Goal: Transaction & Acquisition: Purchase product/service

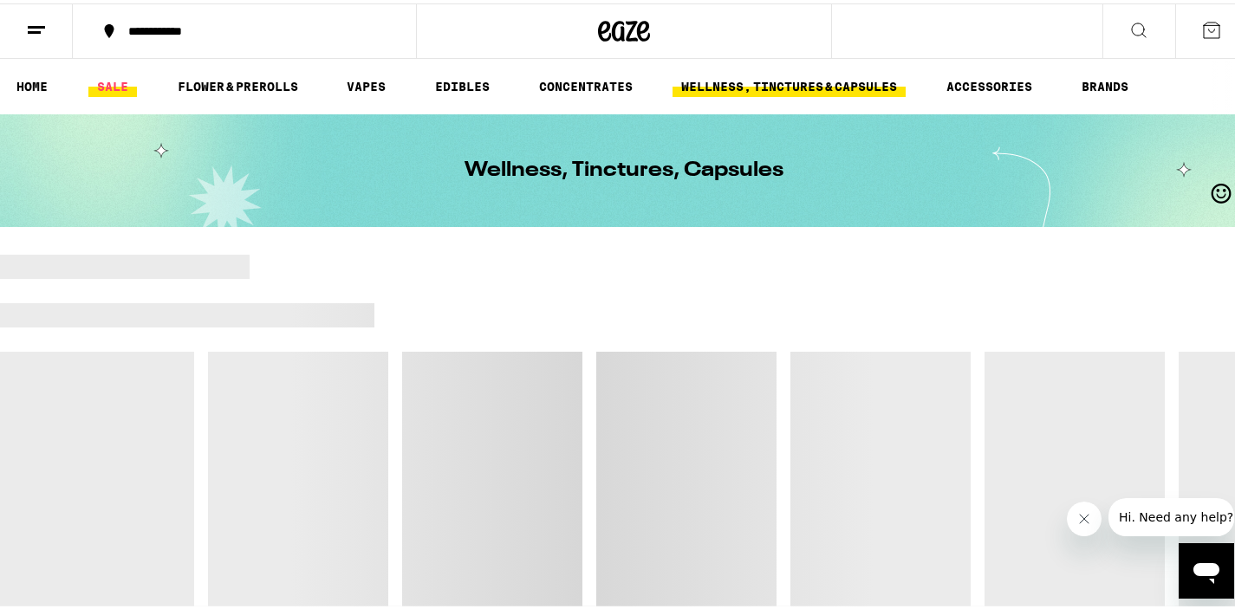
click at [112, 86] on link "SALE" at bounding box center [112, 83] width 49 height 21
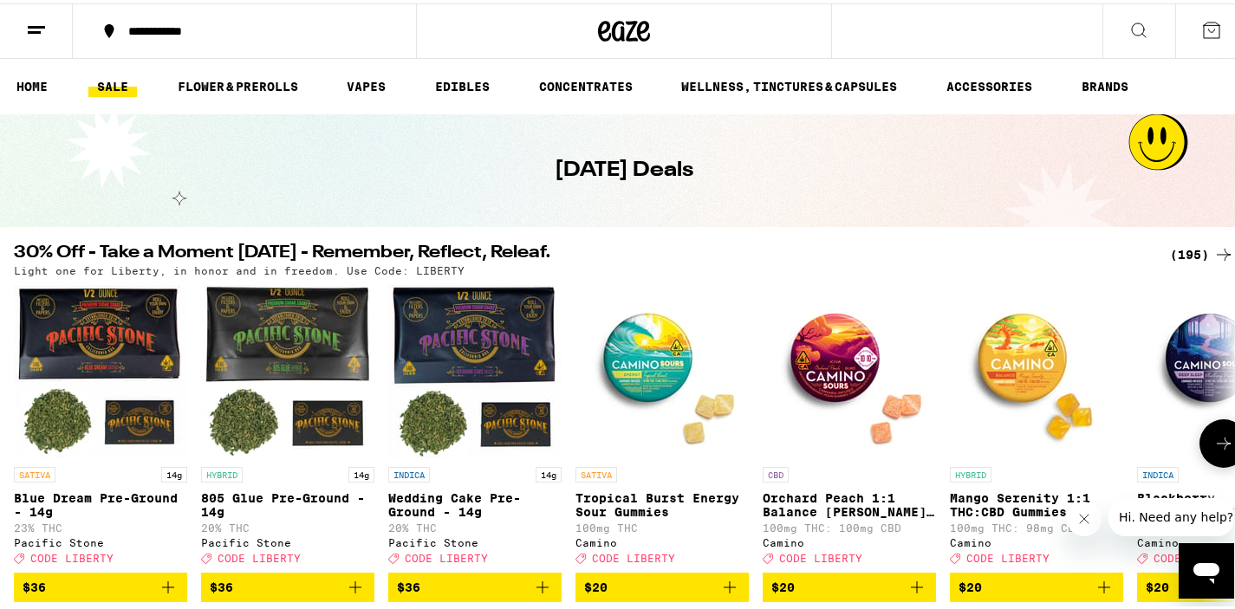
scroll to position [16, 0]
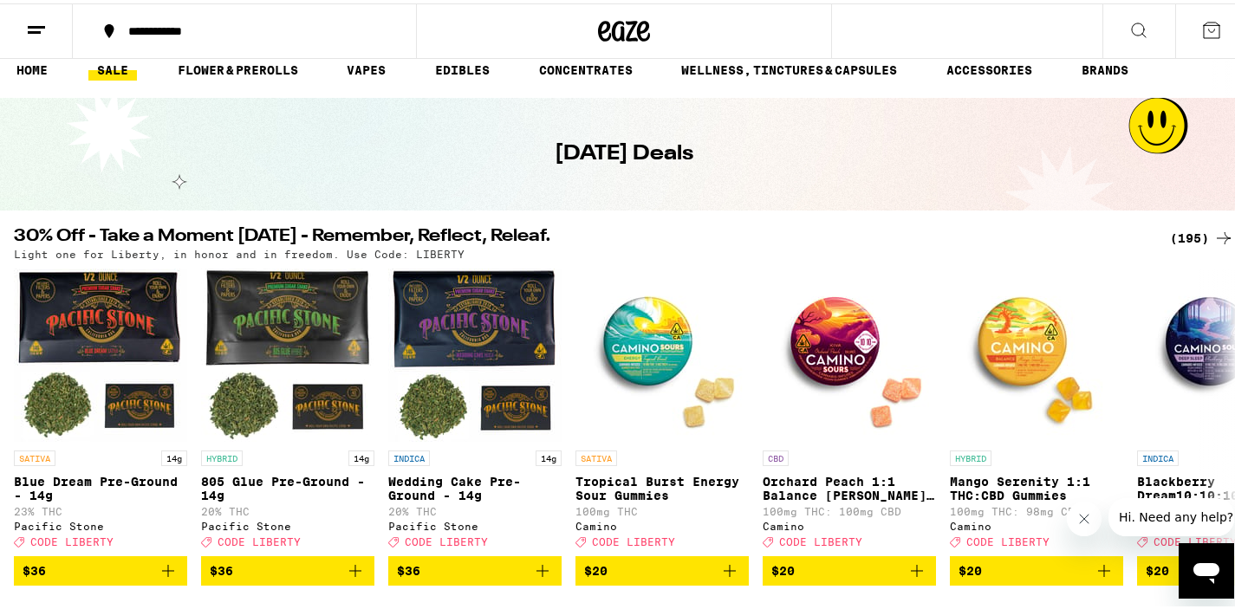
click at [1191, 236] on div "(195)" at bounding box center [1202, 234] width 64 height 21
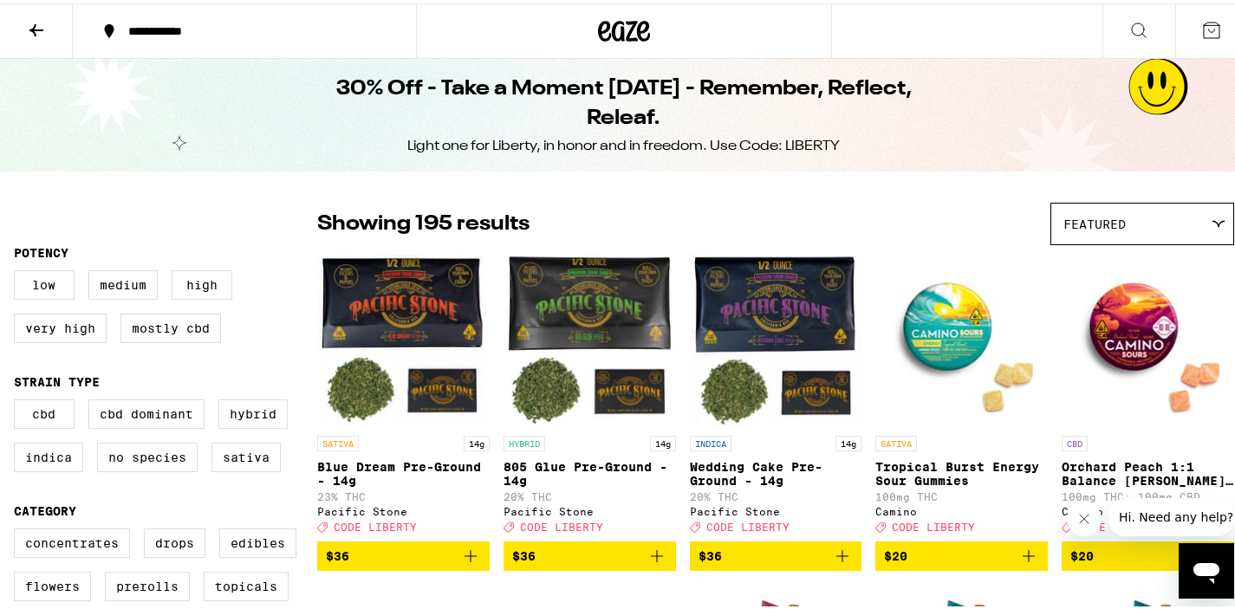
click at [38, 26] on icon at bounding box center [36, 27] width 14 height 12
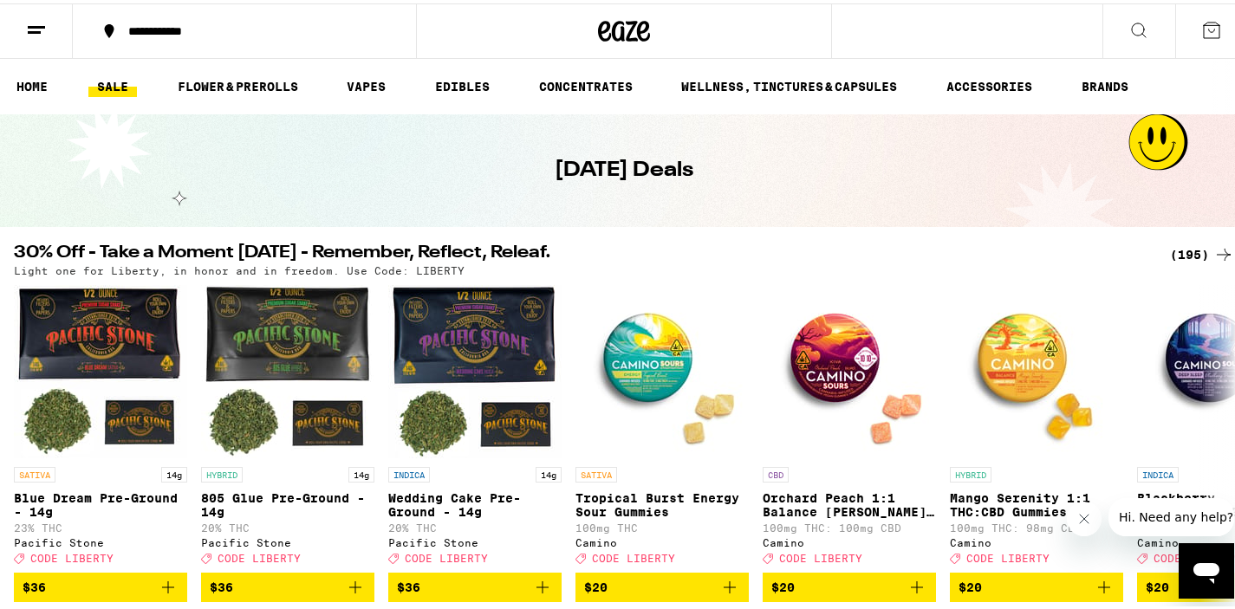
click at [1170, 246] on div "(195)" at bounding box center [1202, 251] width 64 height 21
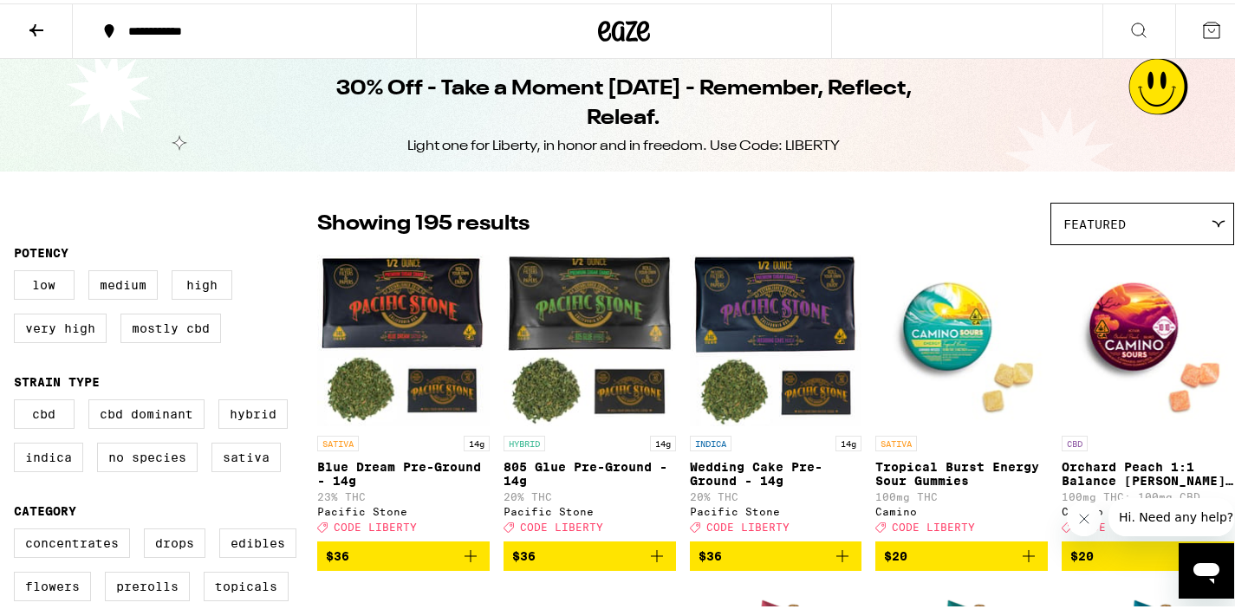
scroll to position [336, 0]
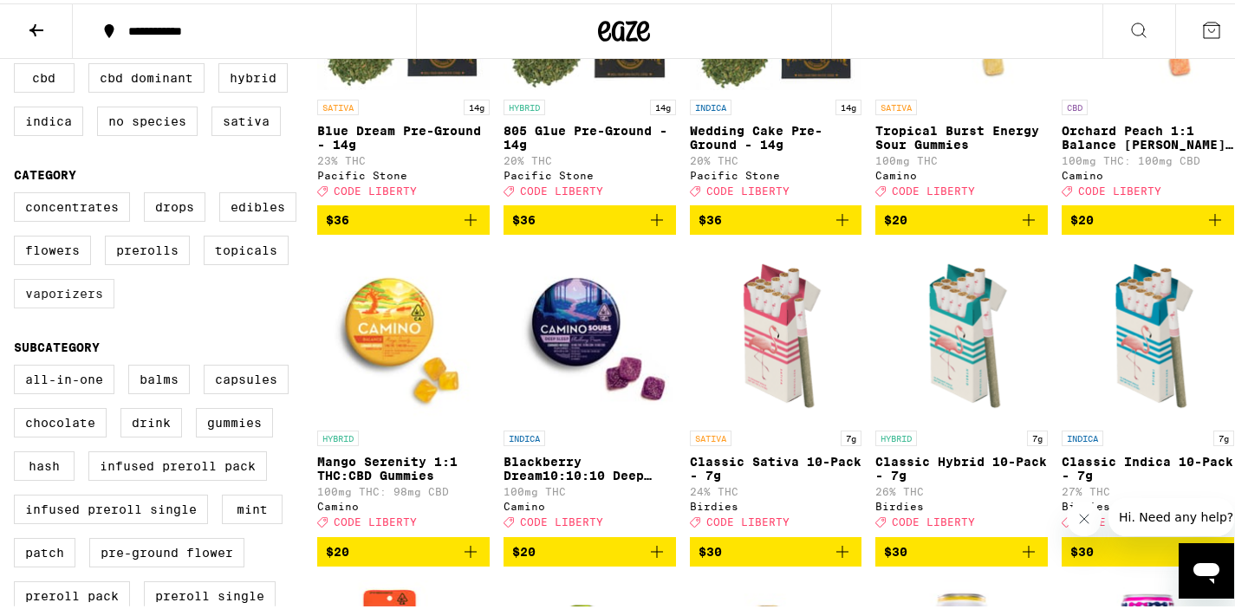
click at [78, 301] on label "Vaporizers" at bounding box center [64, 290] width 100 height 29
click at [18, 192] on input "Vaporizers" at bounding box center [17, 191] width 1 height 1
checkbox input "true"
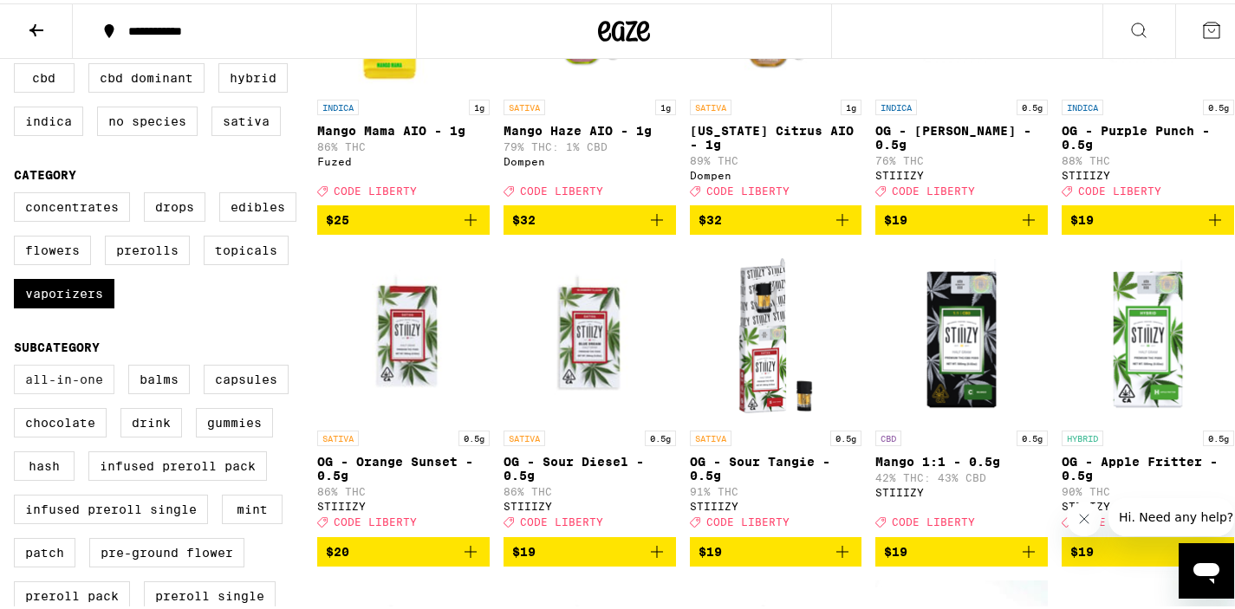
click at [72, 391] on label "All-In-One" at bounding box center [64, 375] width 100 height 29
click at [18, 365] on input "All-In-One" at bounding box center [17, 364] width 1 height 1
checkbox input "true"
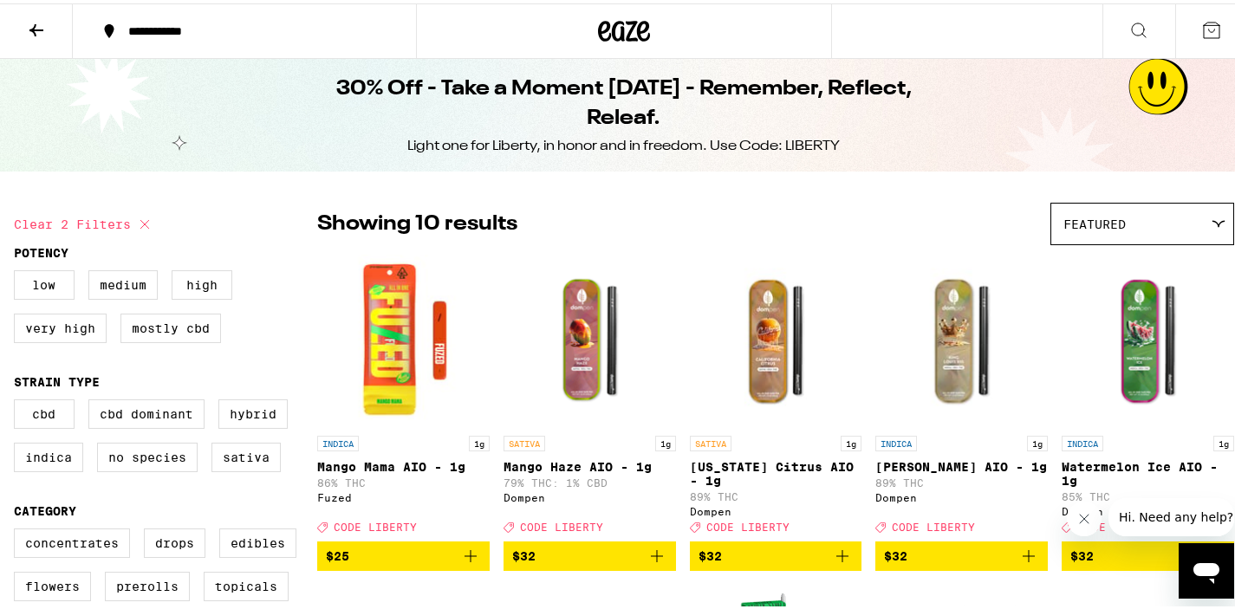
click at [146, 219] on icon at bounding box center [144, 221] width 9 height 9
checkbox input "false"
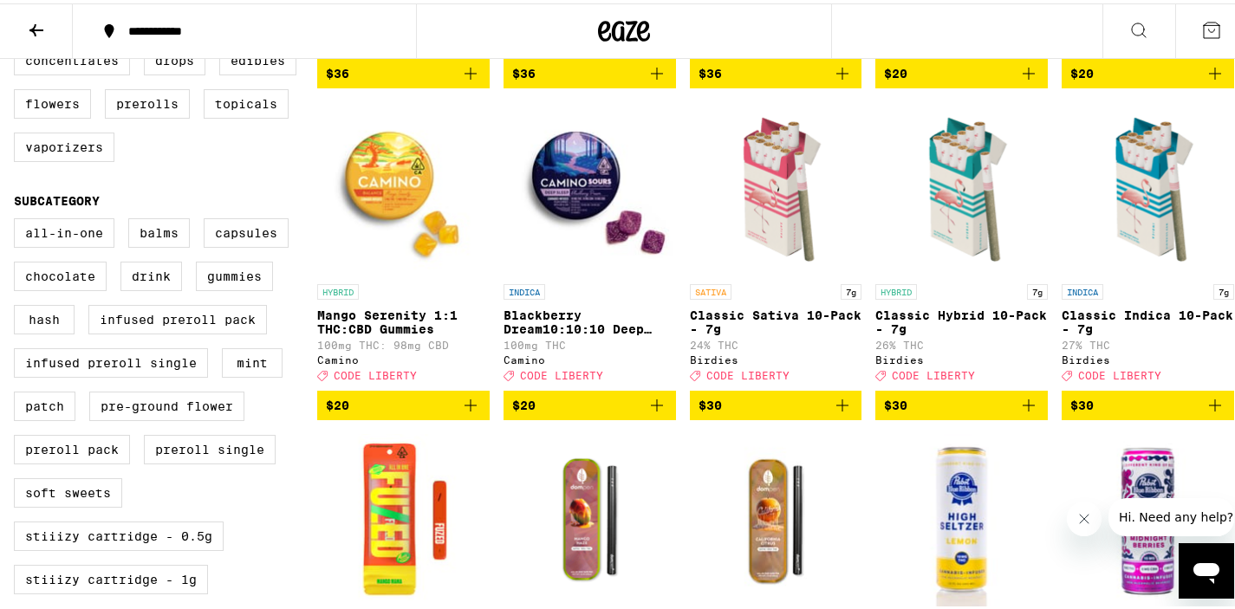
scroll to position [483, 0]
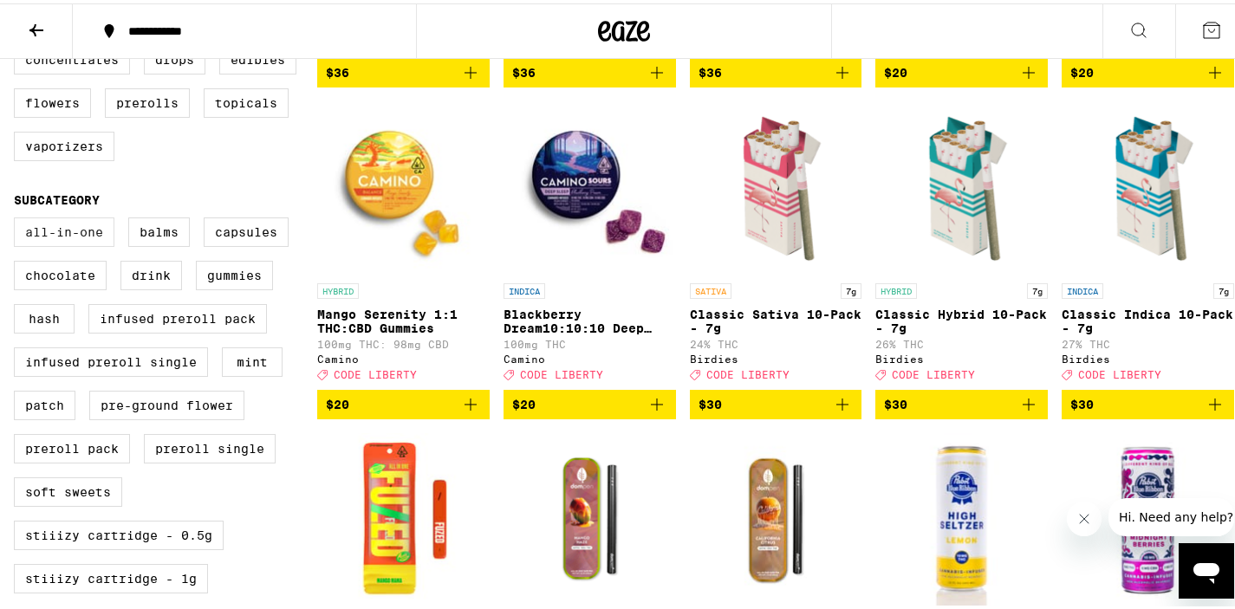
click at [72, 243] on label "All-In-One" at bounding box center [64, 228] width 100 height 29
click at [18, 217] on input "All-In-One" at bounding box center [17, 217] width 1 height 1
checkbox input "true"
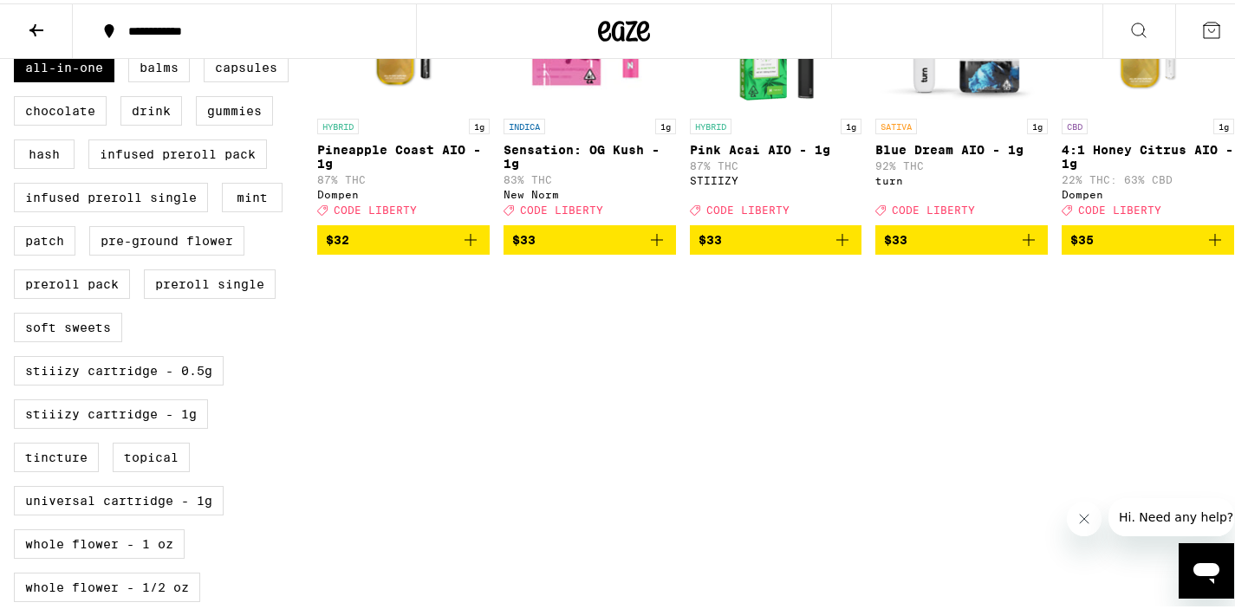
scroll to position [33, 0]
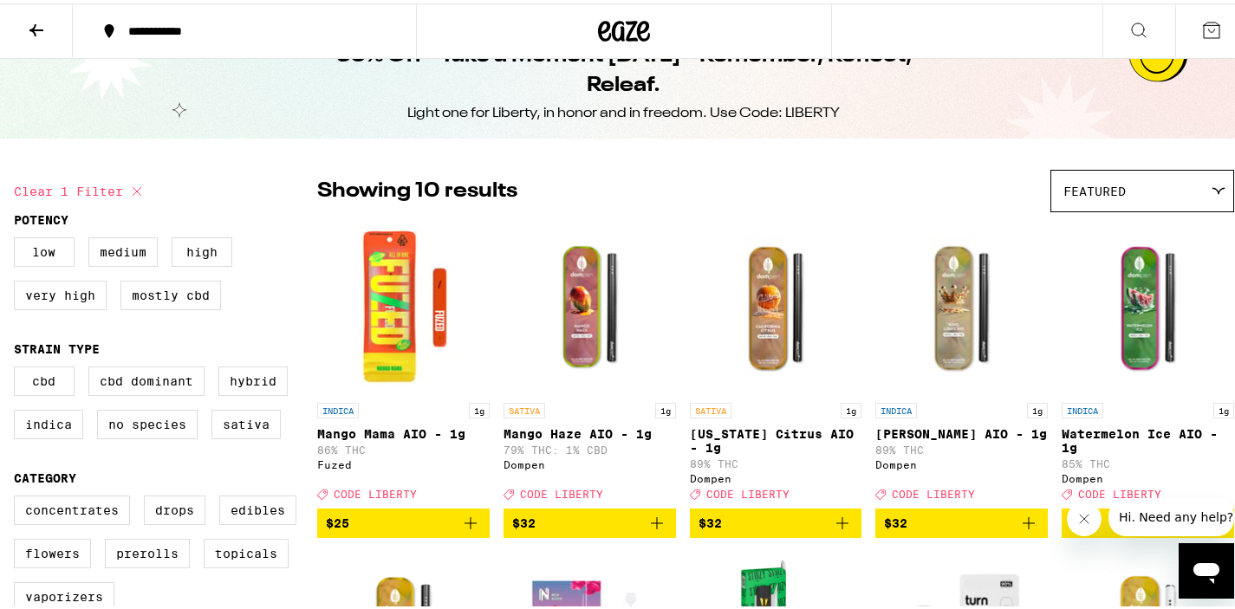
click at [33, 18] on icon at bounding box center [36, 26] width 21 height 21
click at [35, 24] on icon at bounding box center [36, 26] width 21 height 21
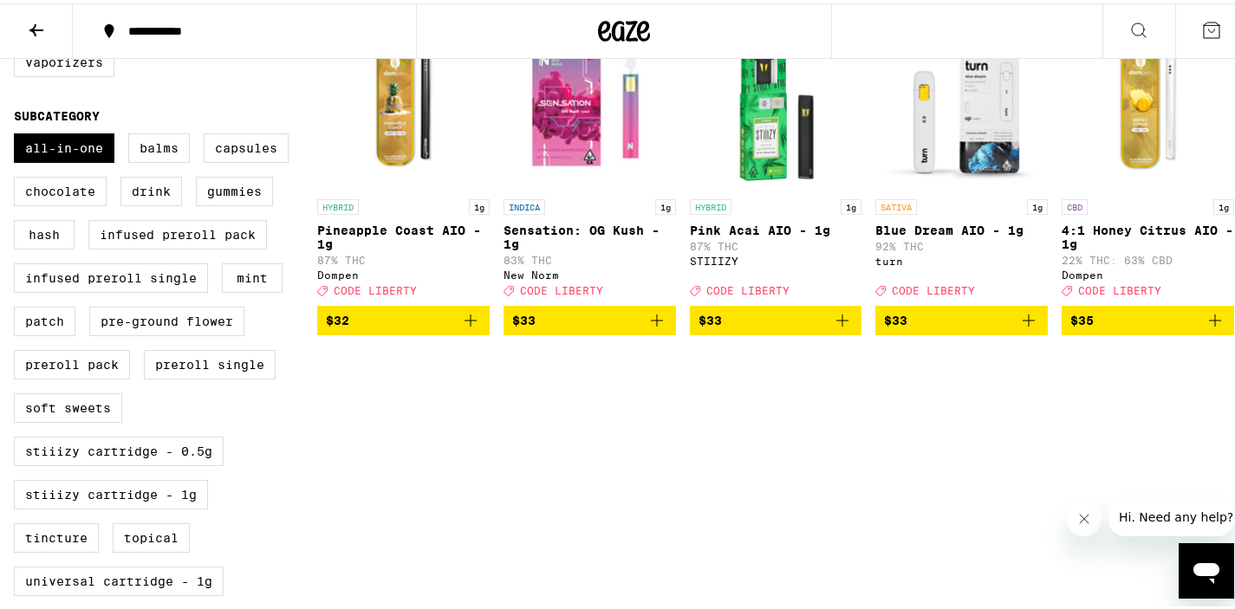
scroll to position [956, 0]
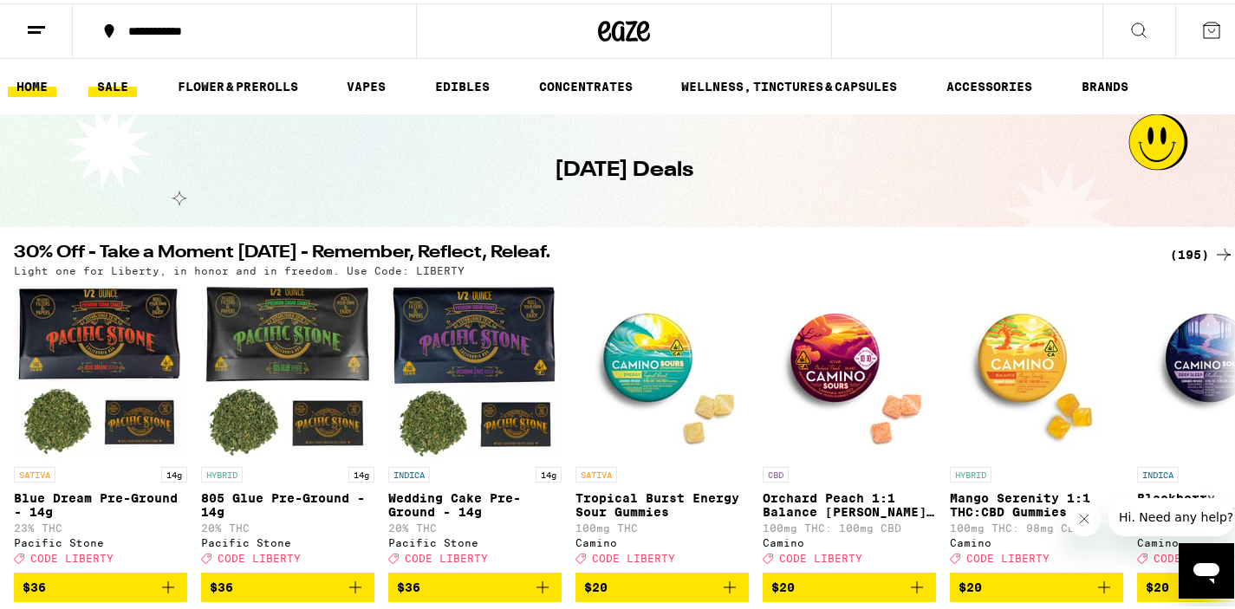
click at [30, 82] on link "HOME" at bounding box center [32, 83] width 49 height 21
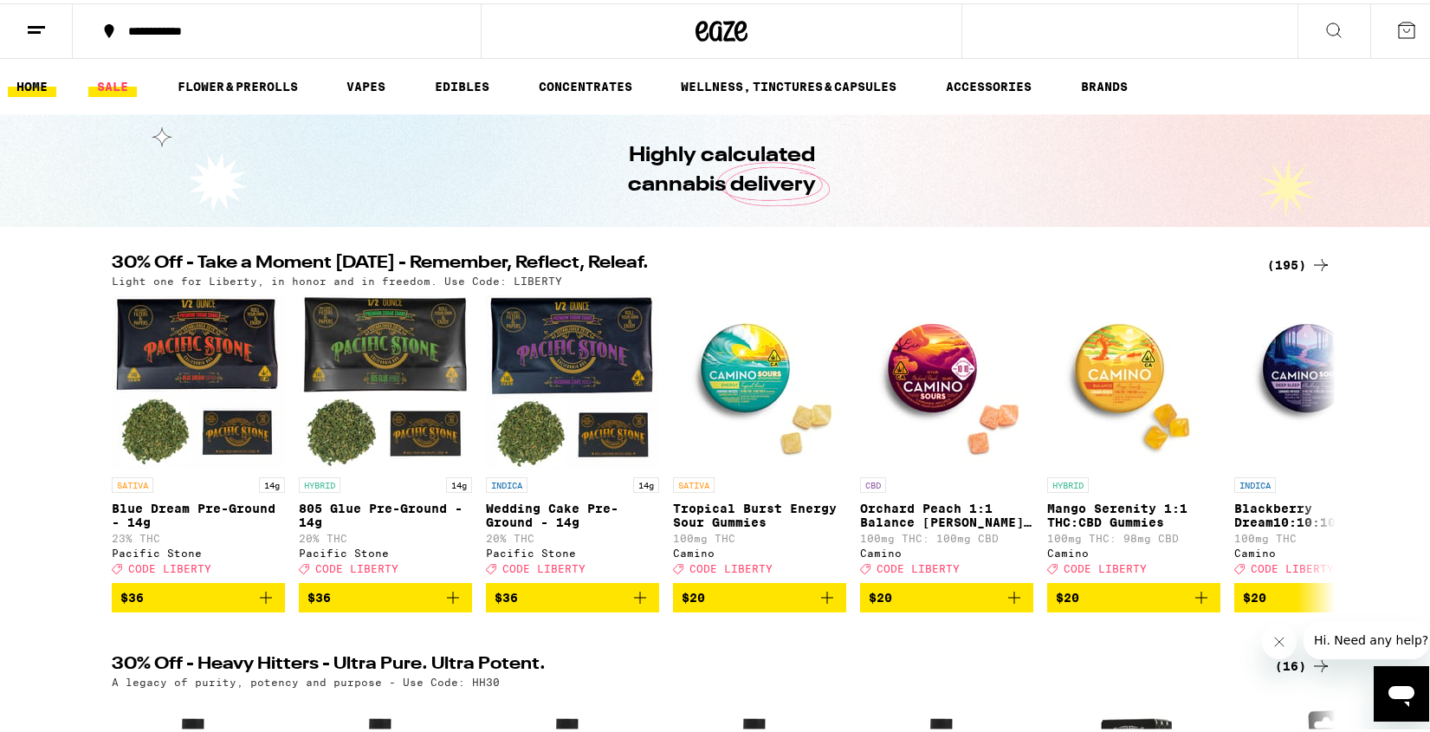
click at [103, 85] on link "SALE" at bounding box center [112, 83] width 49 height 21
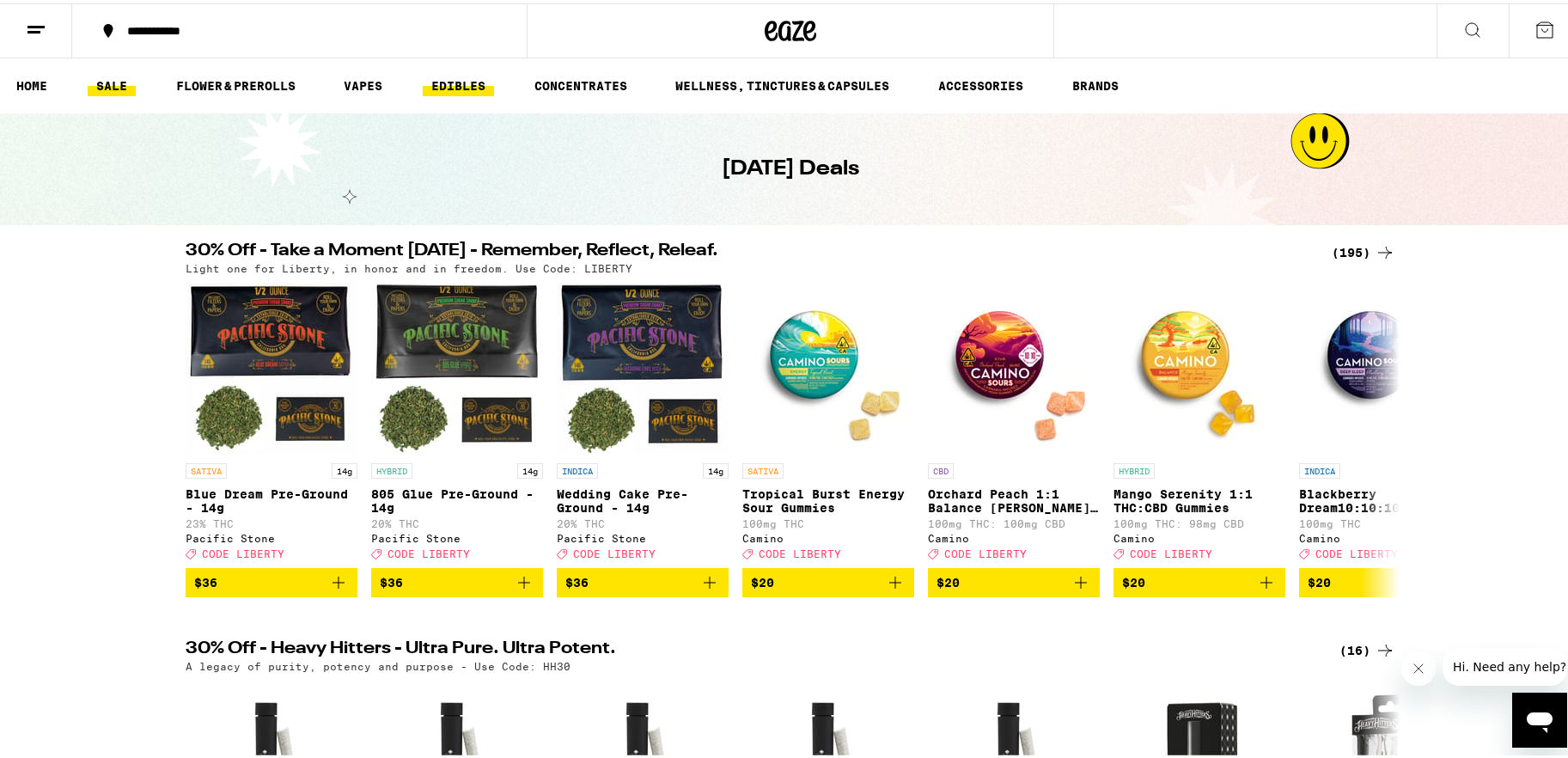
click at [457, 80] on link "EDIBLES" at bounding box center [458, 82] width 71 height 21
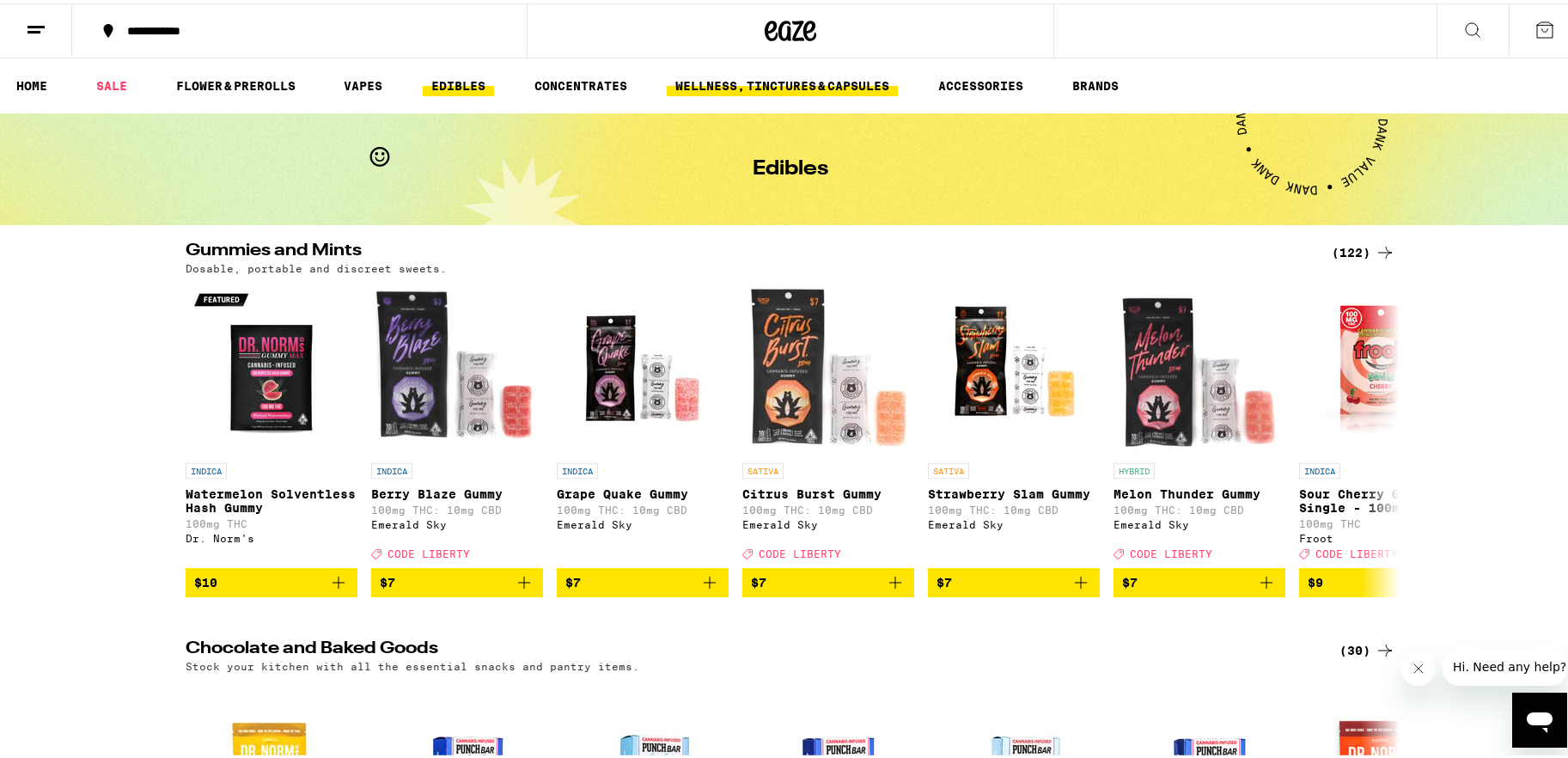
click at [794, 83] on link "WELLNESS, TINCTURES & CAPSULES" at bounding box center [782, 82] width 231 height 21
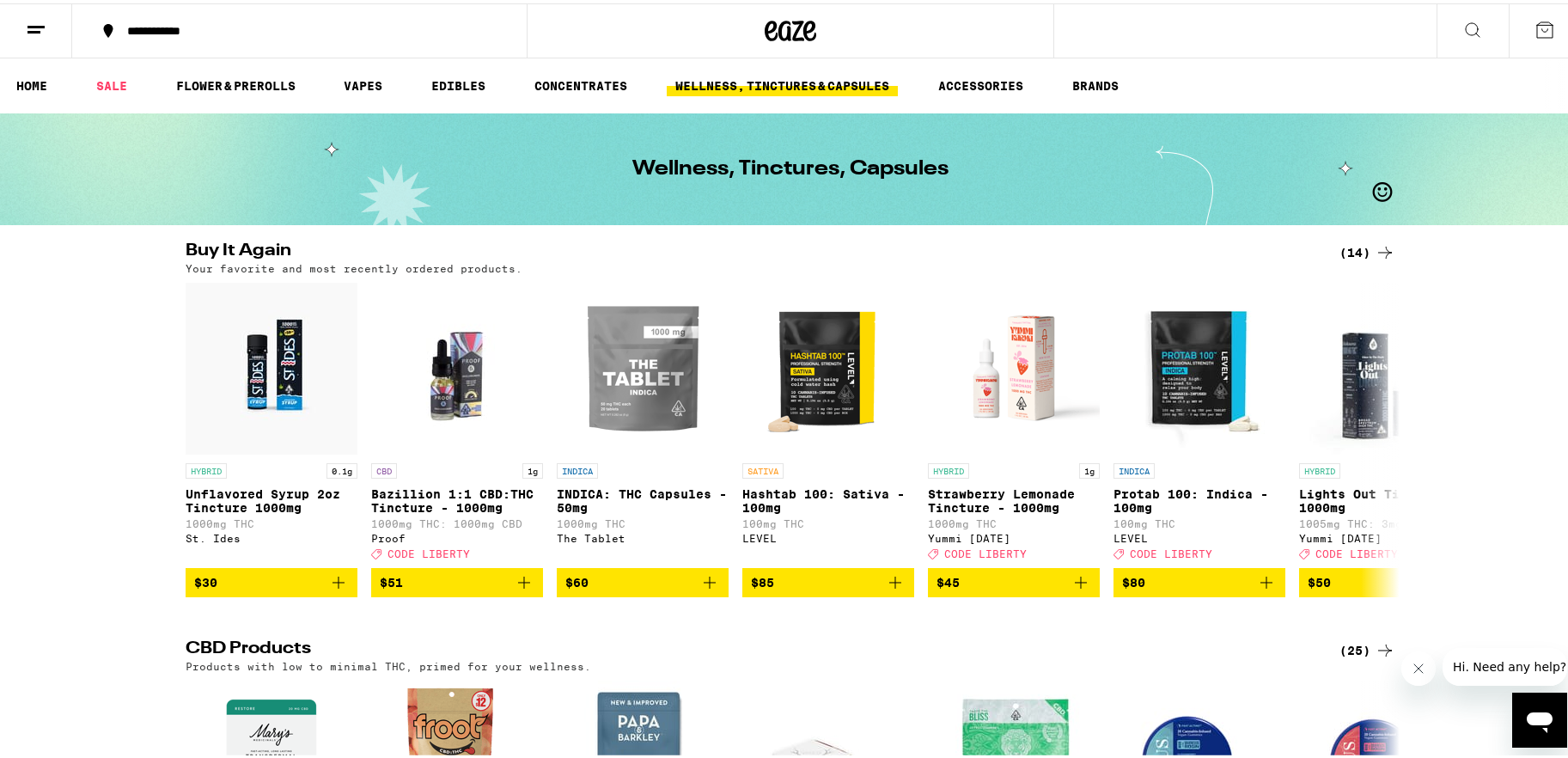
click at [1224, 254] on div "(14)" at bounding box center [1368, 249] width 56 height 21
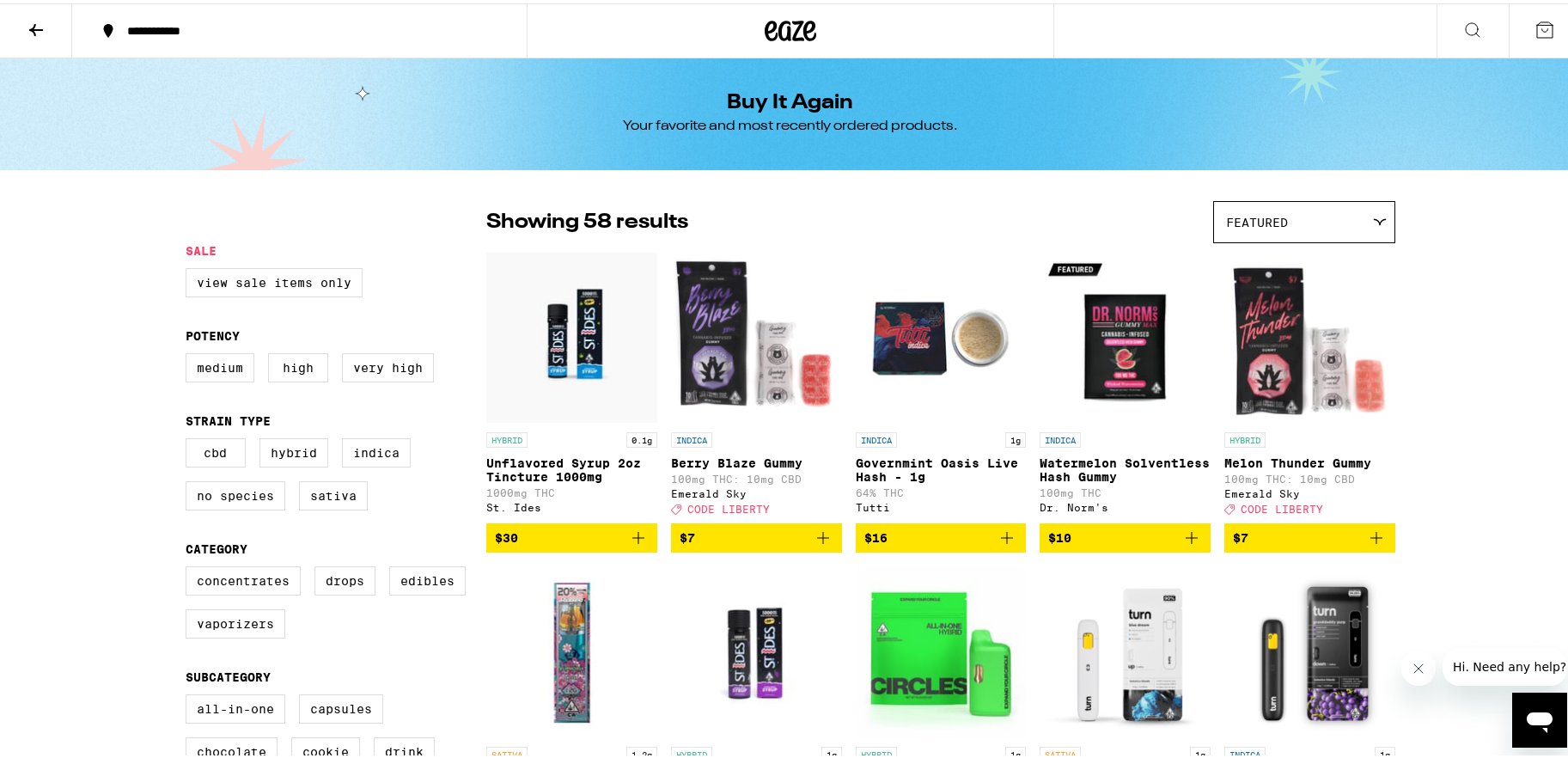
click at [37, 20] on icon at bounding box center [36, 26] width 21 height 21
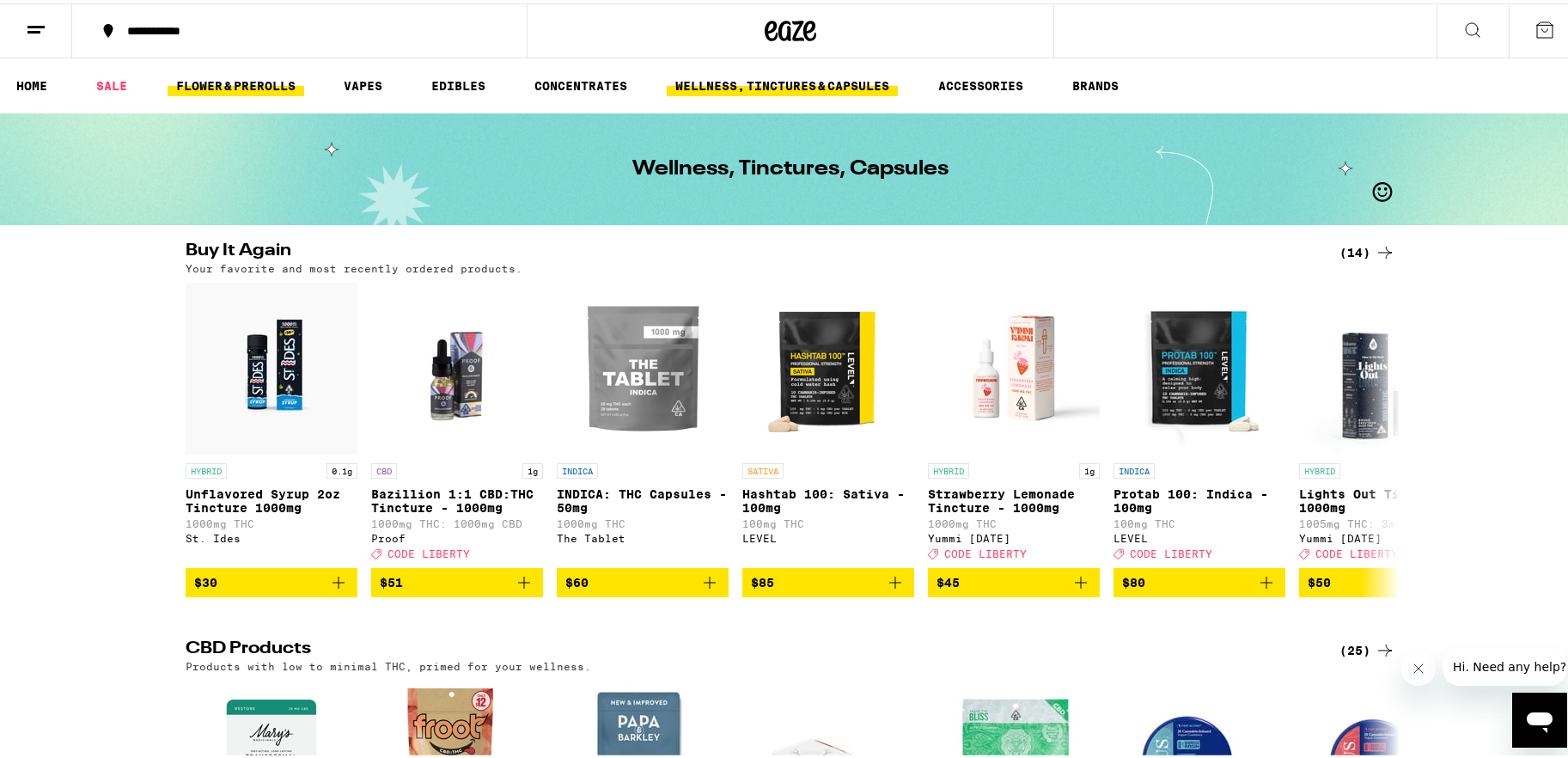
click at [228, 72] on link "FLOWER & PREROLLS" at bounding box center [236, 82] width 137 height 21
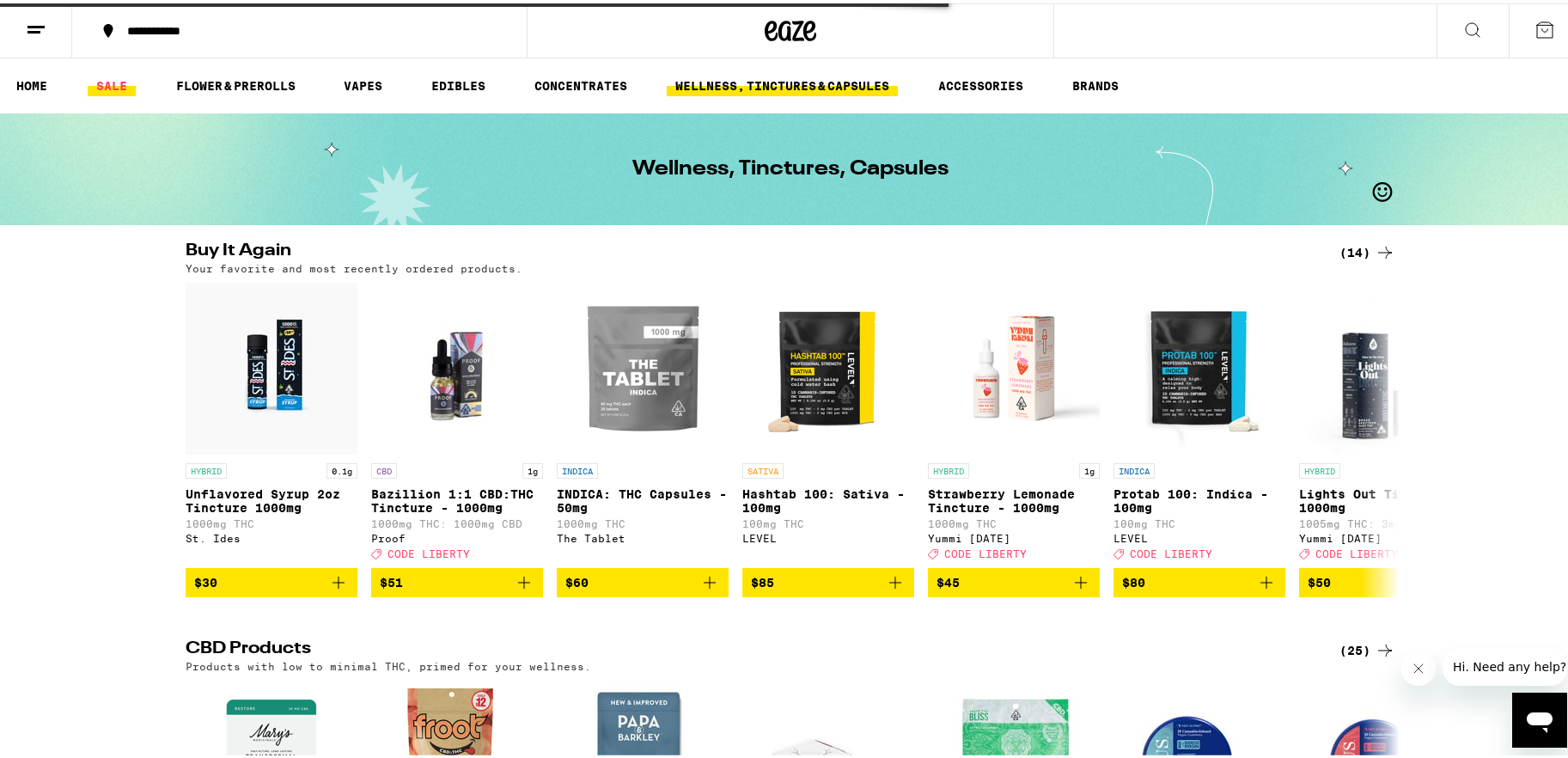
click at [116, 85] on link "SALE" at bounding box center [111, 82] width 49 height 21
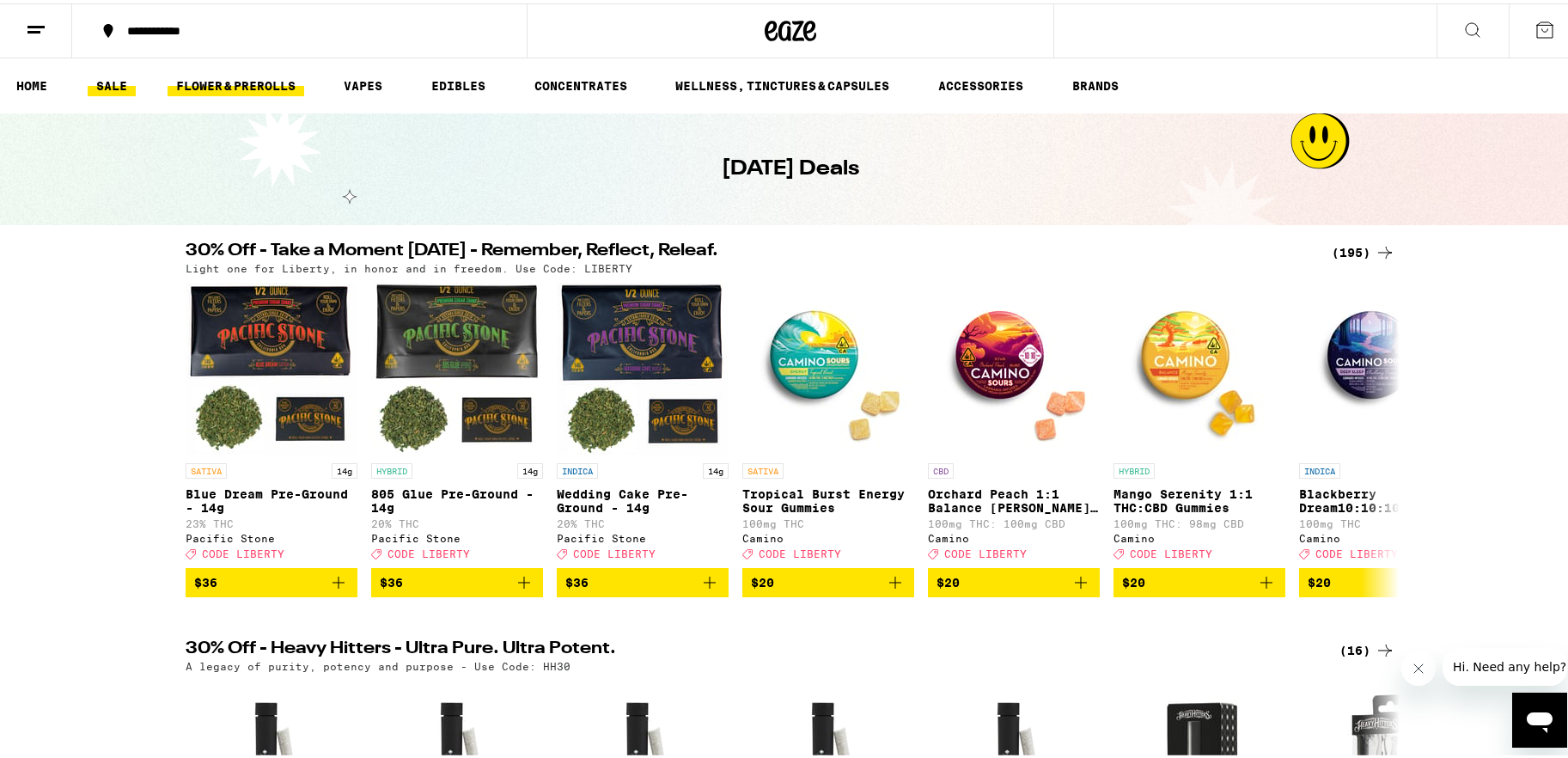
click at [259, 83] on link "FLOWER & PREROLLS" at bounding box center [236, 82] width 137 height 21
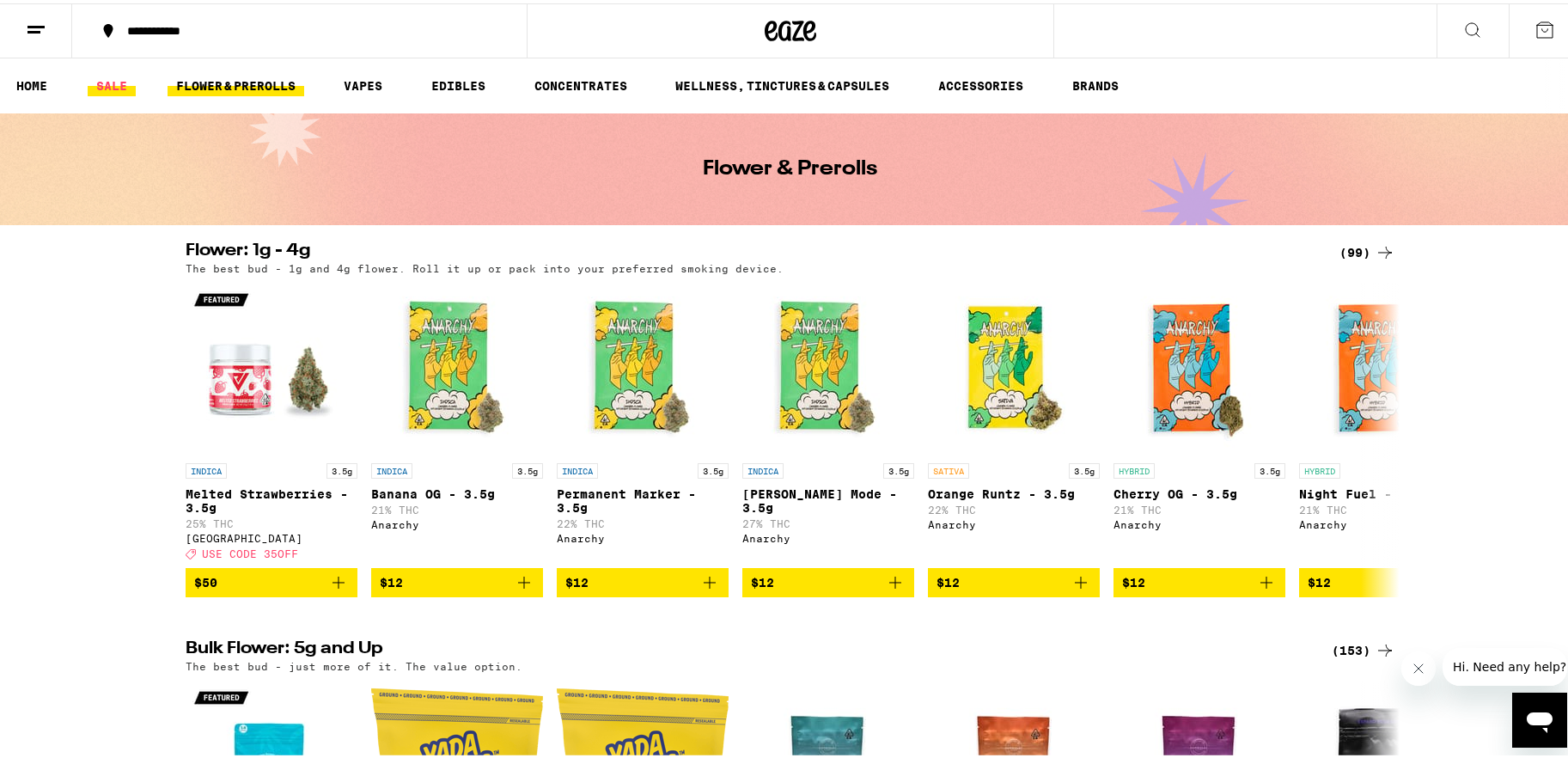
click at [123, 87] on link "SALE" at bounding box center [111, 82] width 49 height 21
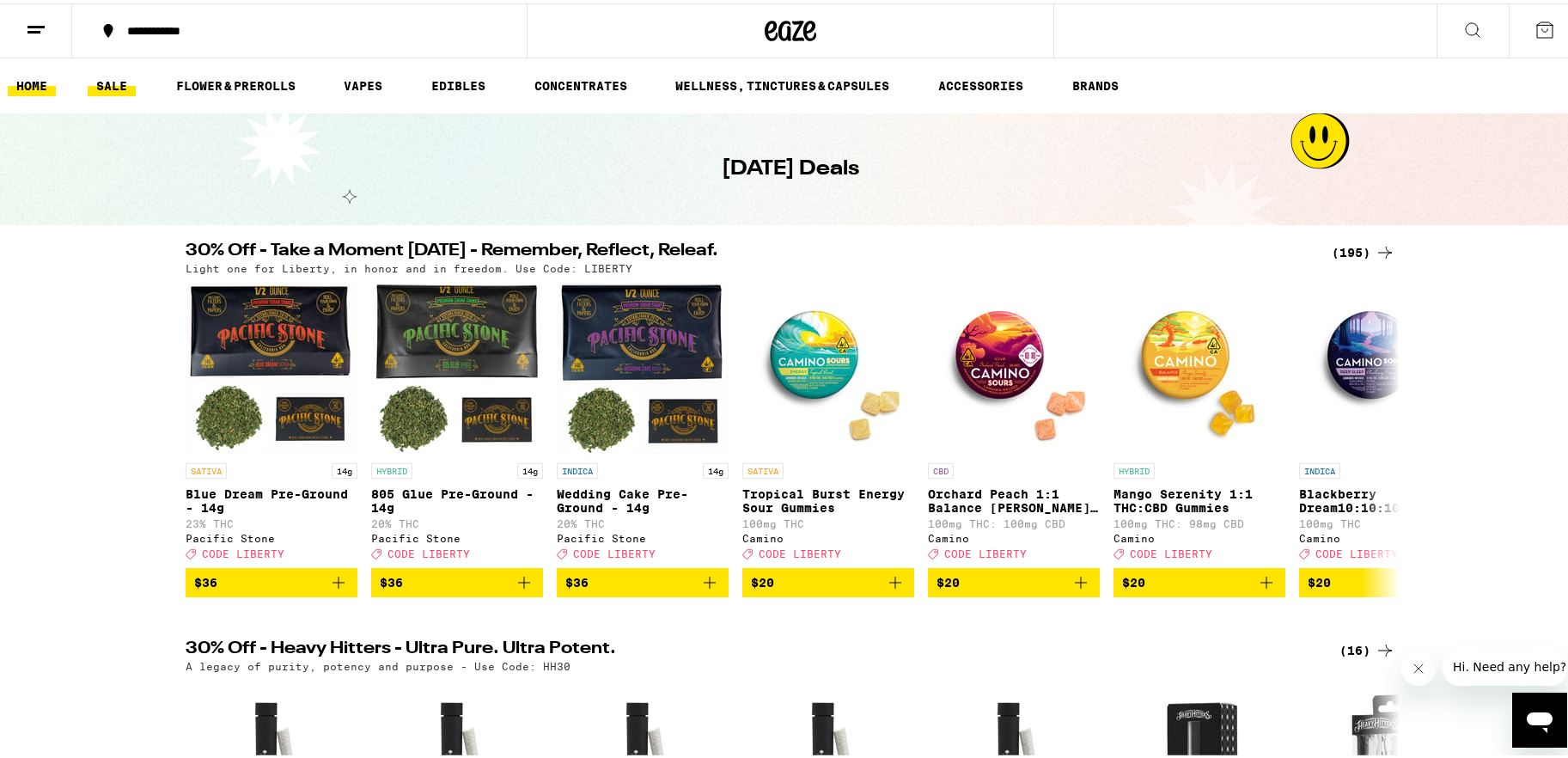
click at [36, 81] on link "HOME" at bounding box center [32, 82] width 49 height 21
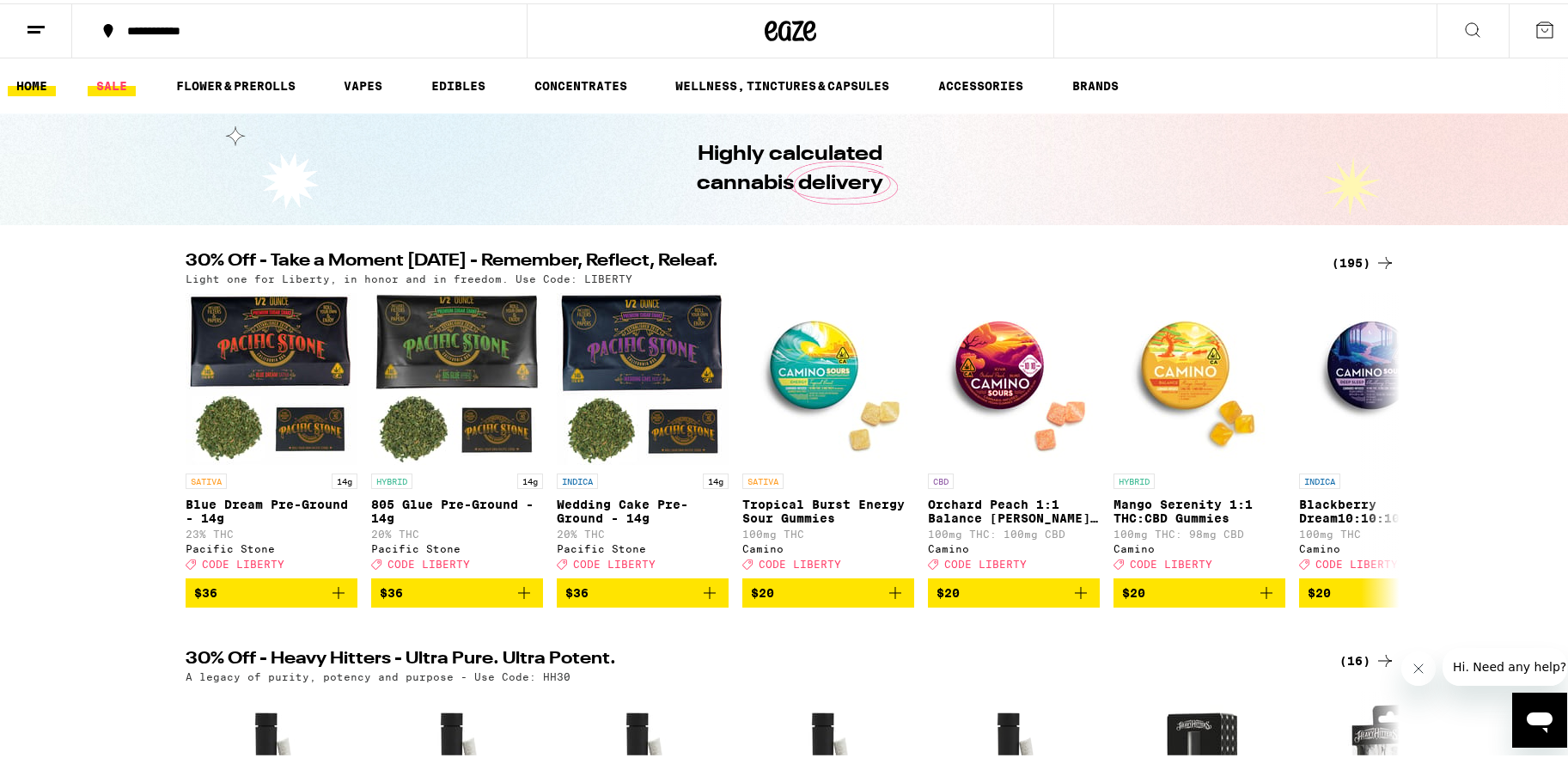
click at [108, 77] on link "SALE" at bounding box center [111, 82] width 49 height 21
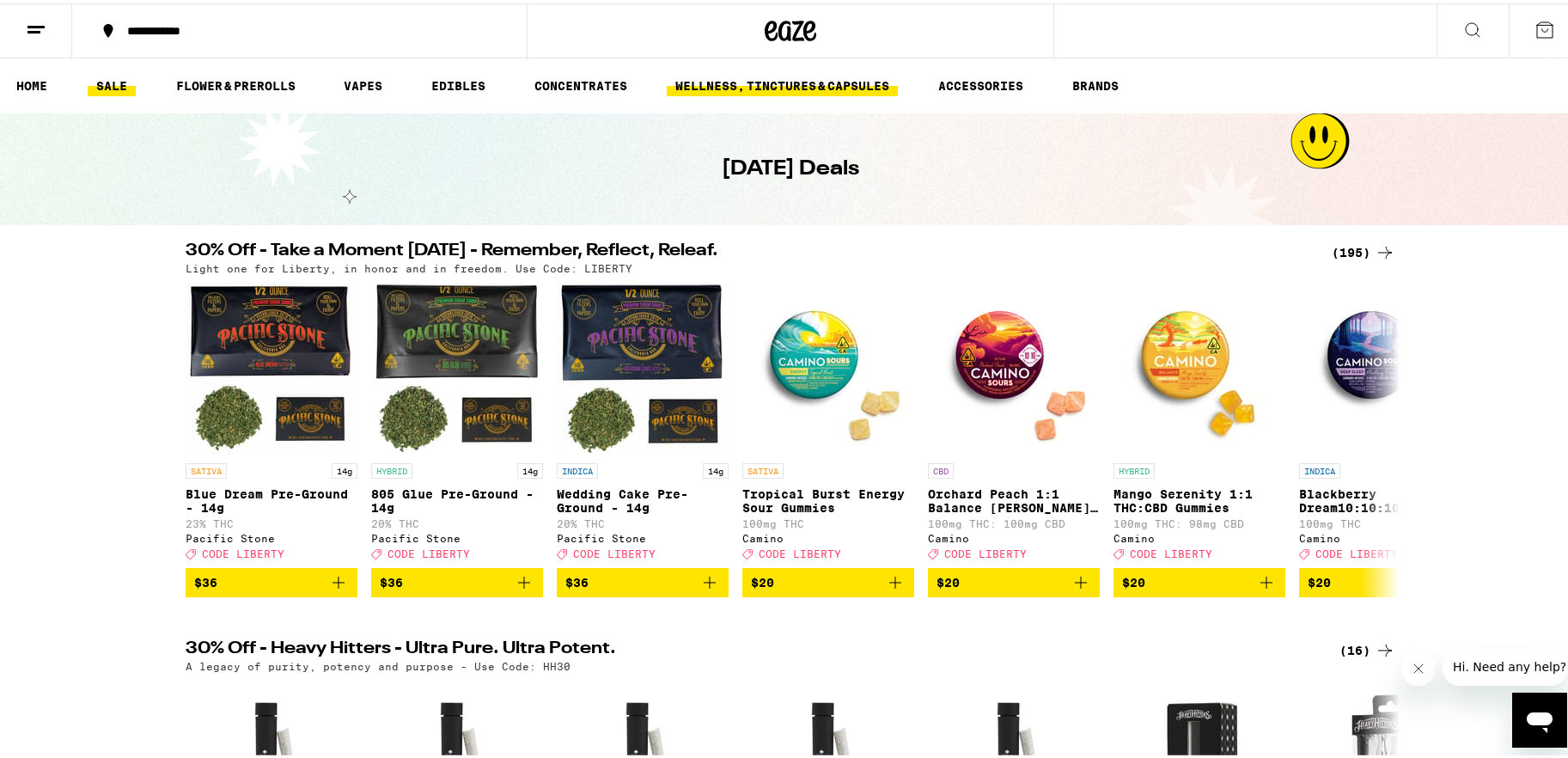
click at [790, 80] on link "WELLNESS, TINCTURES & CAPSULES" at bounding box center [782, 82] width 231 height 21
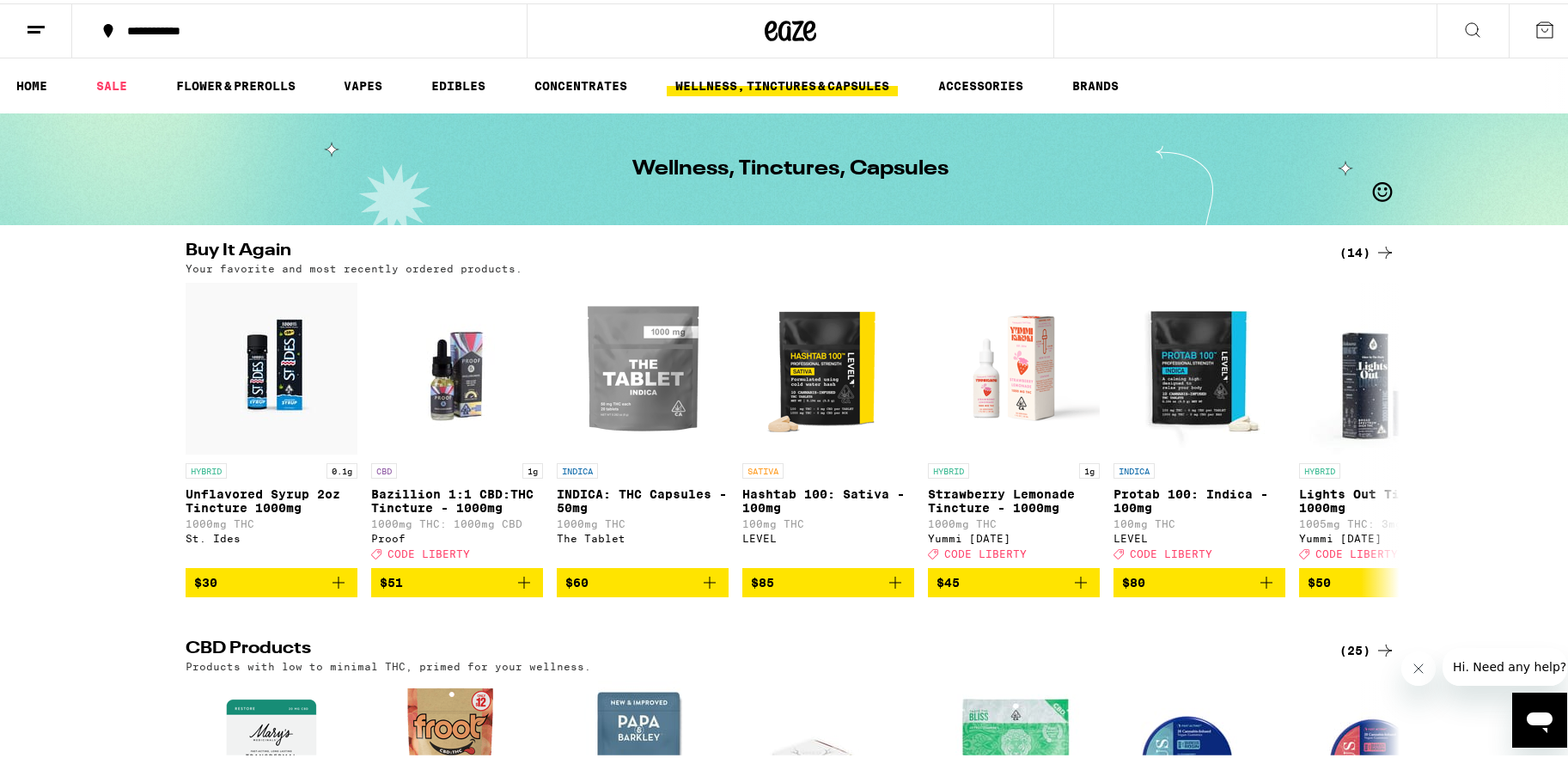
scroll to position [33, 0]
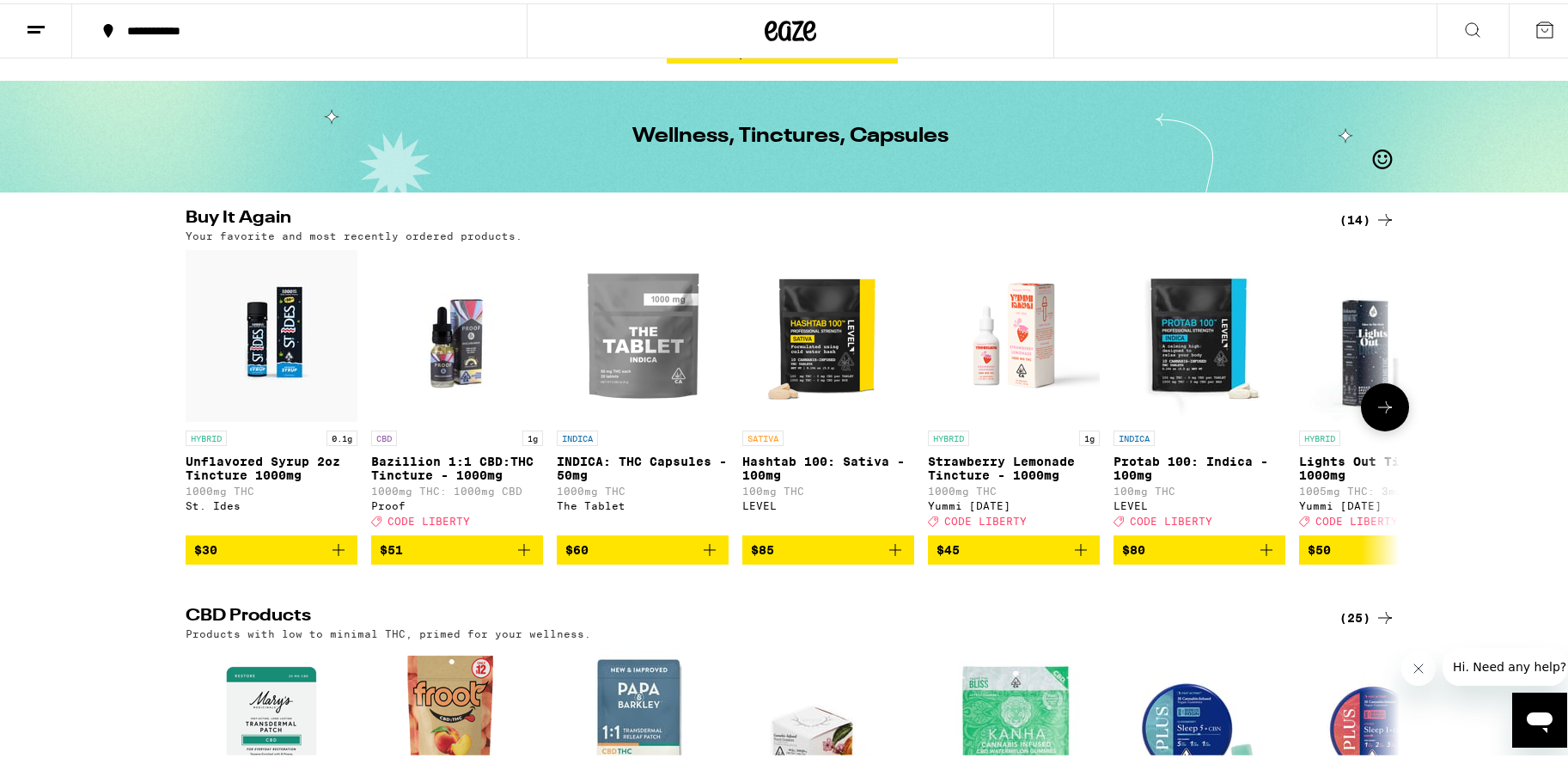
click at [1181, 553] on span "$80" at bounding box center [1199, 547] width 155 height 21
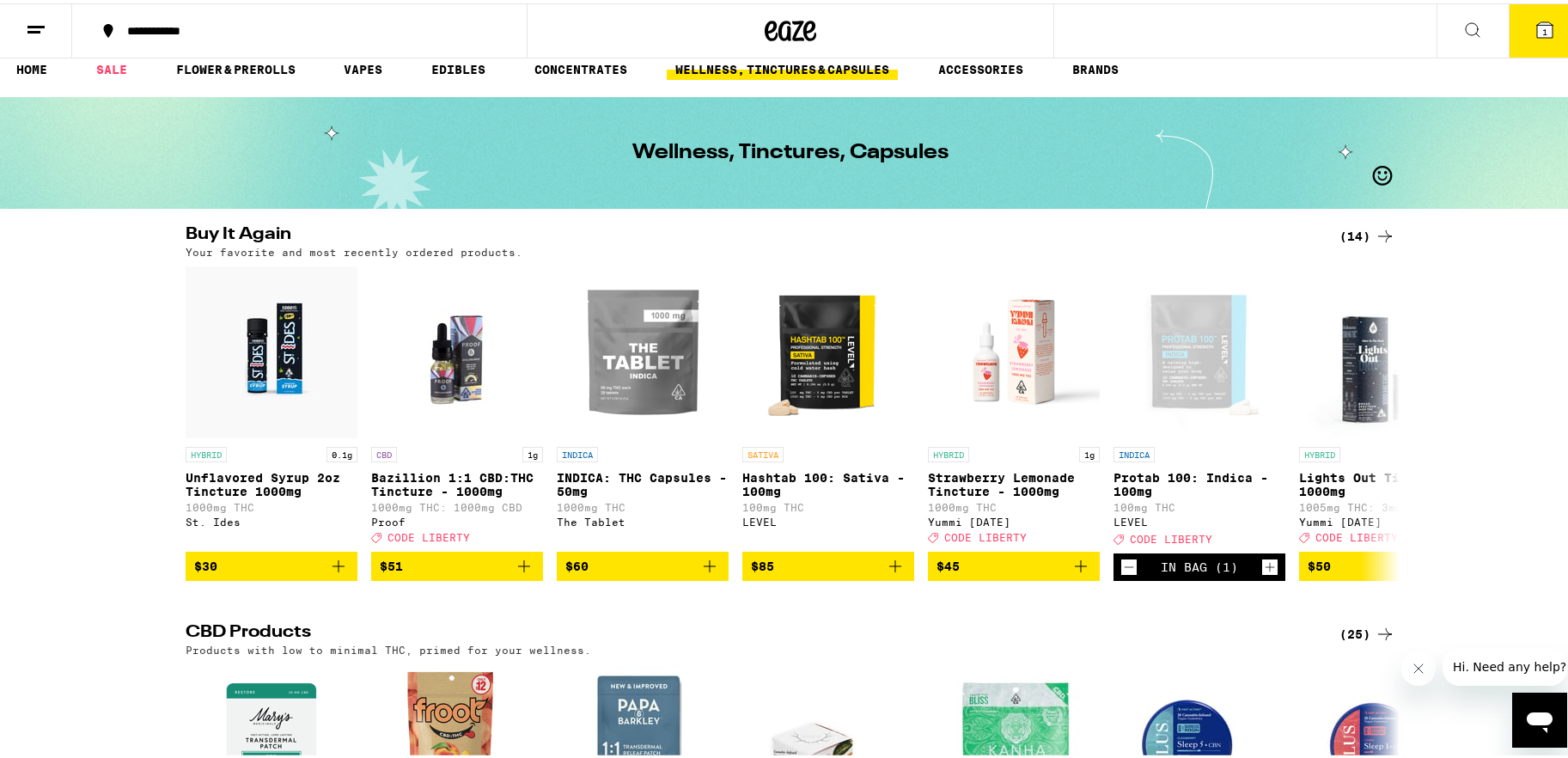
scroll to position [0, 0]
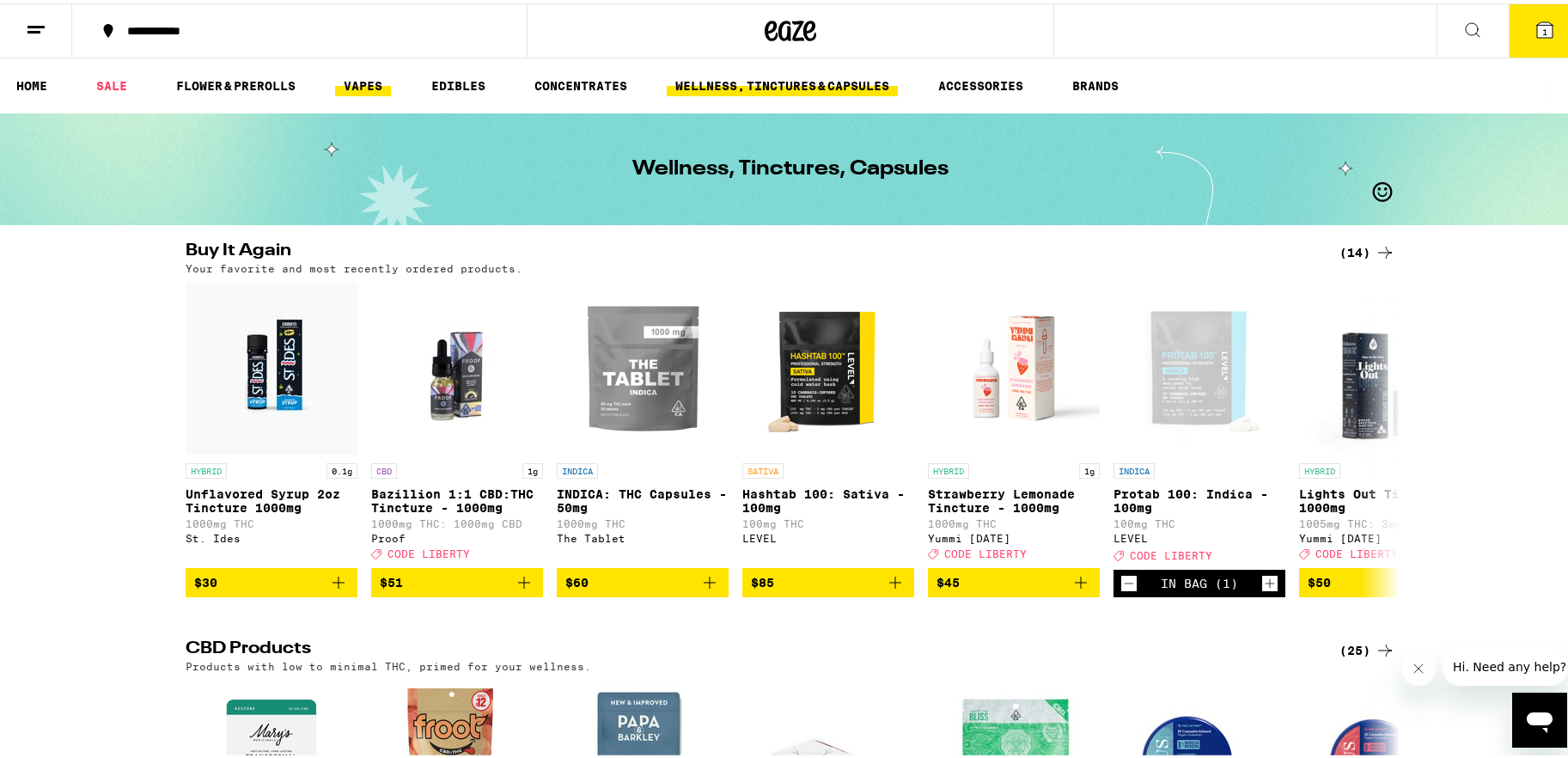
click at [361, 73] on link "VAPES" at bounding box center [363, 82] width 56 height 21
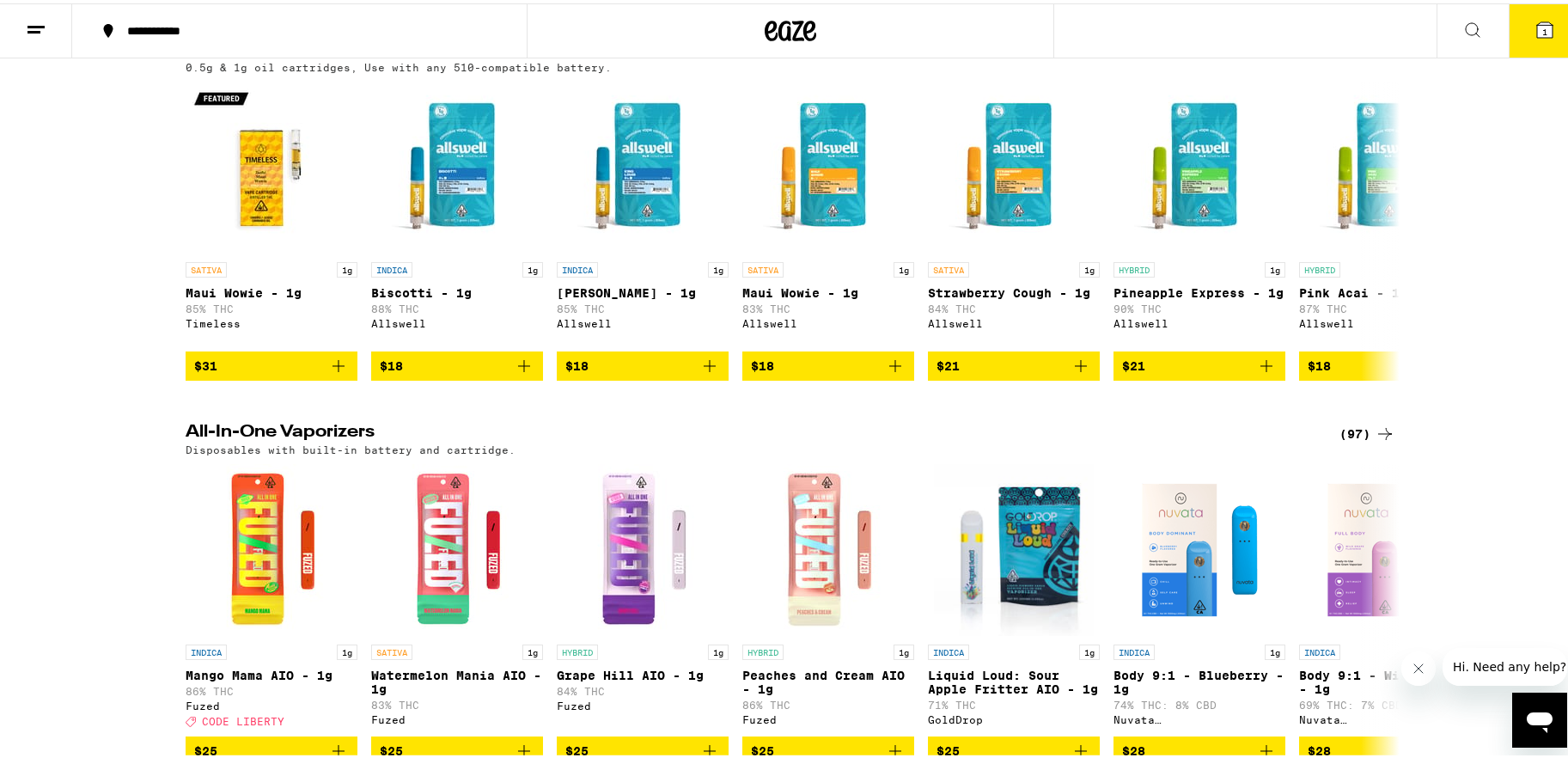
scroll to position [734, 0]
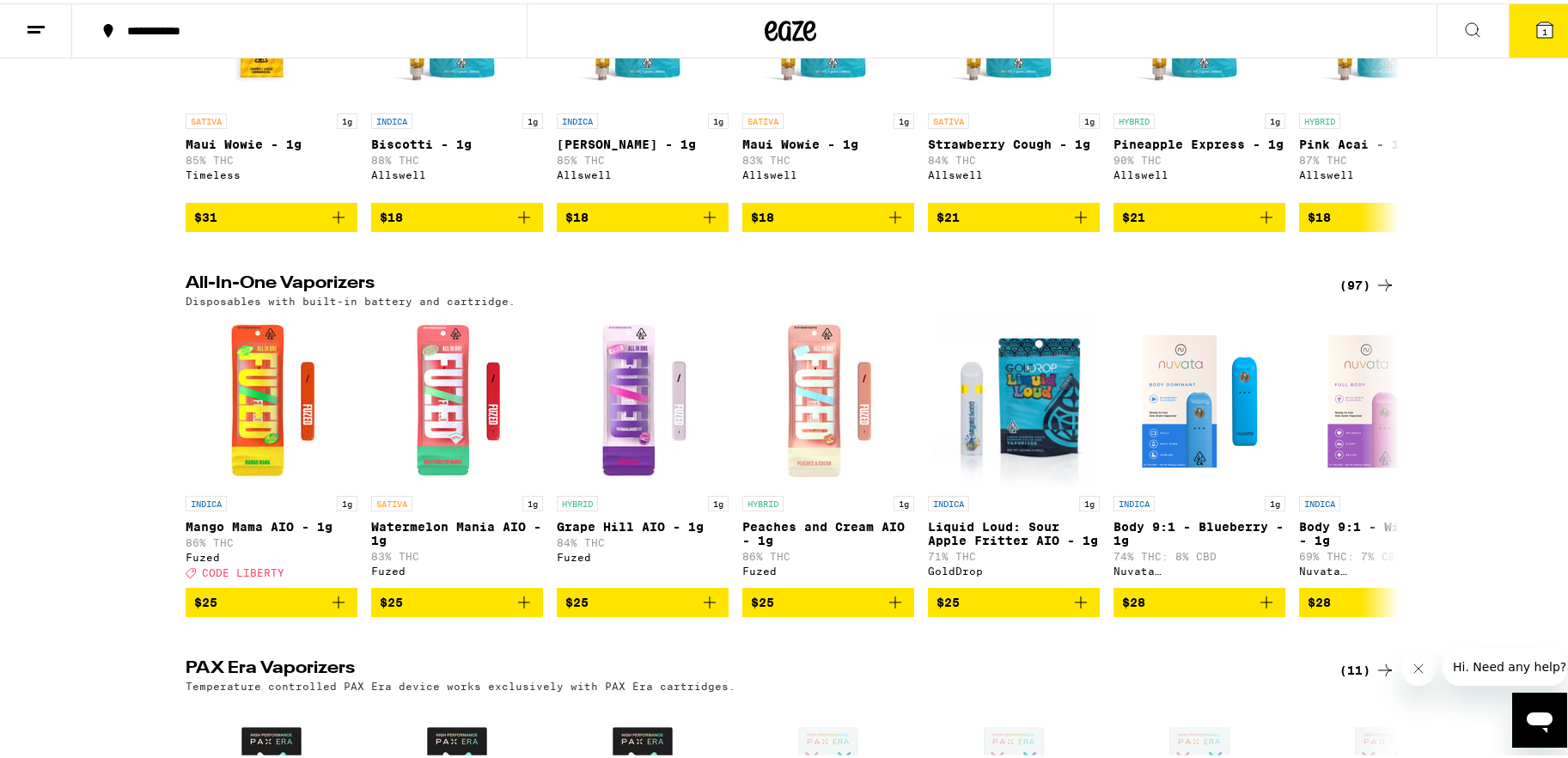
click at [1224, 290] on div "(97)" at bounding box center [1368, 282] width 56 height 21
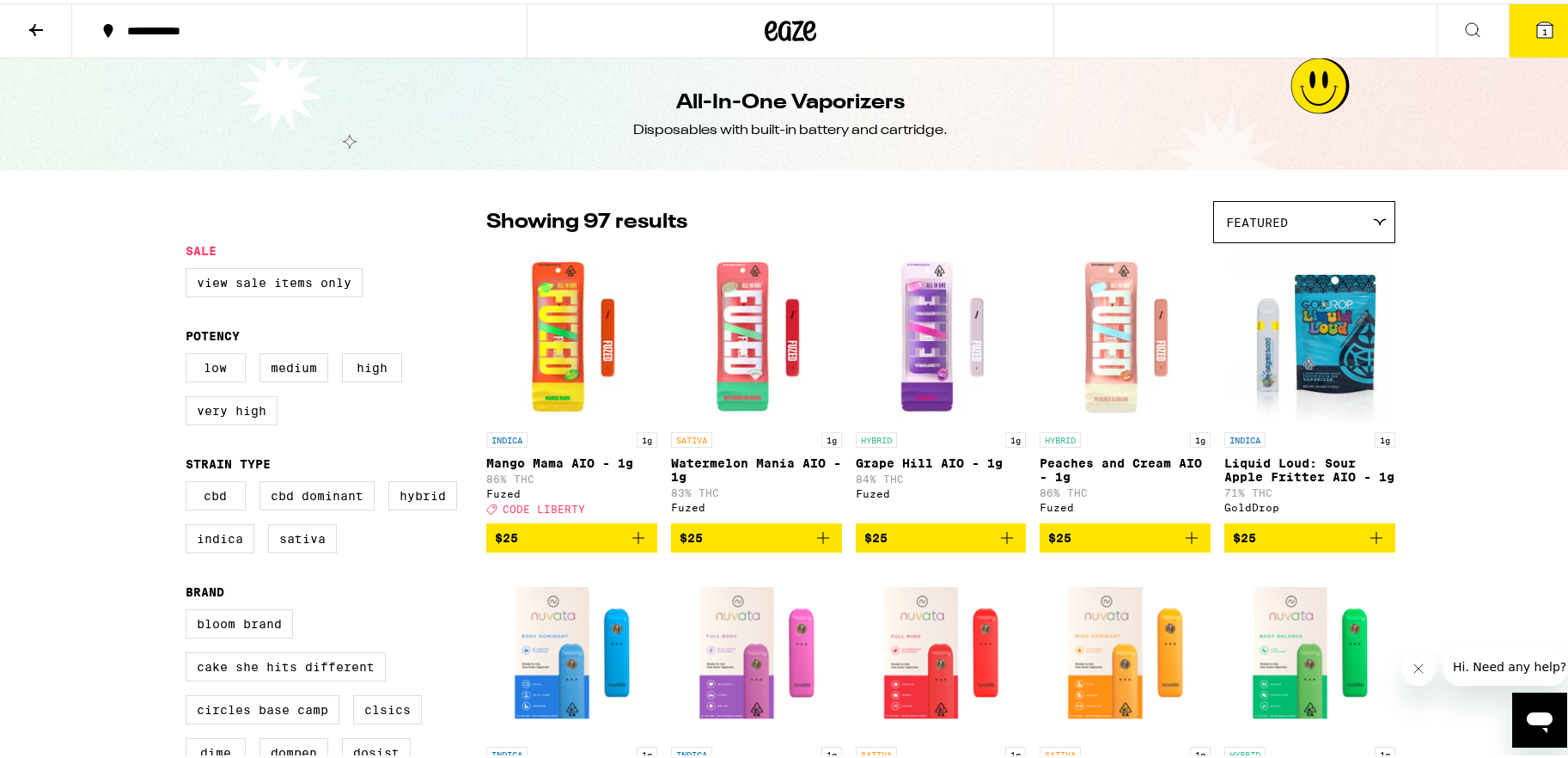
click at [1224, 215] on icon at bounding box center [1380, 219] width 14 height 8
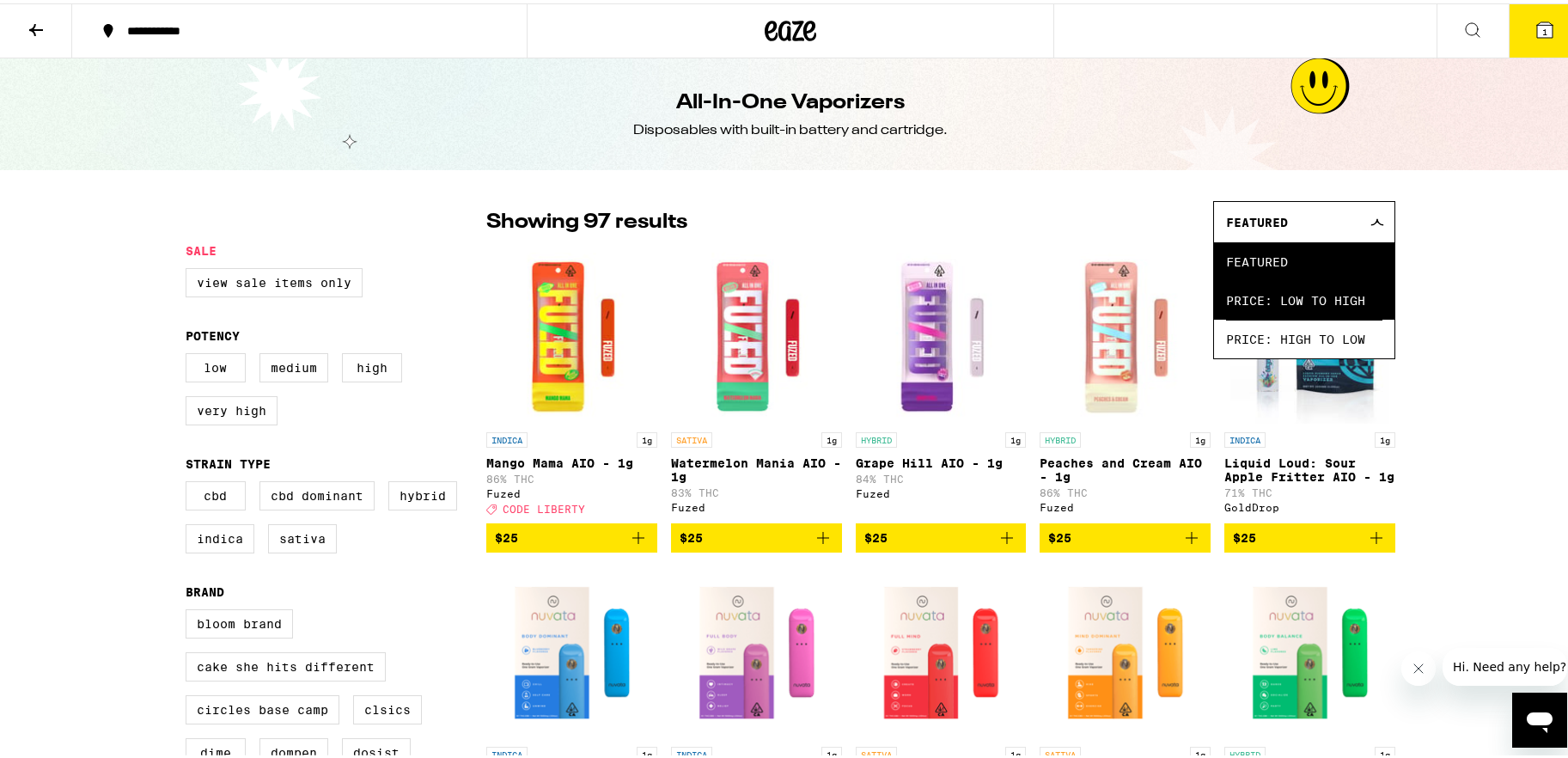
click at [1224, 308] on span "Price: Low to High" at bounding box center [1304, 297] width 157 height 39
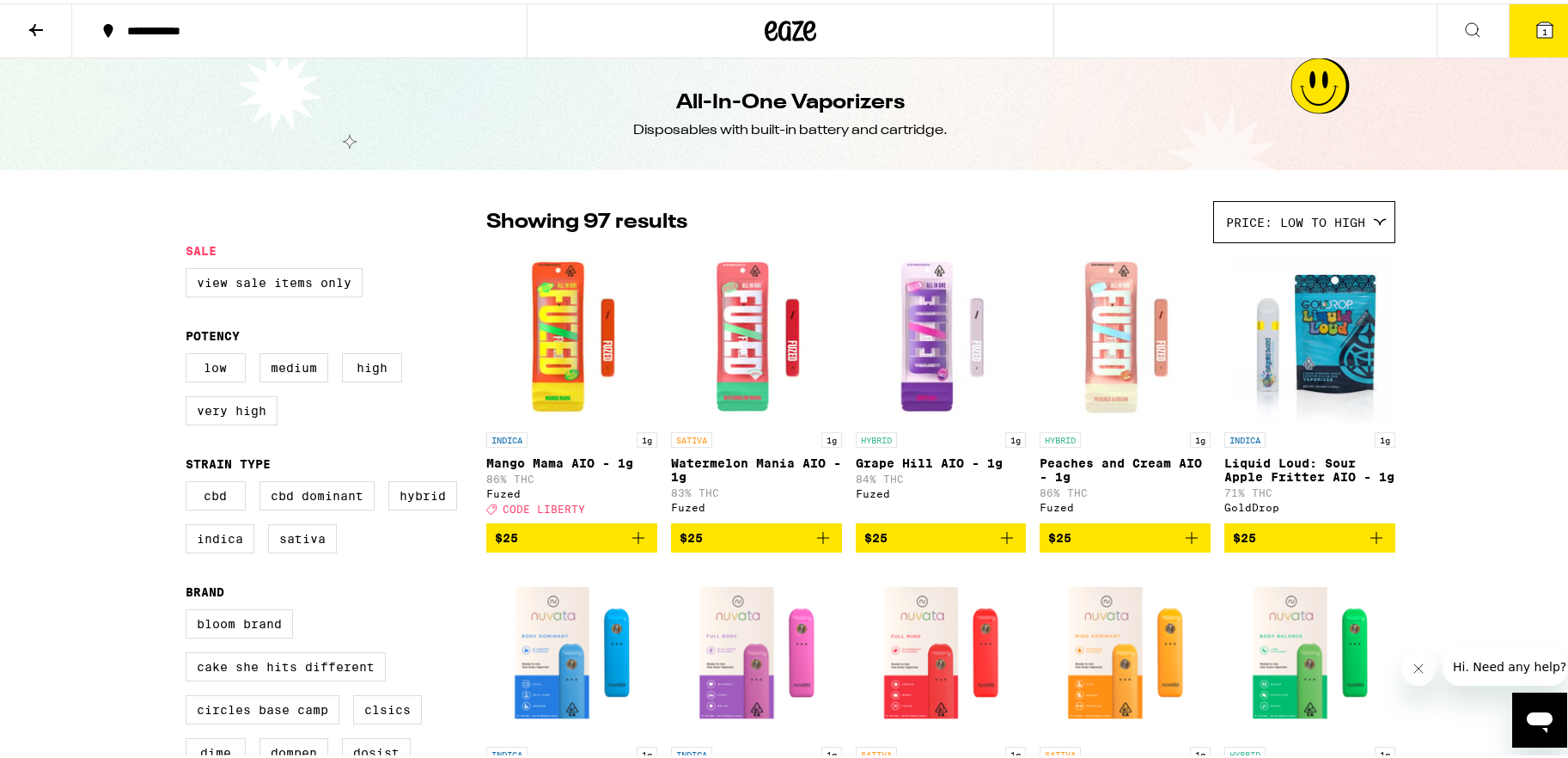
click at [37, 24] on icon at bounding box center [36, 26] width 21 height 21
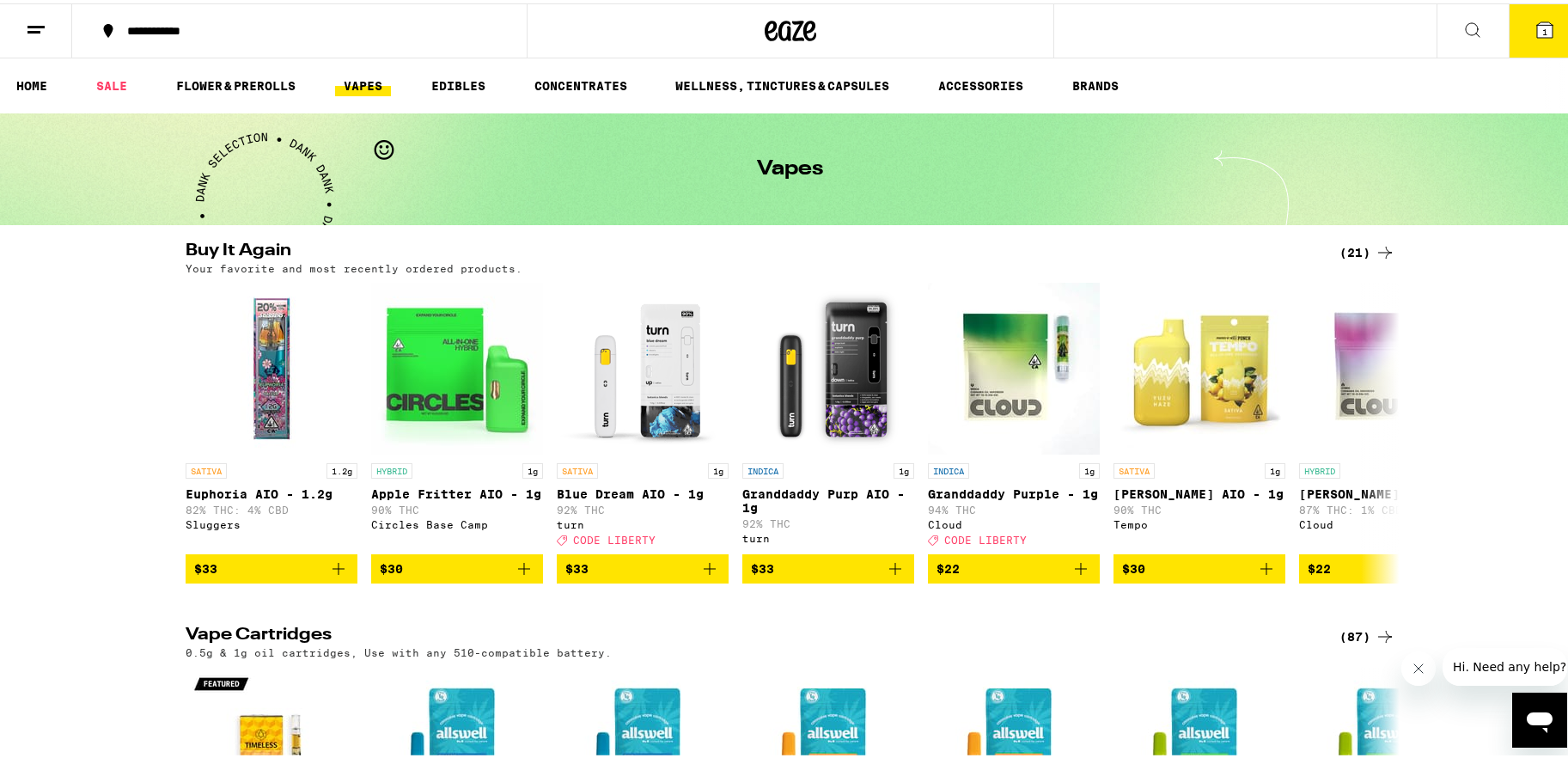
click at [1224, 23] on span "1" at bounding box center [1544, 28] width 5 height 10
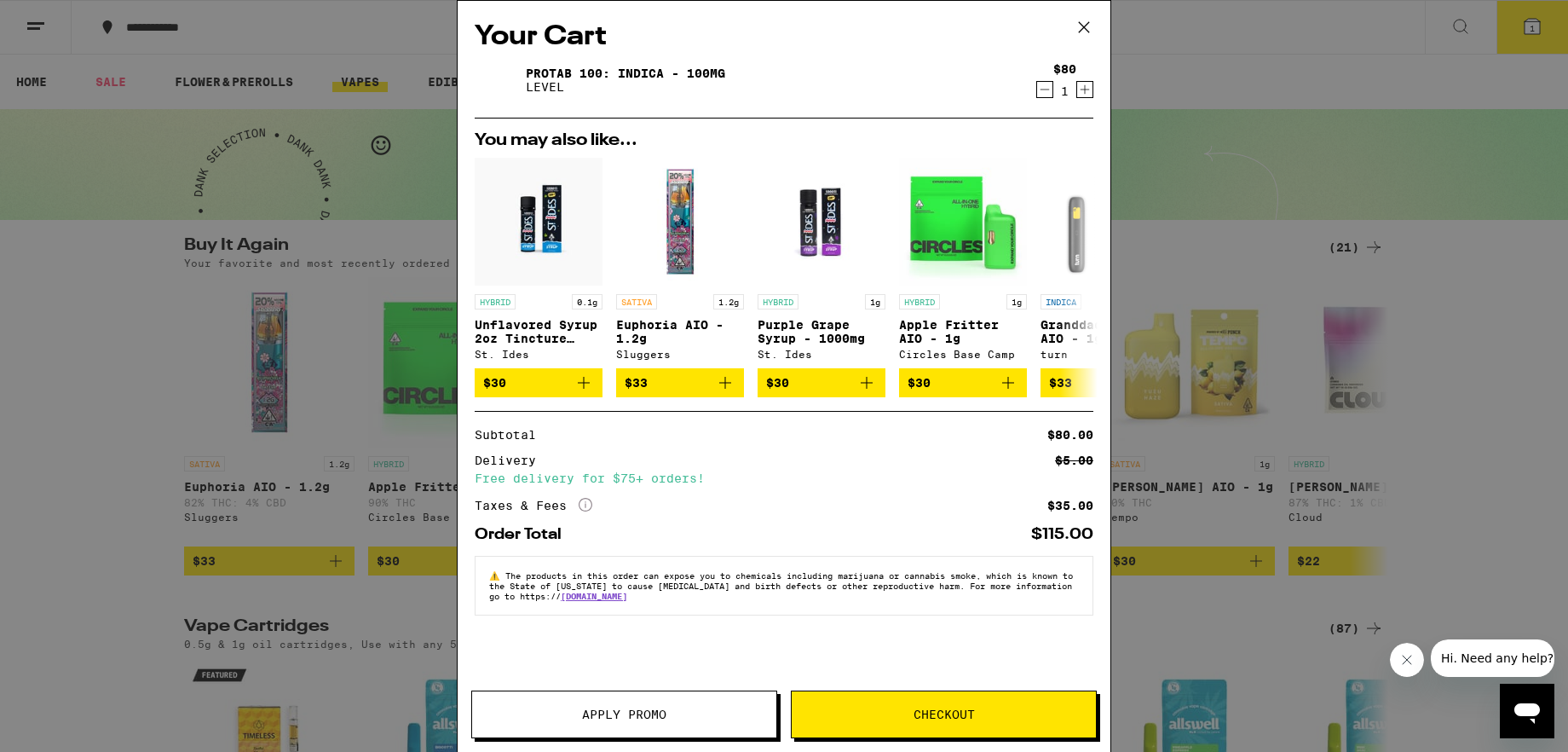
click at [1081, 26] on icon at bounding box center [1084, 28] width 26 height 26
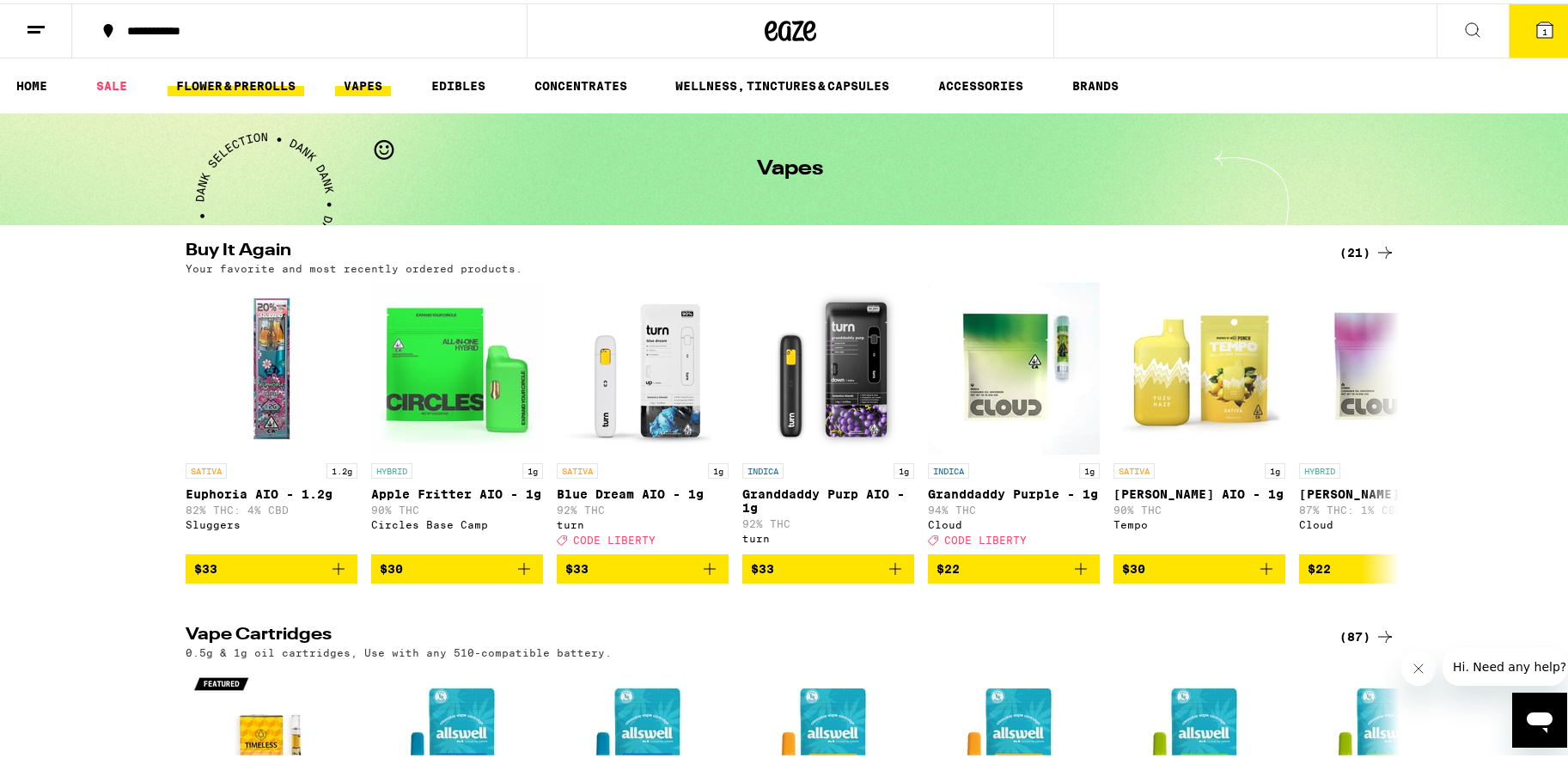
click at [223, 80] on link "FLOWER & PREROLLS" at bounding box center [236, 82] width 137 height 21
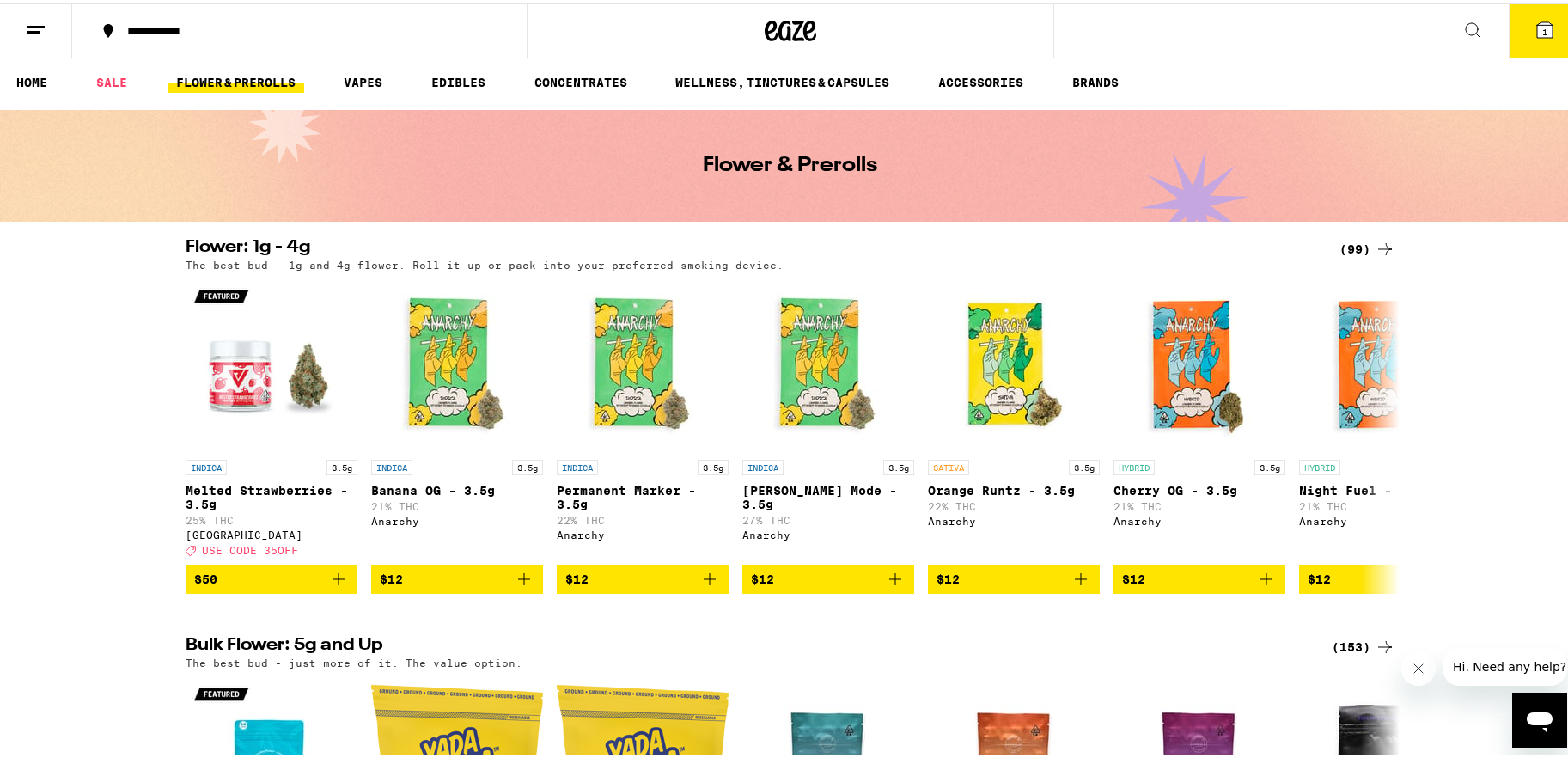
scroll to position [7, 0]
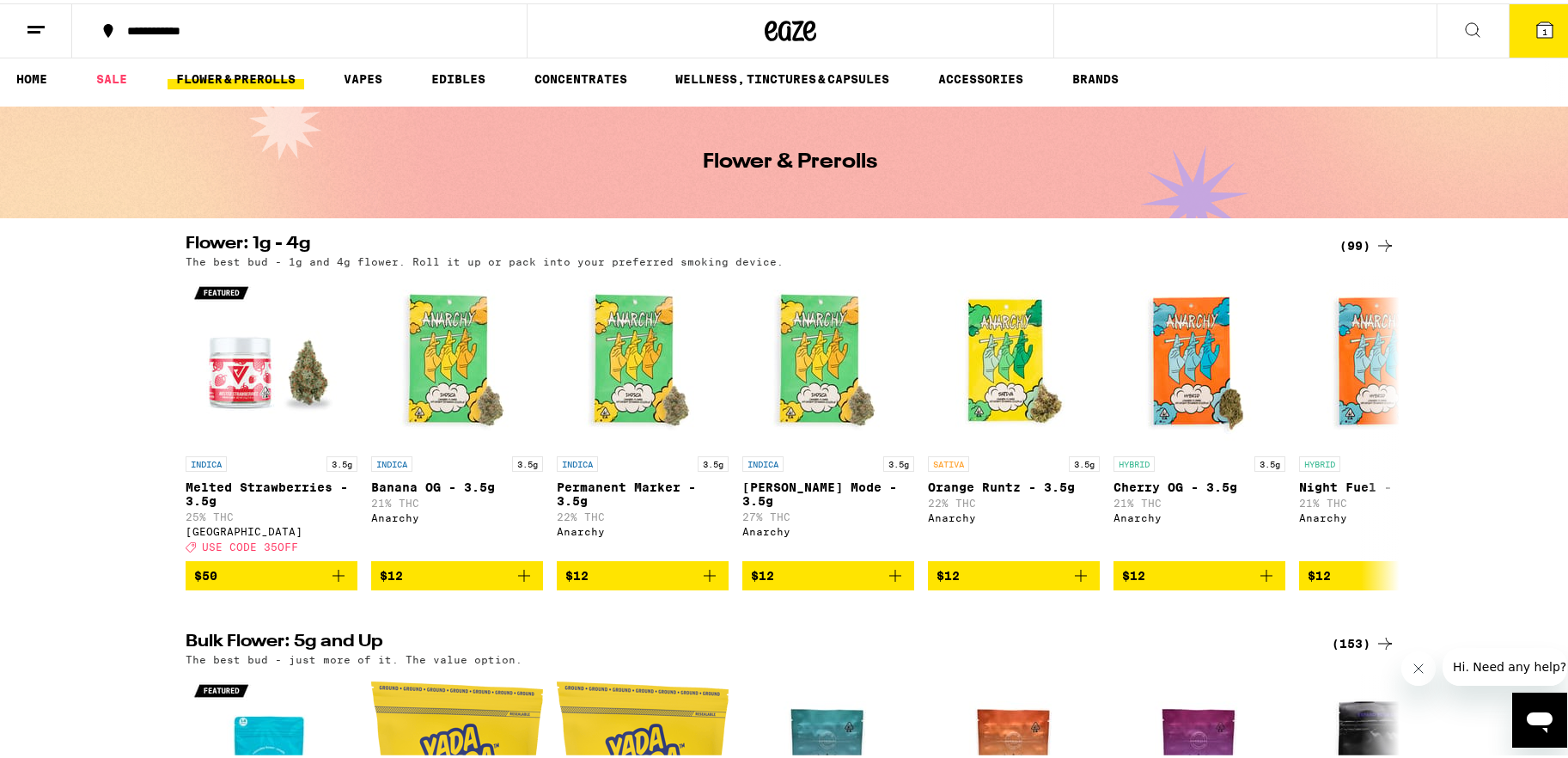
click at [1224, 241] on icon at bounding box center [1385, 242] width 21 height 21
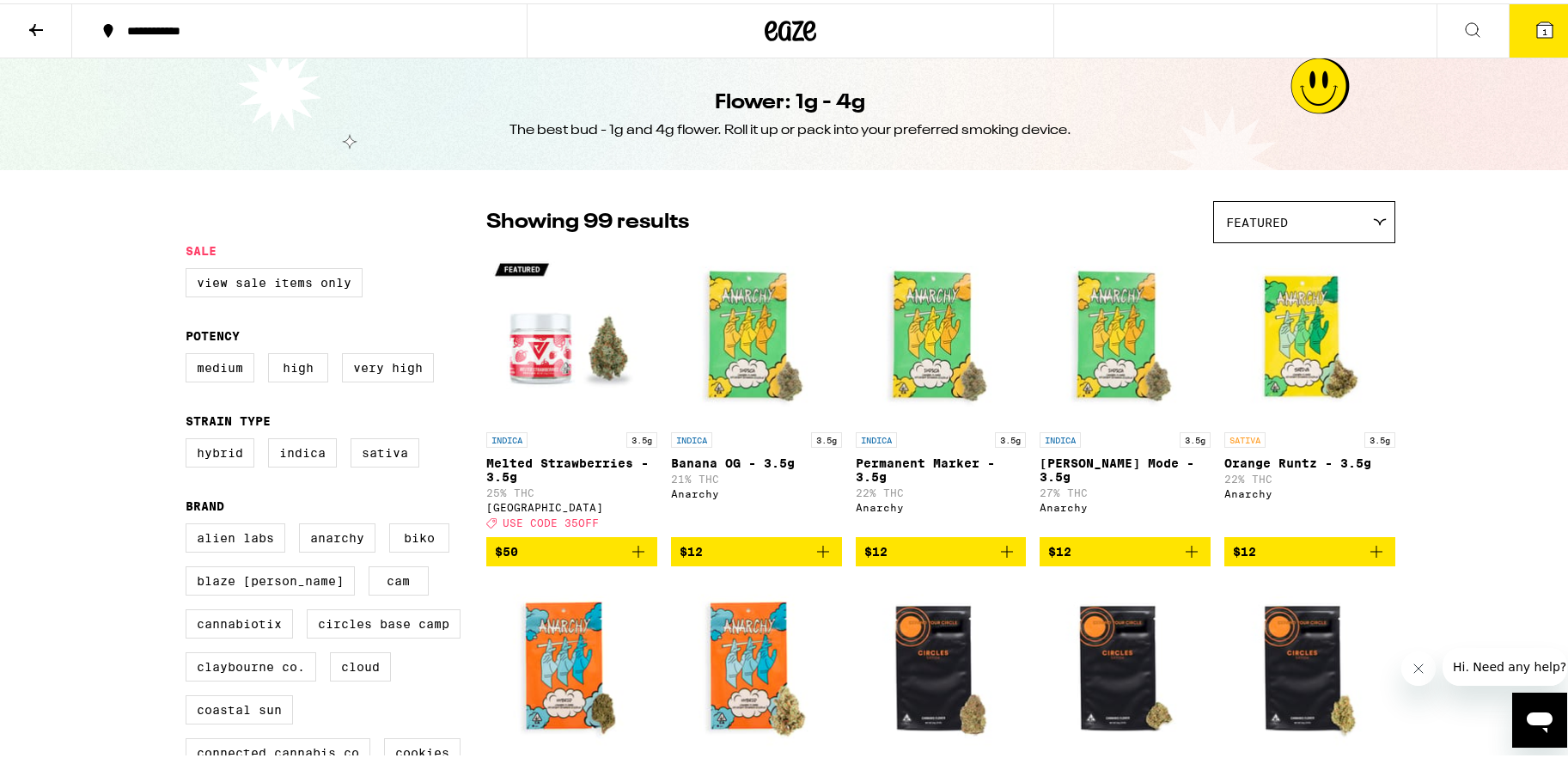
click at [1224, 209] on div "Featured" at bounding box center [1304, 218] width 181 height 41
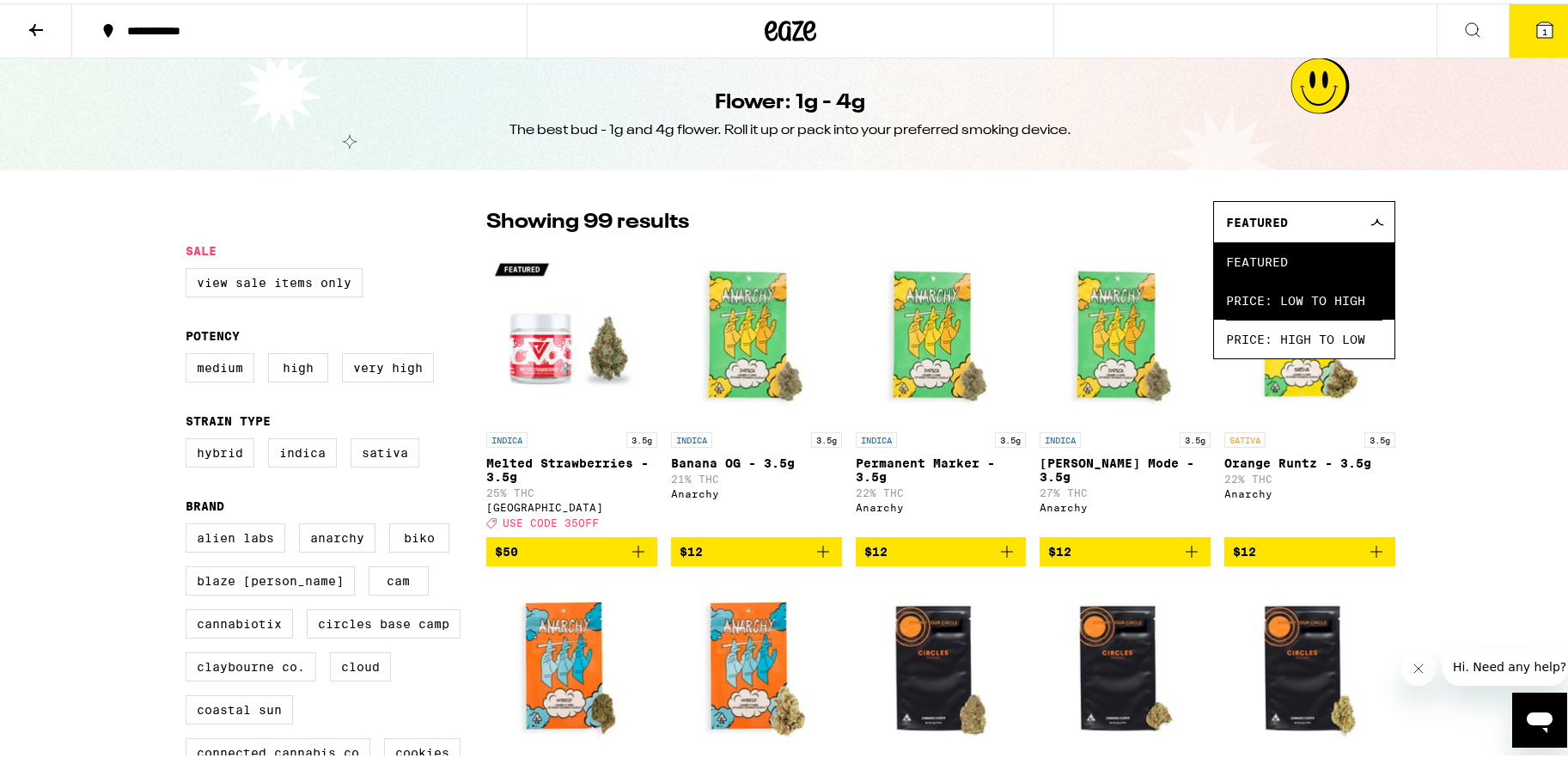
click at [1224, 293] on span "Price: Low to High" at bounding box center [1304, 297] width 157 height 39
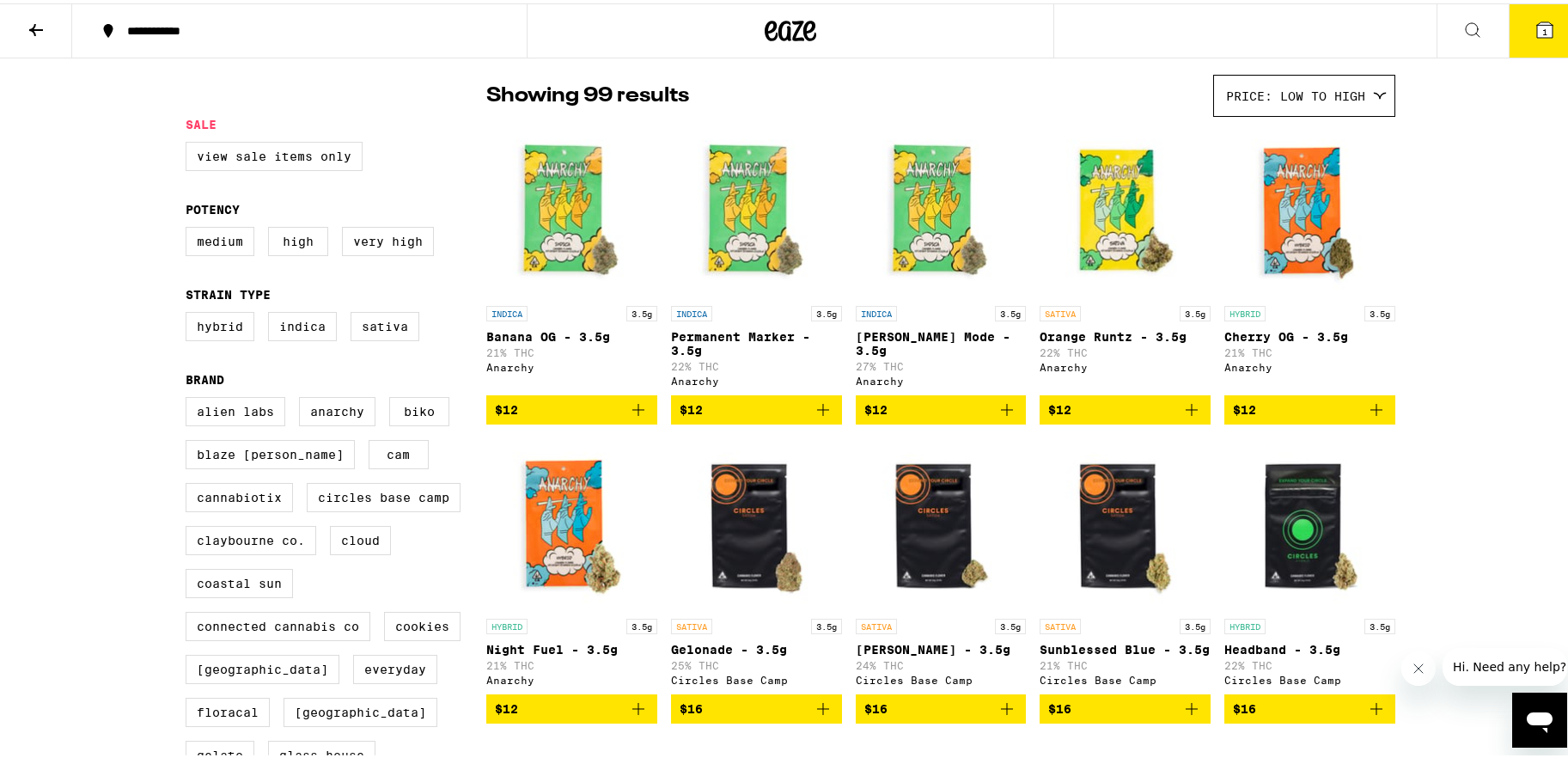
scroll to position [131, 0]
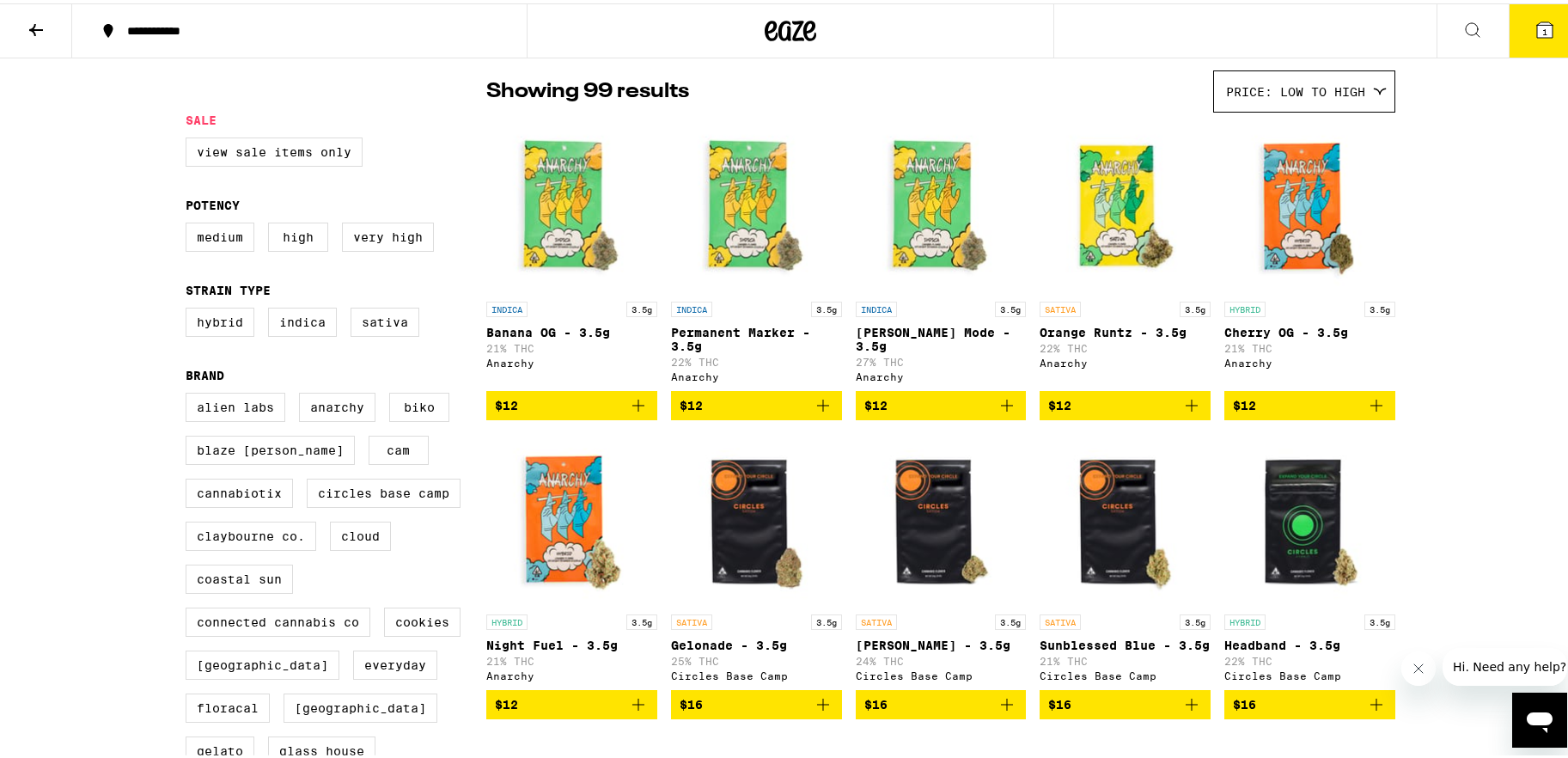
click at [1224, 603] on icon "Close message from company" at bounding box center [1418, 668] width 14 height 14
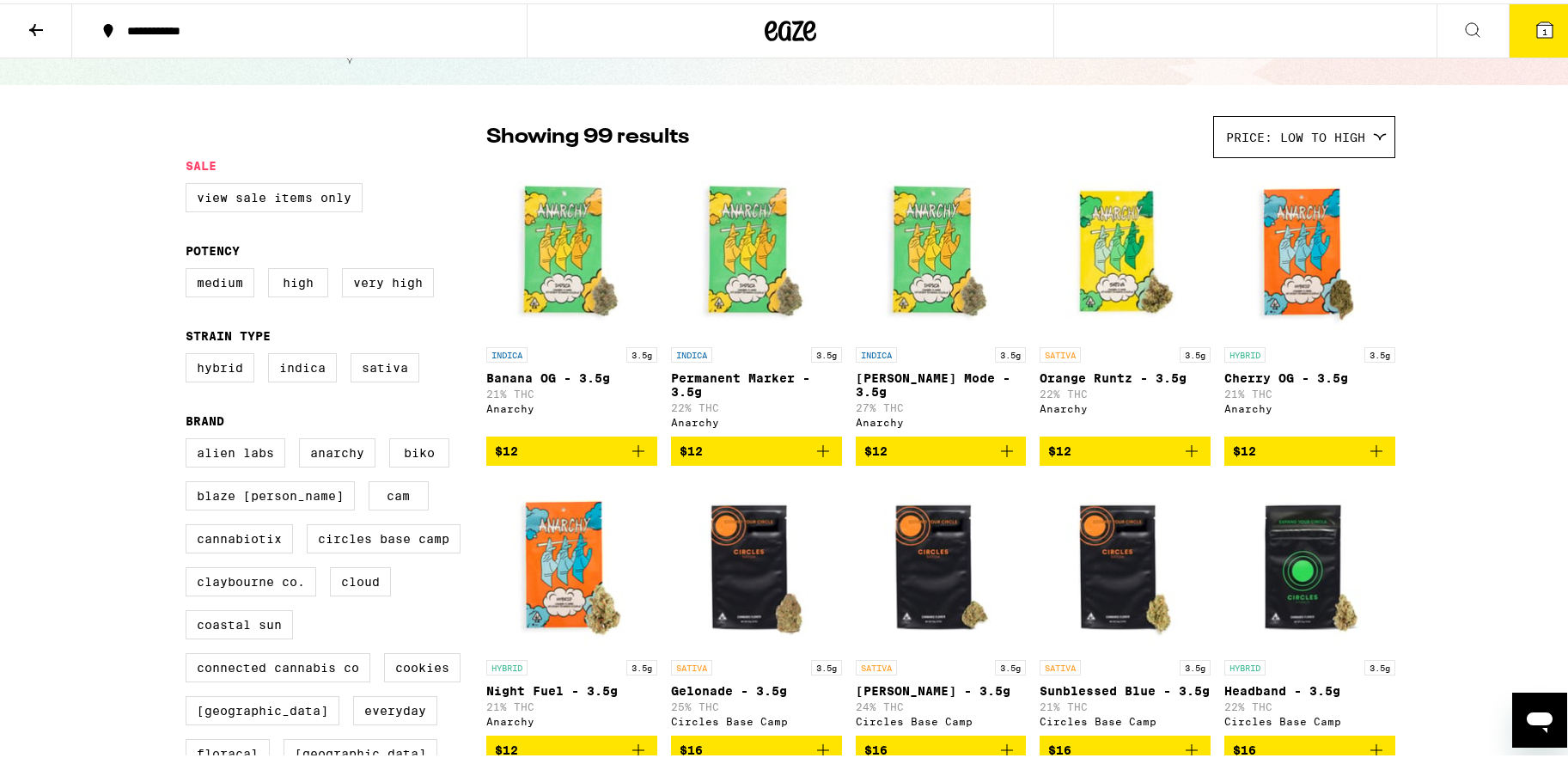
scroll to position [0, 0]
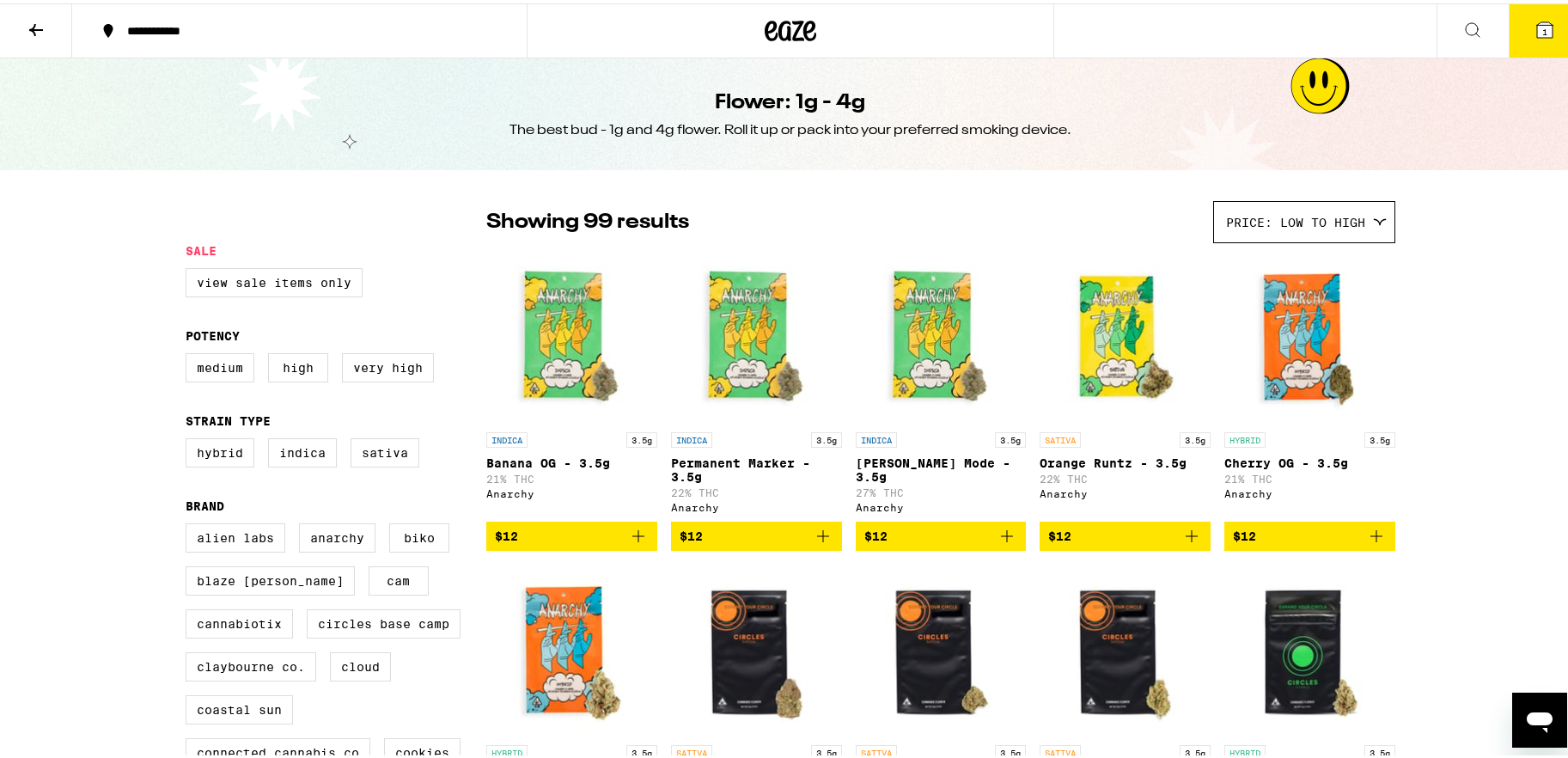
click at [1224, 215] on span "Price: Low to High" at bounding box center [1295, 219] width 139 height 14
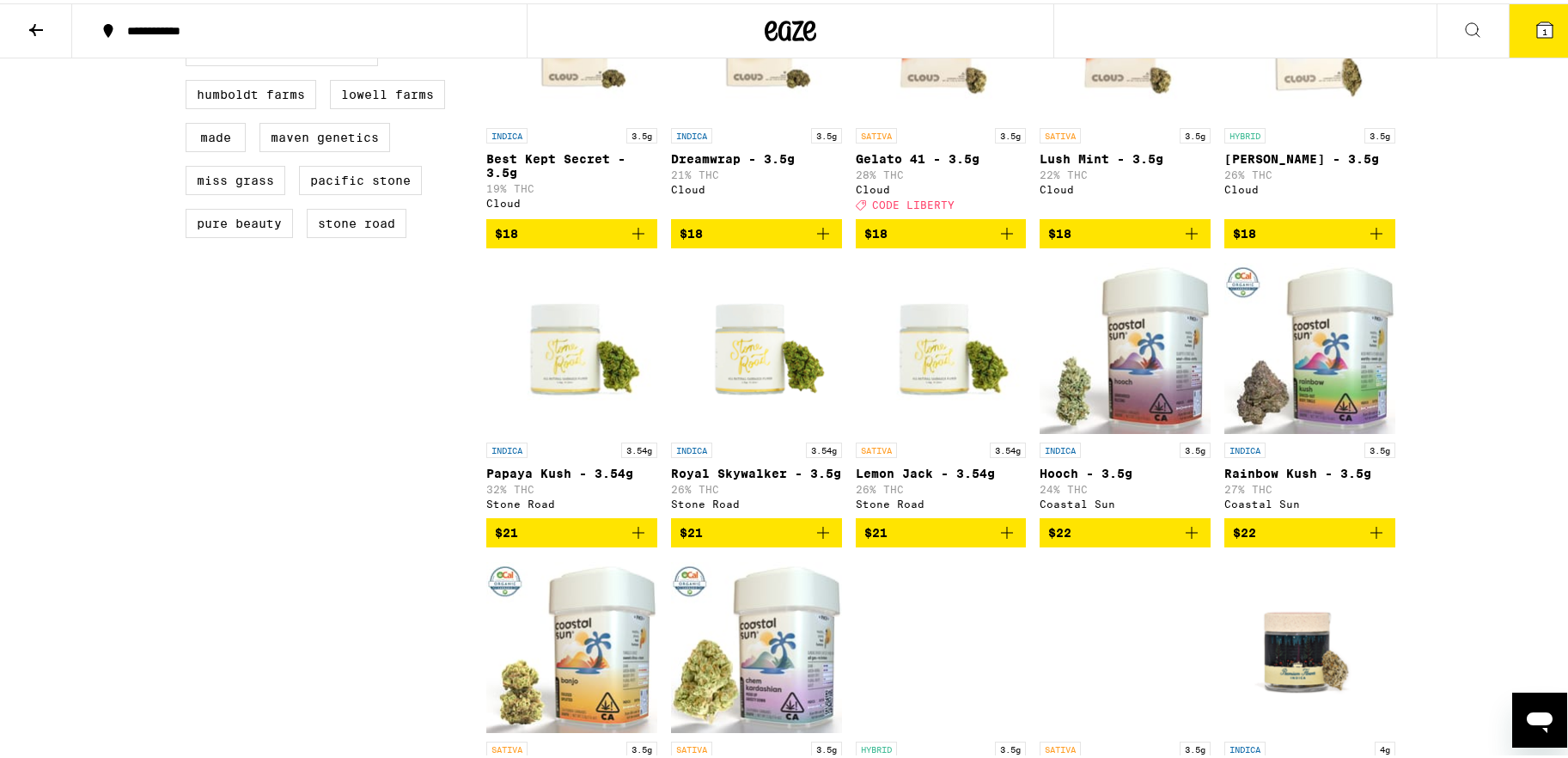
scroll to position [1285, 0]
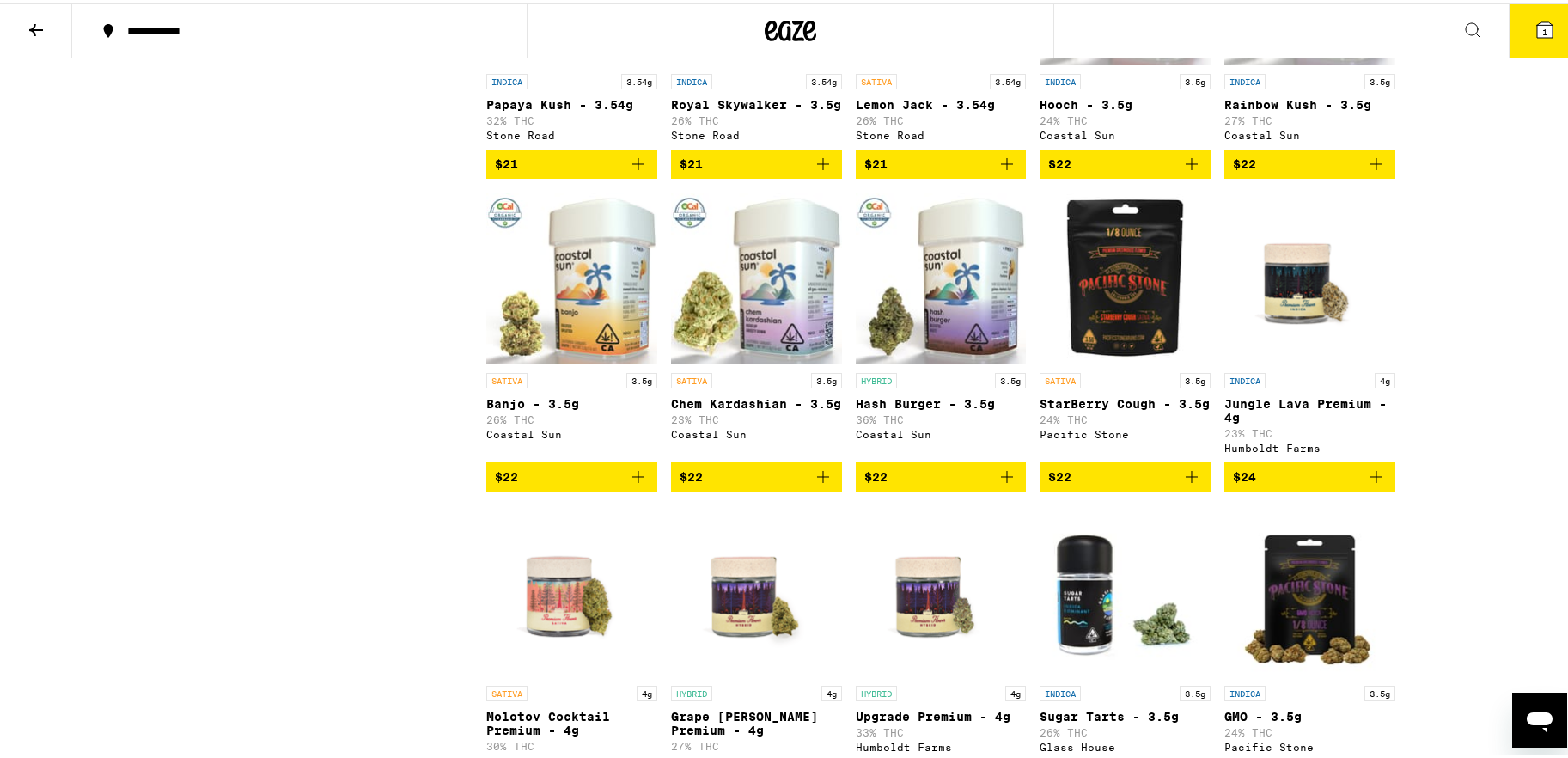
click at [971, 484] on span "$22" at bounding box center [941, 473] width 154 height 21
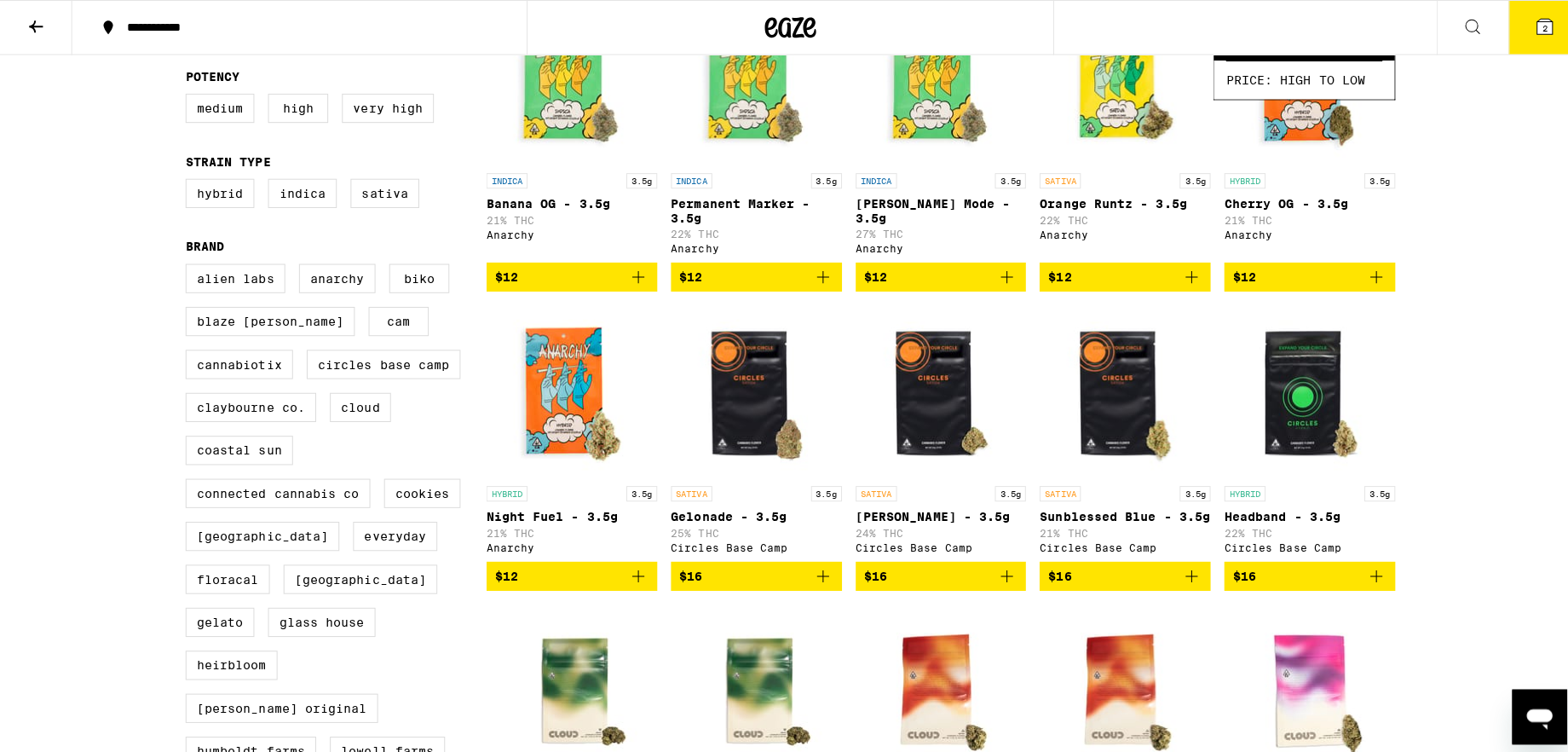
scroll to position [0, 0]
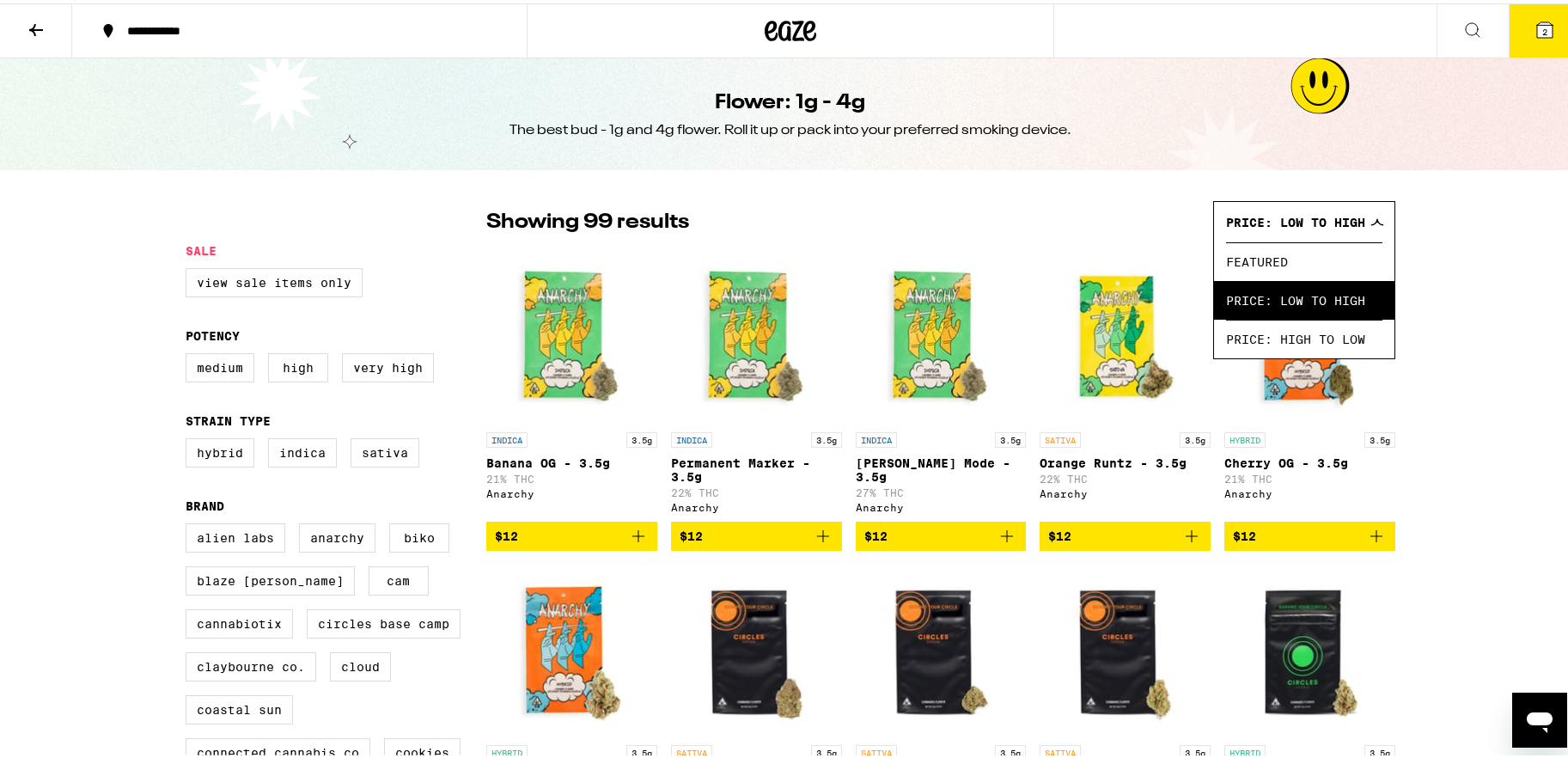
click at [37, 29] on icon at bounding box center [36, 26] width 21 height 21
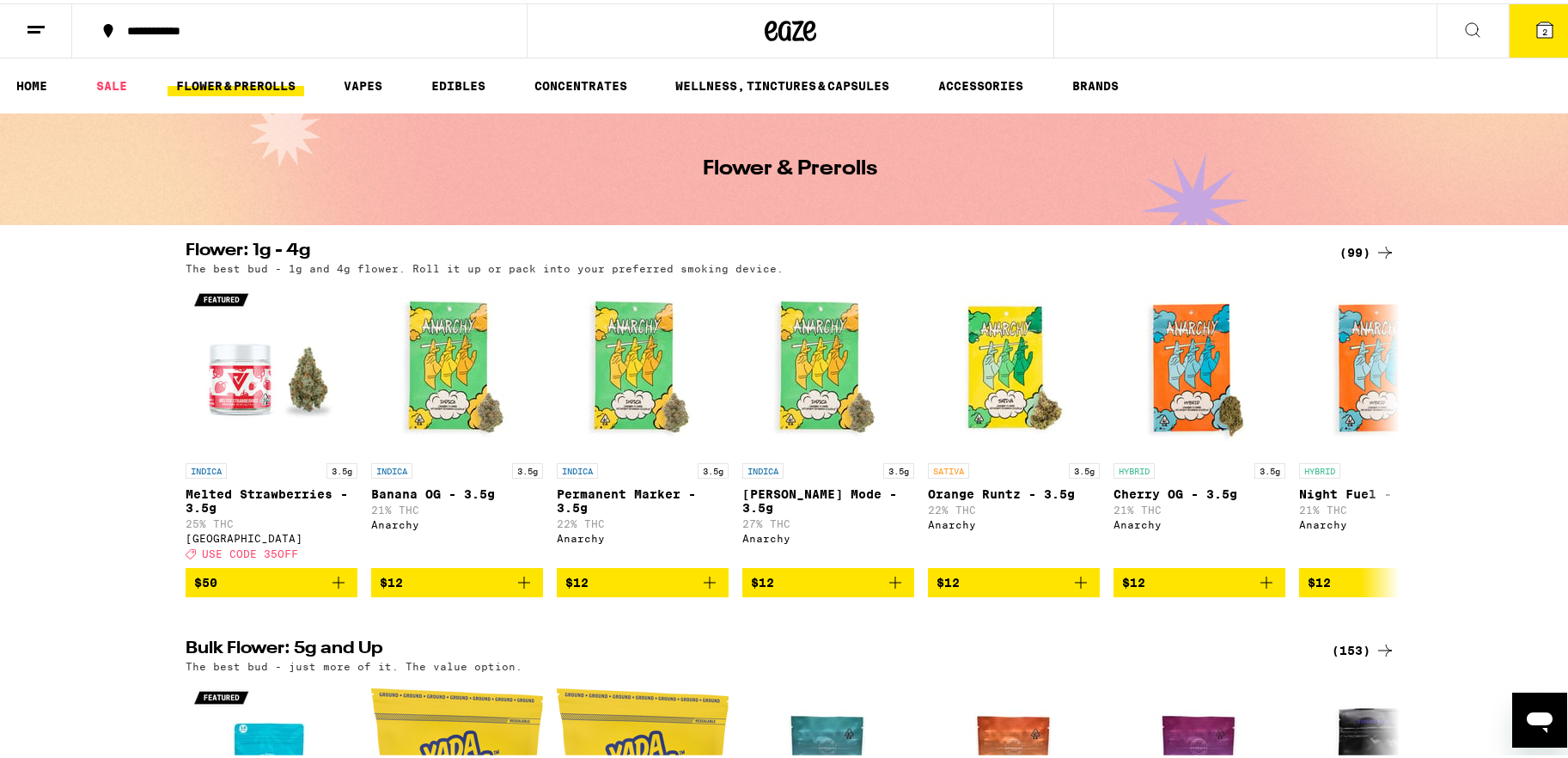
click at [1224, 26] on icon at bounding box center [1473, 27] width 14 height 14
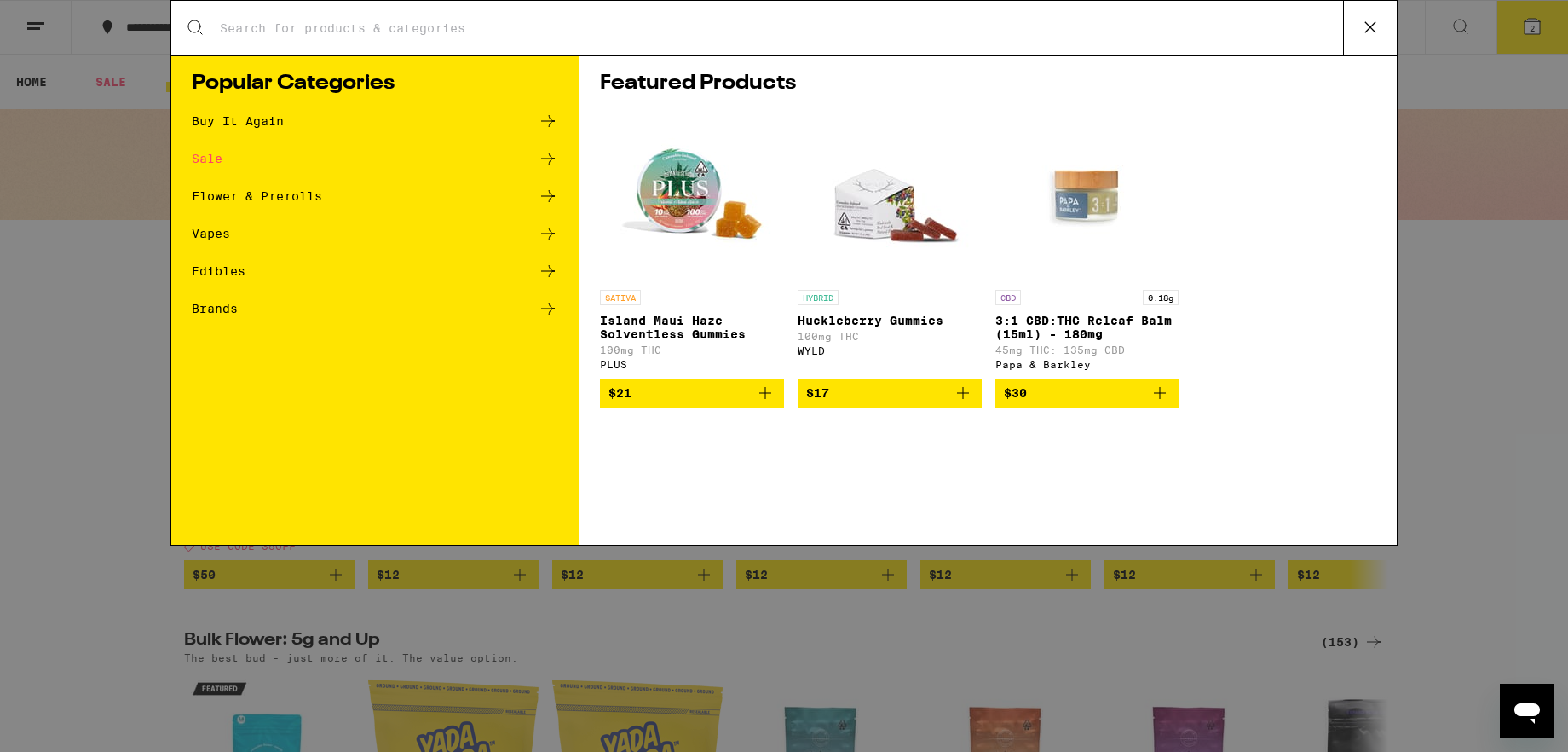
click at [431, 24] on input "Search for Products" at bounding box center [781, 29] width 1124 height 16
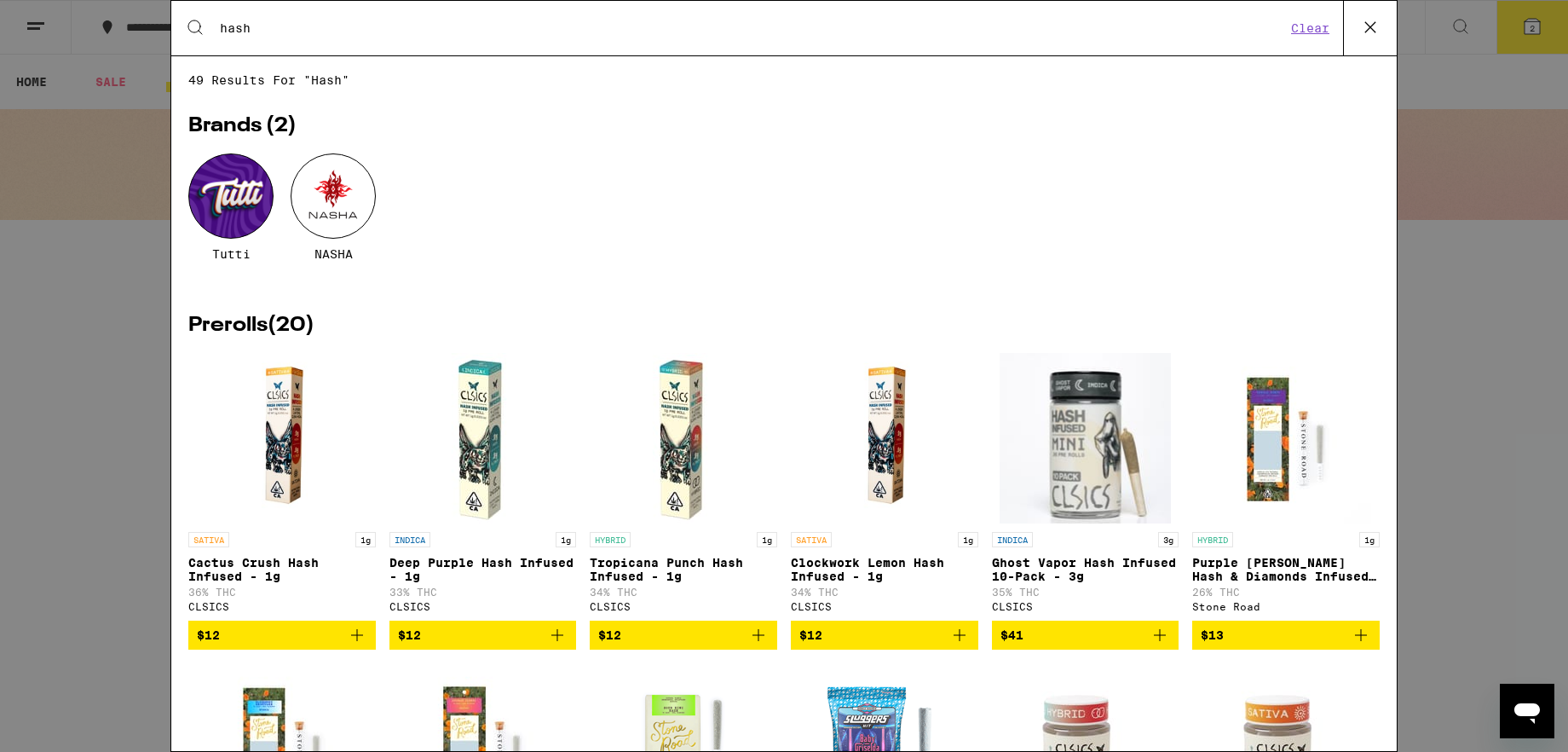
type input "hash"
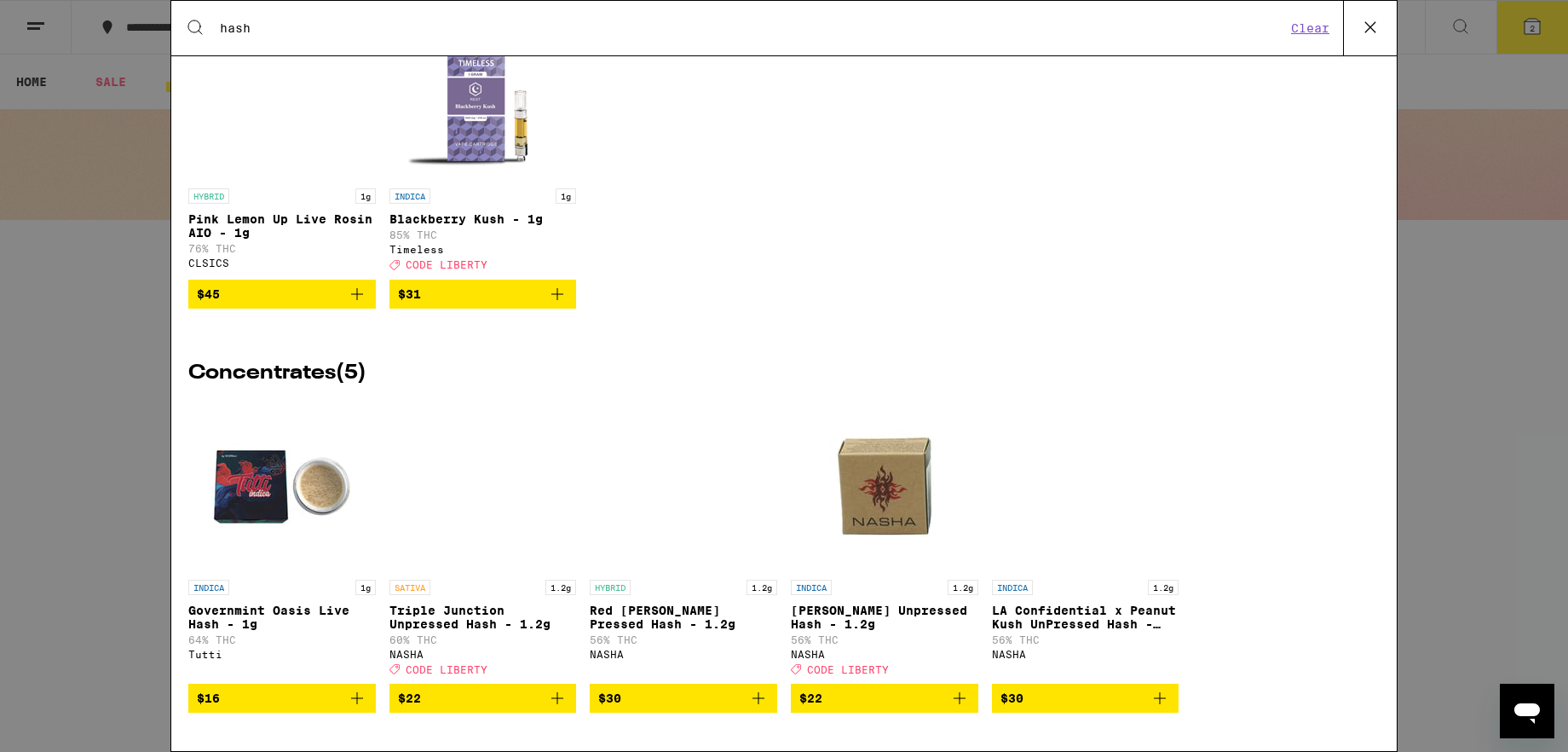
scroll to position [2178, 0]
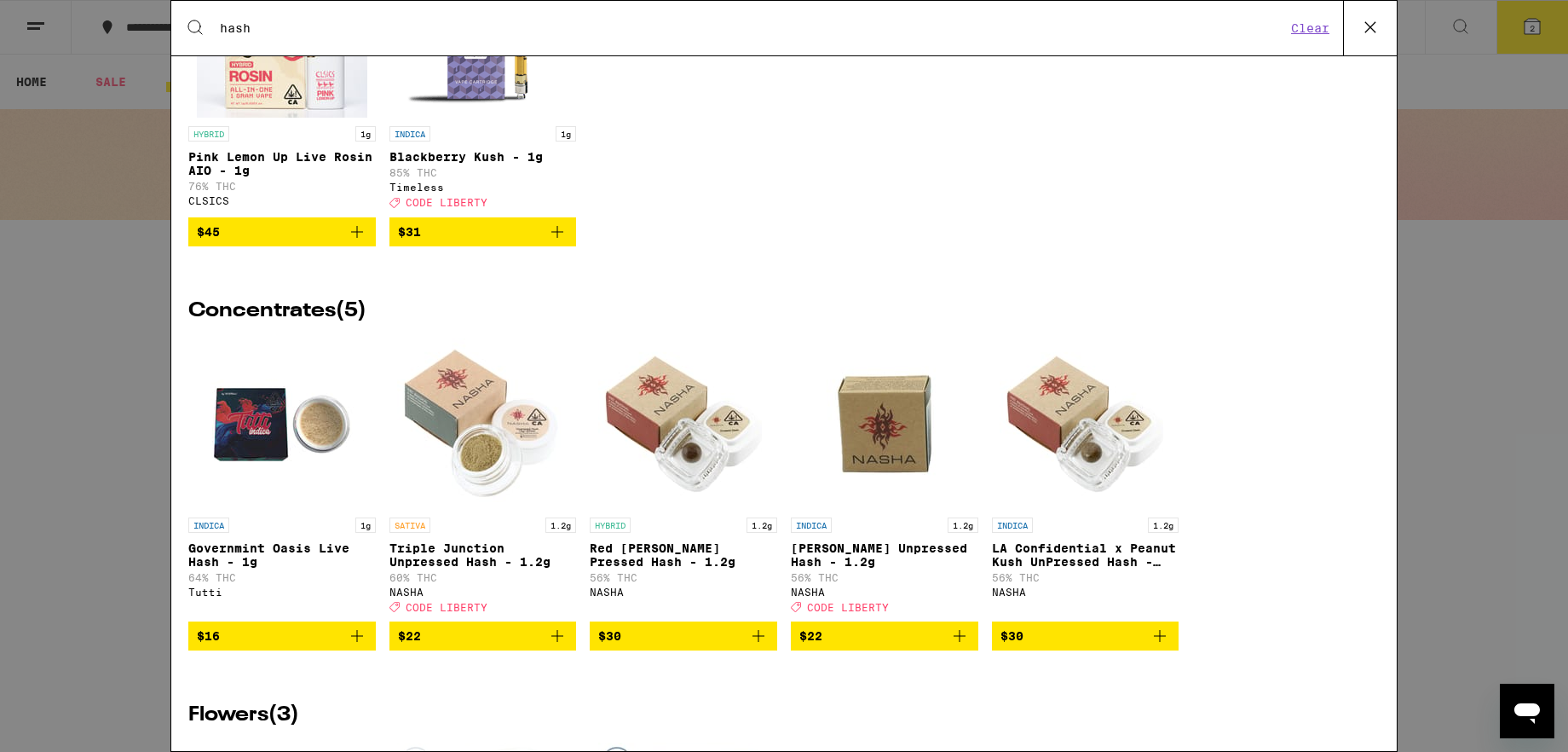
click at [463, 598] on span "$22" at bounding box center [483, 636] width 170 height 21
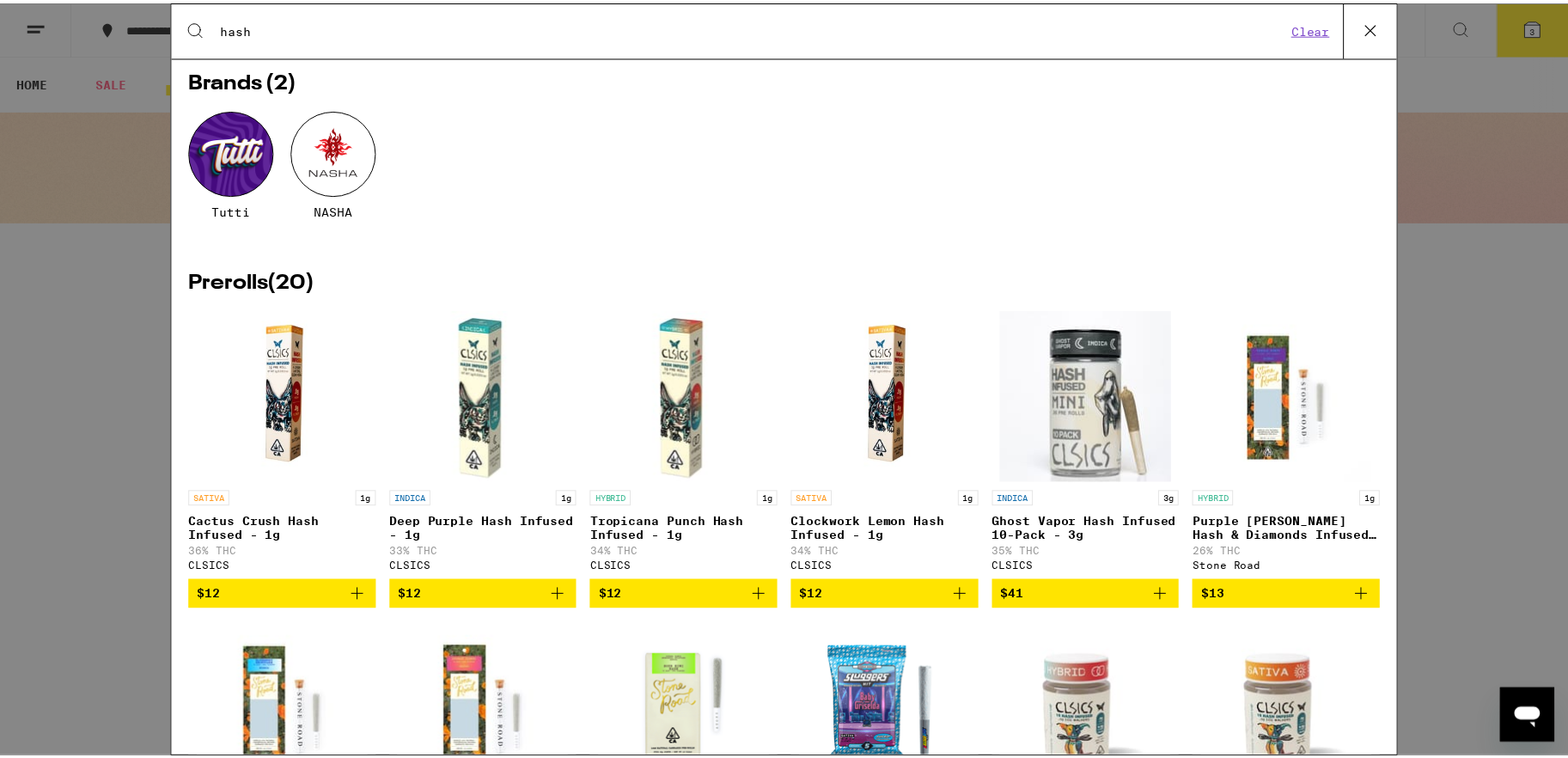
scroll to position [0, 0]
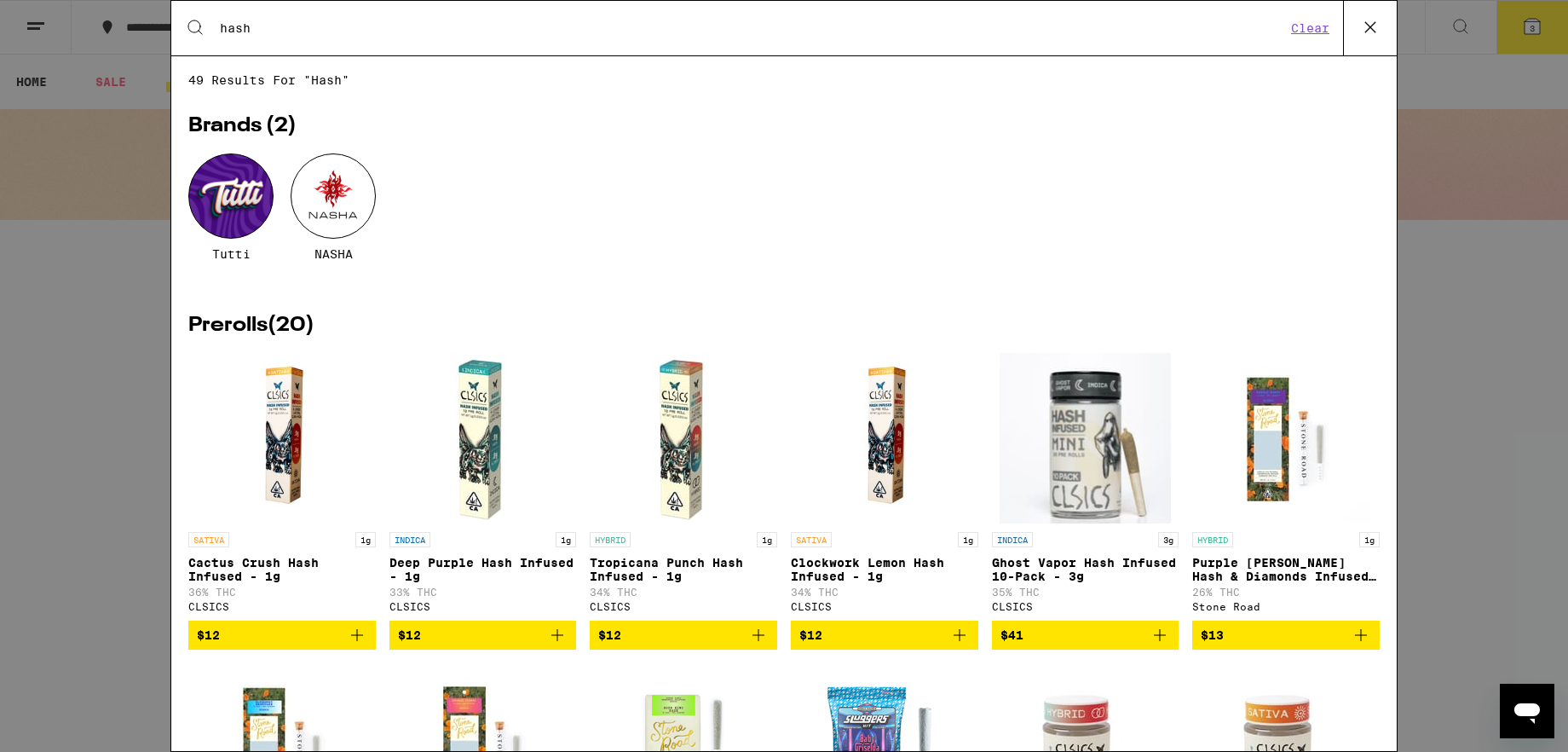
click at [1214, 23] on icon at bounding box center [1370, 28] width 26 height 26
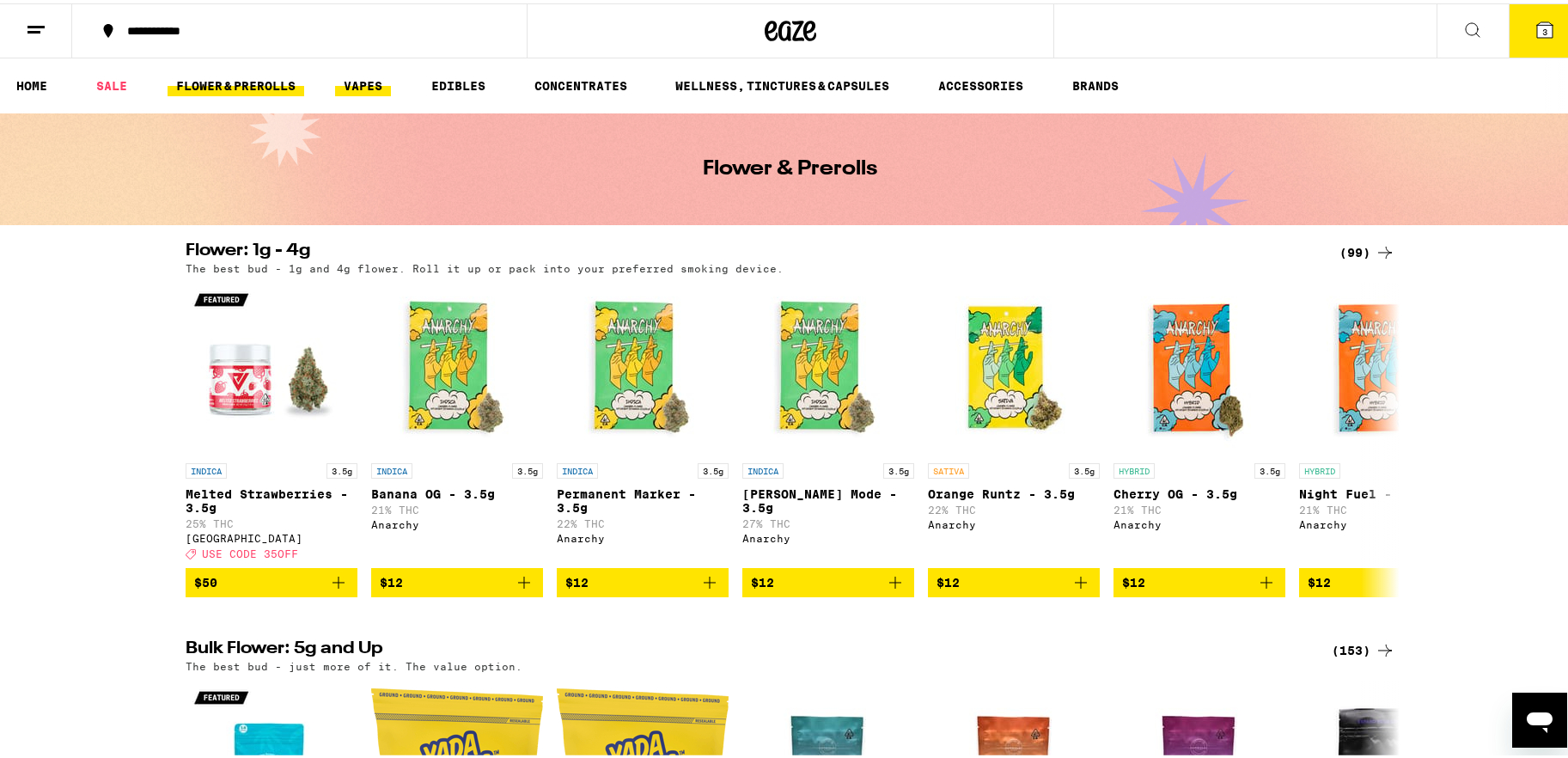
click at [367, 84] on link "VAPES" at bounding box center [363, 82] width 56 height 21
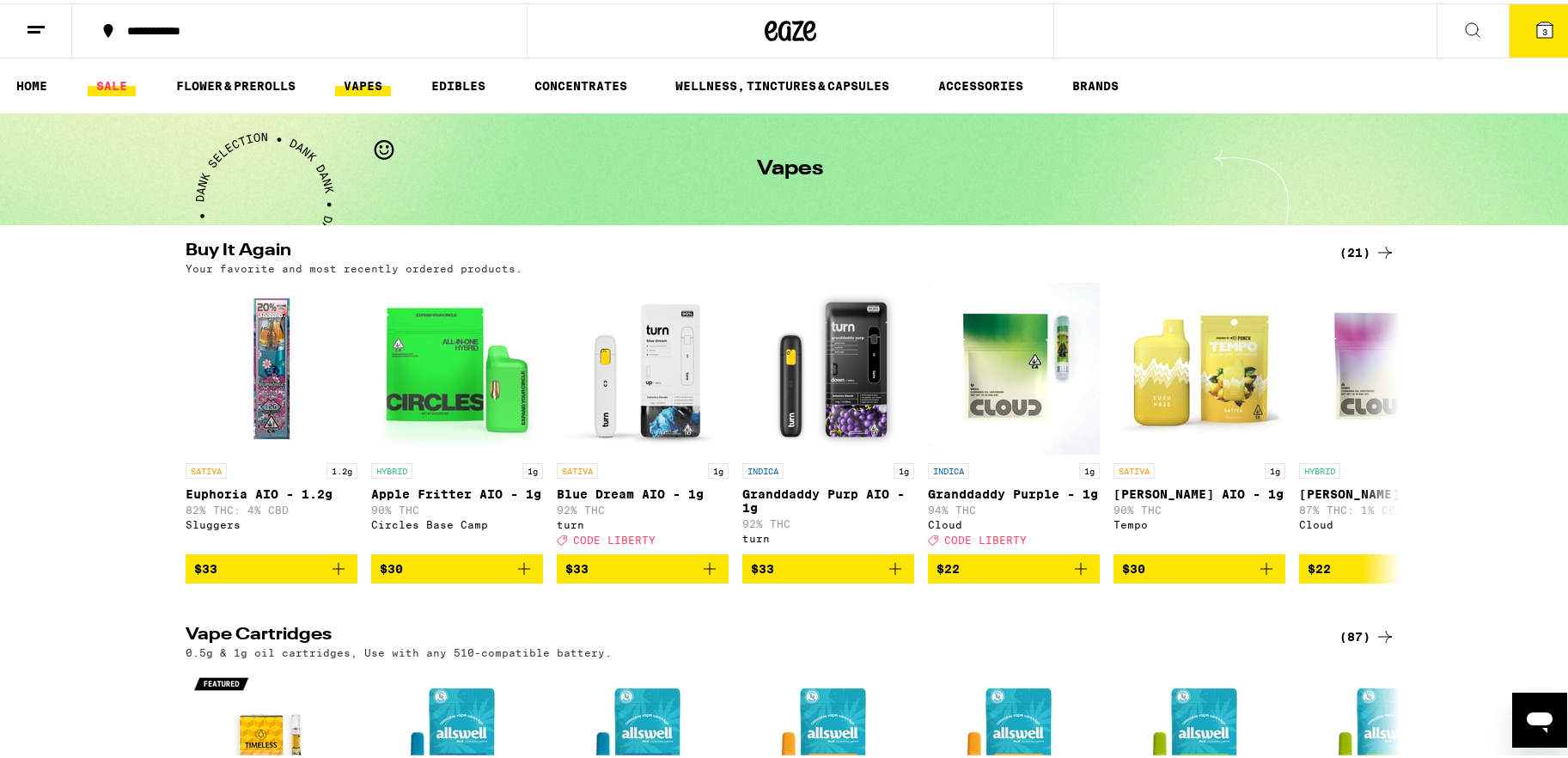
click at [107, 80] on link "SALE" at bounding box center [111, 82] width 49 height 21
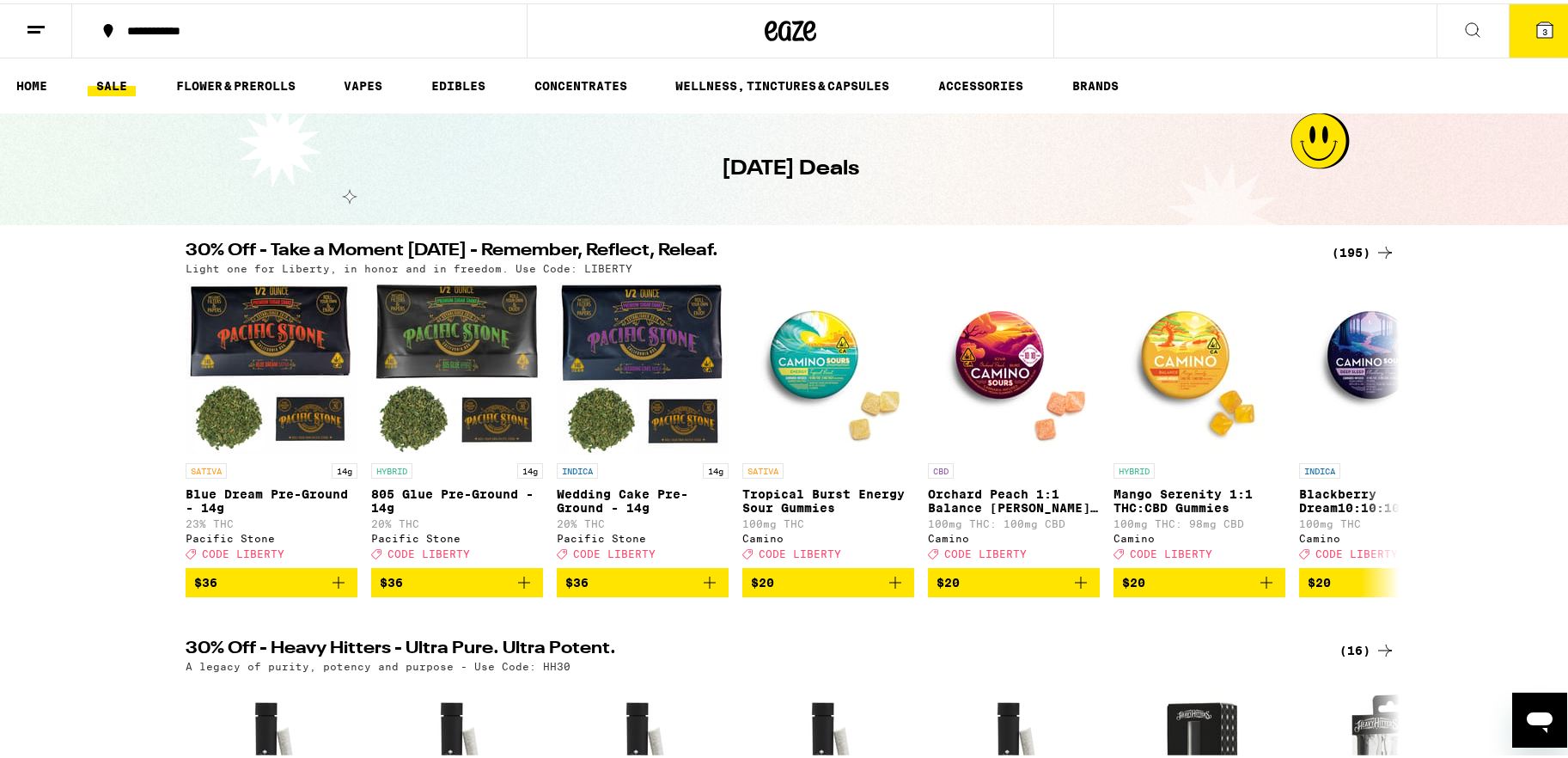
click at [1224, 247] on div "(195)" at bounding box center [1364, 249] width 63 height 21
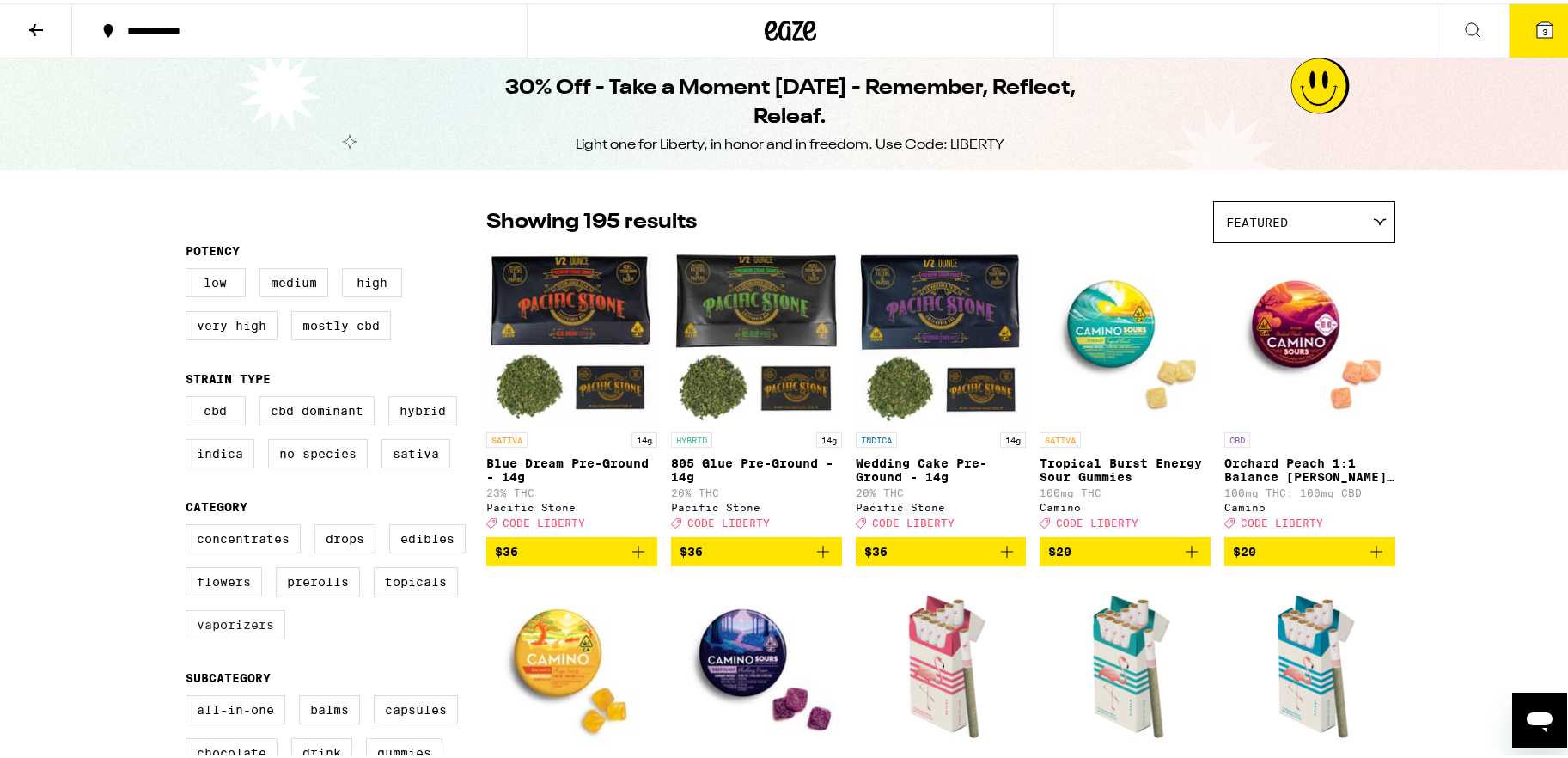
click at [241, 603] on label "Vaporizers" at bounding box center [235, 621] width 99 height 29
click at [189, 524] on input "Vaporizers" at bounding box center [189, 524] width 1 height 1
checkbox input "true"
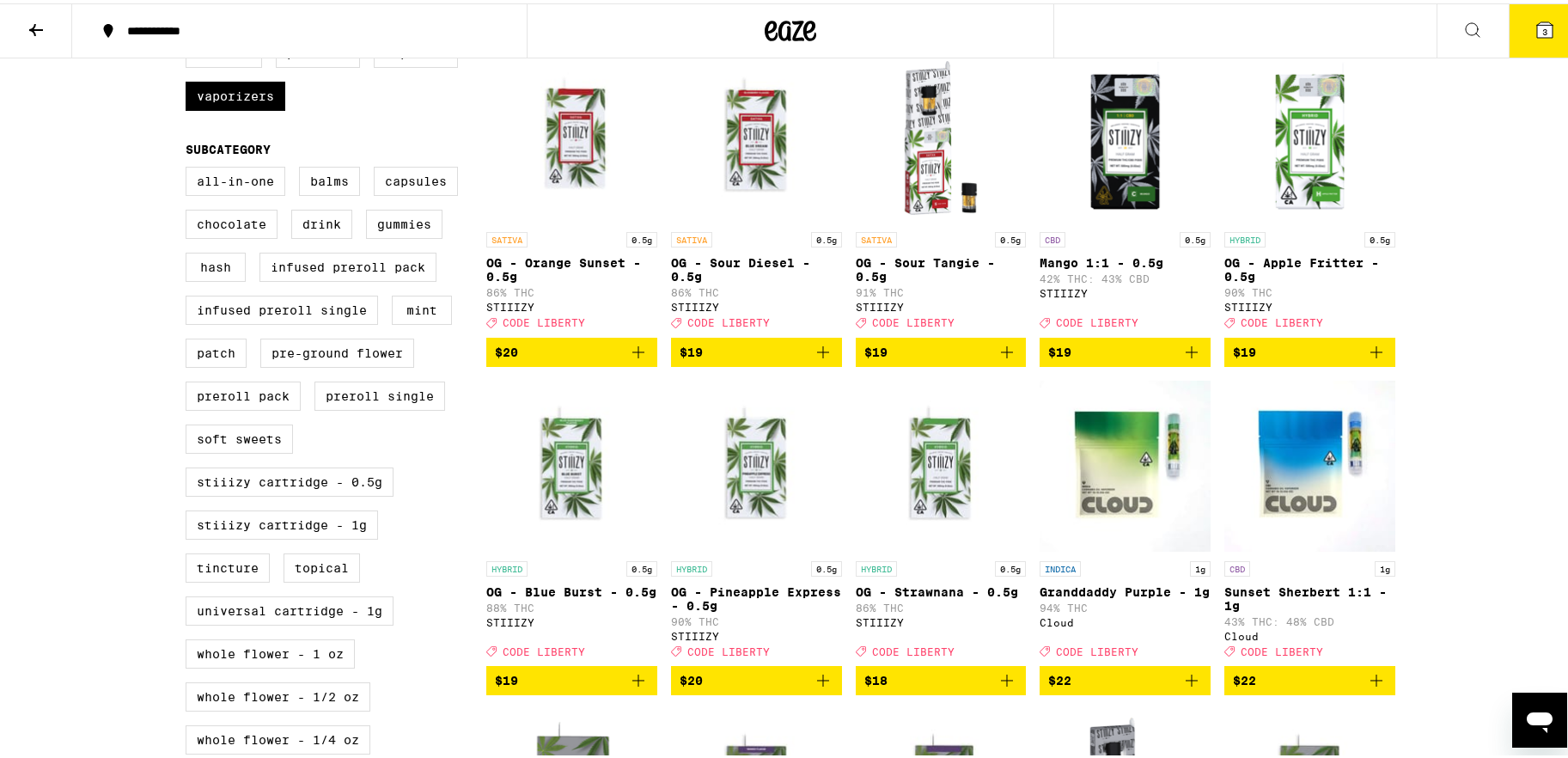
scroll to position [531, 0]
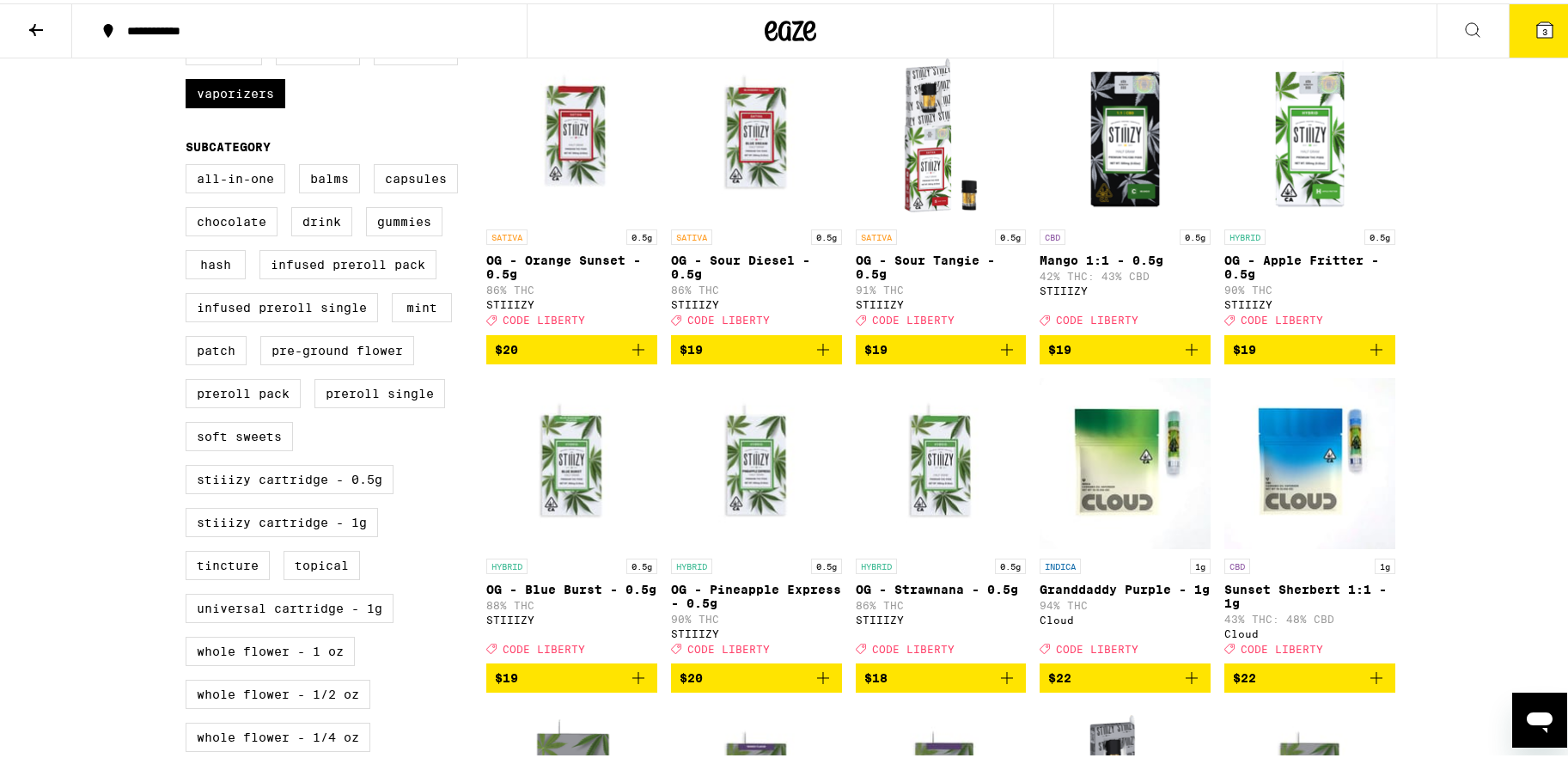
click at [1141, 603] on link "INDICA 1g Granddaddy Purple - 1g 94% THC Cloud Deal Created with Sketch. CODE L…" at bounding box center [1125, 518] width 171 height 286
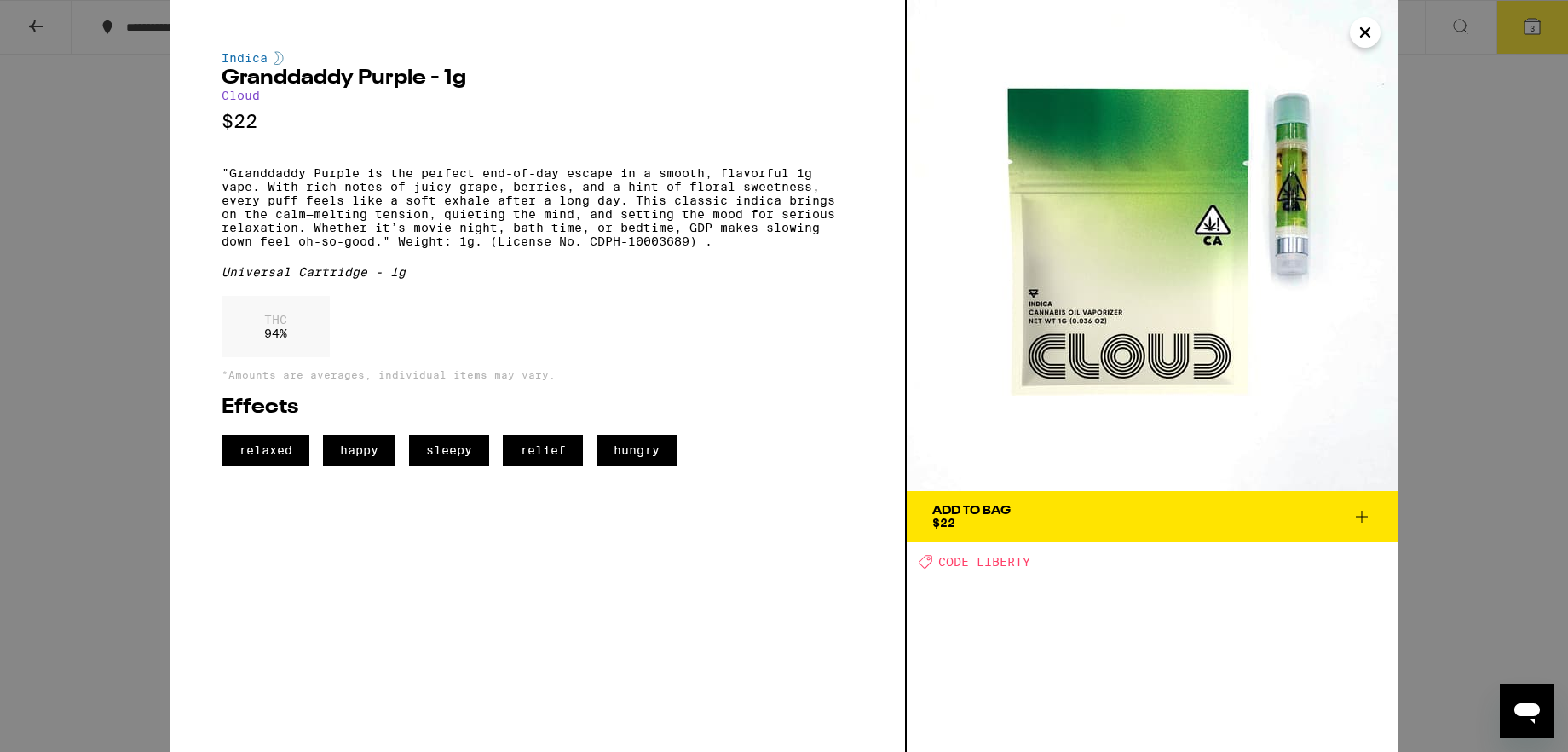
click at [1132, 527] on span "Add To Bag $22" at bounding box center [1152, 517] width 440 height 24
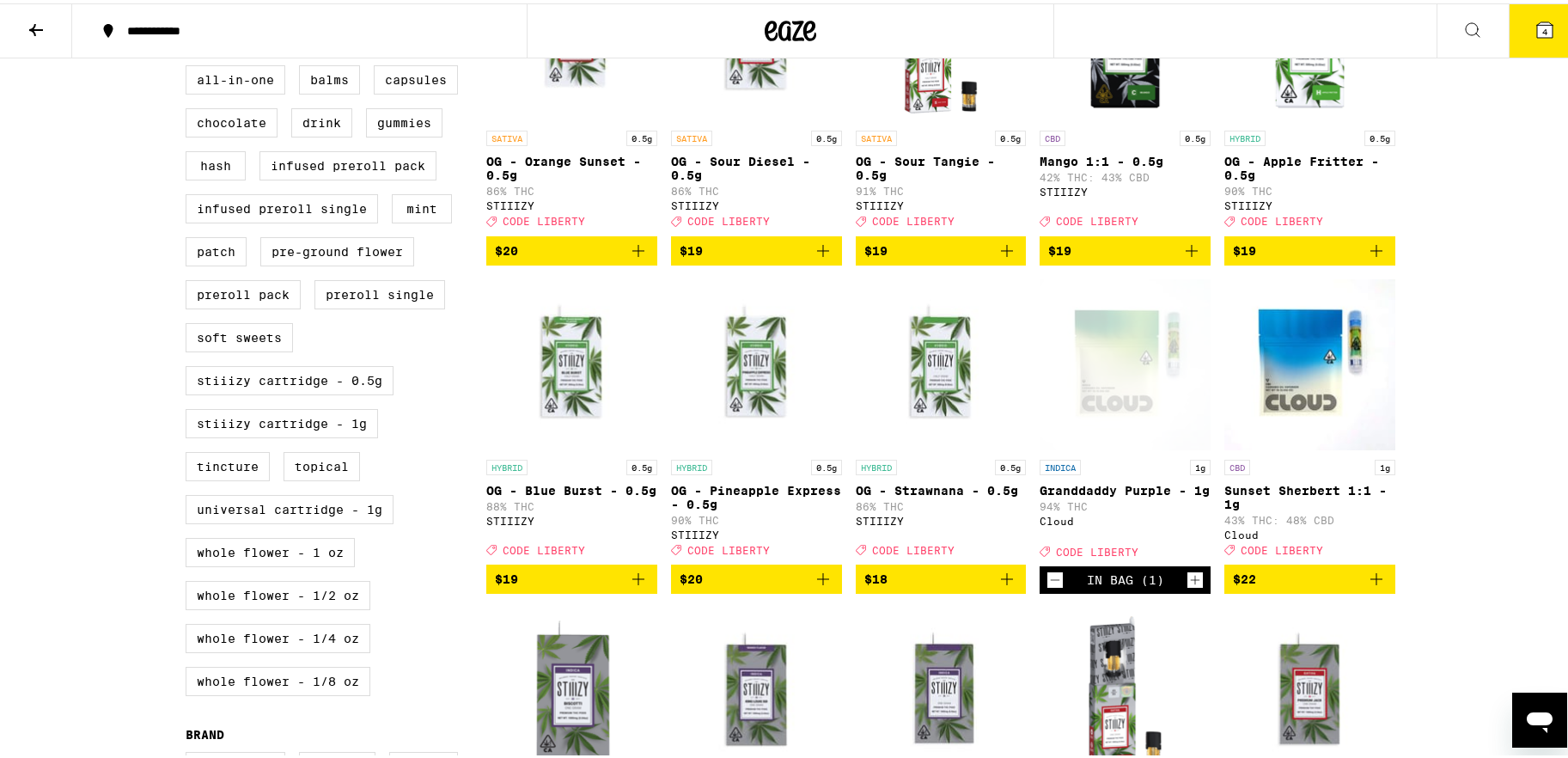
scroll to position [620, 0]
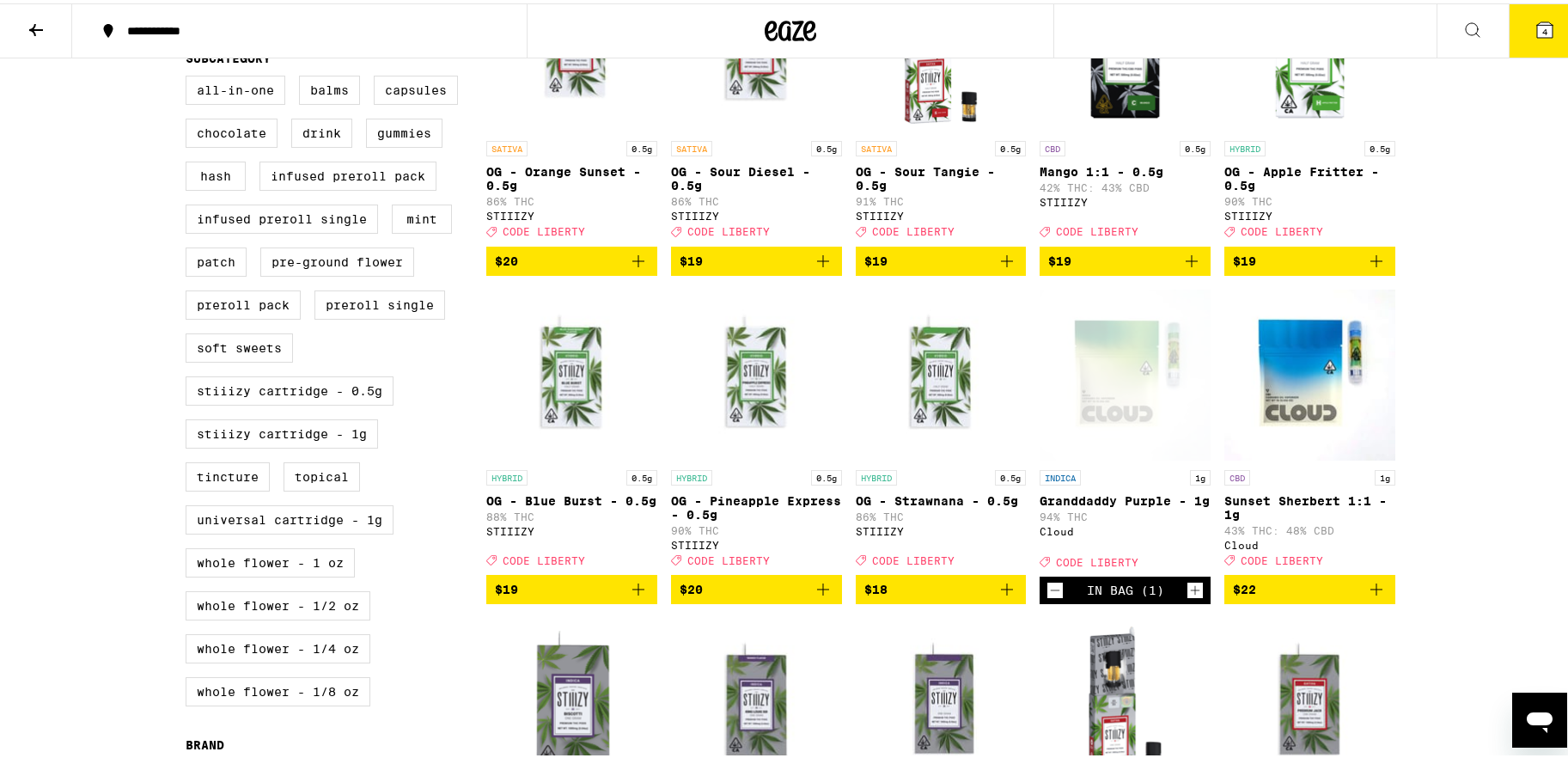
click at [1224, 20] on icon at bounding box center [1545, 27] width 16 height 16
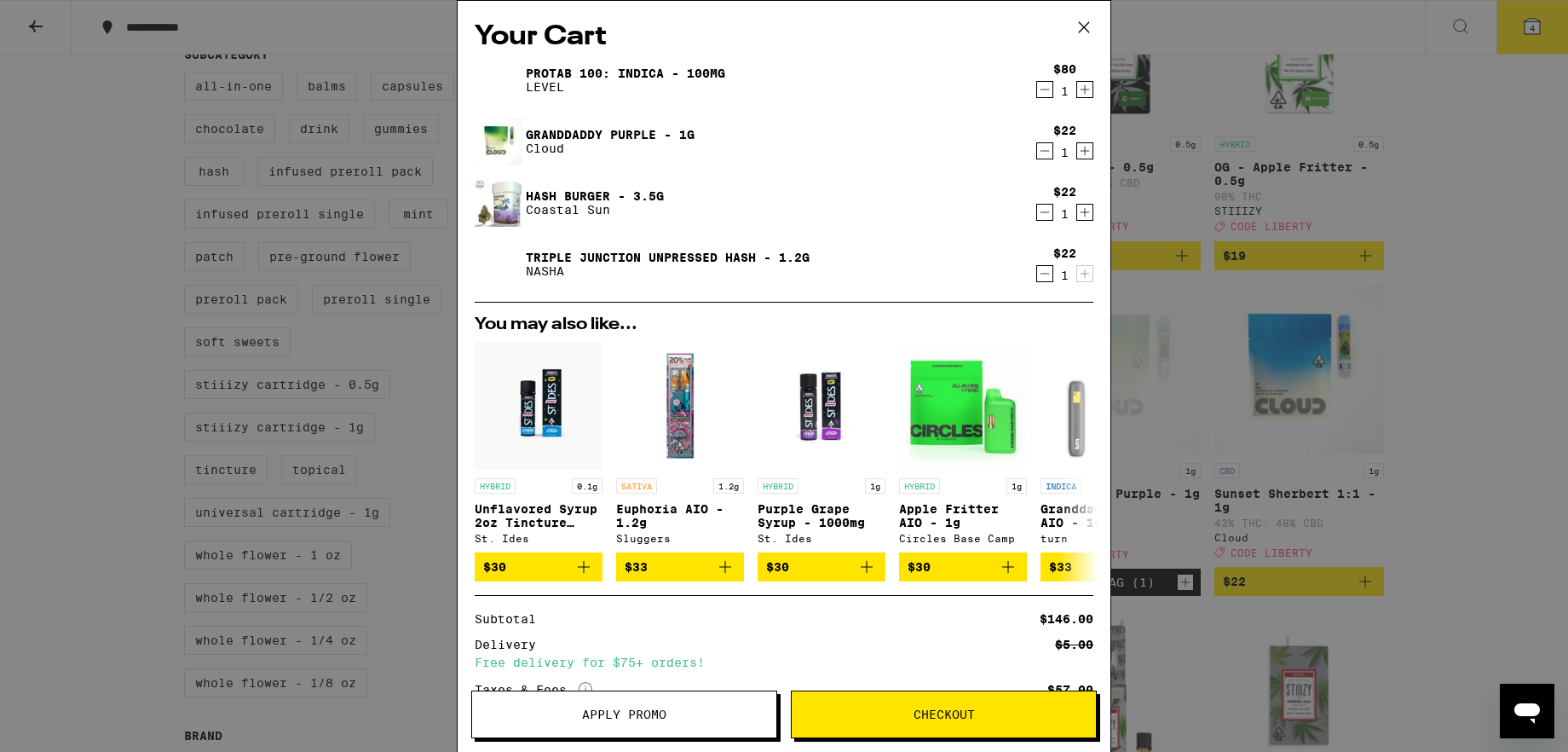
click at [692, 598] on button "Apply Promo" at bounding box center [624, 715] width 306 height 48
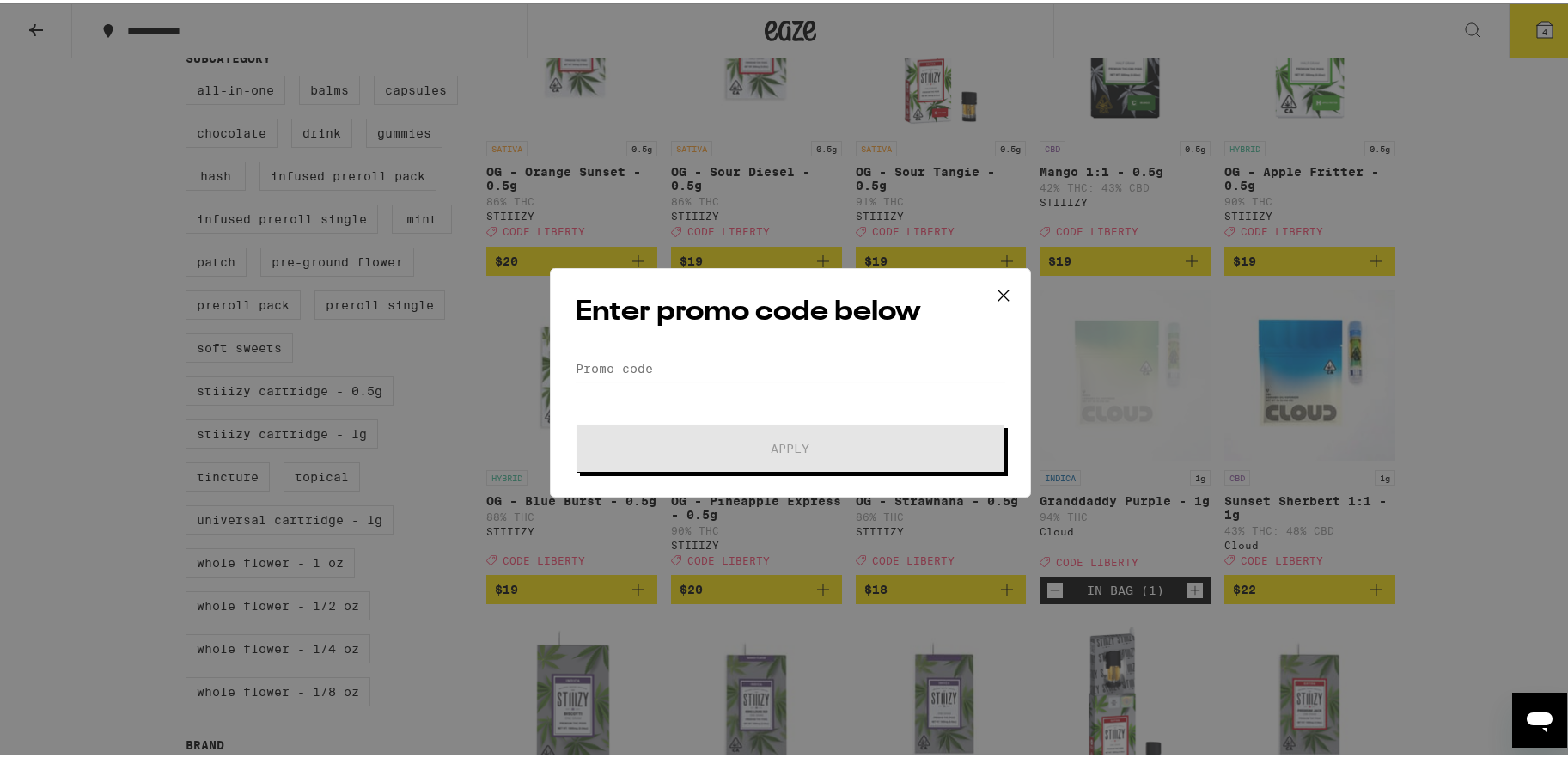
click at [718, 363] on input "Promo Code" at bounding box center [790, 365] width 431 height 26
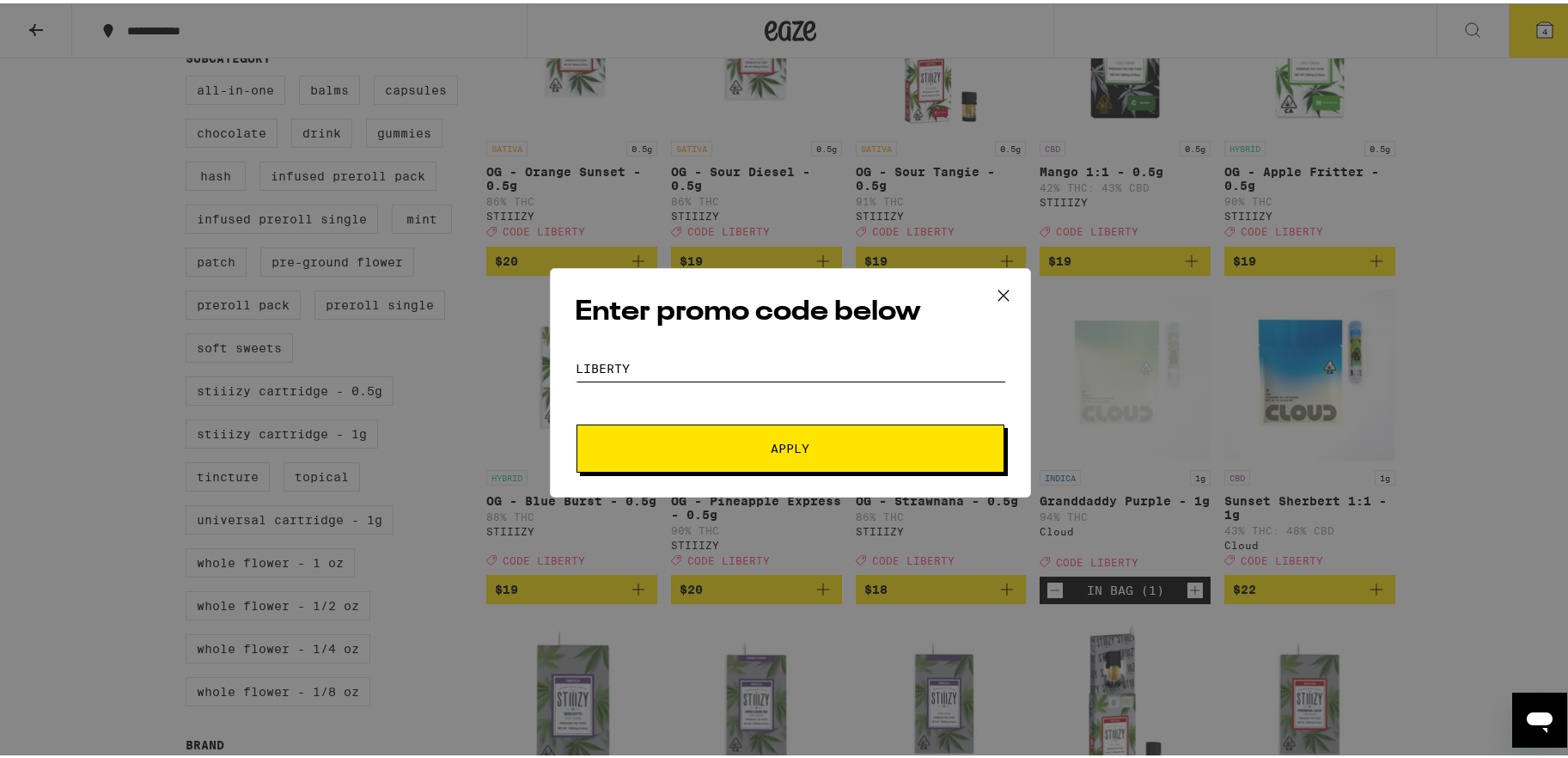
type input "LIBERTY"
click at [793, 455] on button "Apply" at bounding box center [789, 445] width 427 height 49
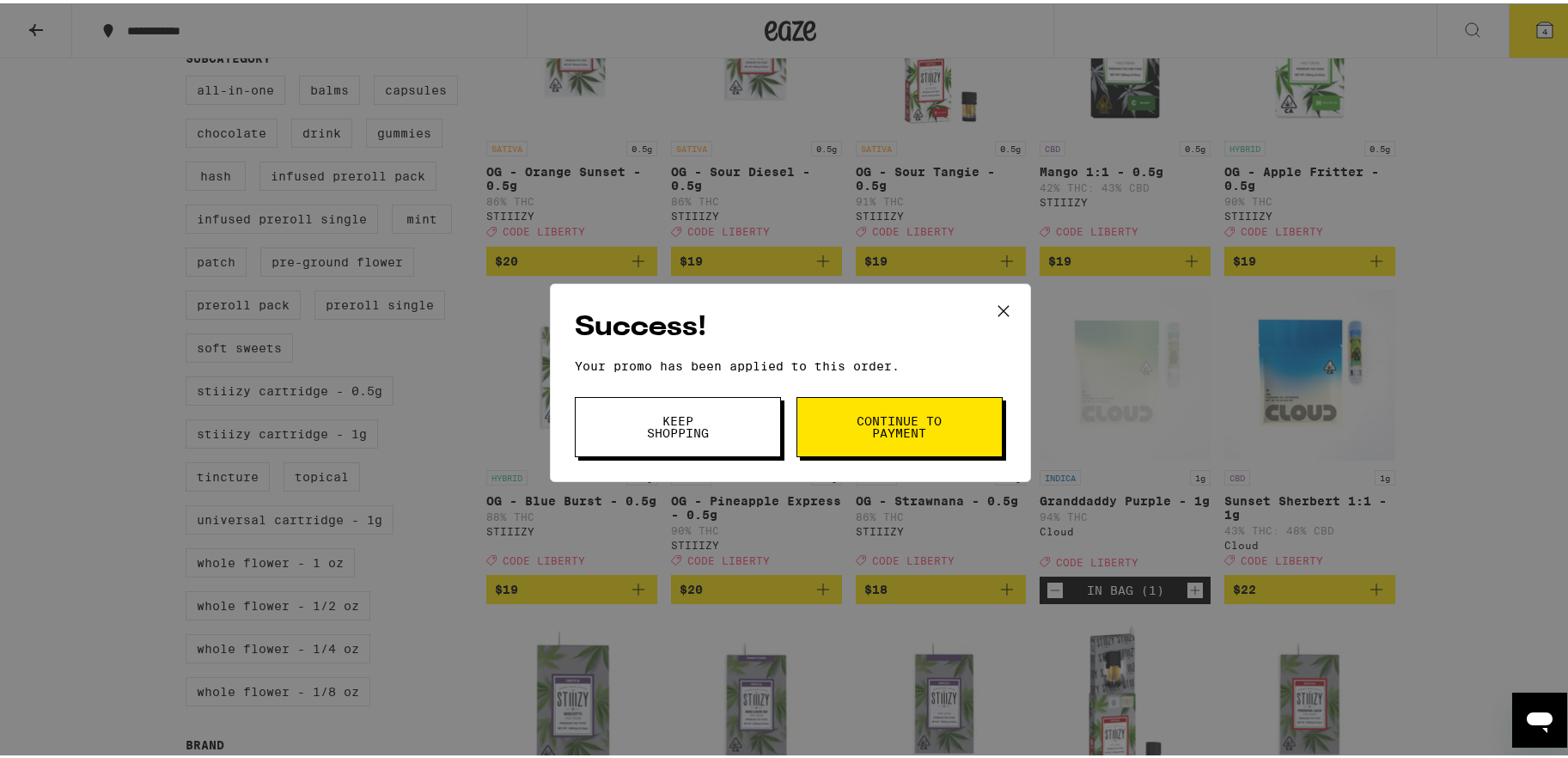
click at [858, 412] on span "Continue to payment" at bounding box center [900, 424] width 87 height 24
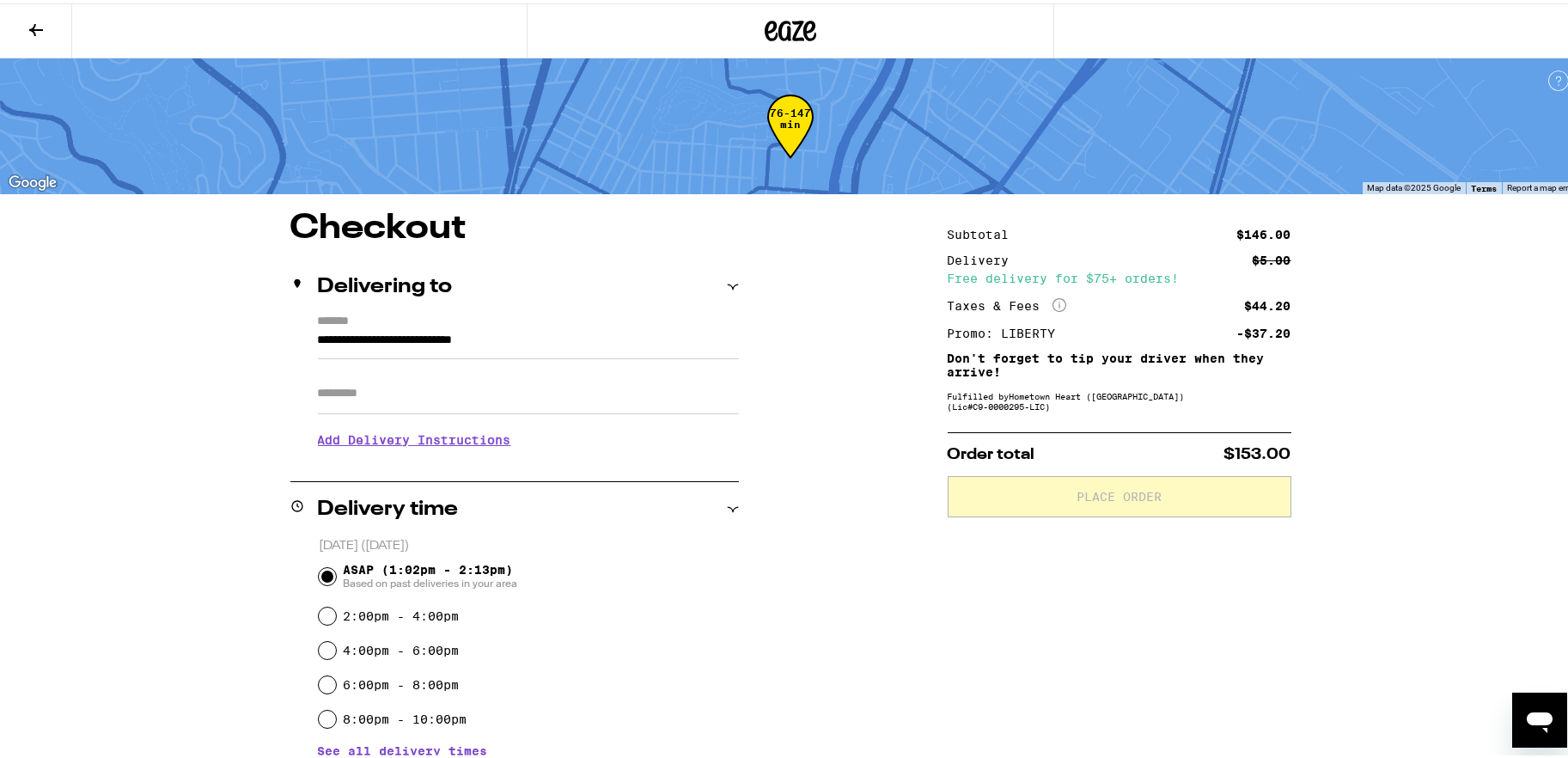
click at [36, 25] on icon at bounding box center [36, 27] width 14 height 12
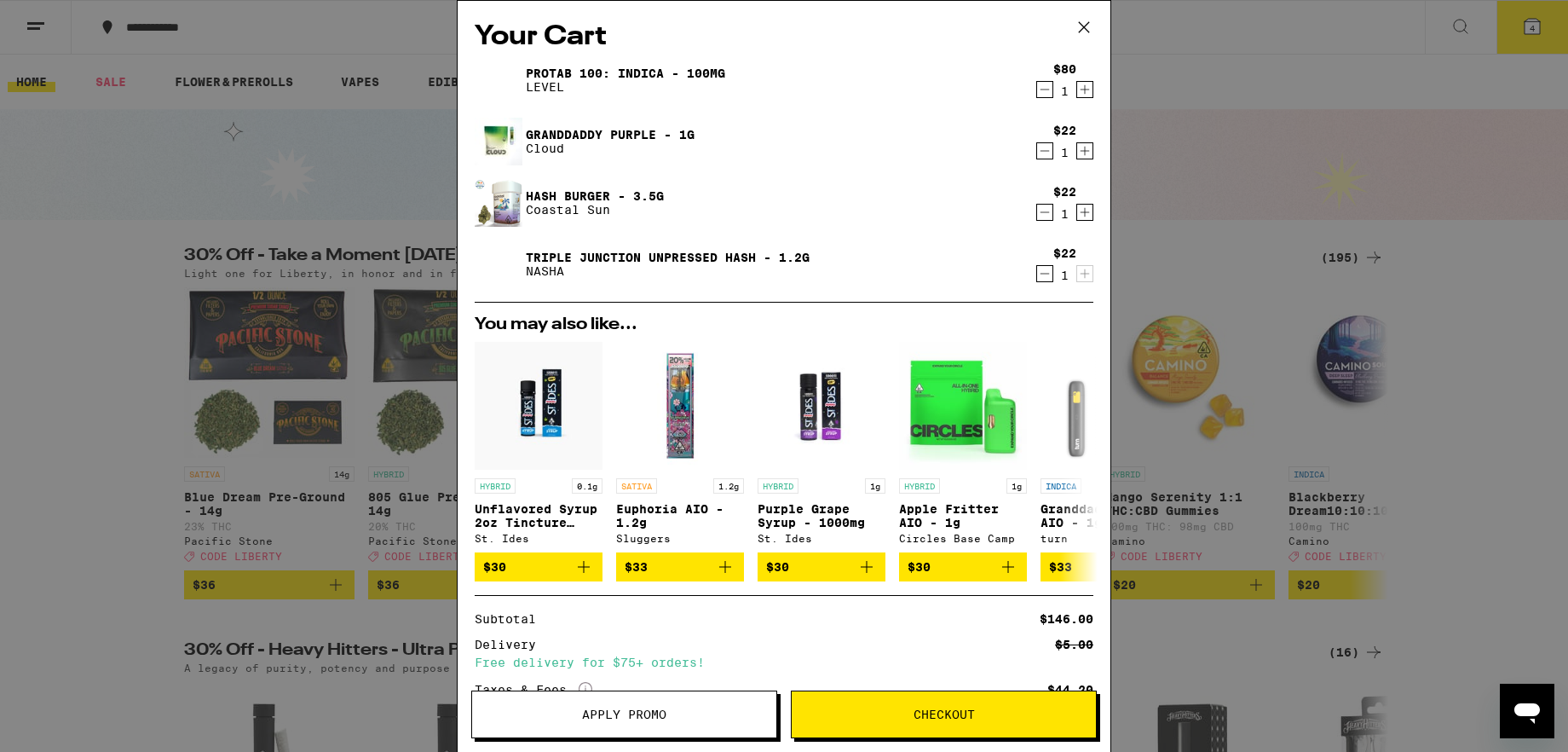
click at [1083, 23] on icon at bounding box center [1084, 28] width 26 height 26
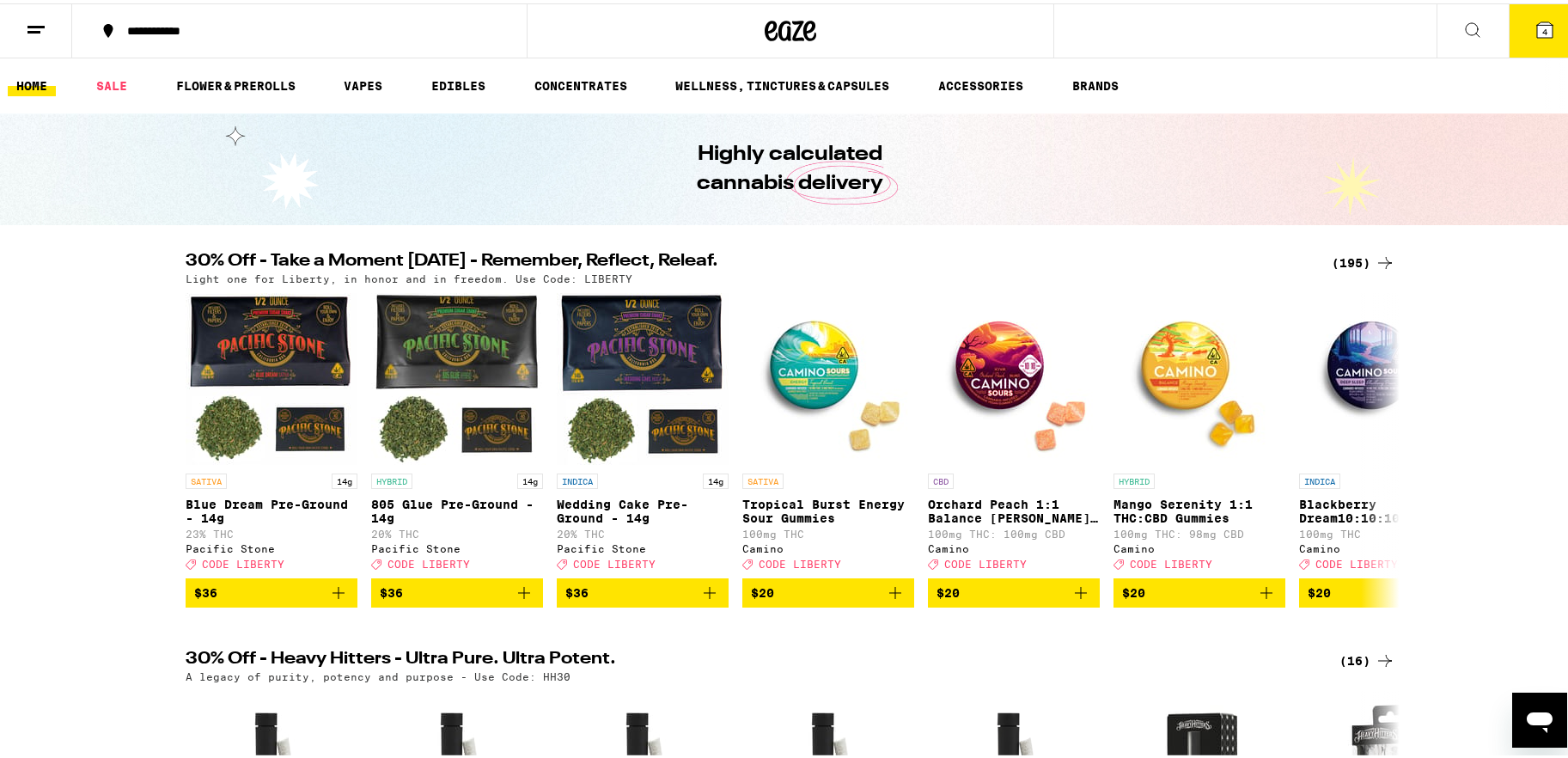
click at [1224, 27] on button "4" at bounding box center [1544, 28] width 72 height 54
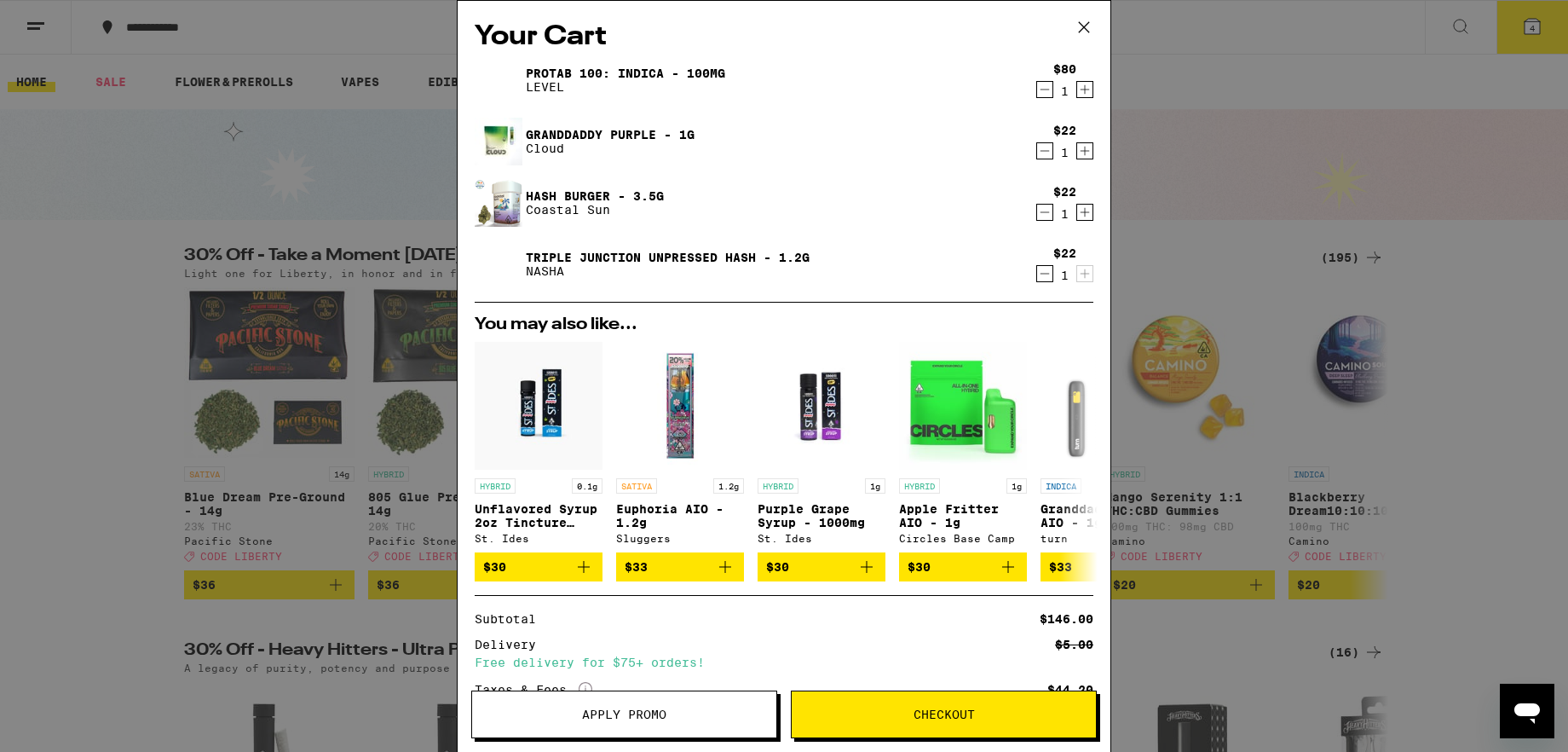
click at [1085, 22] on icon at bounding box center [1084, 28] width 26 height 26
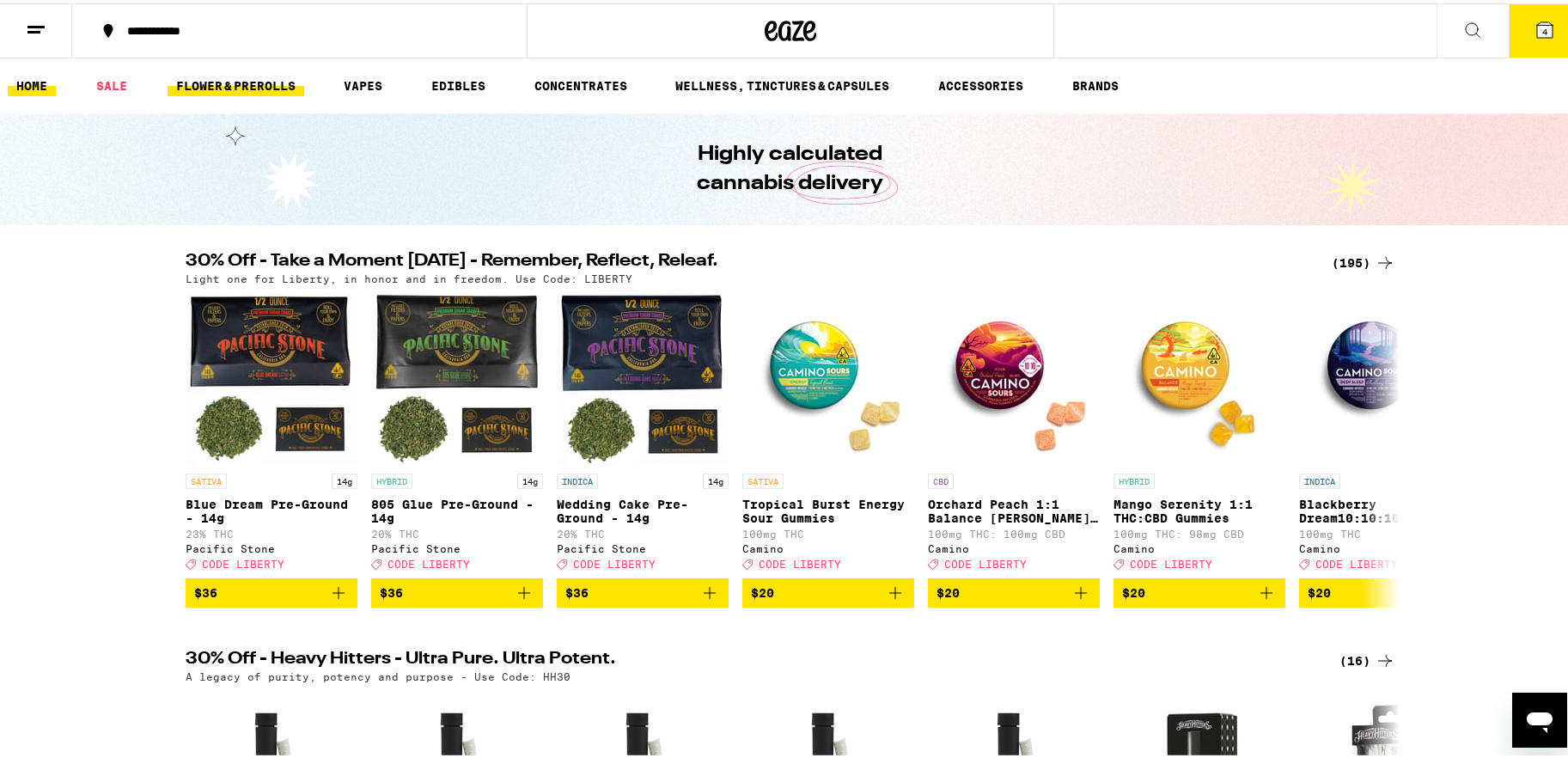
click at [261, 89] on link "FLOWER & PREROLLS" at bounding box center [236, 82] width 137 height 21
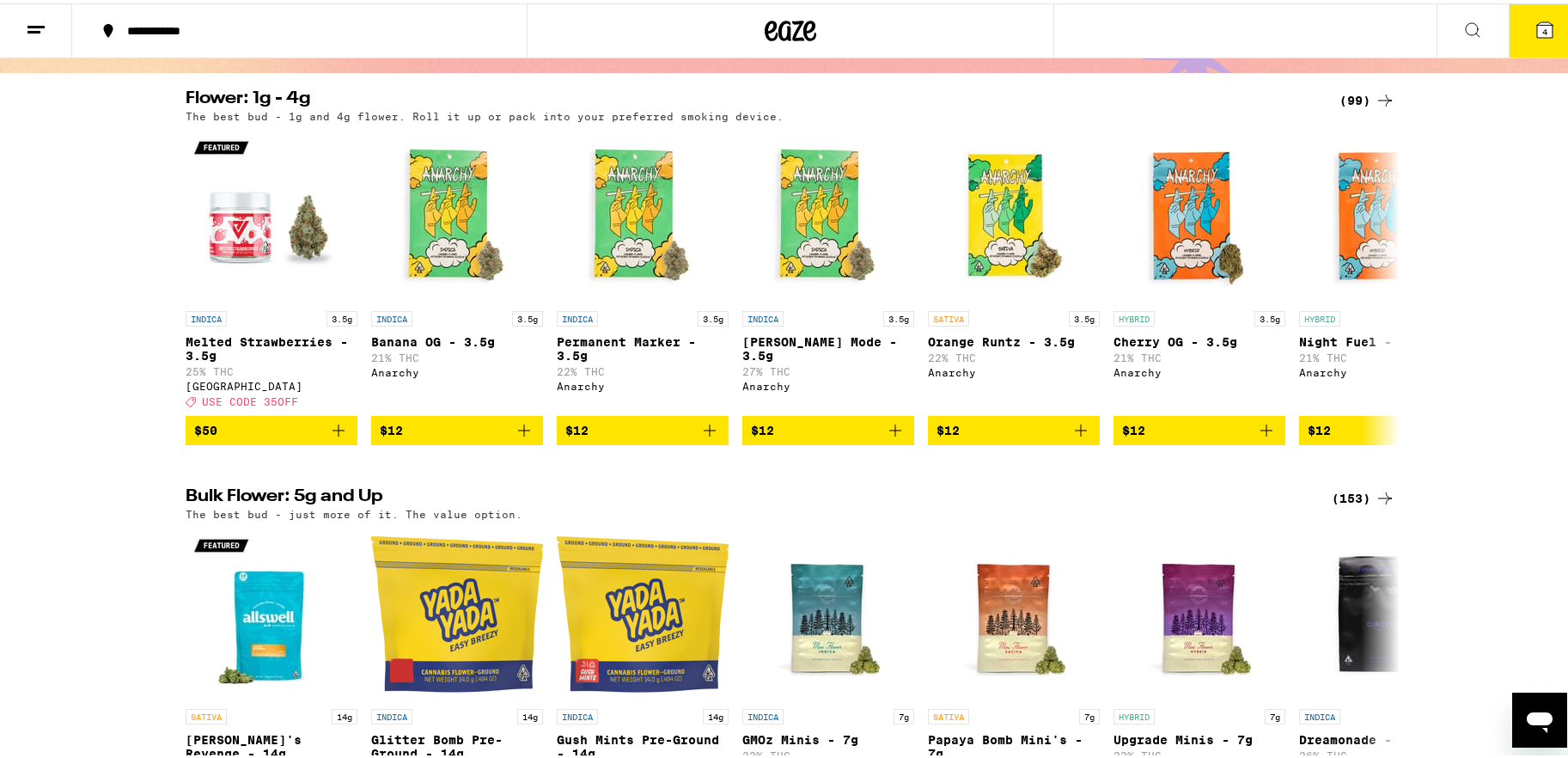
scroll to position [158, 0]
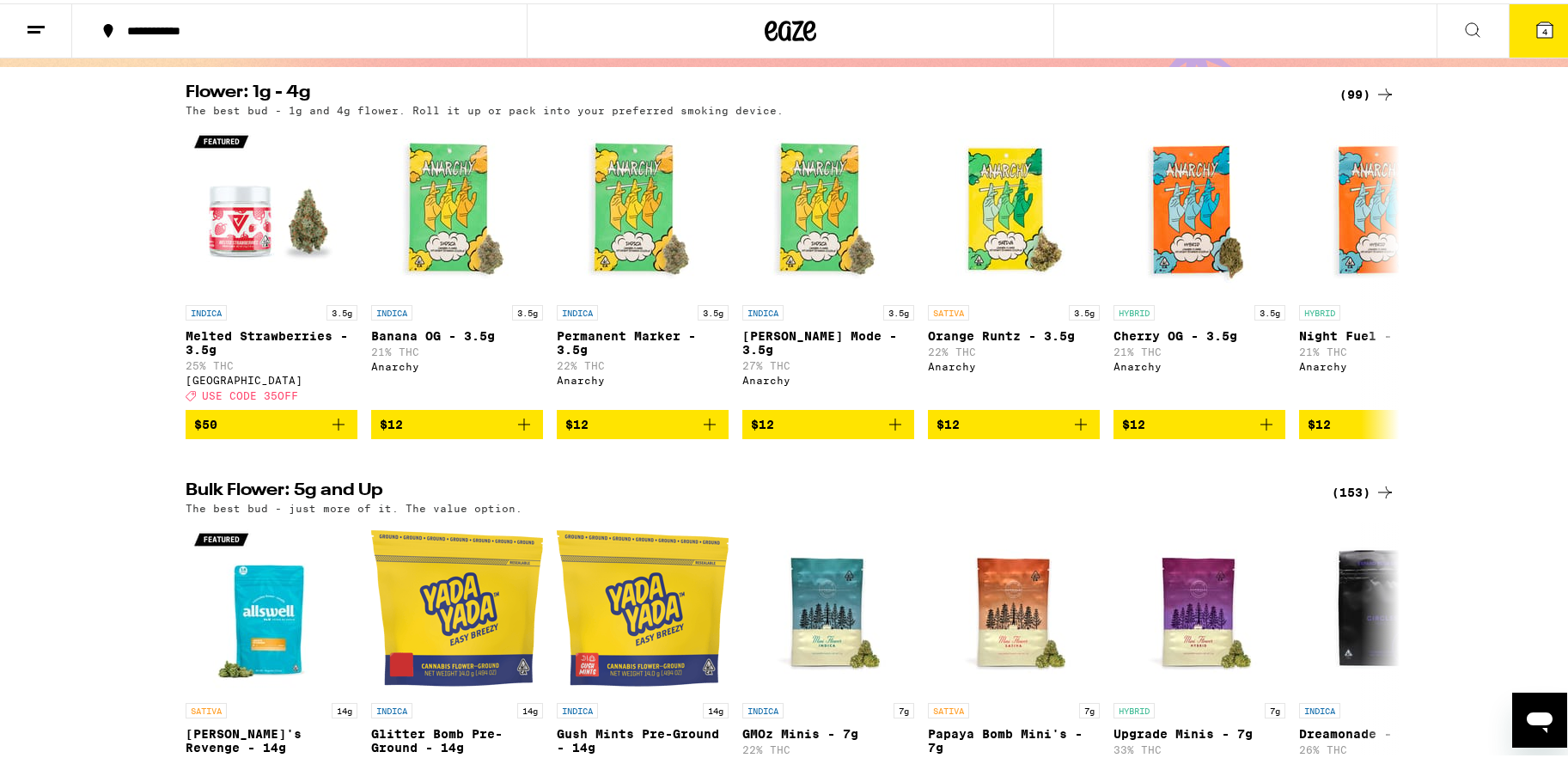
click at [1224, 27] on button "4" at bounding box center [1544, 28] width 72 height 54
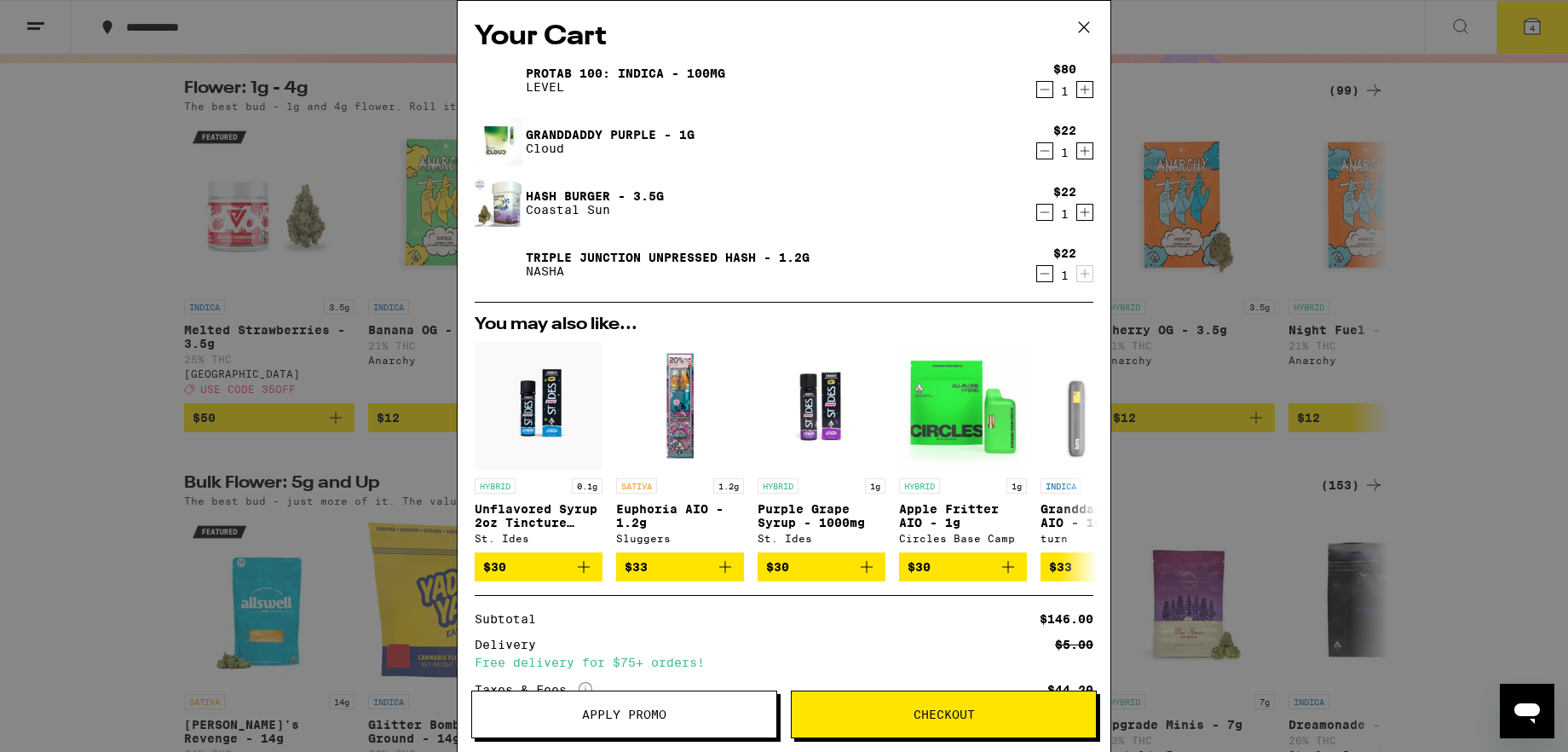
click at [569, 208] on p "Coastal Sun" at bounding box center [595, 210] width 138 height 14
click at [1079, 27] on icon at bounding box center [1084, 28] width 26 height 26
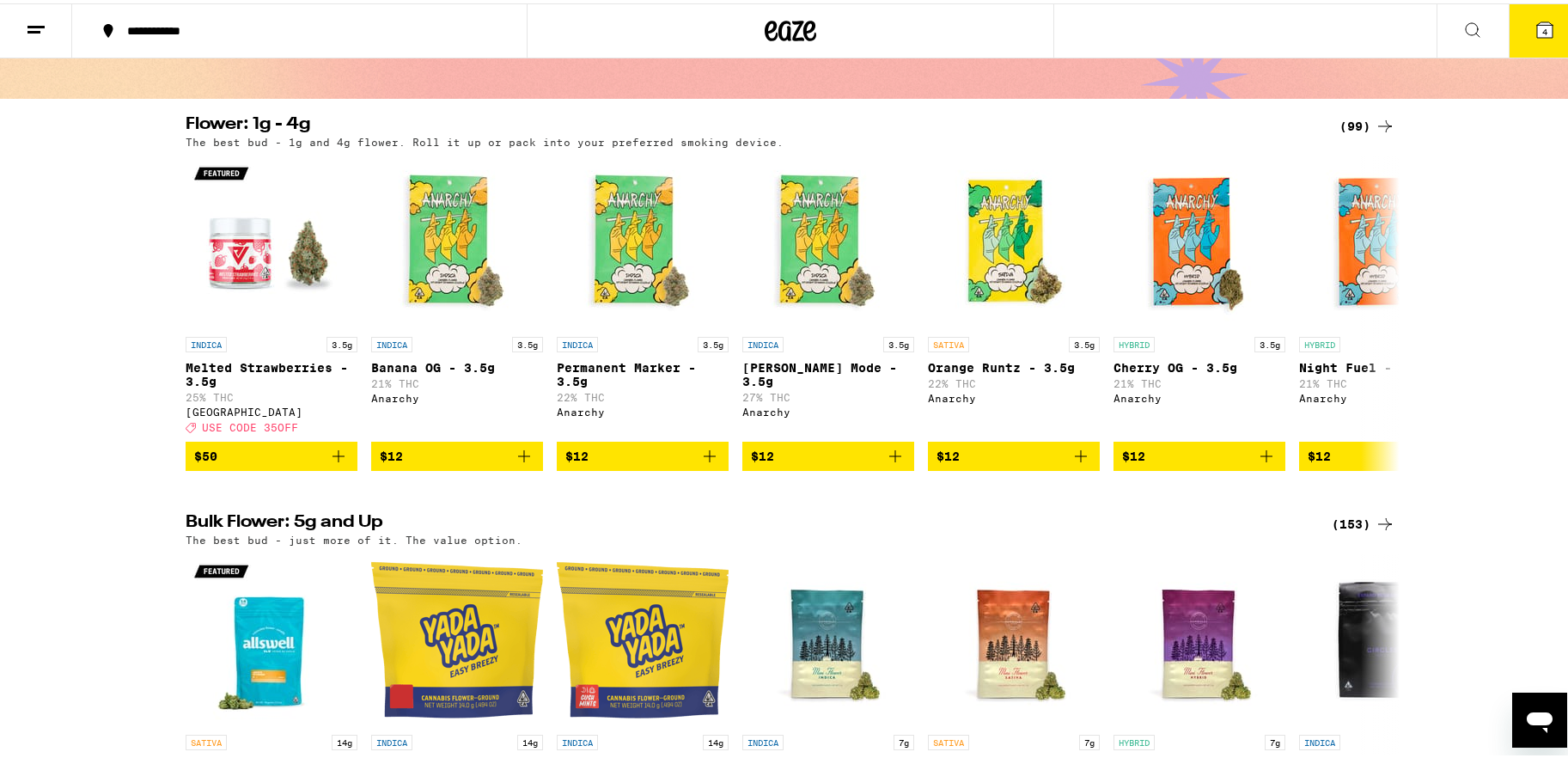
scroll to position [125, 0]
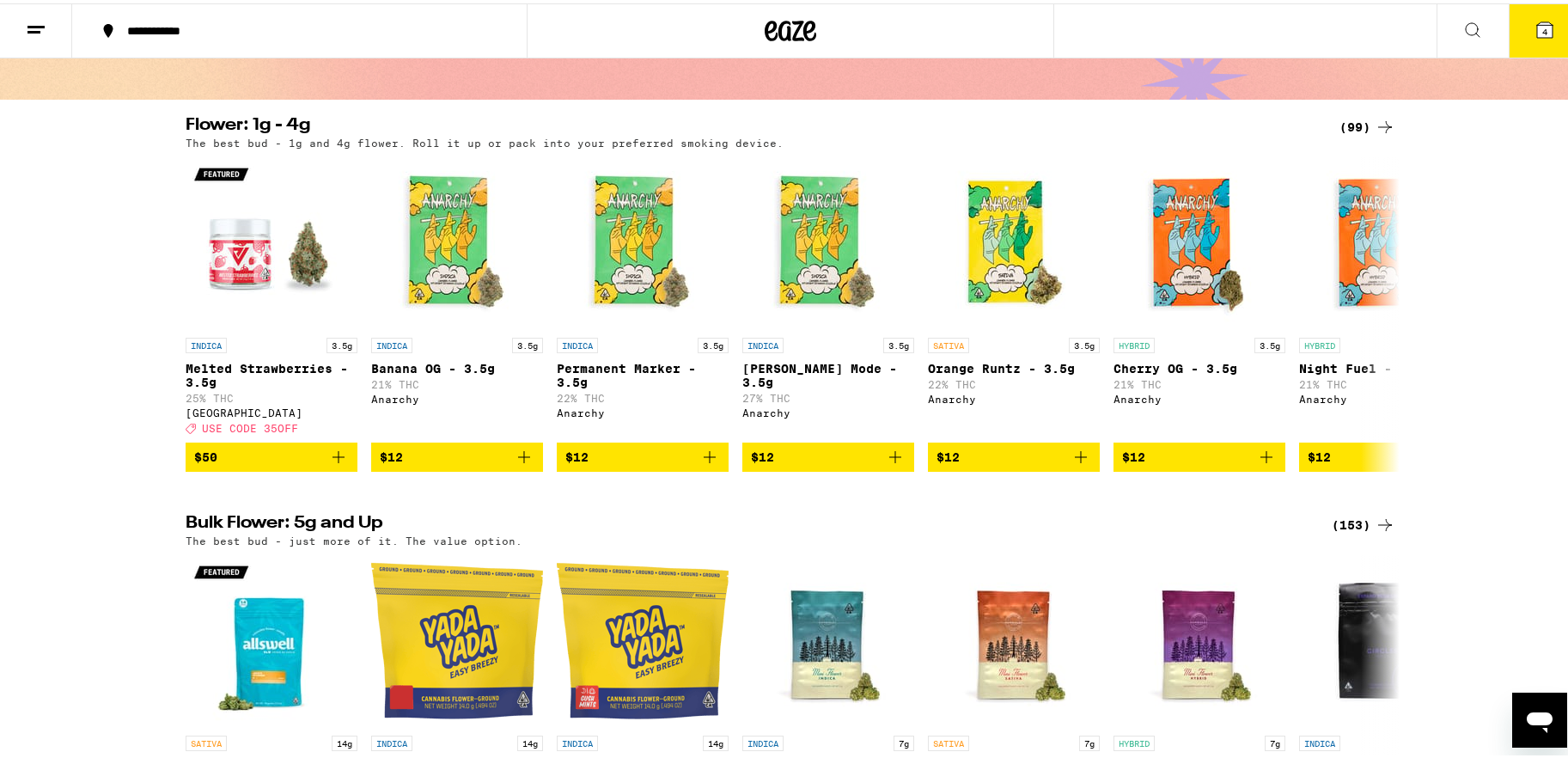
click at [1224, 124] on div "(99)" at bounding box center [1368, 123] width 56 height 21
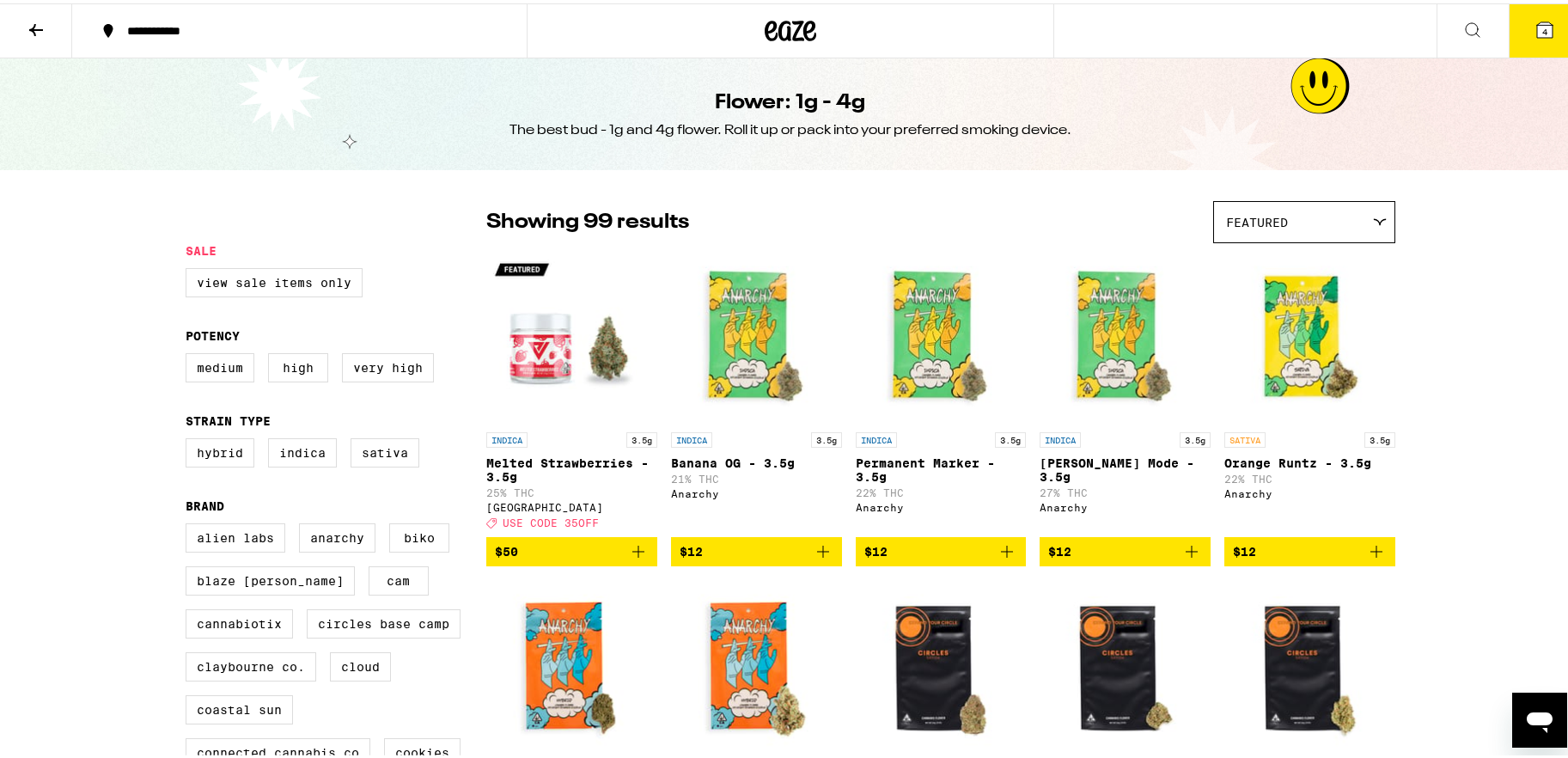
click at [1224, 217] on div at bounding box center [1379, 219] width 16 height 8
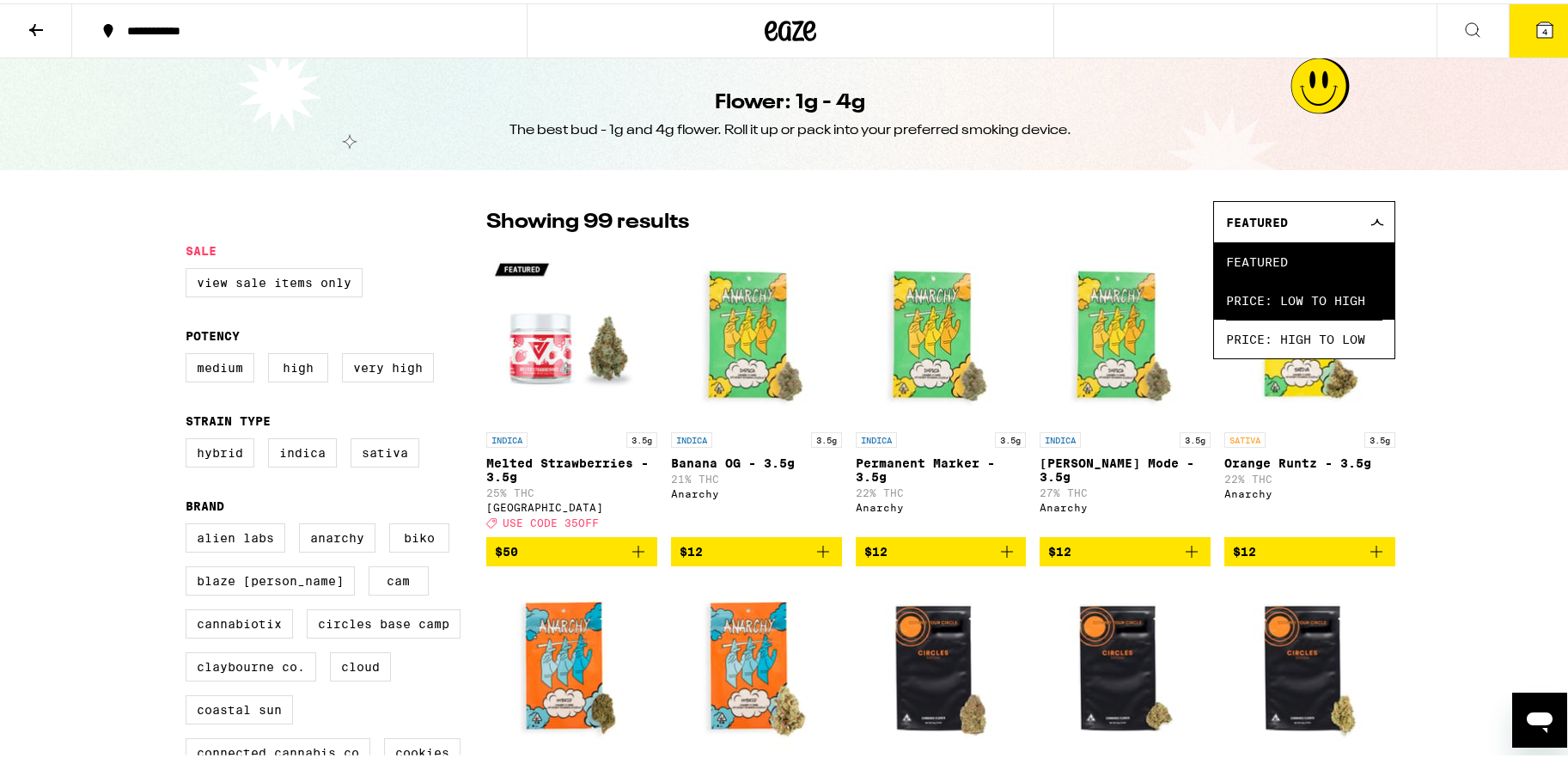
click at [1224, 291] on span "Price: Low to High" at bounding box center [1304, 297] width 157 height 39
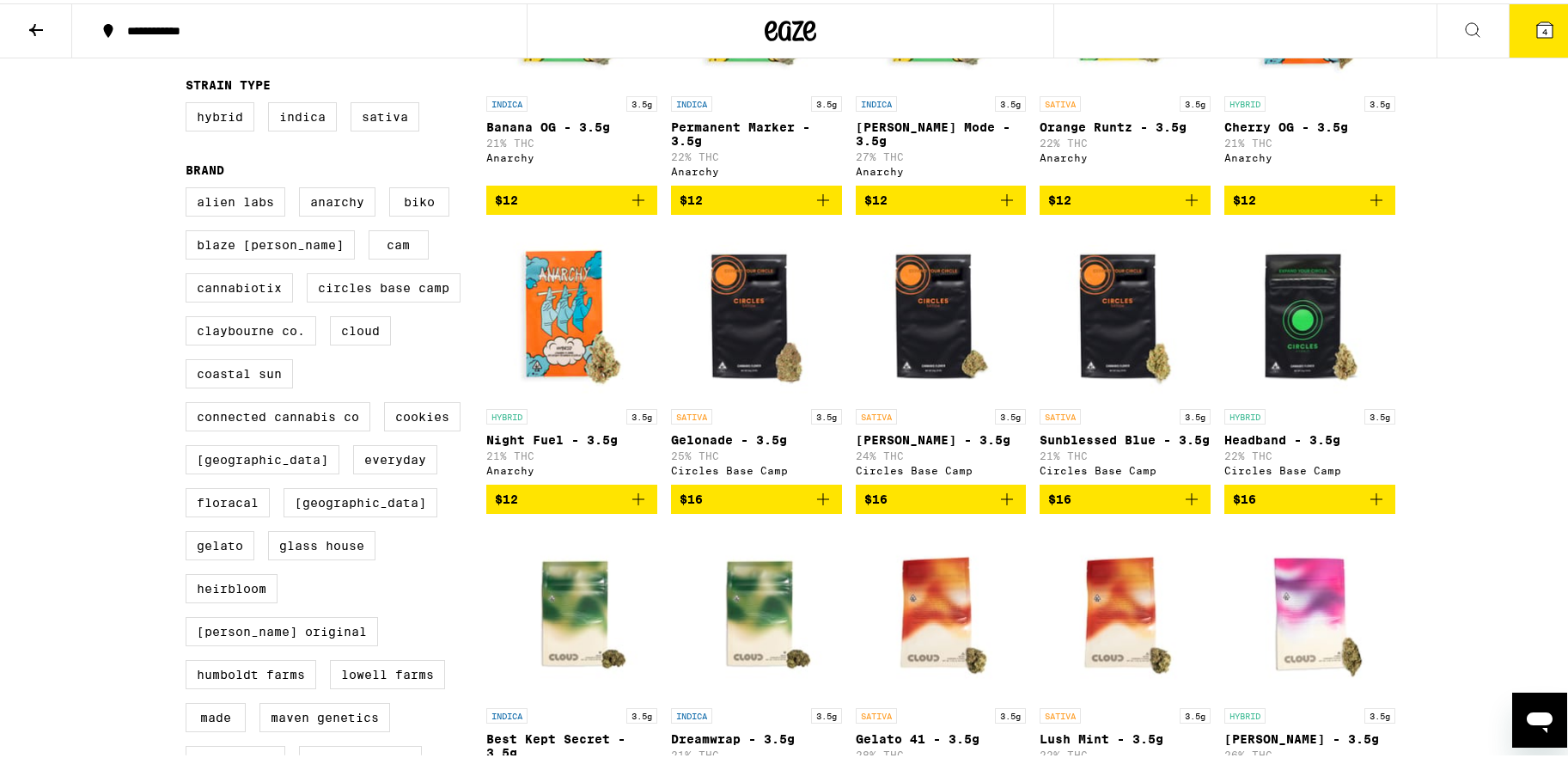
scroll to position [340, 0]
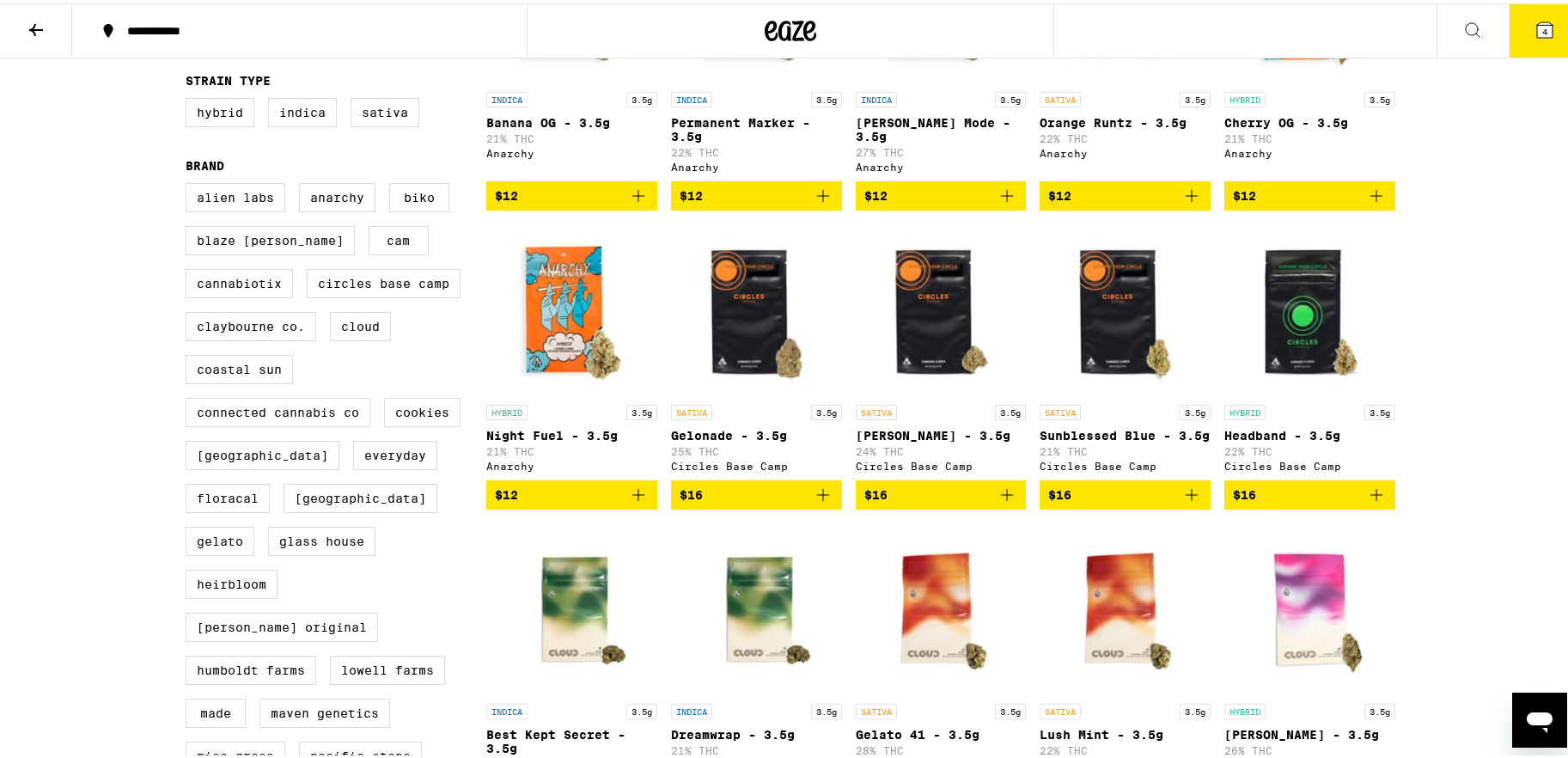
click at [593, 502] on span "$12" at bounding box center [571, 491] width 154 height 21
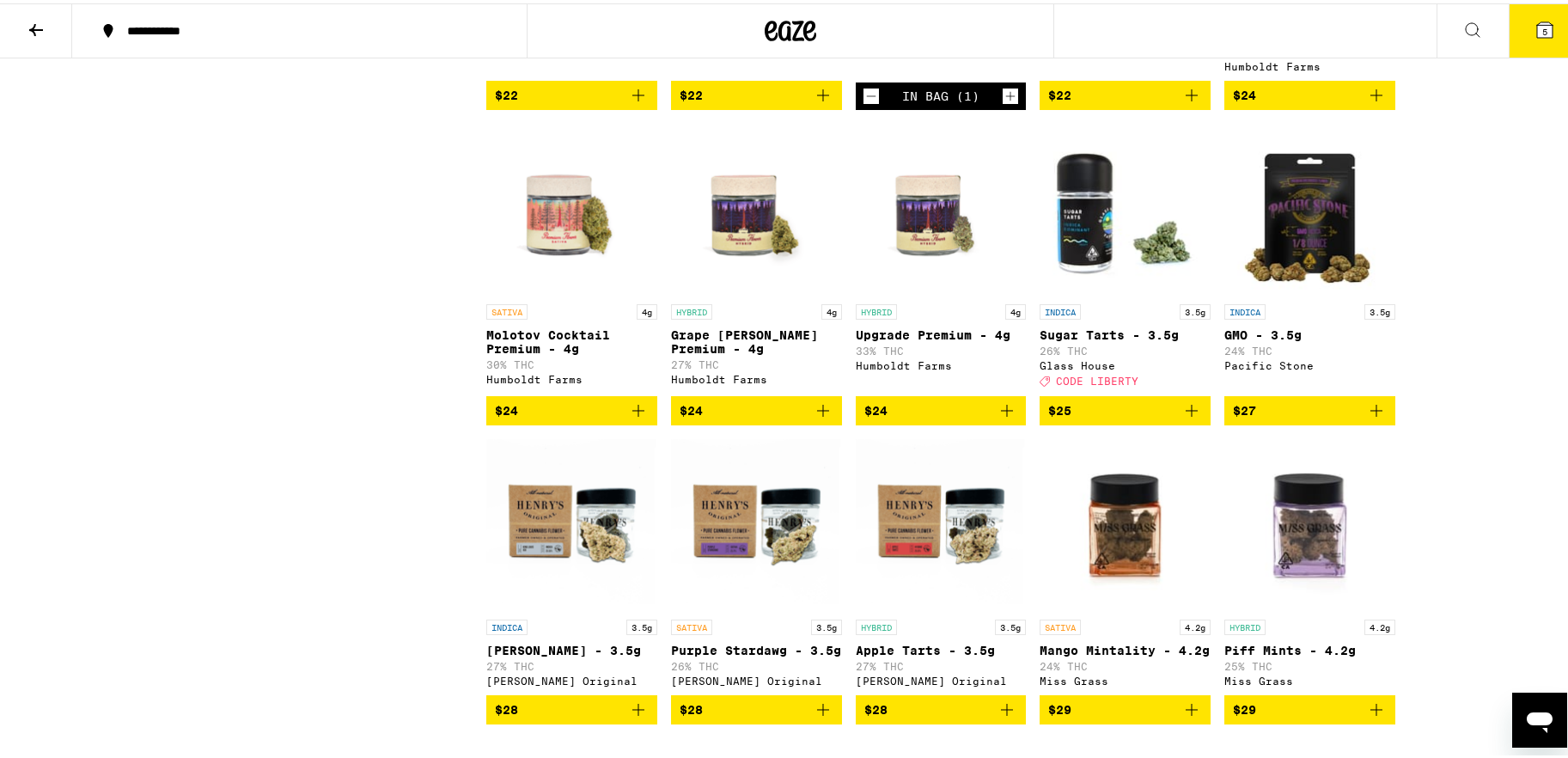
scroll to position [1678, 0]
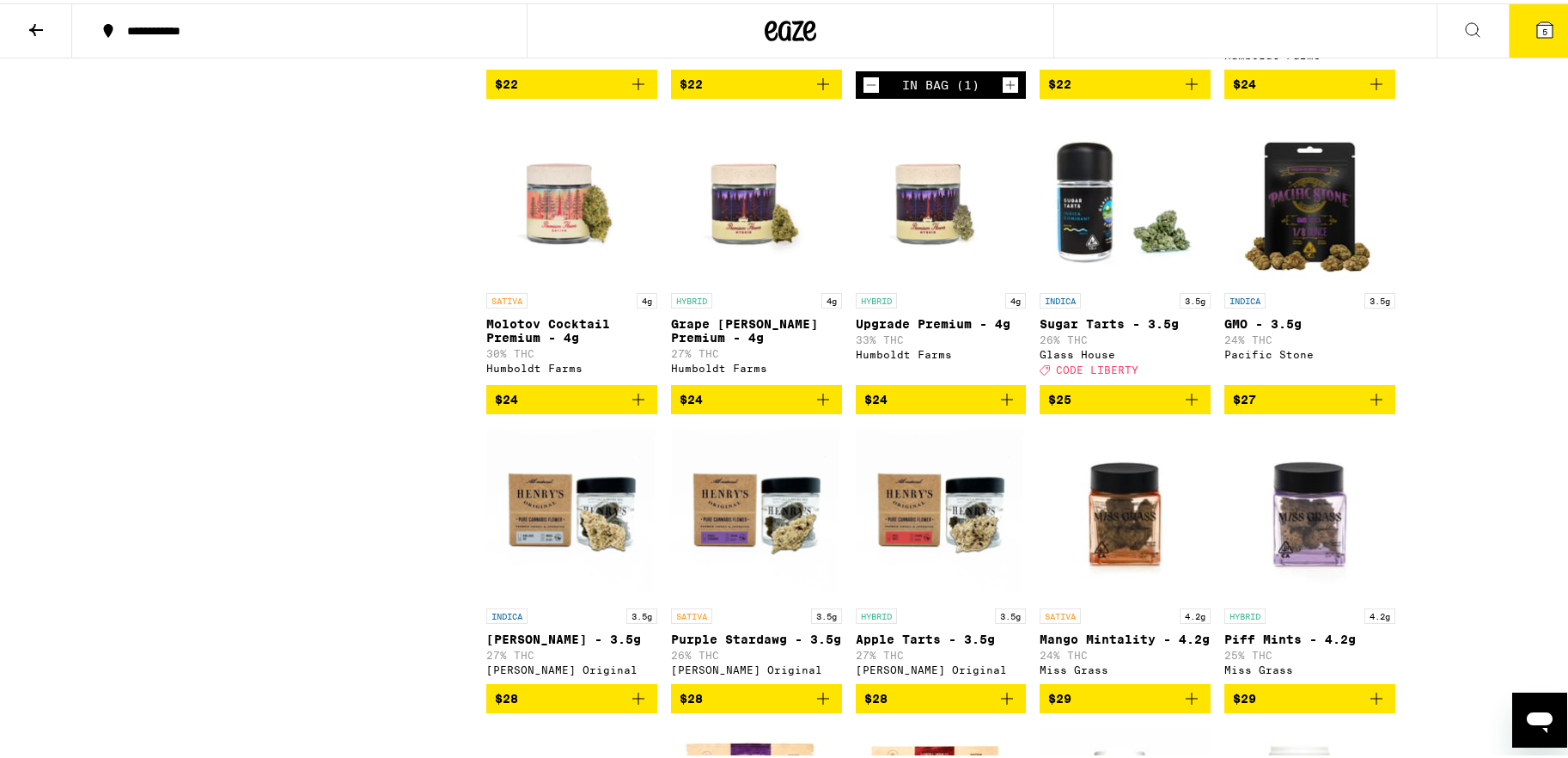
click at [1133, 407] on span "$25" at bounding box center [1125, 396] width 154 height 21
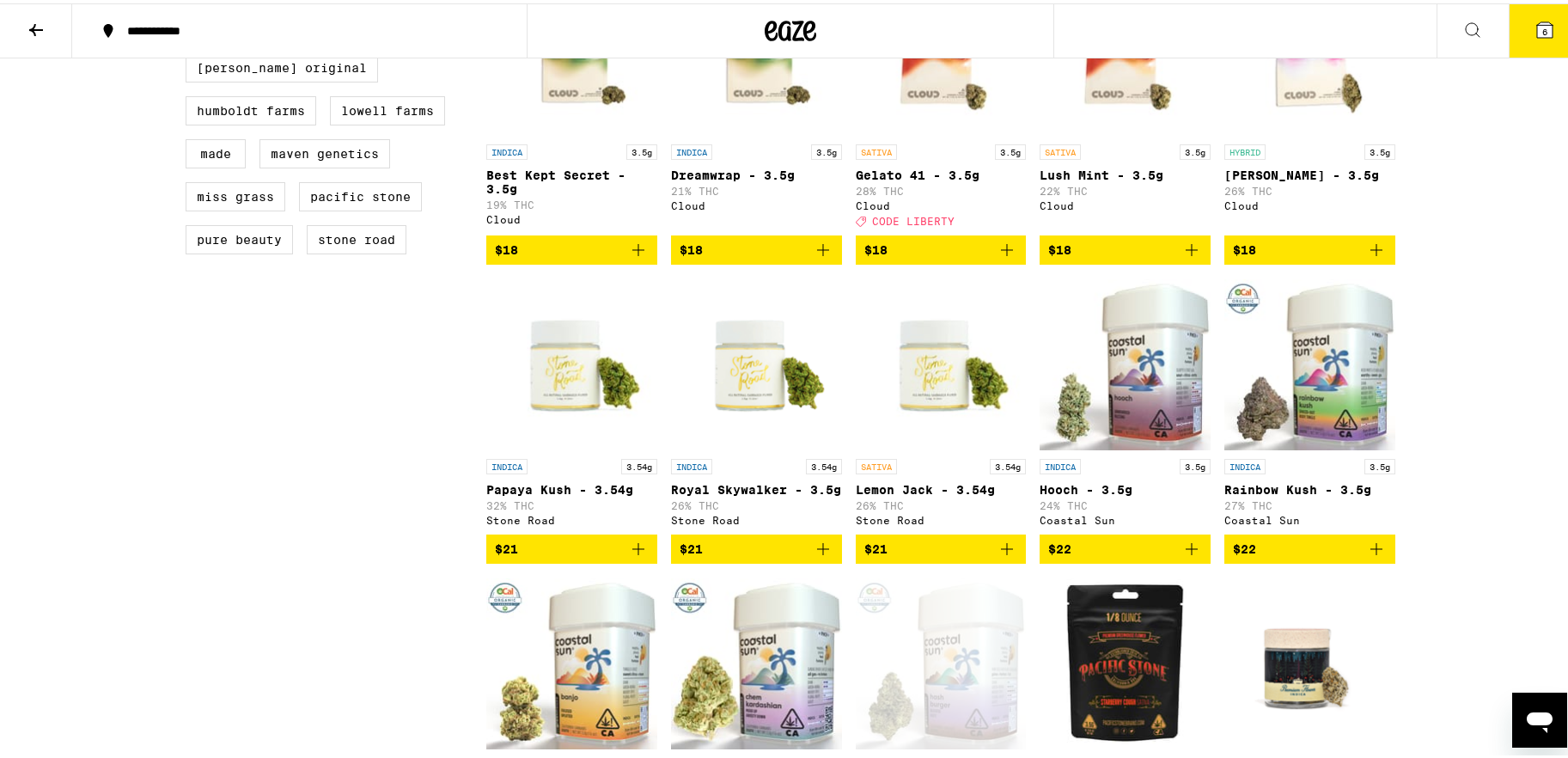
scroll to position [897, 0]
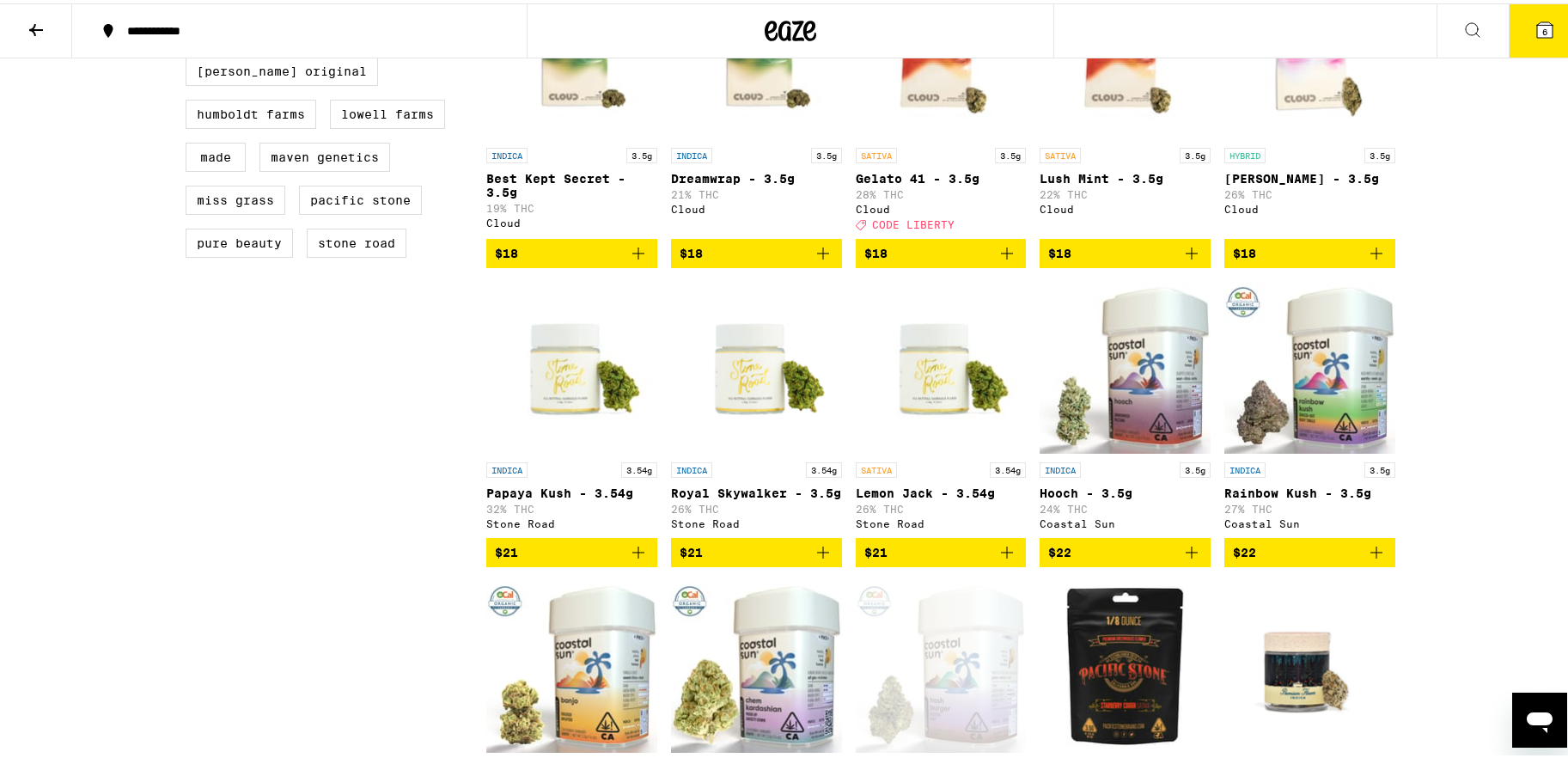
click at [1224, 23] on icon at bounding box center [1545, 27] width 16 height 16
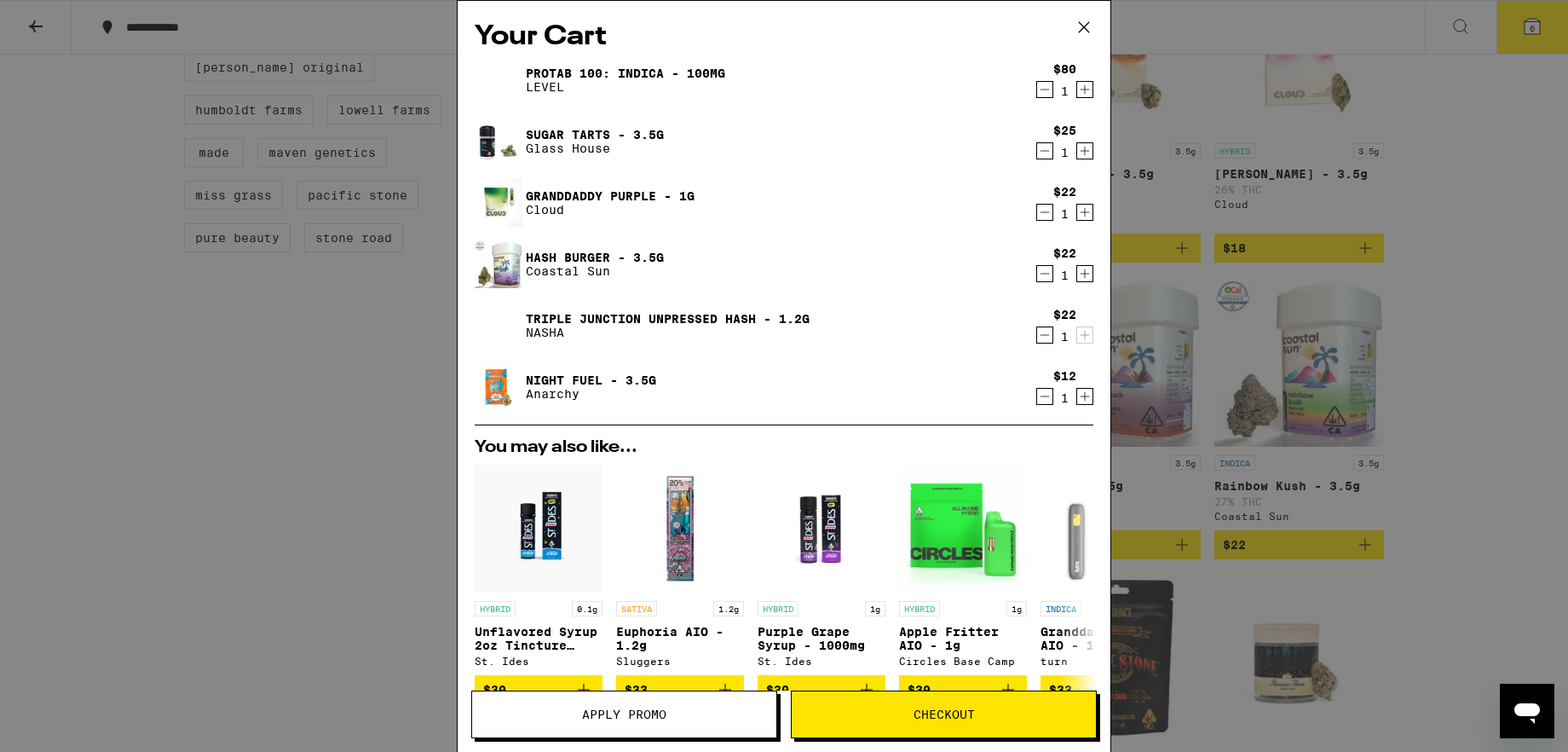
click at [1037, 272] on icon "Decrement" at bounding box center [1045, 274] width 16 height 21
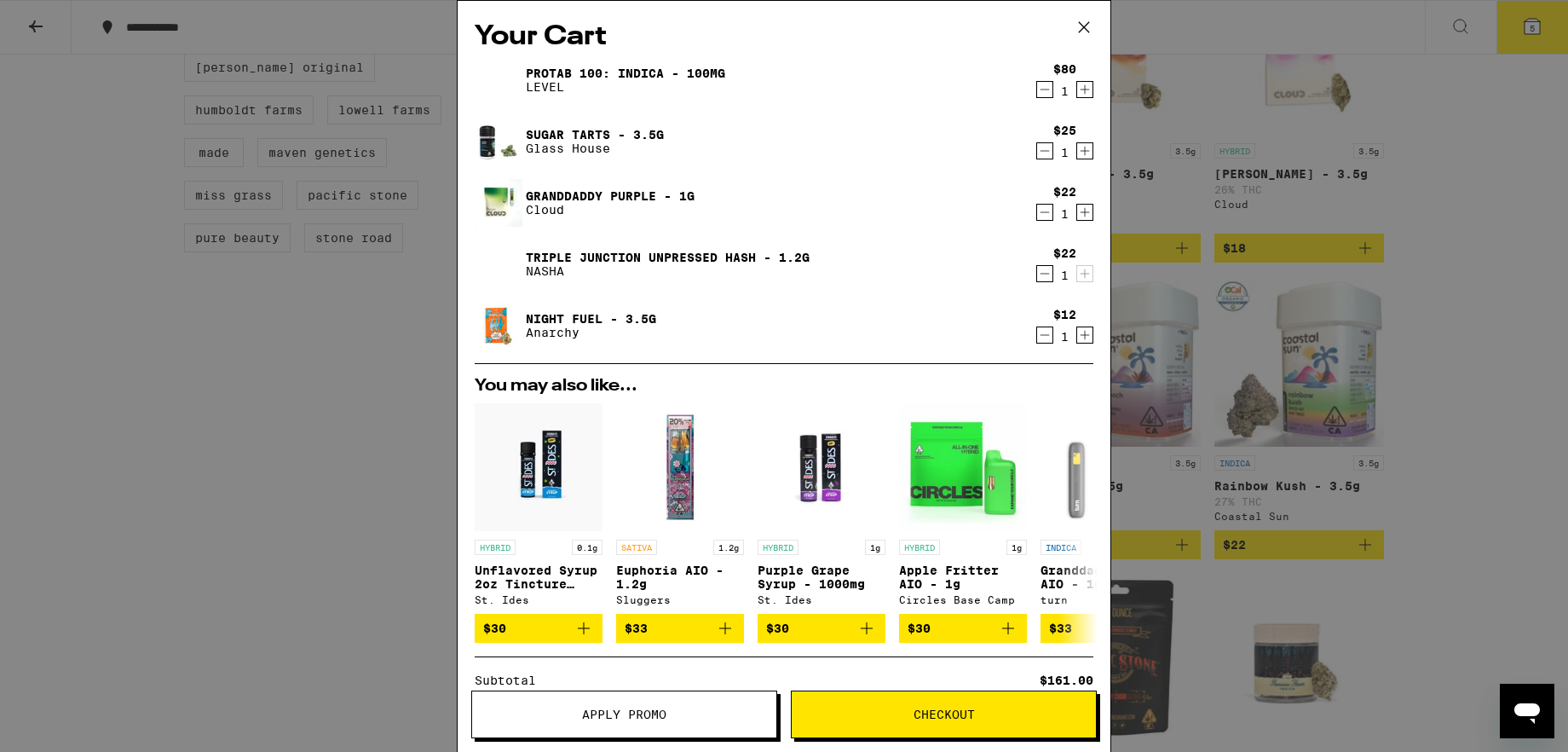
click at [1085, 23] on icon at bounding box center [1084, 28] width 26 height 26
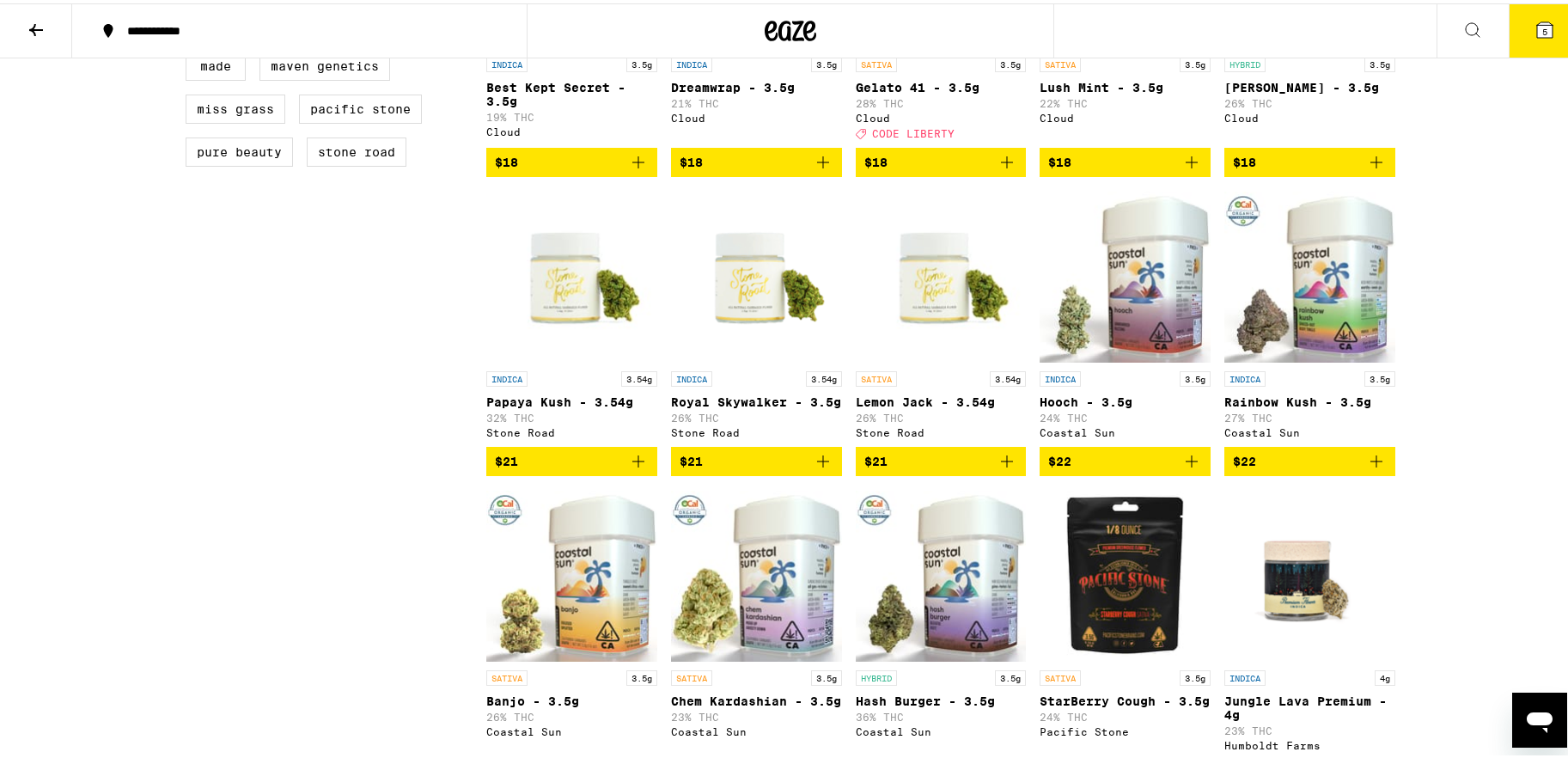
scroll to position [991, 0]
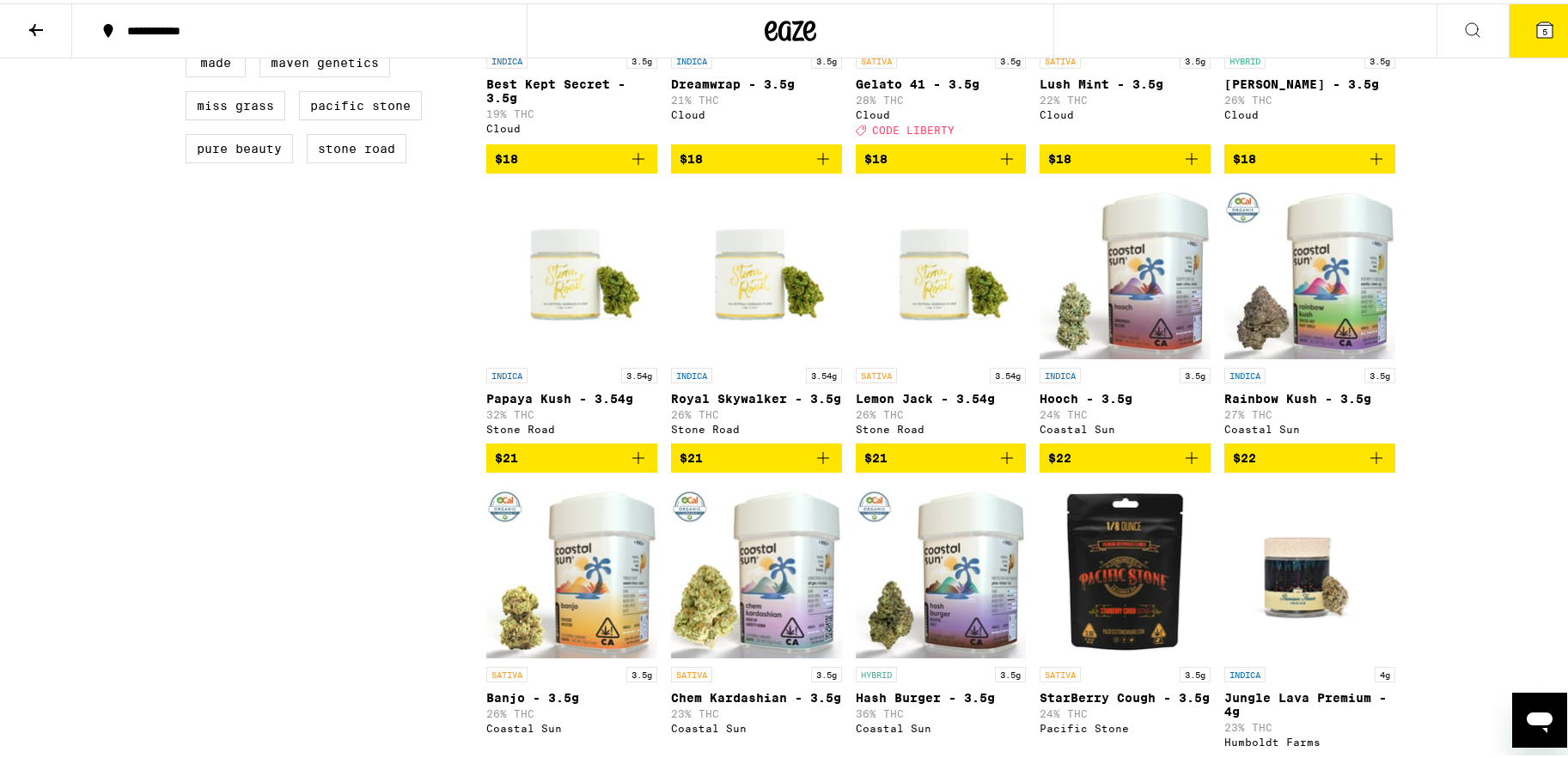
click at [592, 465] on span "$21" at bounding box center [571, 454] width 154 height 21
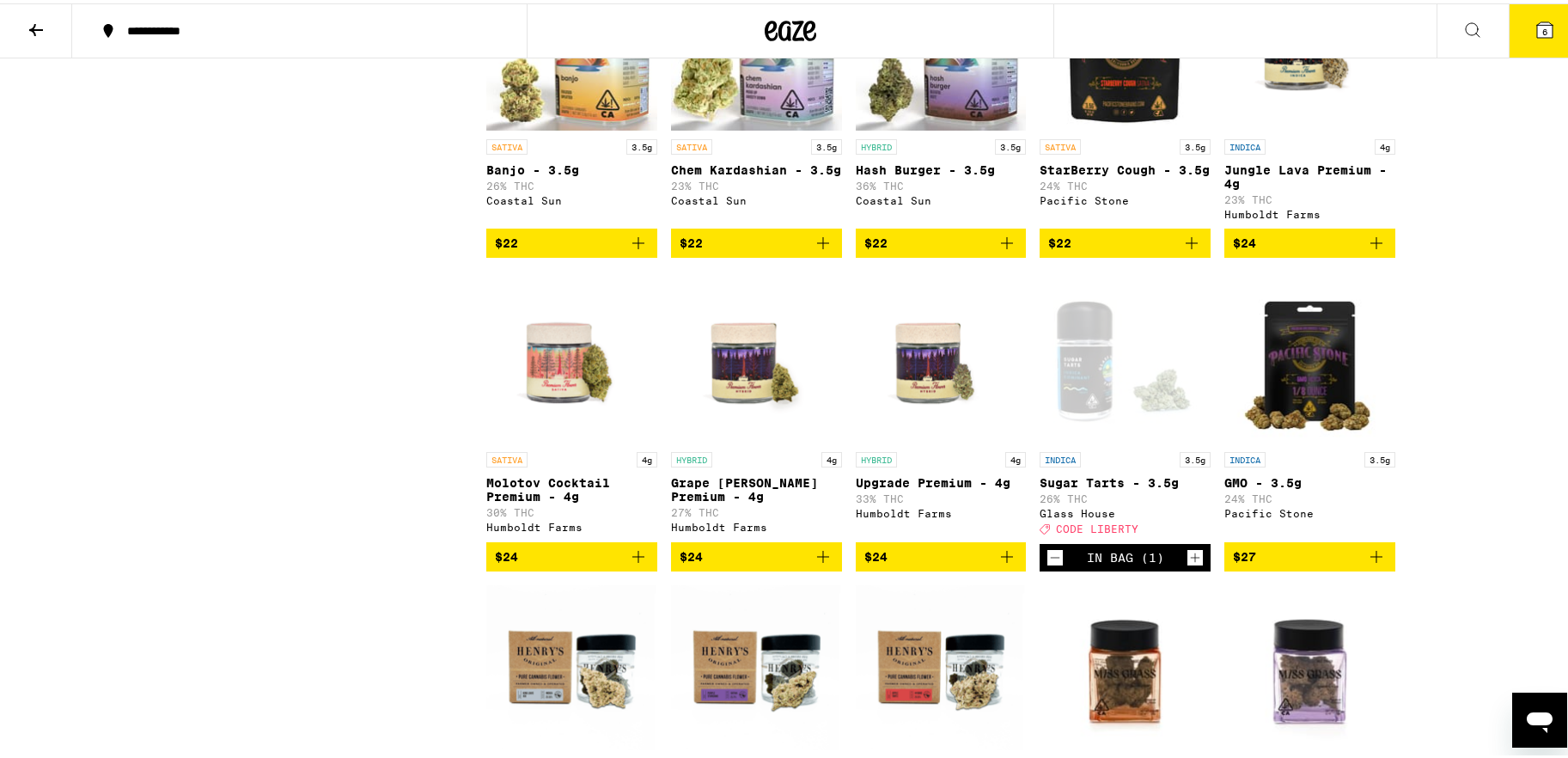
scroll to position [1521, 0]
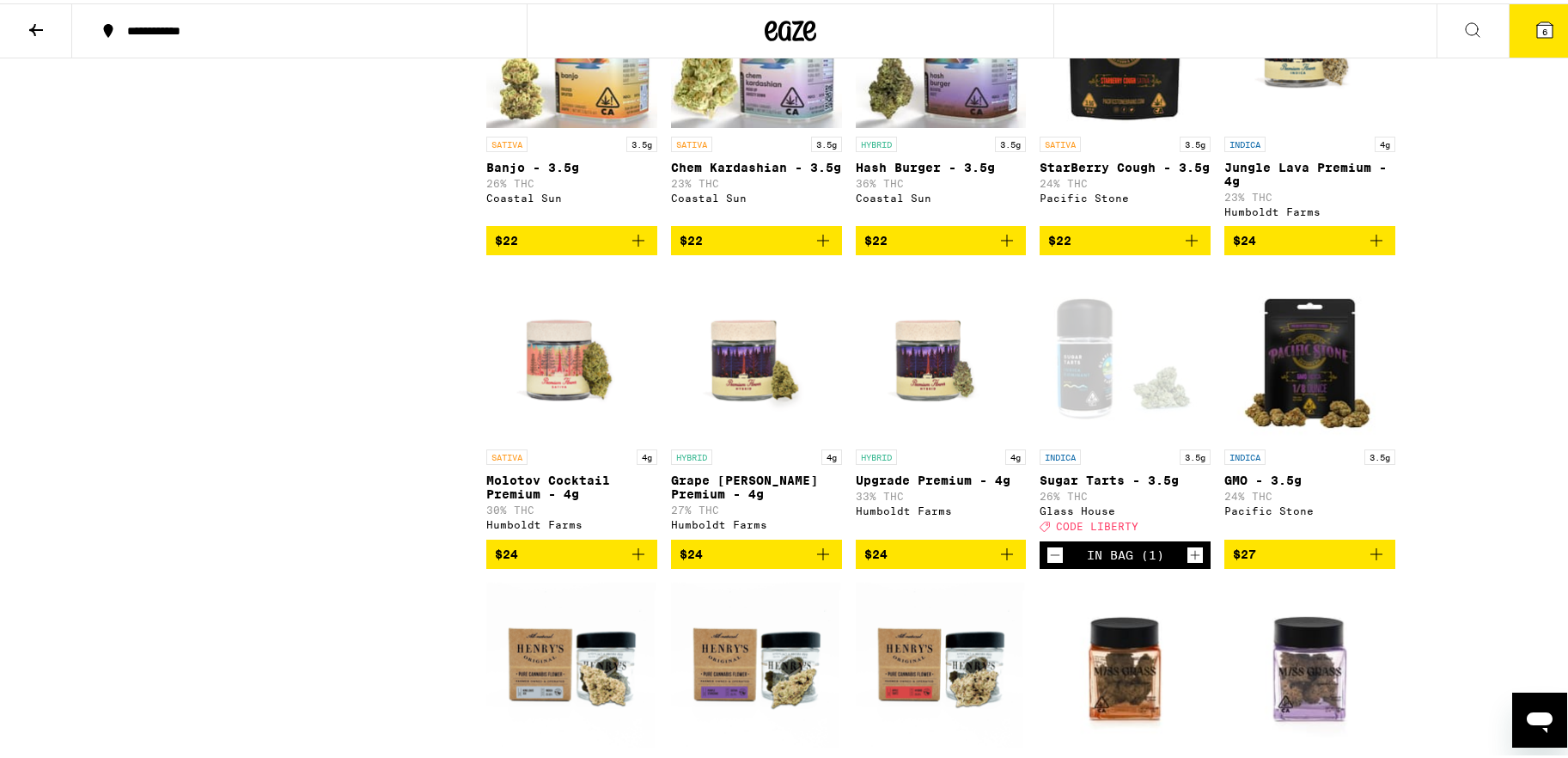
click at [1107, 559] on div "In Bag (1)" at bounding box center [1126, 552] width 77 height 14
click at [1047, 563] on icon "Decrement" at bounding box center [1055, 552] width 16 height 21
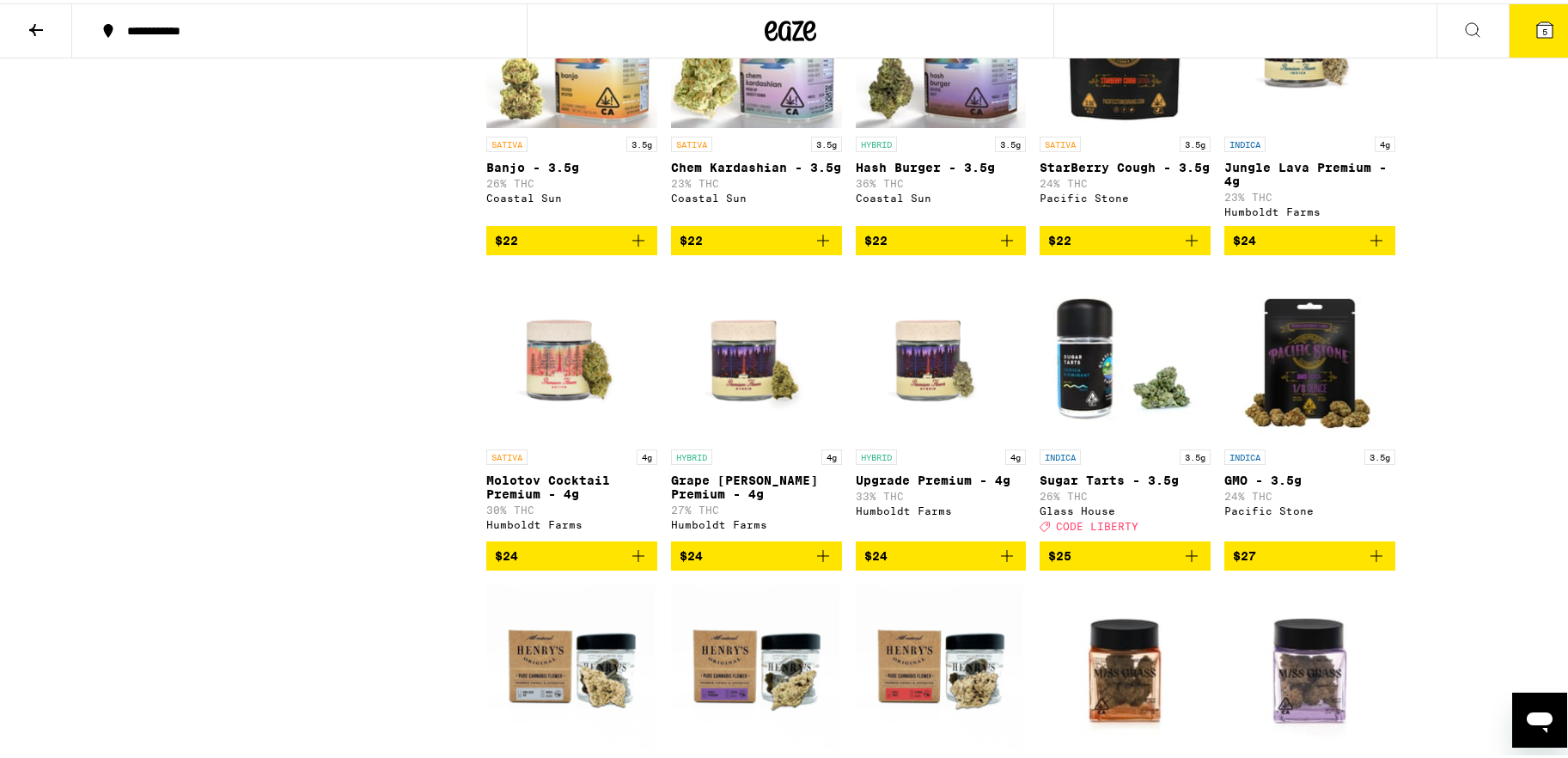
click at [999, 248] on icon "Add to bag" at bounding box center [1007, 237] width 21 height 21
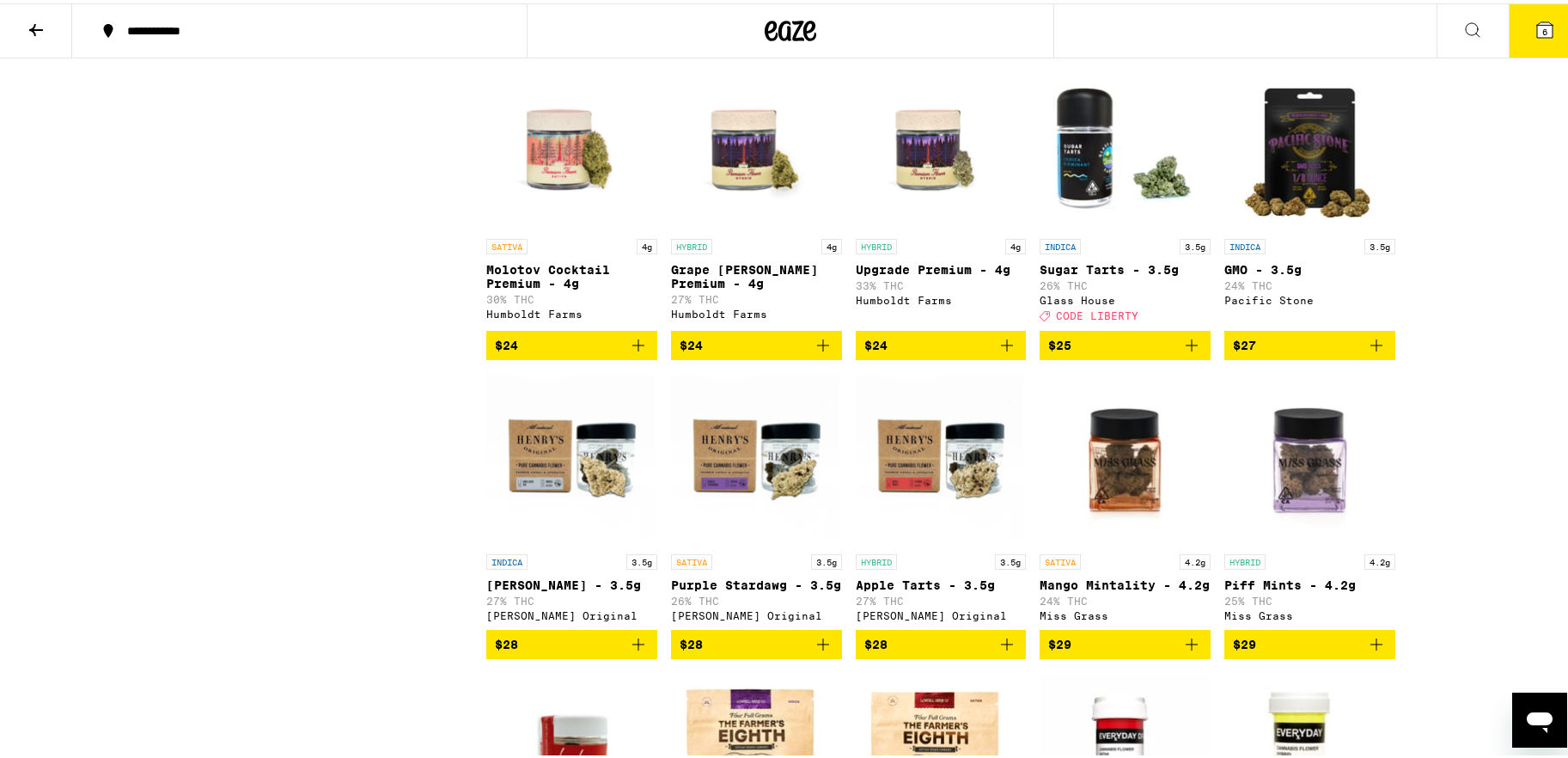
scroll to position [1161, 0]
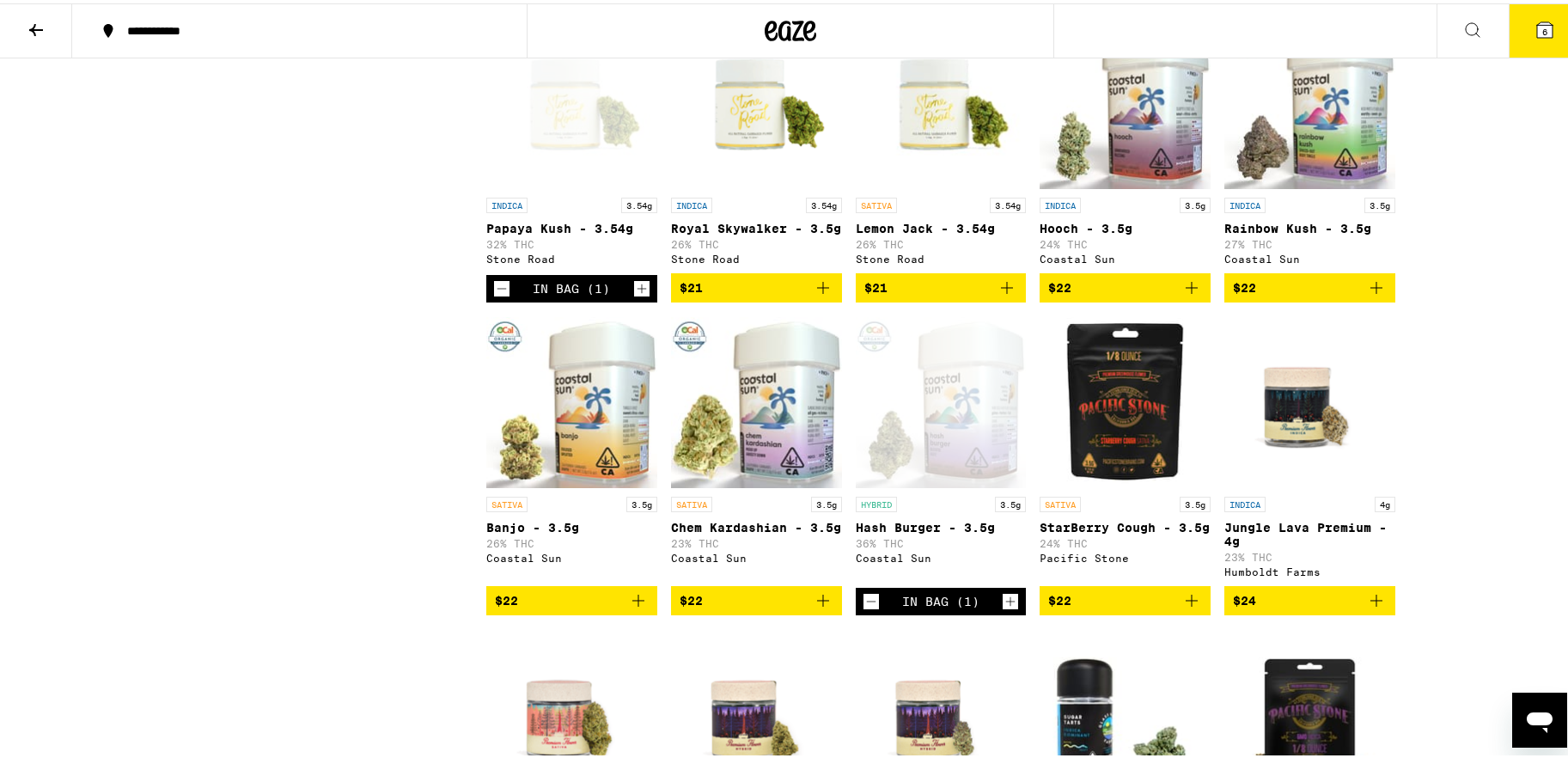
click at [1224, 23] on span "6" at bounding box center [1544, 28] width 5 height 10
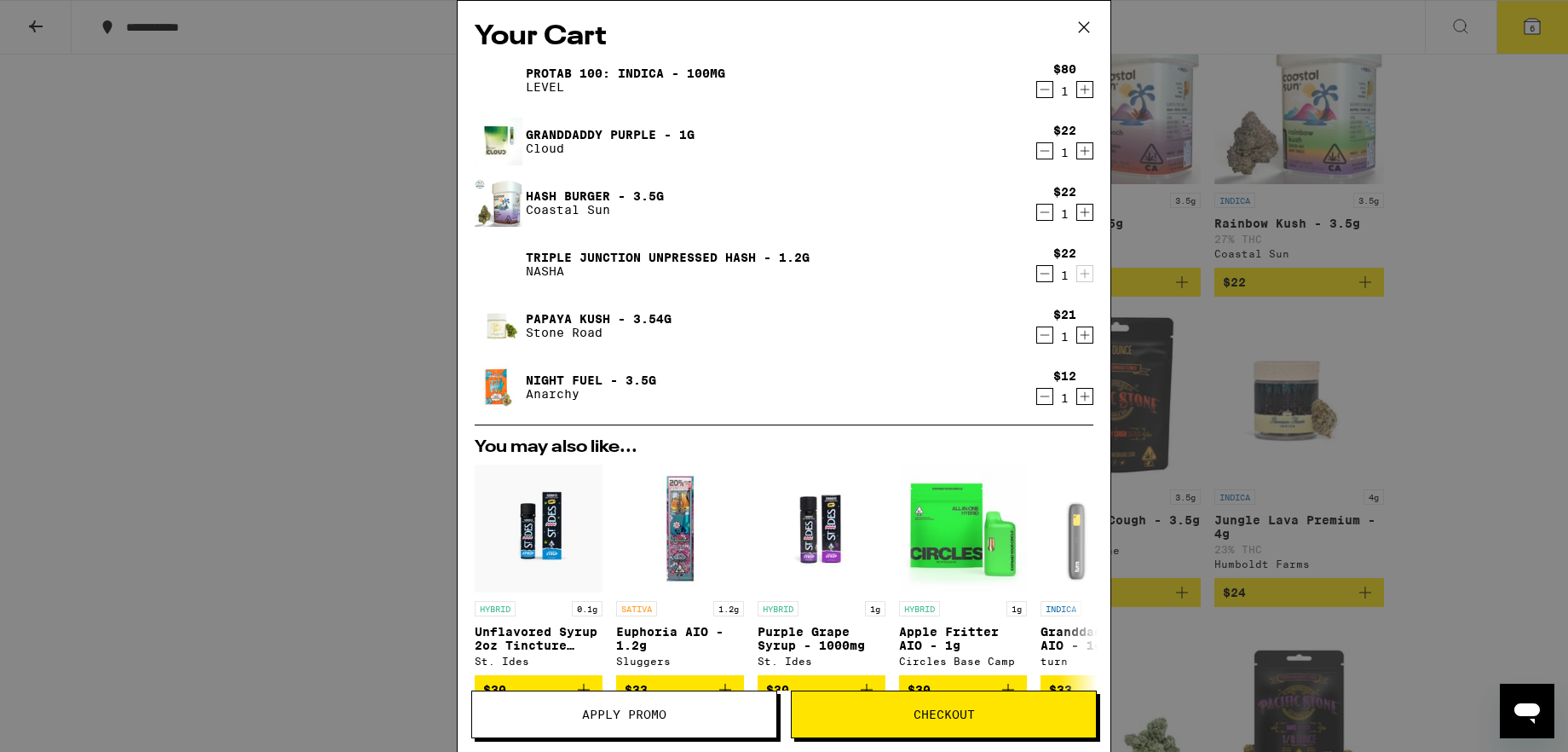
click at [1037, 396] on icon "Decrement" at bounding box center [1045, 396] width 16 height 21
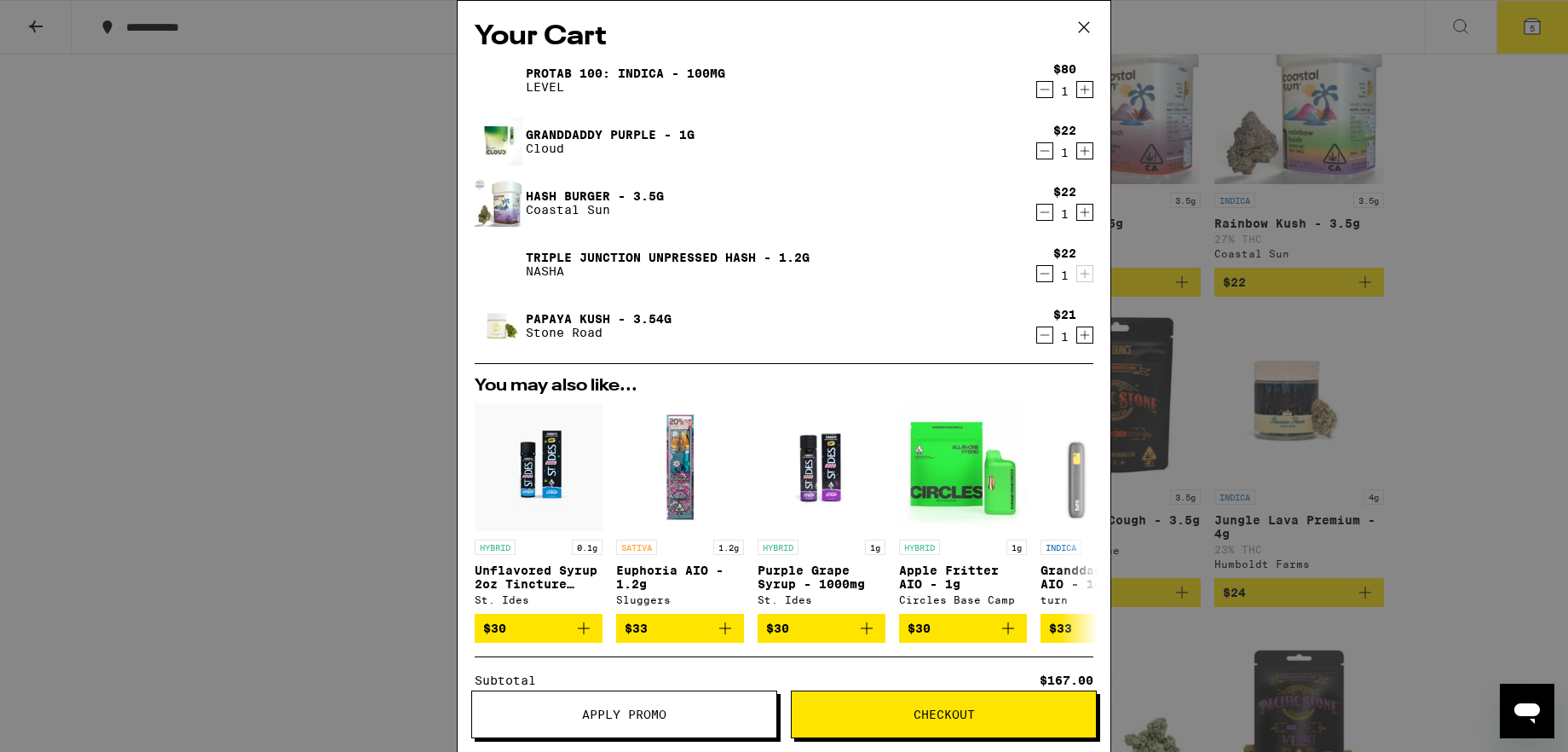
click at [1082, 26] on icon at bounding box center [1084, 28] width 10 height 10
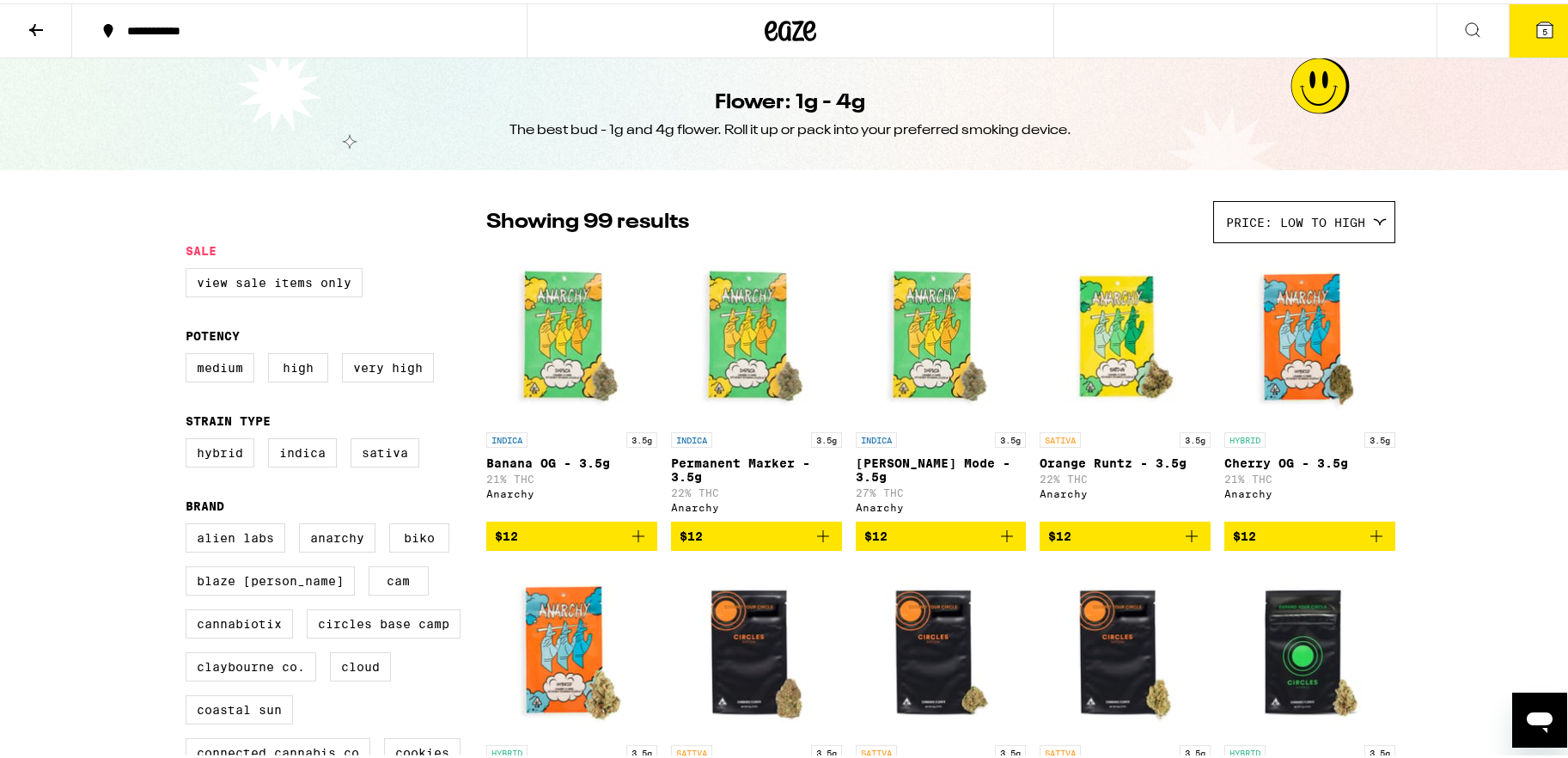
click at [35, 27] on icon at bounding box center [36, 26] width 21 height 21
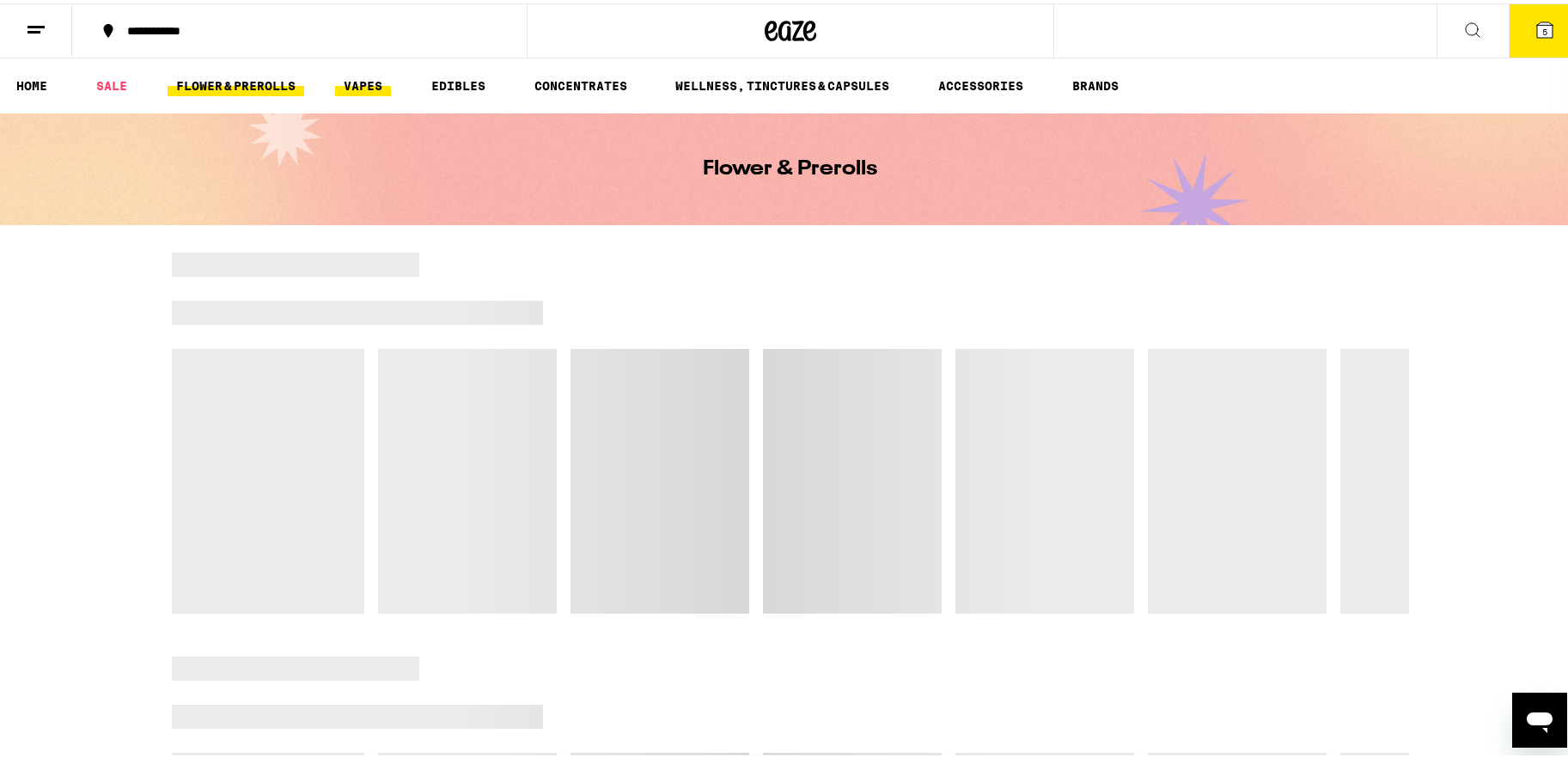
click at [354, 85] on link "VAPES" at bounding box center [363, 82] width 56 height 21
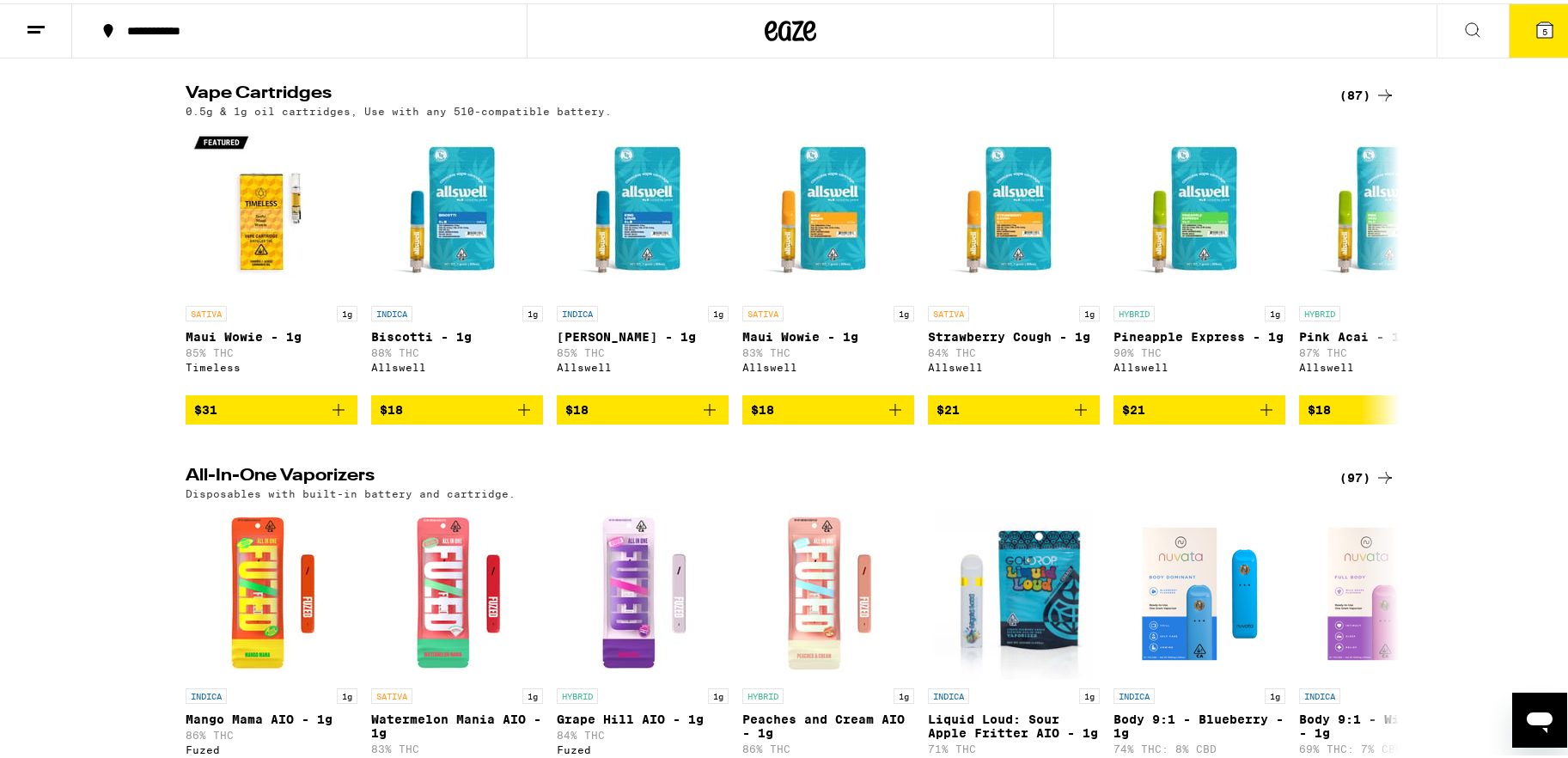
scroll to position [538, 0]
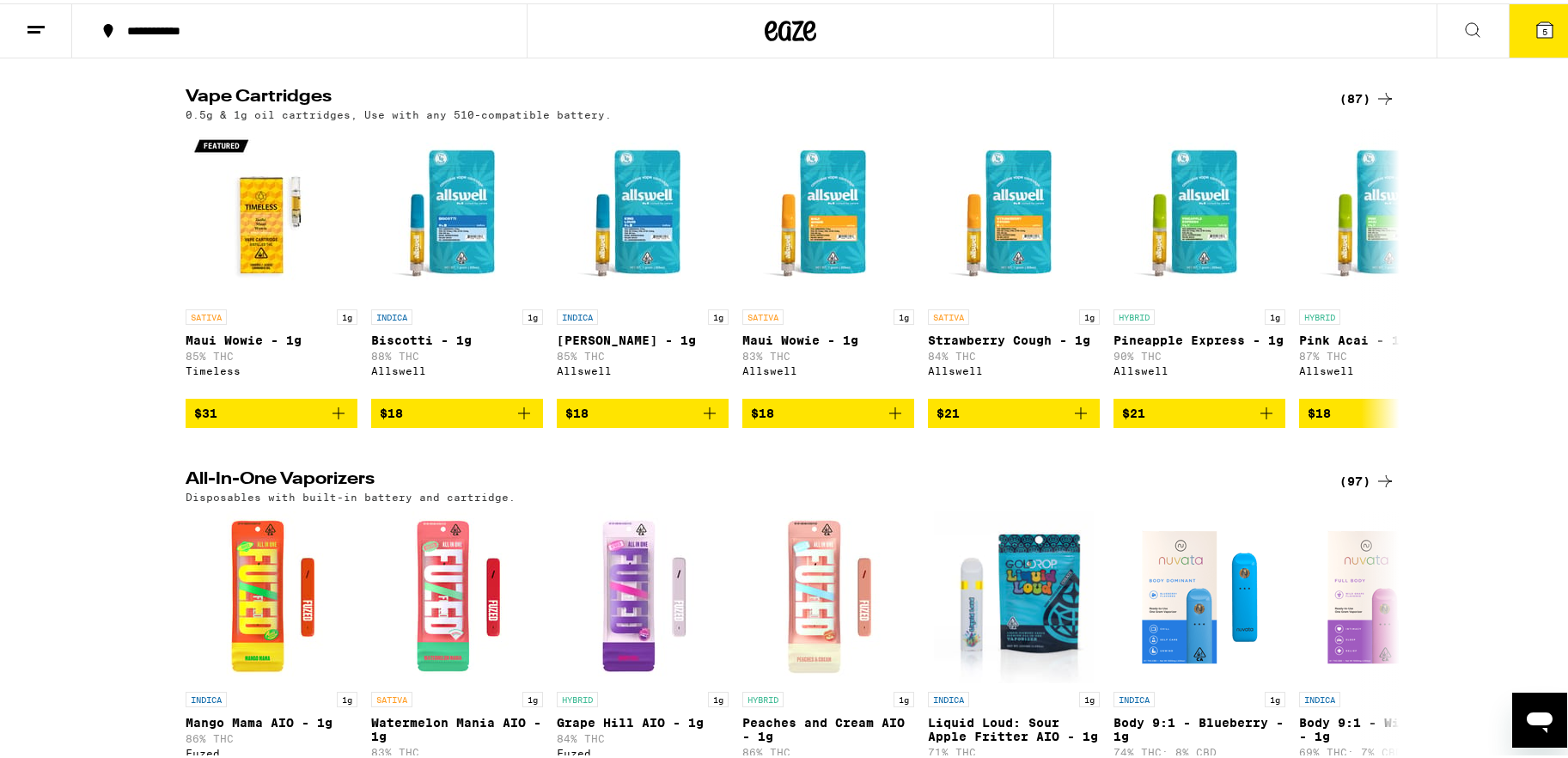
click at [1224, 106] on div "(87)" at bounding box center [1368, 95] width 56 height 21
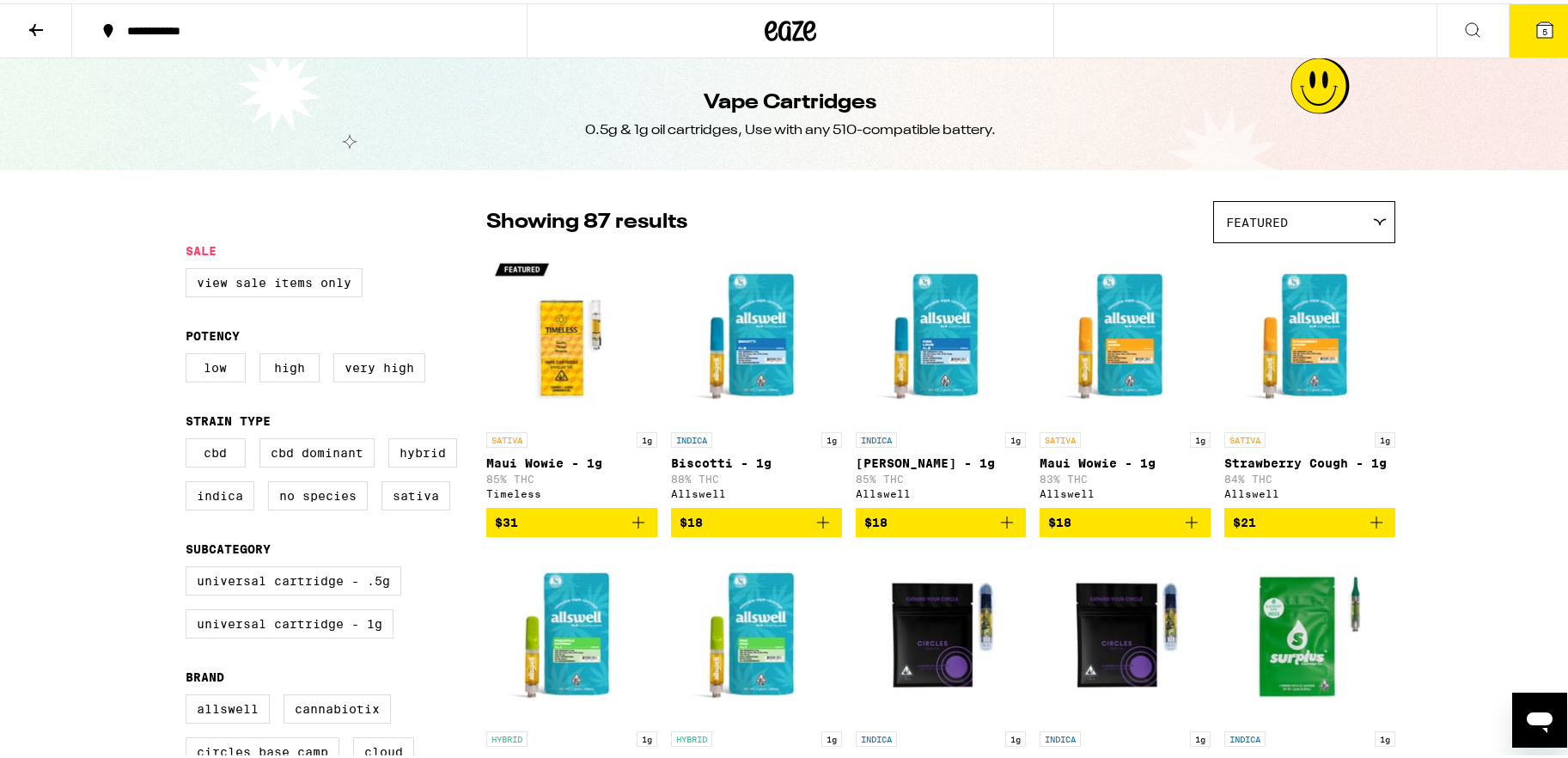
click at [1224, 210] on div "Featured" at bounding box center [1304, 218] width 181 height 41
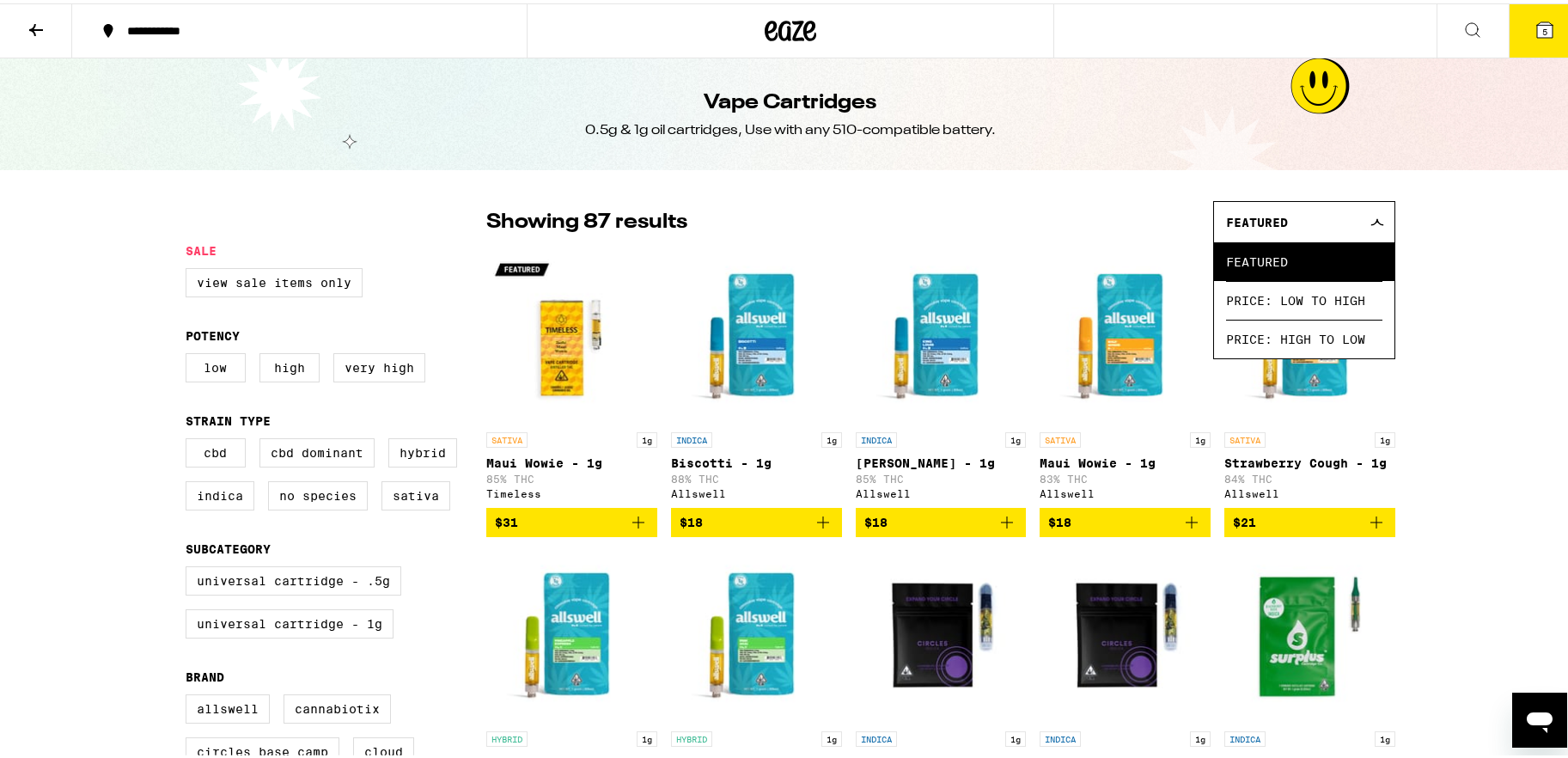
click at [1224, 302] on span "Price: Low to High" at bounding box center [1304, 297] width 157 height 39
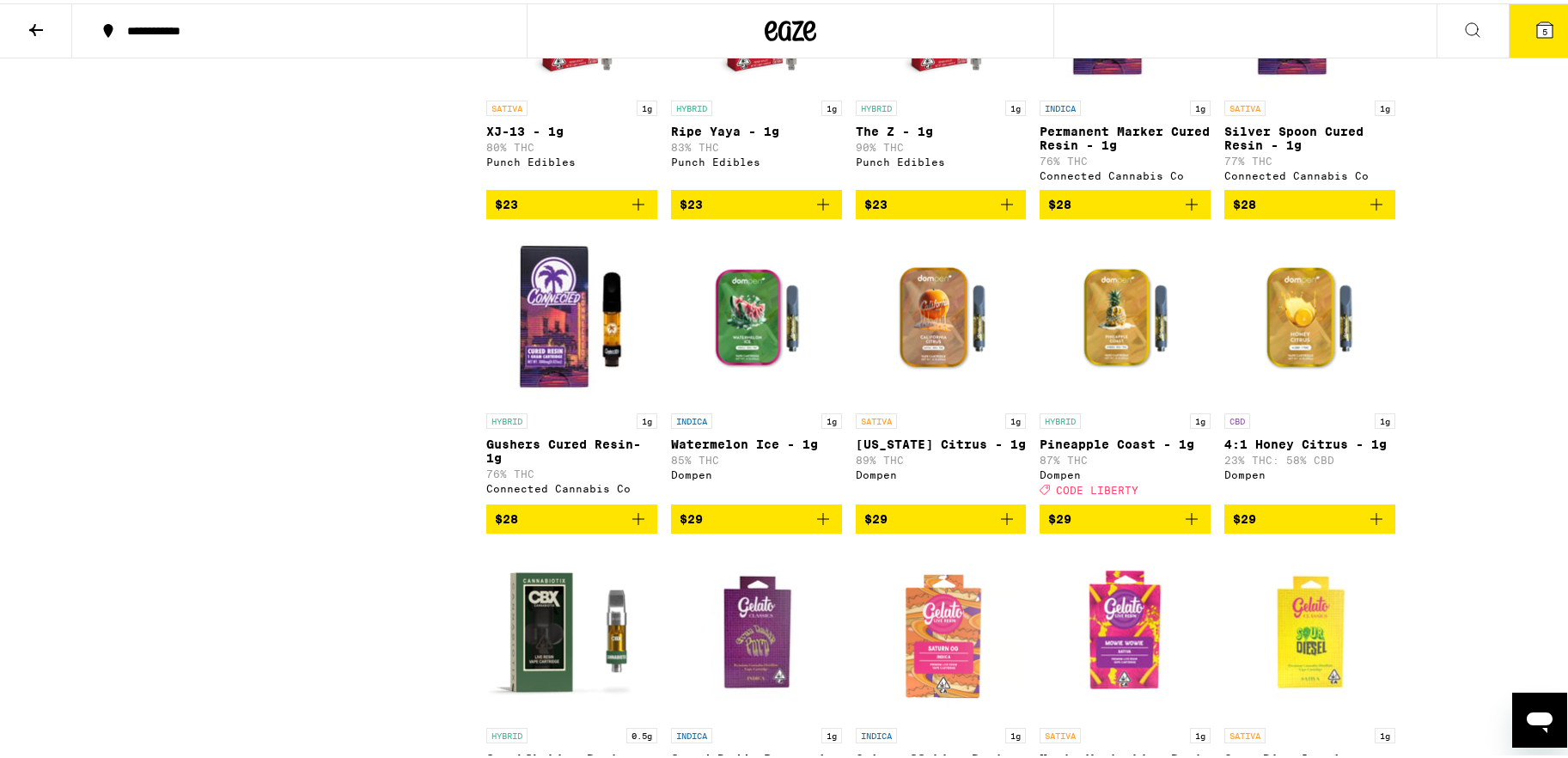
scroll to position [1597, 0]
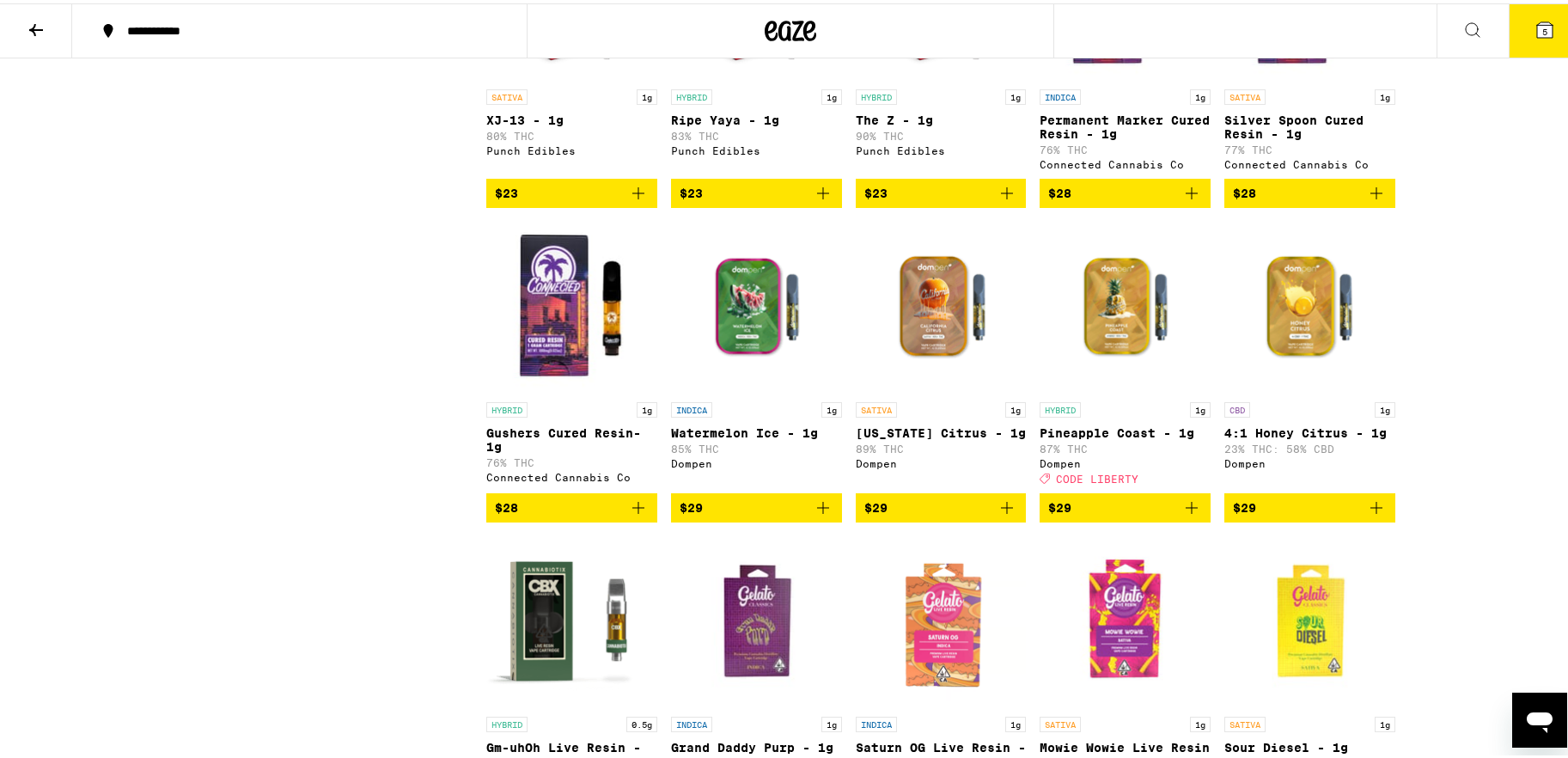
click at [1082, 515] on span "$29" at bounding box center [1125, 504] width 154 height 21
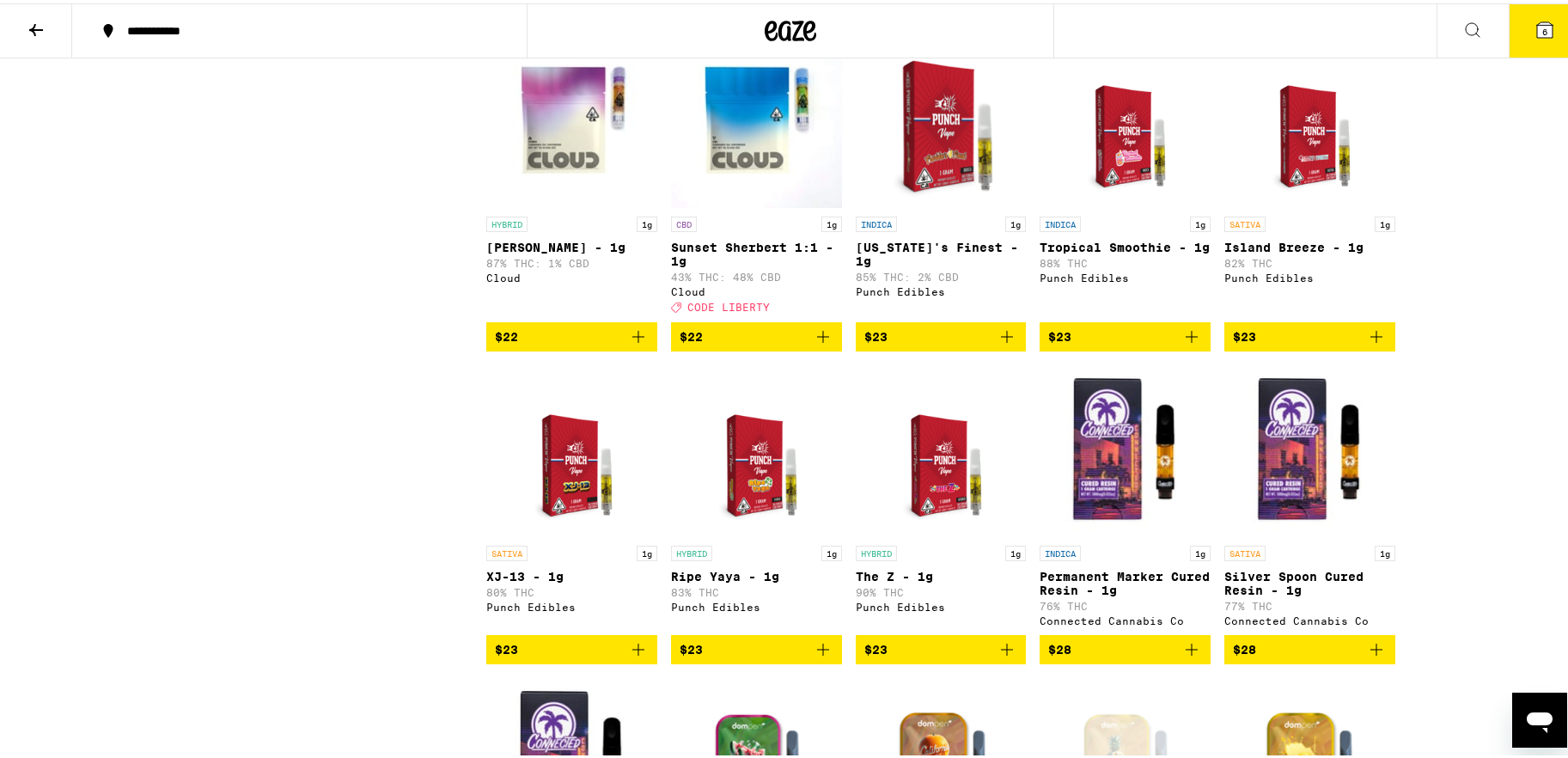
scroll to position [634, 0]
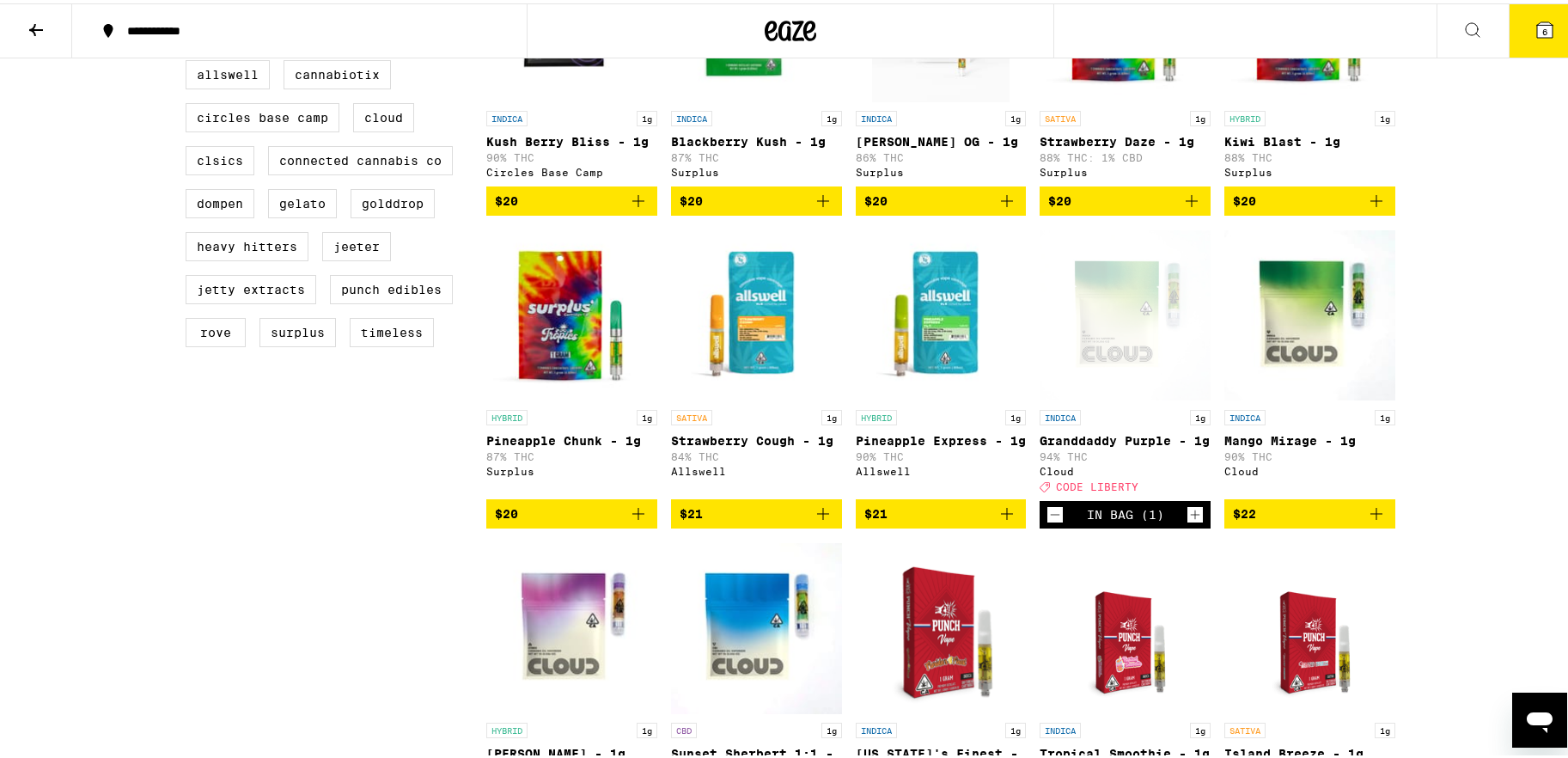
click at [1224, 17] on icon at bounding box center [1544, 26] width 21 height 21
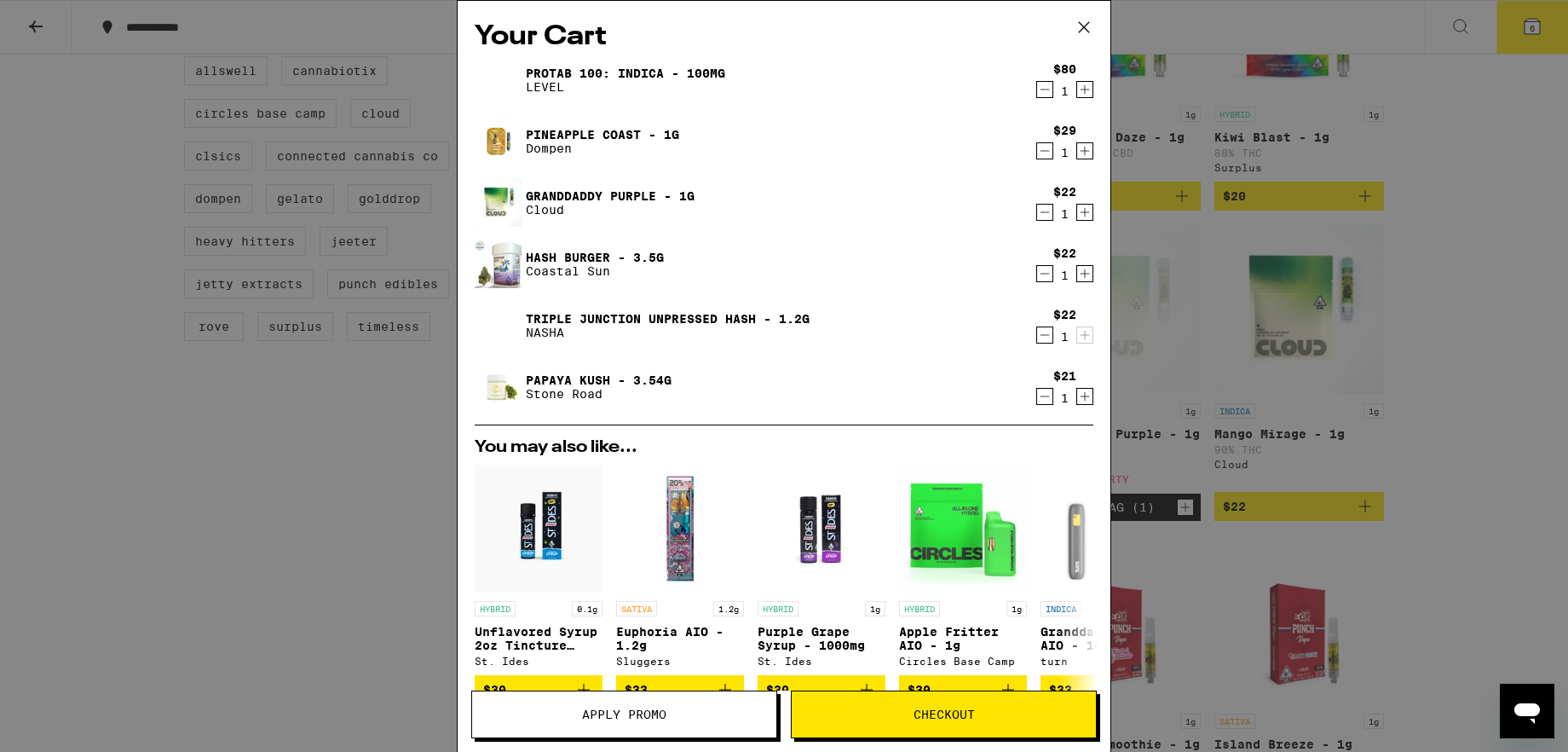
click at [654, 598] on span "Apply Promo" at bounding box center [625, 715] width 85 height 12
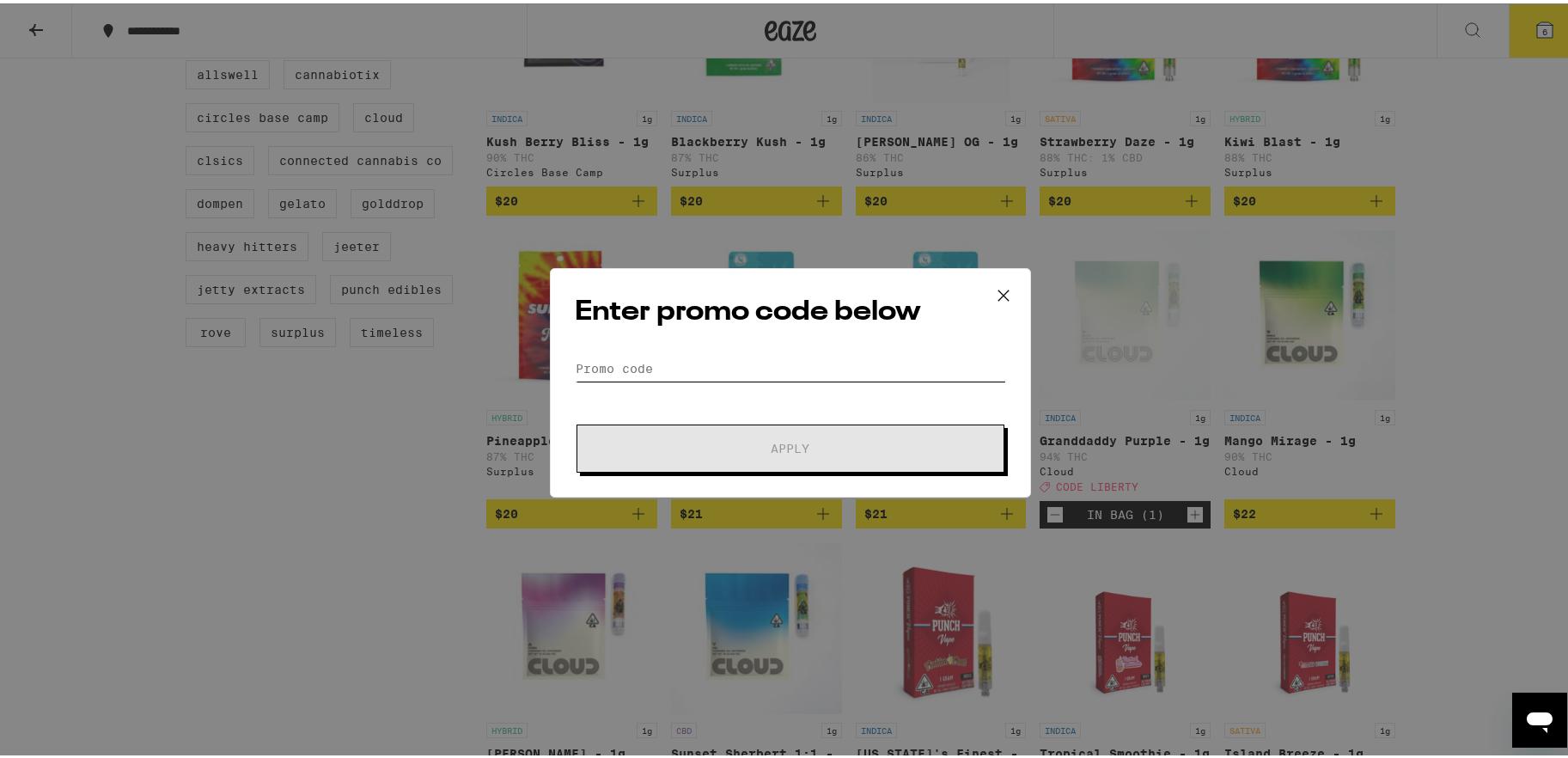
click at [663, 373] on input "Promo Code" at bounding box center [790, 365] width 431 height 26
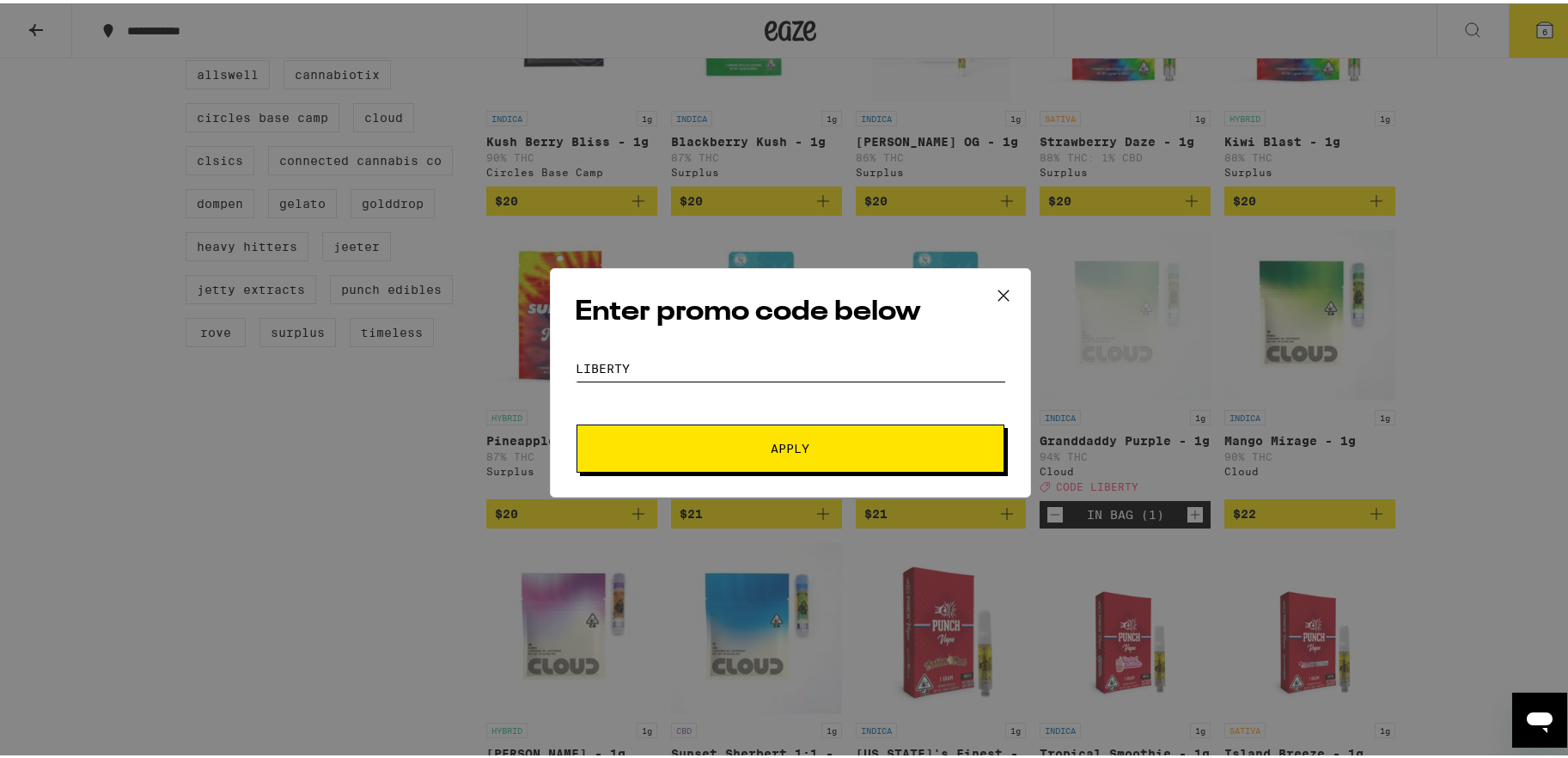
type input "LIBERTY"
click at [723, 442] on span "Apply" at bounding box center [790, 445] width 309 height 12
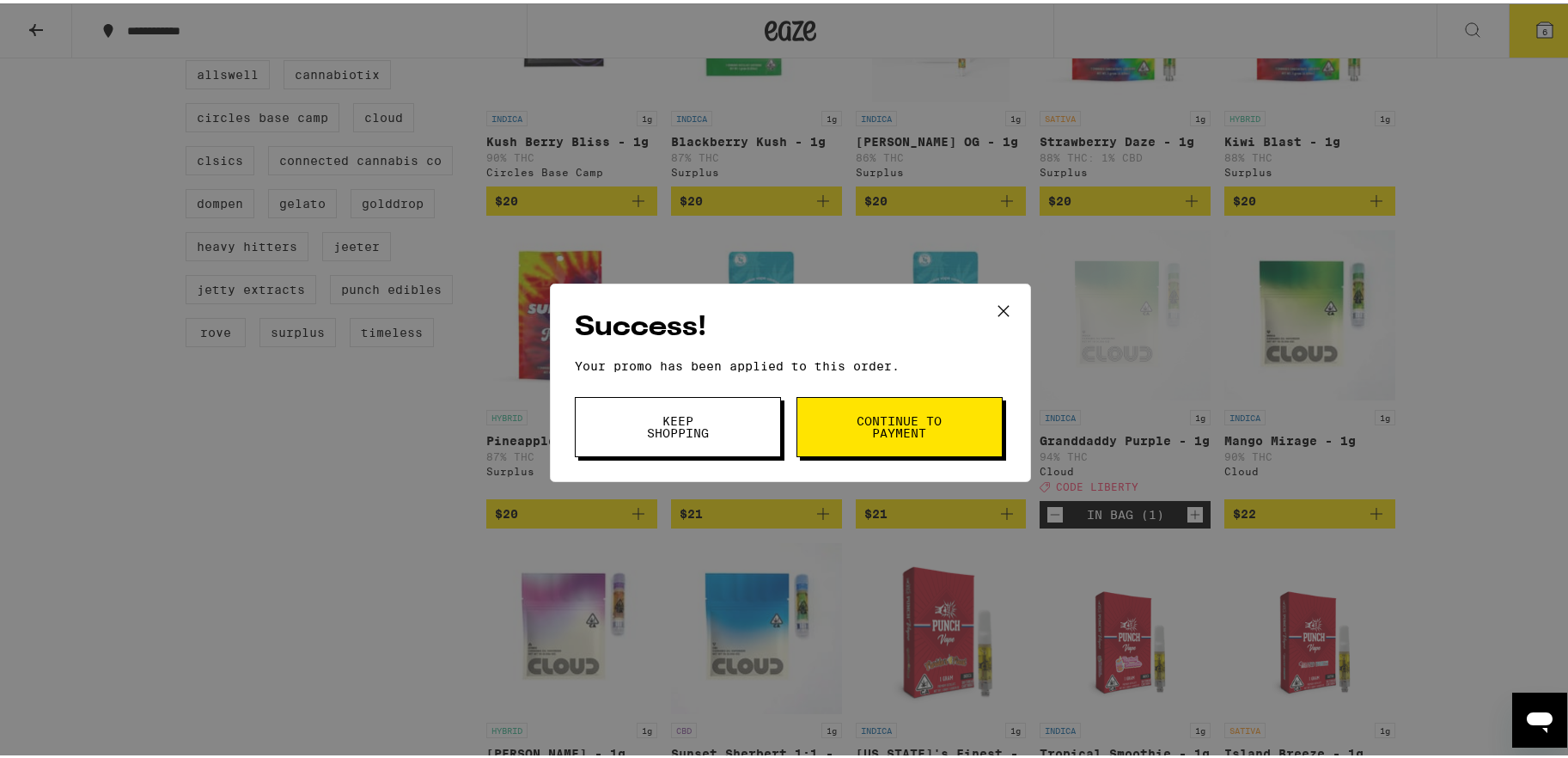
click at [847, 416] on button "Continue to payment" at bounding box center [900, 424] width 206 height 61
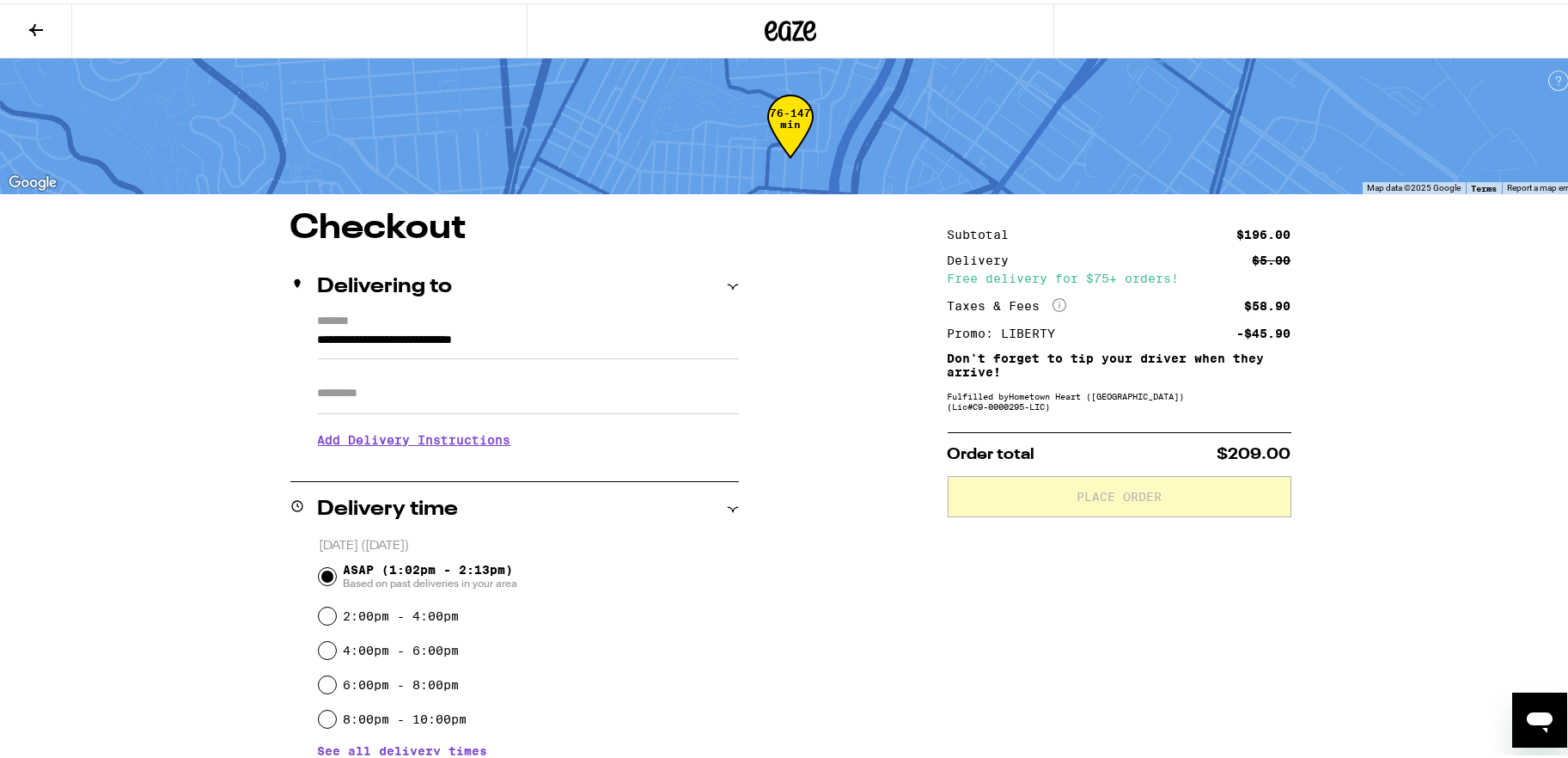
click at [36, 25] on icon at bounding box center [36, 27] width 14 height 12
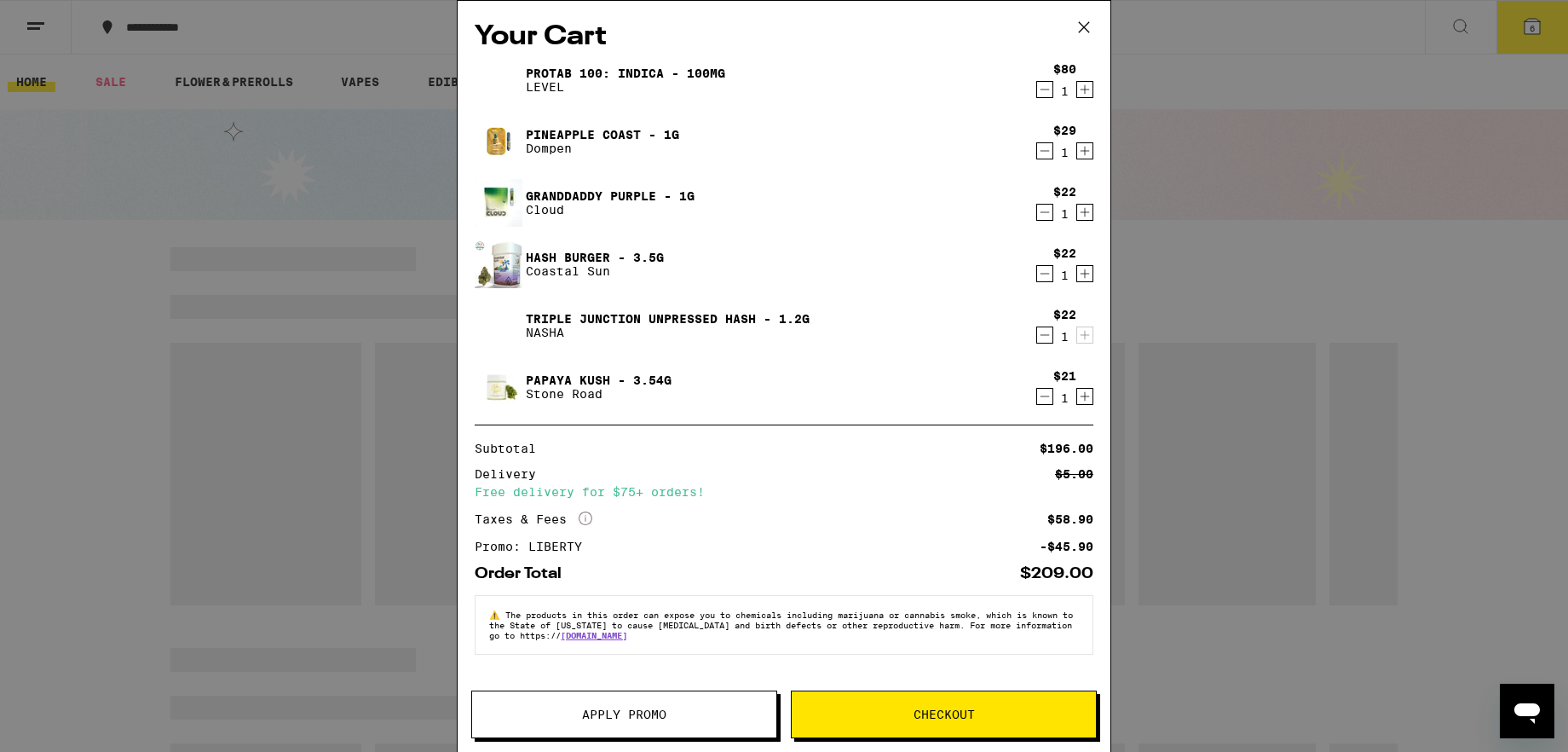
click at [1087, 25] on icon at bounding box center [1084, 28] width 10 height 10
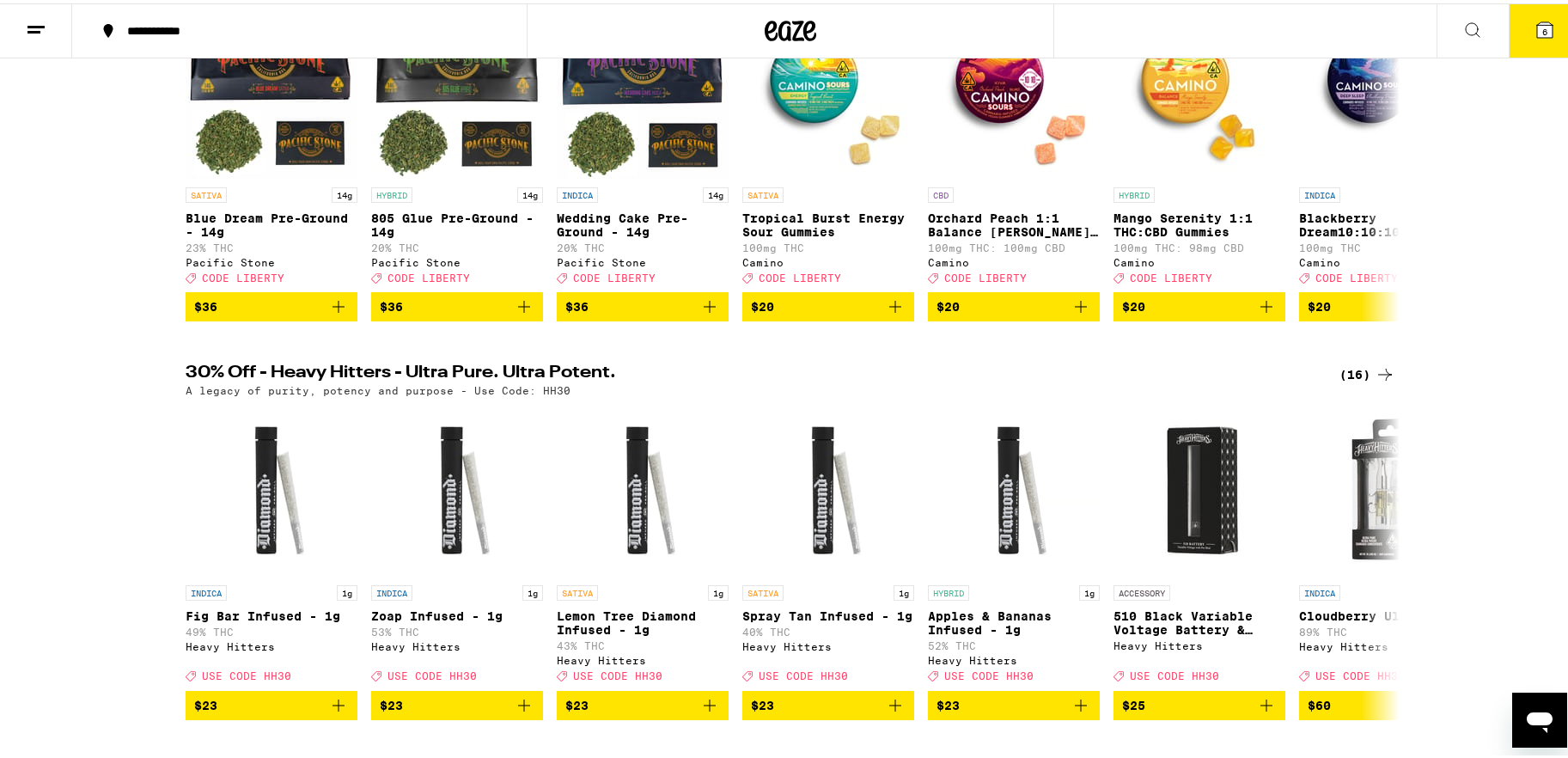
scroll to position [280, 0]
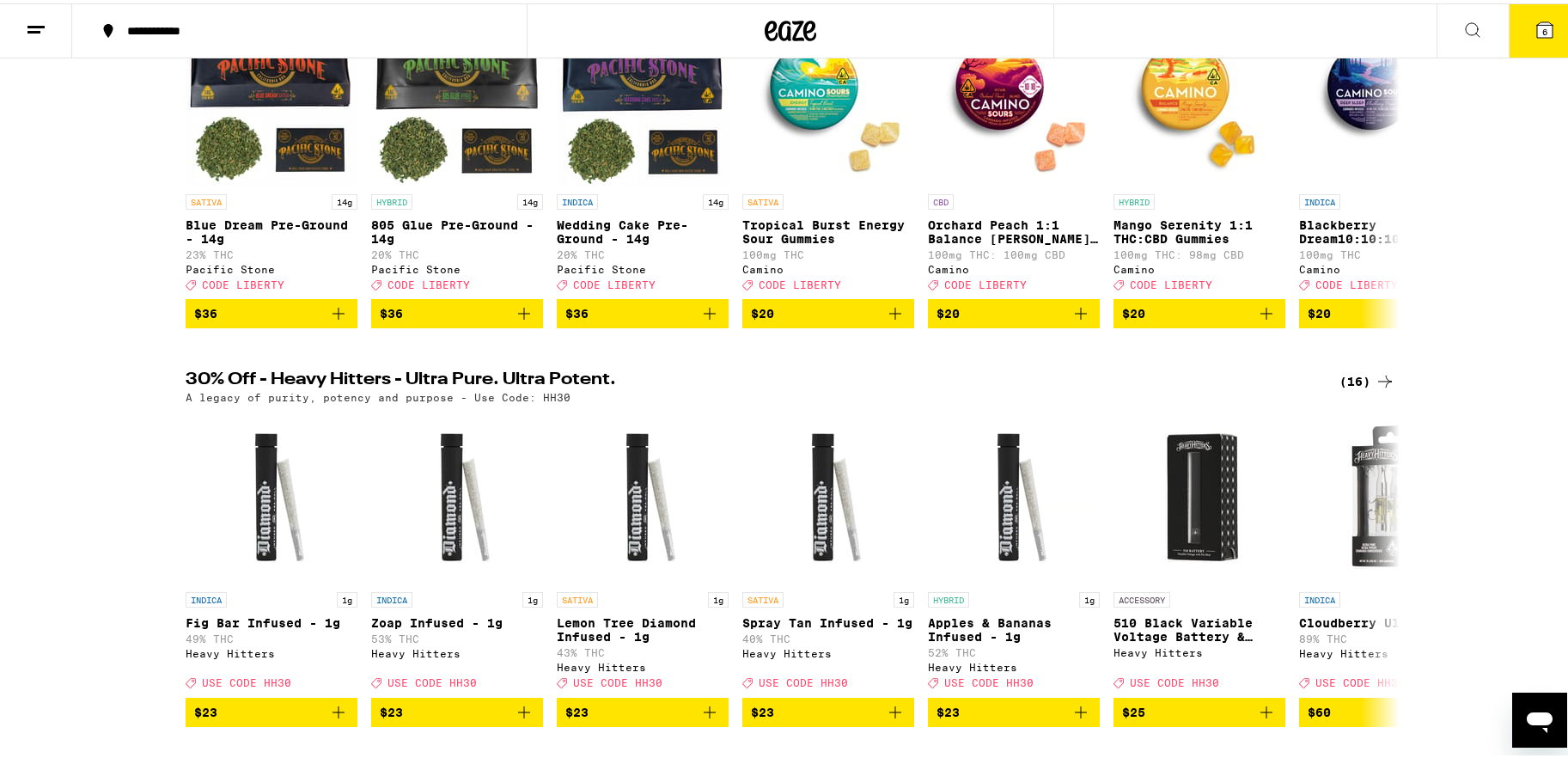
click at [1224, 29] on icon at bounding box center [1545, 27] width 16 height 16
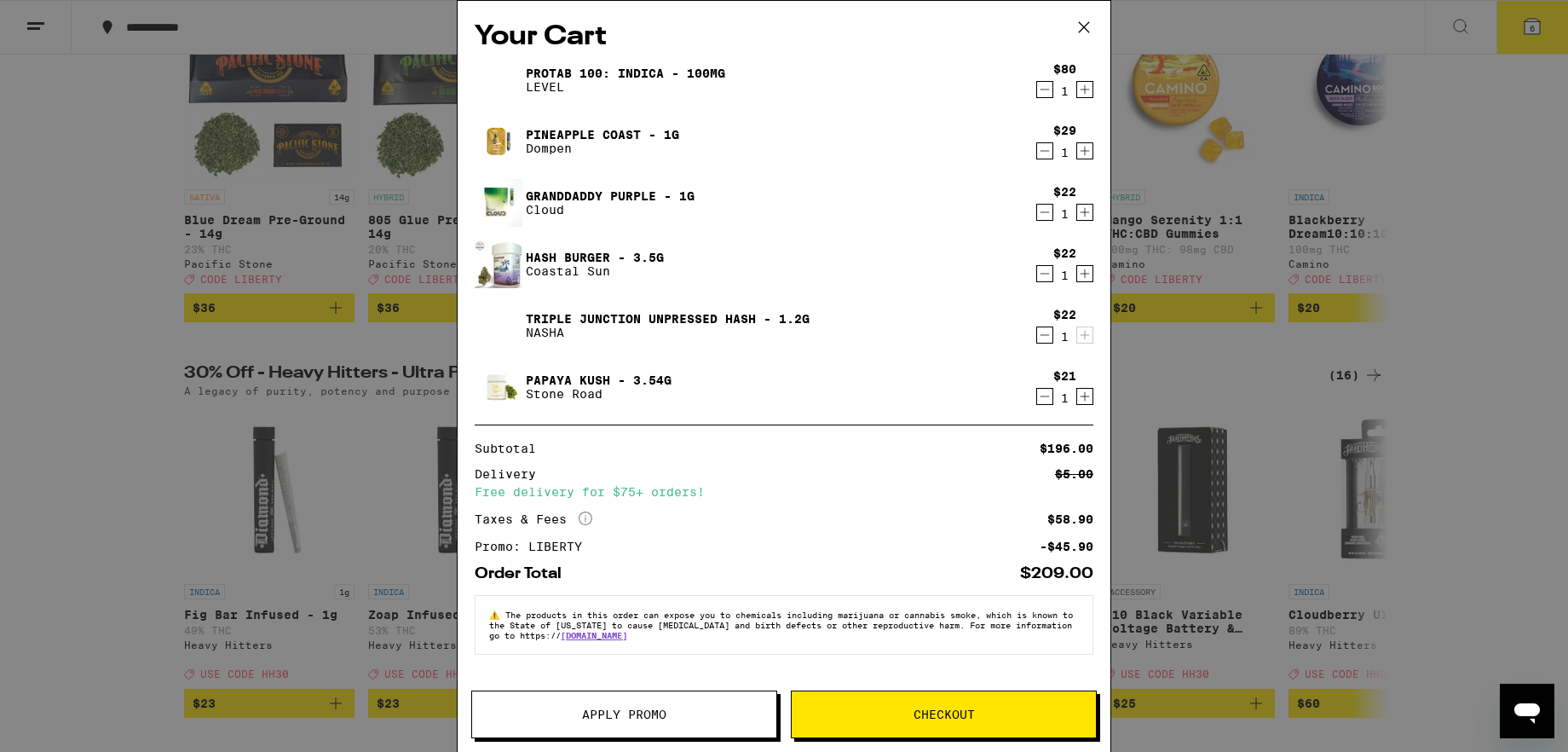
click at [1086, 28] on icon at bounding box center [1084, 28] width 26 height 26
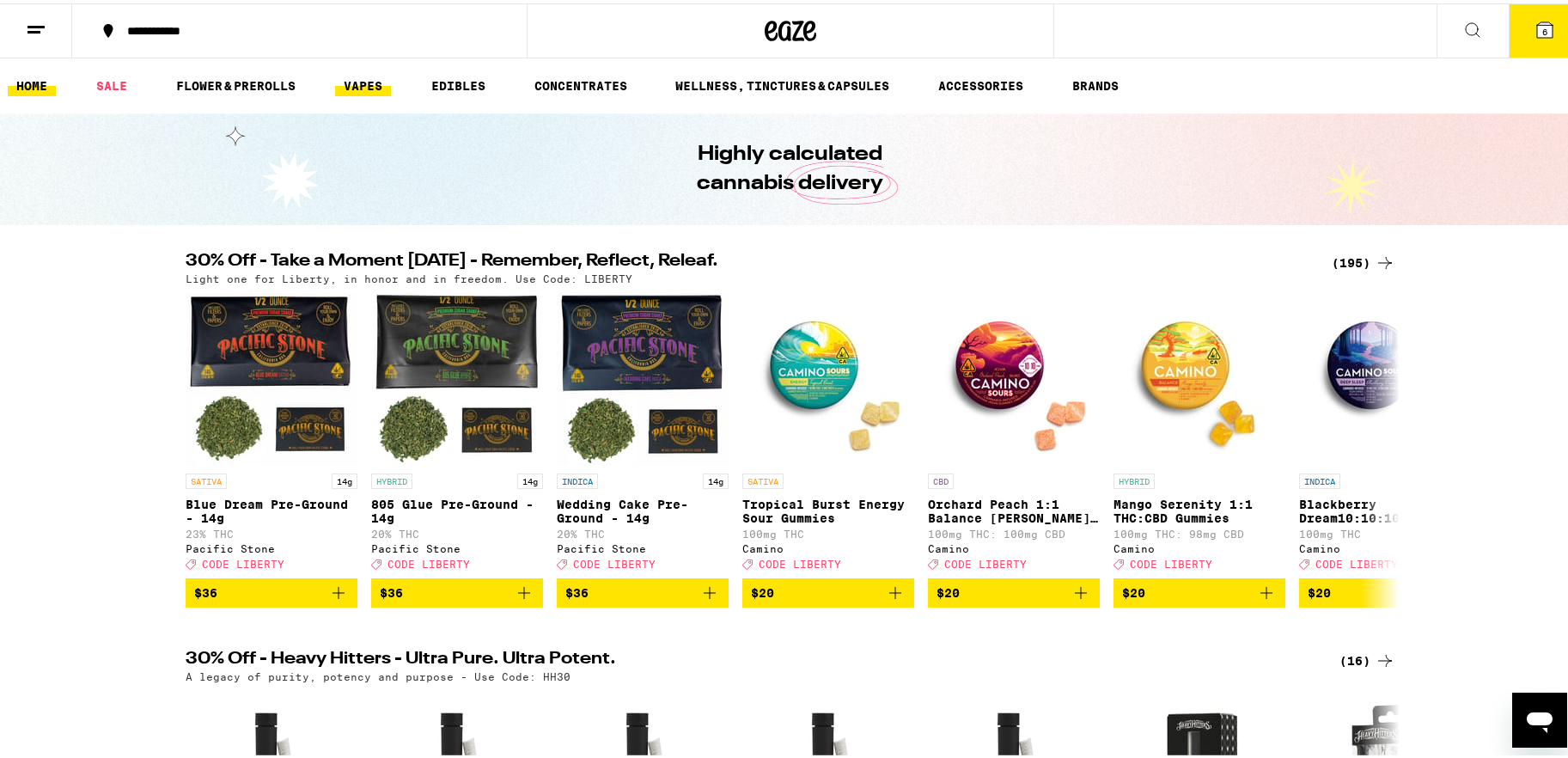
click at [363, 83] on link "VAPES" at bounding box center [363, 82] width 56 height 21
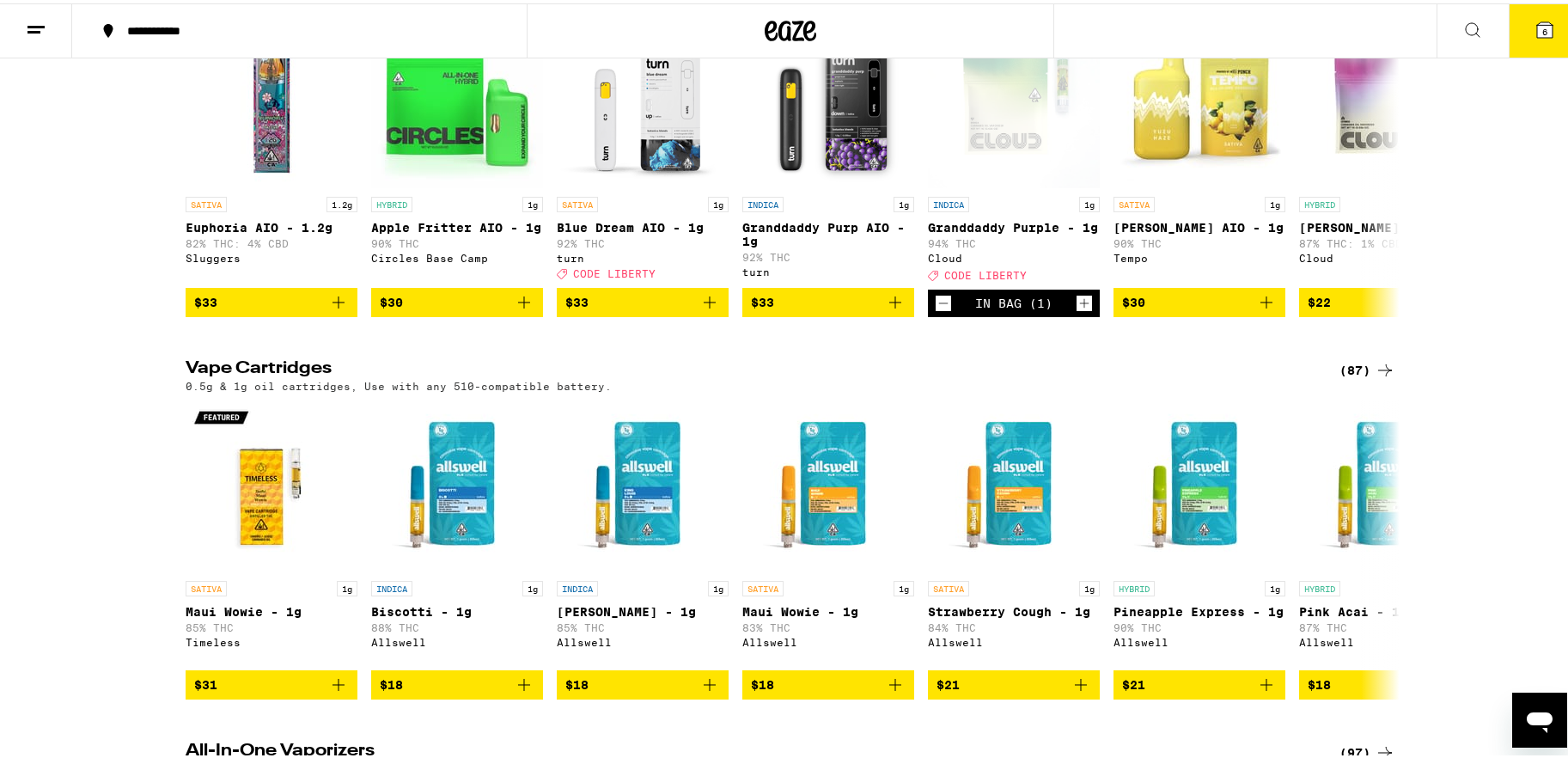
scroll to position [351, 0]
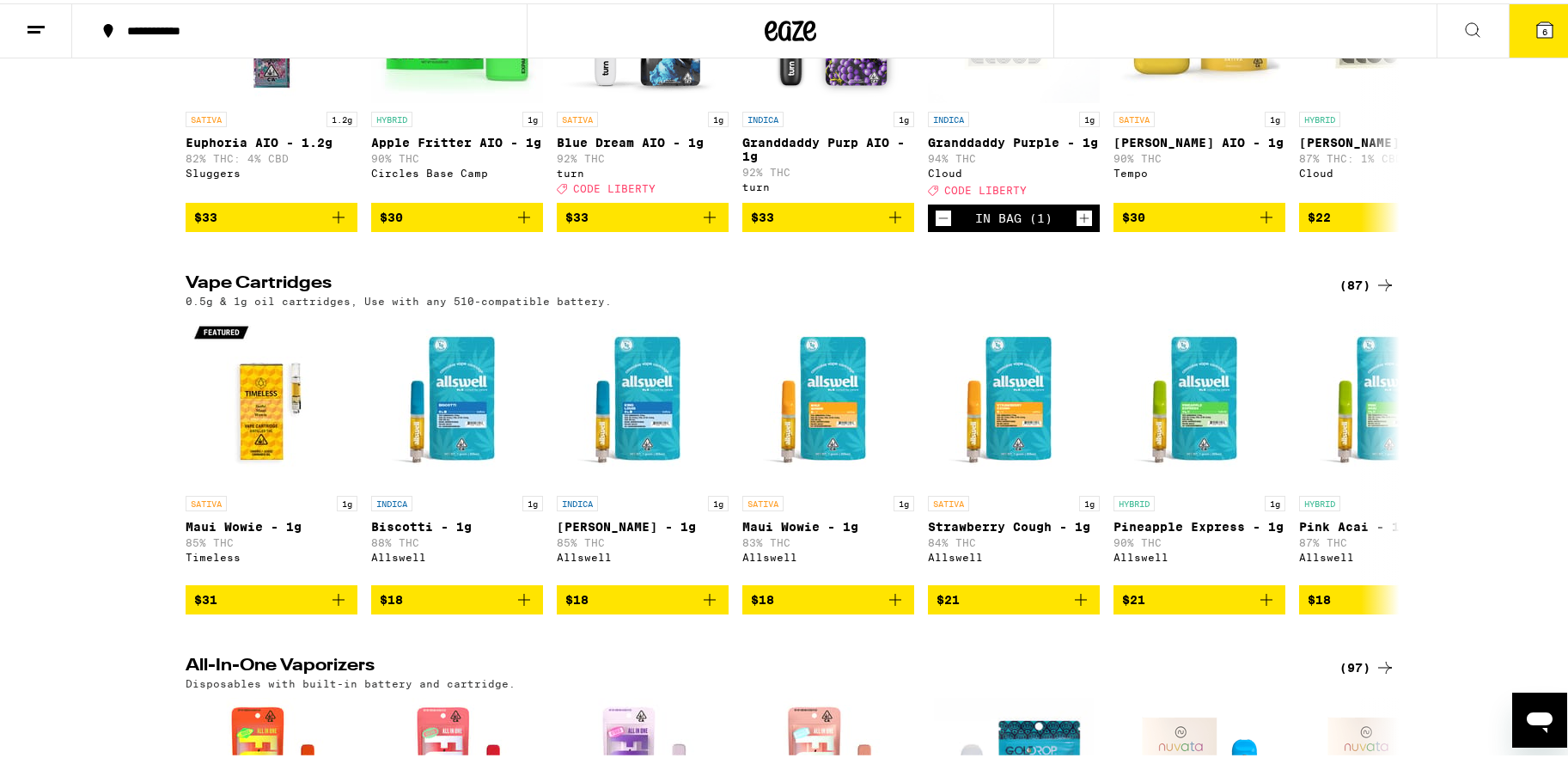
click at [1224, 290] on div "(87)" at bounding box center [1368, 282] width 56 height 21
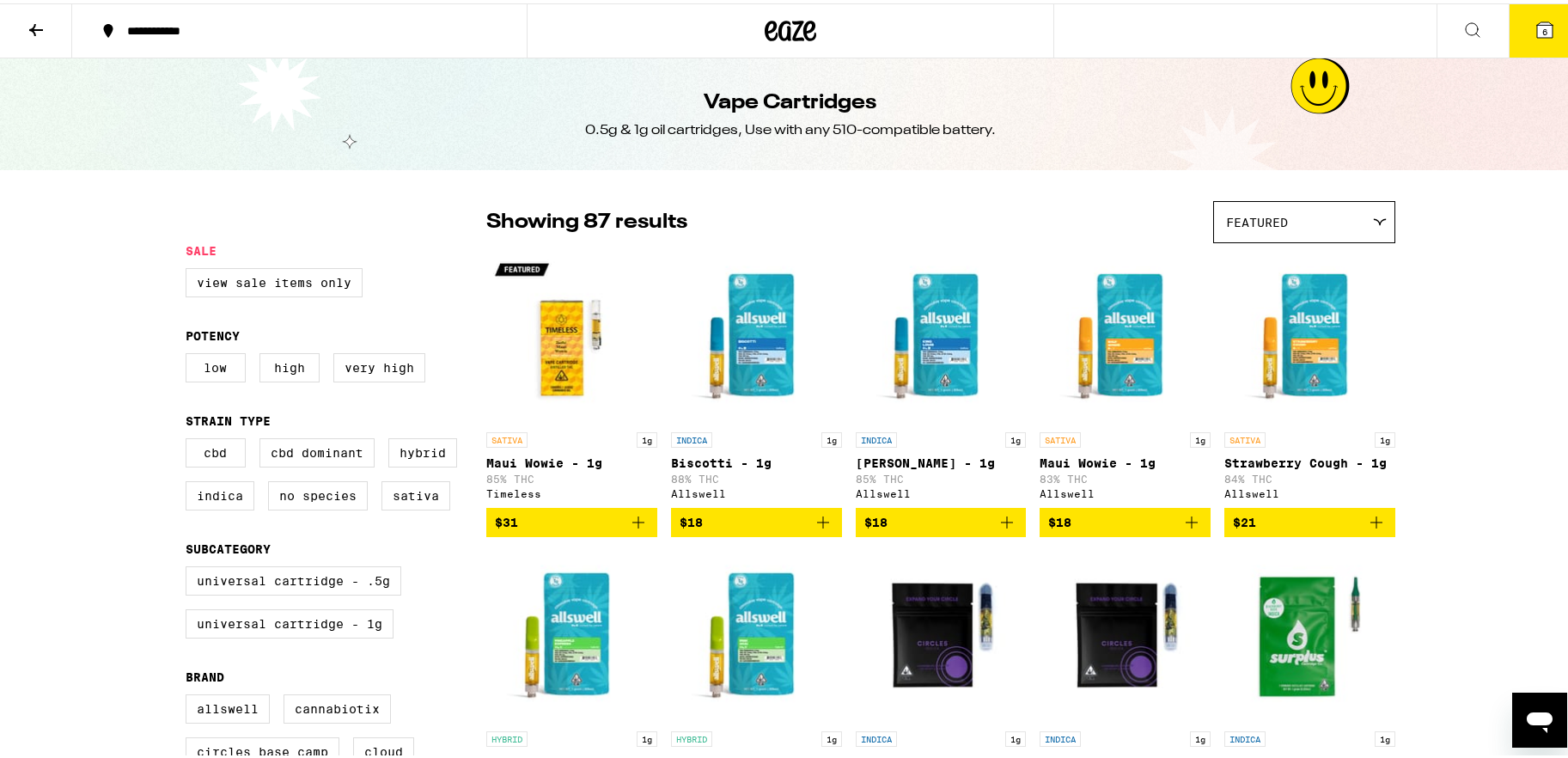
click at [1224, 213] on div "Featured" at bounding box center [1304, 218] width 181 height 41
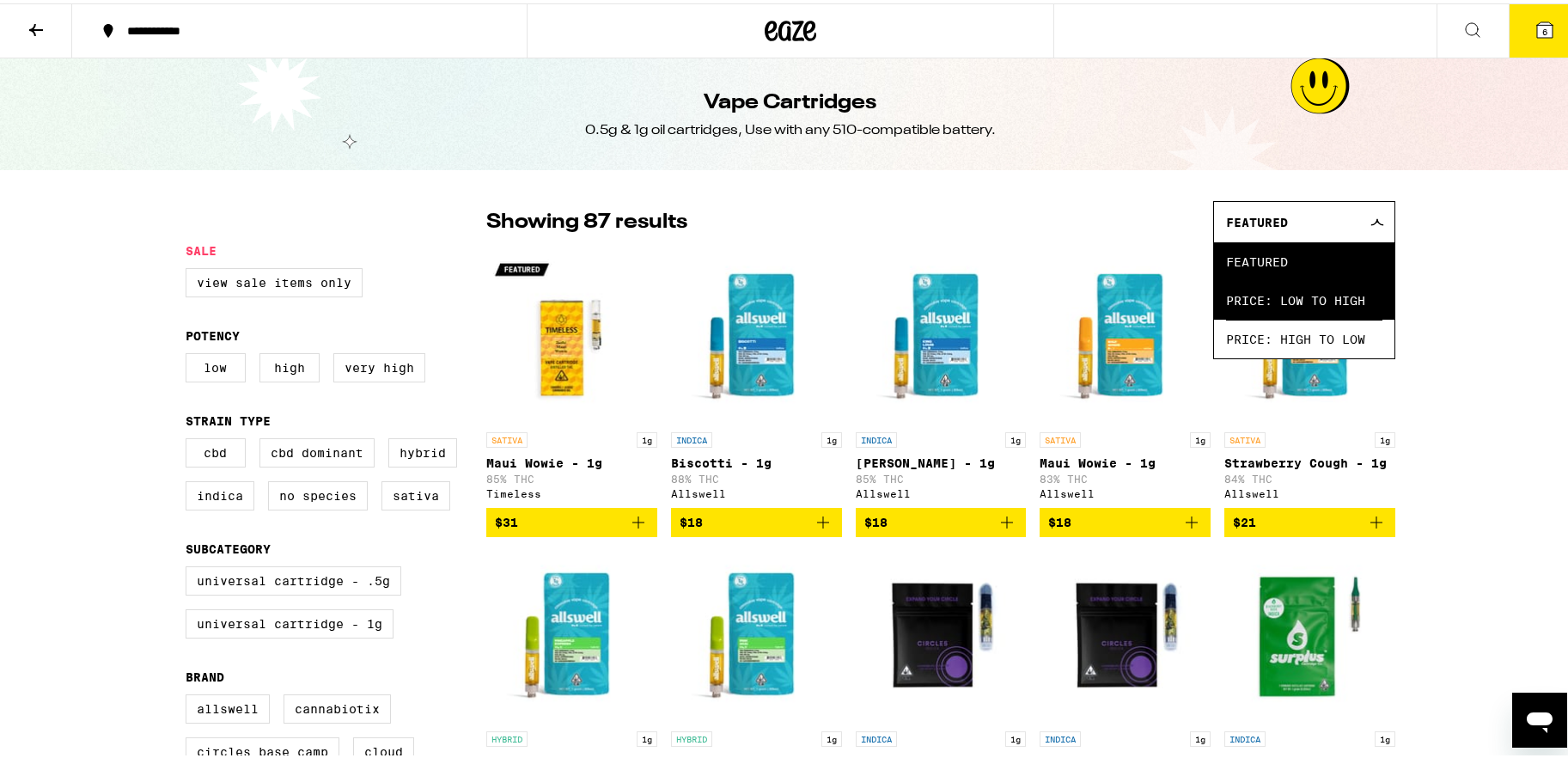
click at [1224, 300] on span "Price: Low to High" at bounding box center [1304, 297] width 157 height 39
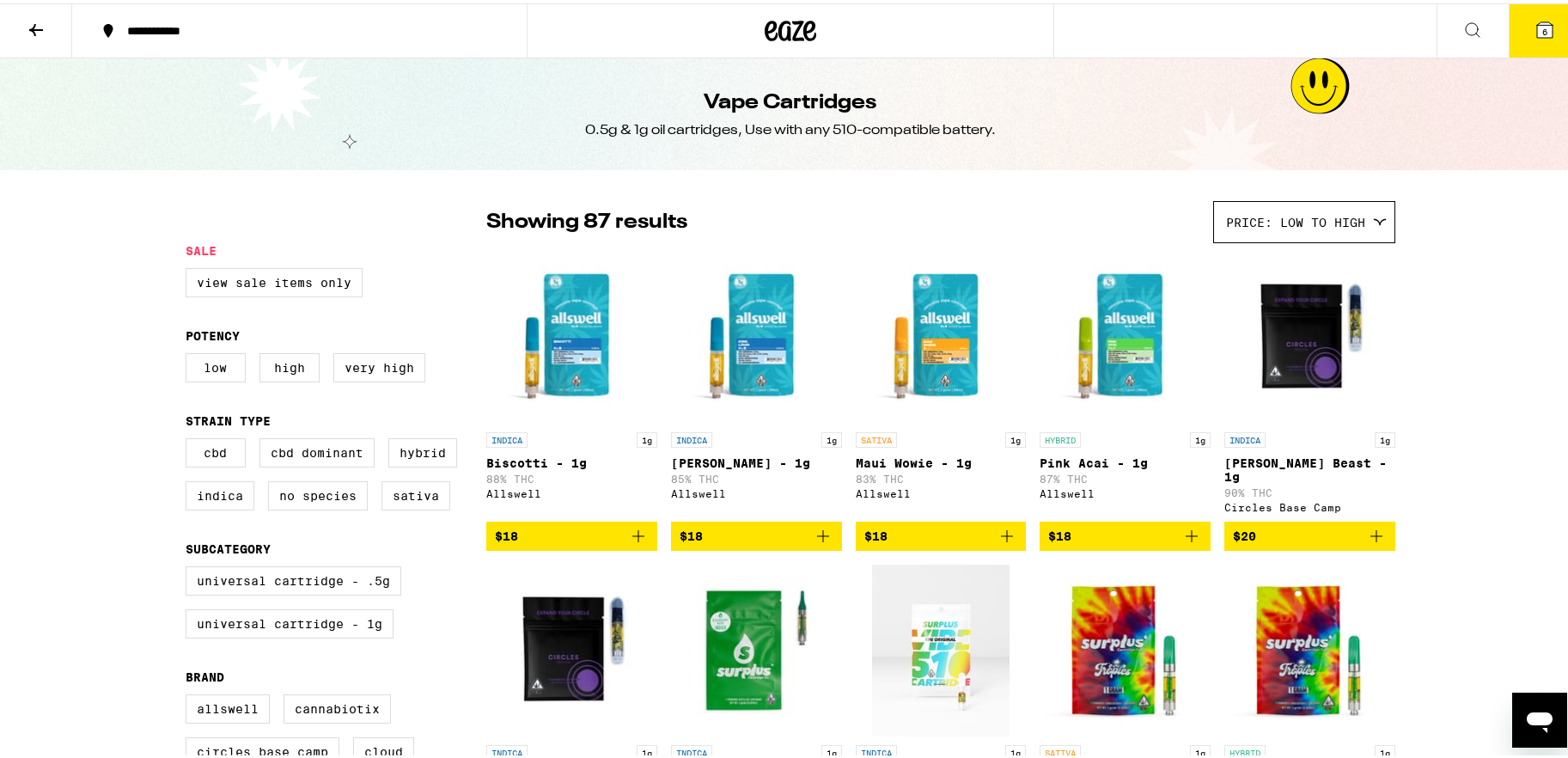
click at [756, 524] on span "$18" at bounding box center [756, 533] width 154 height 21
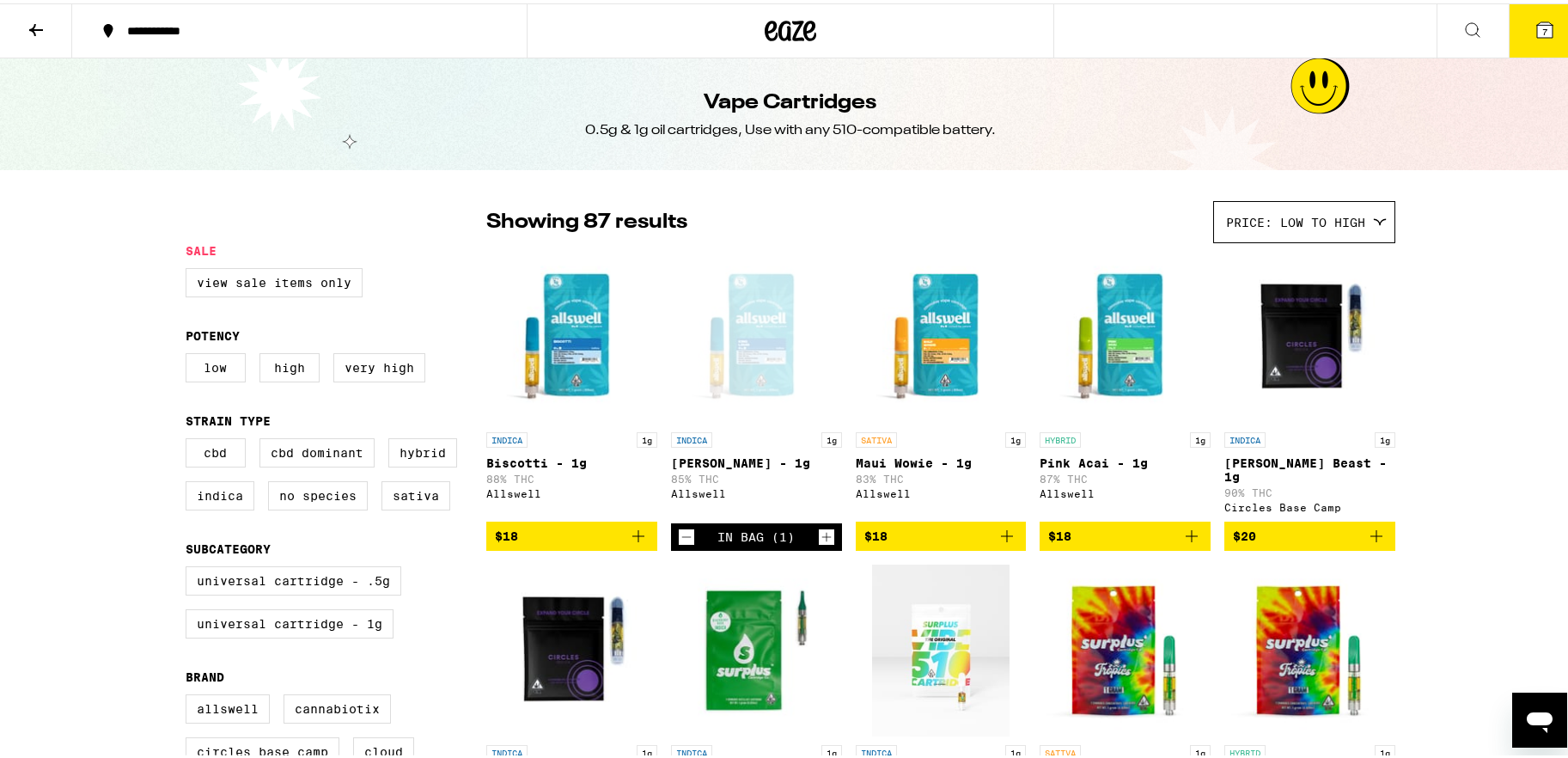
click at [1224, 29] on span "7" at bounding box center [1544, 28] width 5 height 10
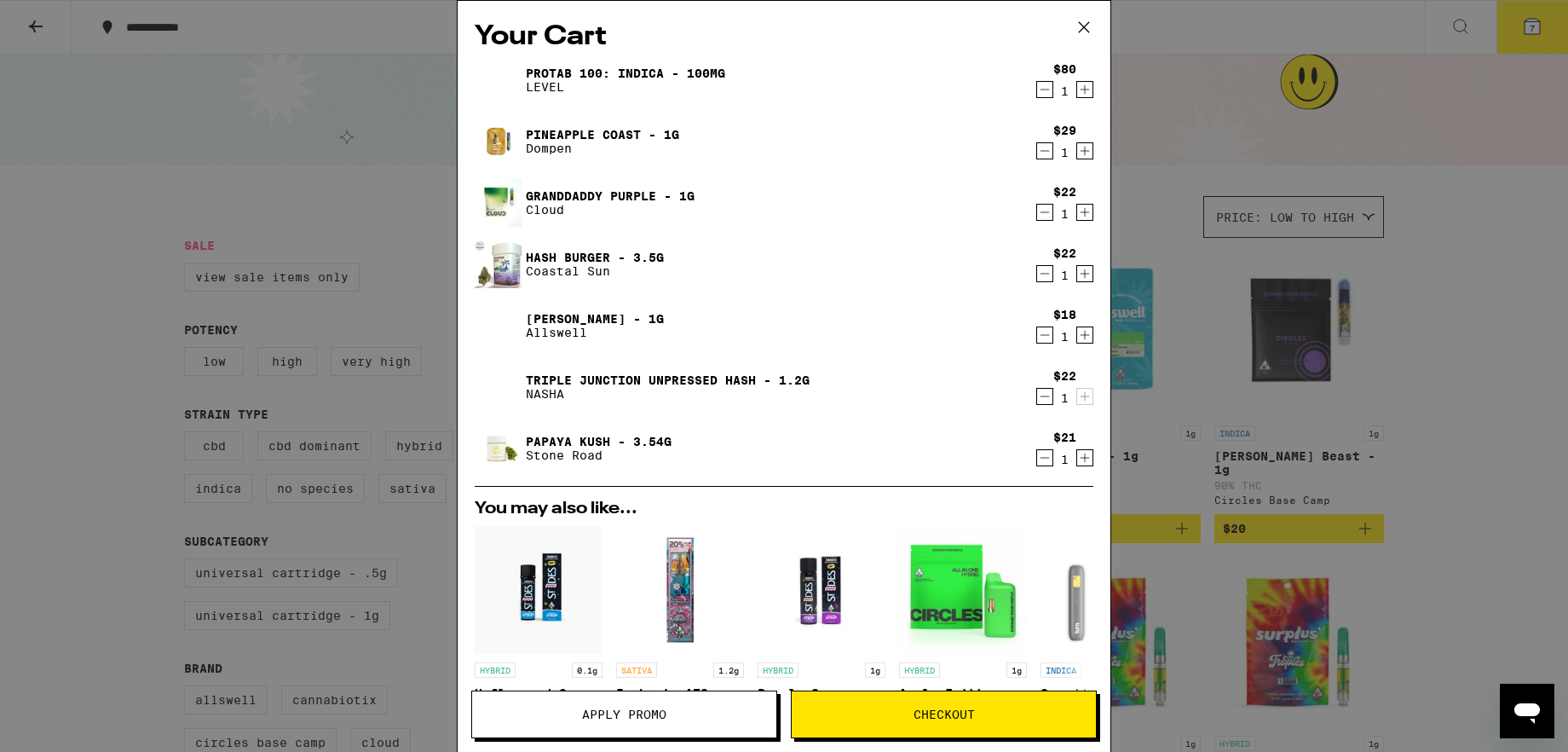
click at [1037, 155] on icon "Decrement" at bounding box center [1045, 151] width 16 height 21
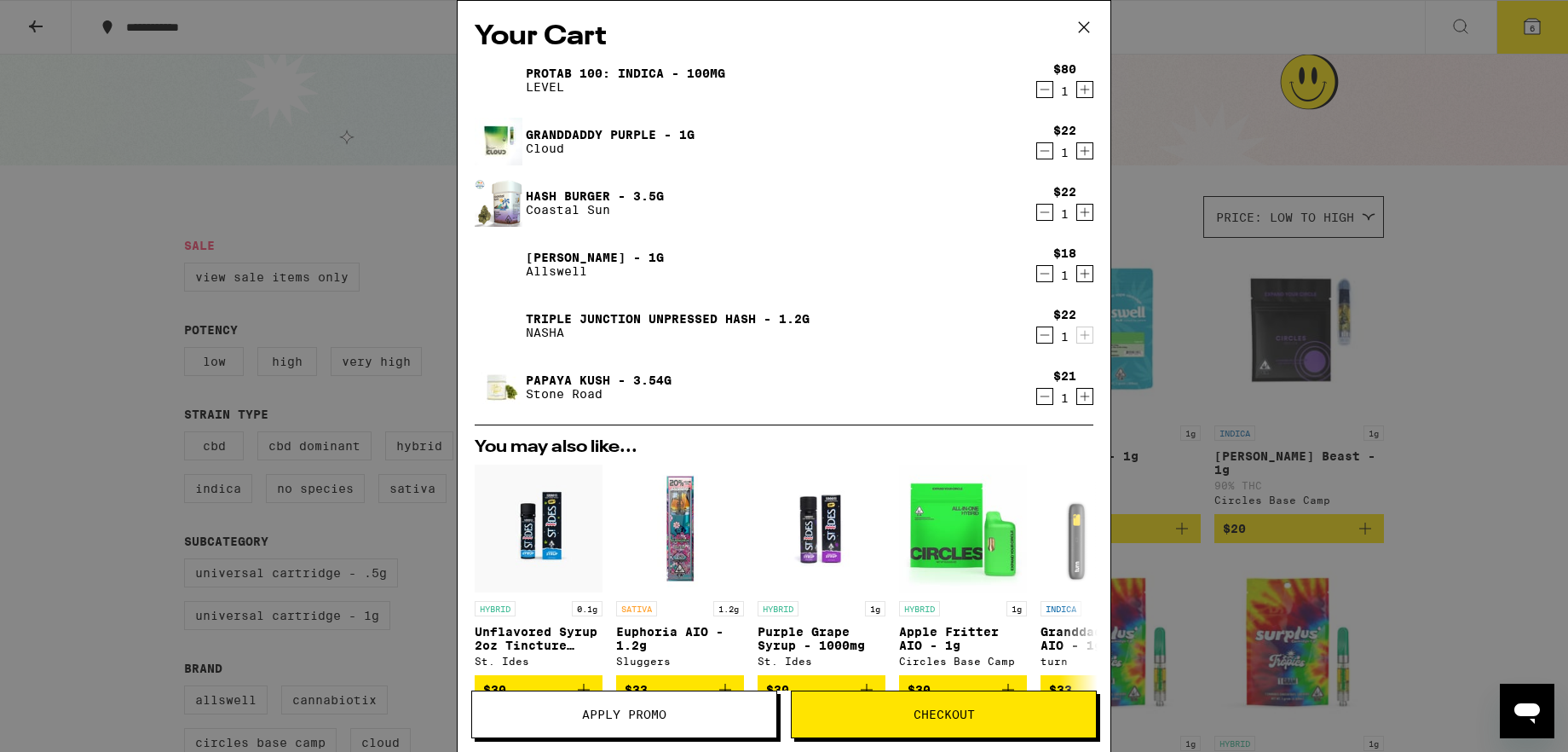
click at [612, 598] on span "Apply Promo" at bounding box center [625, 715] width 85 height 12
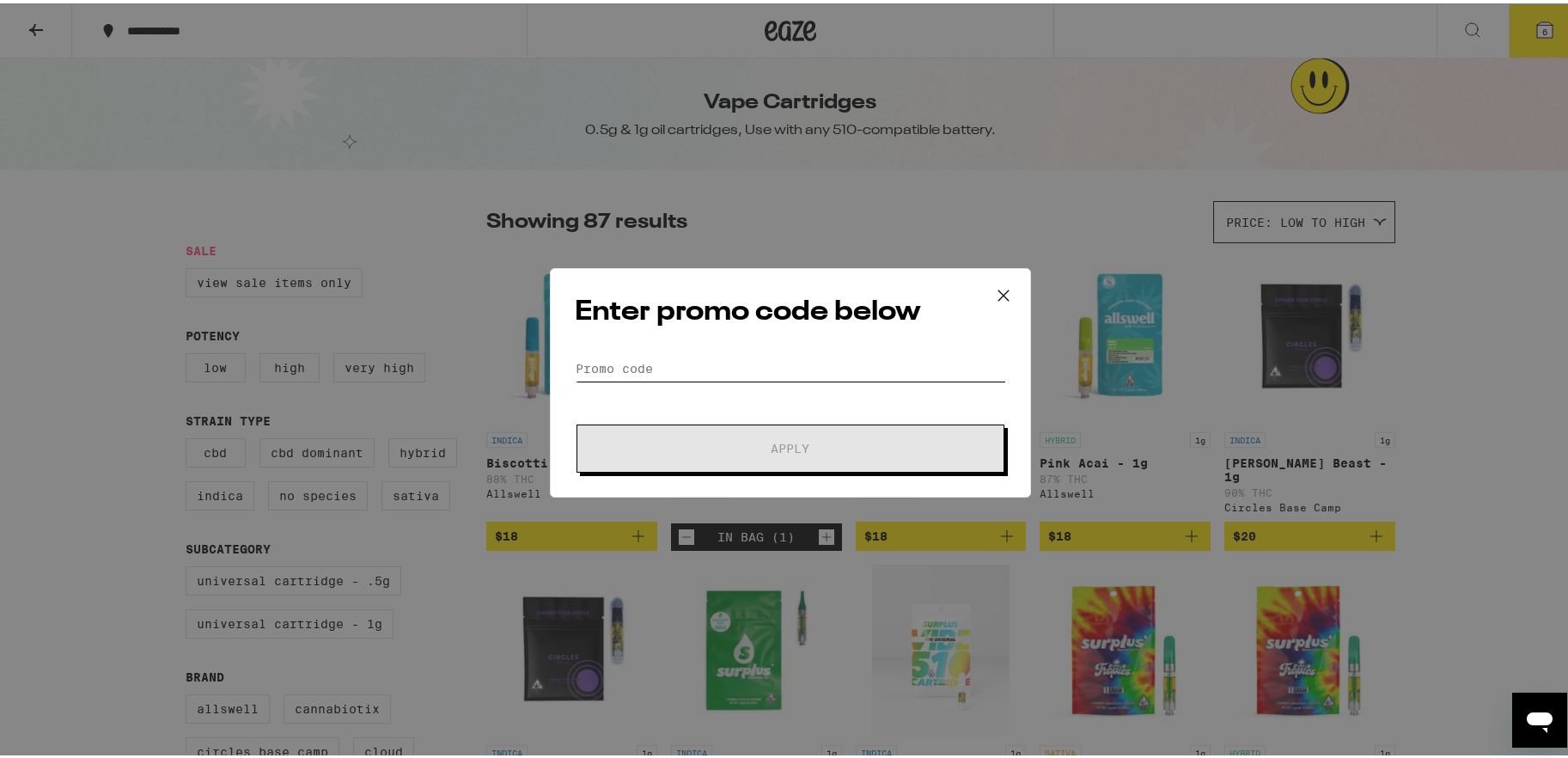
click at [653, 368] on input "Promo Code" at bounding box center [790, 365] width 431 height 26
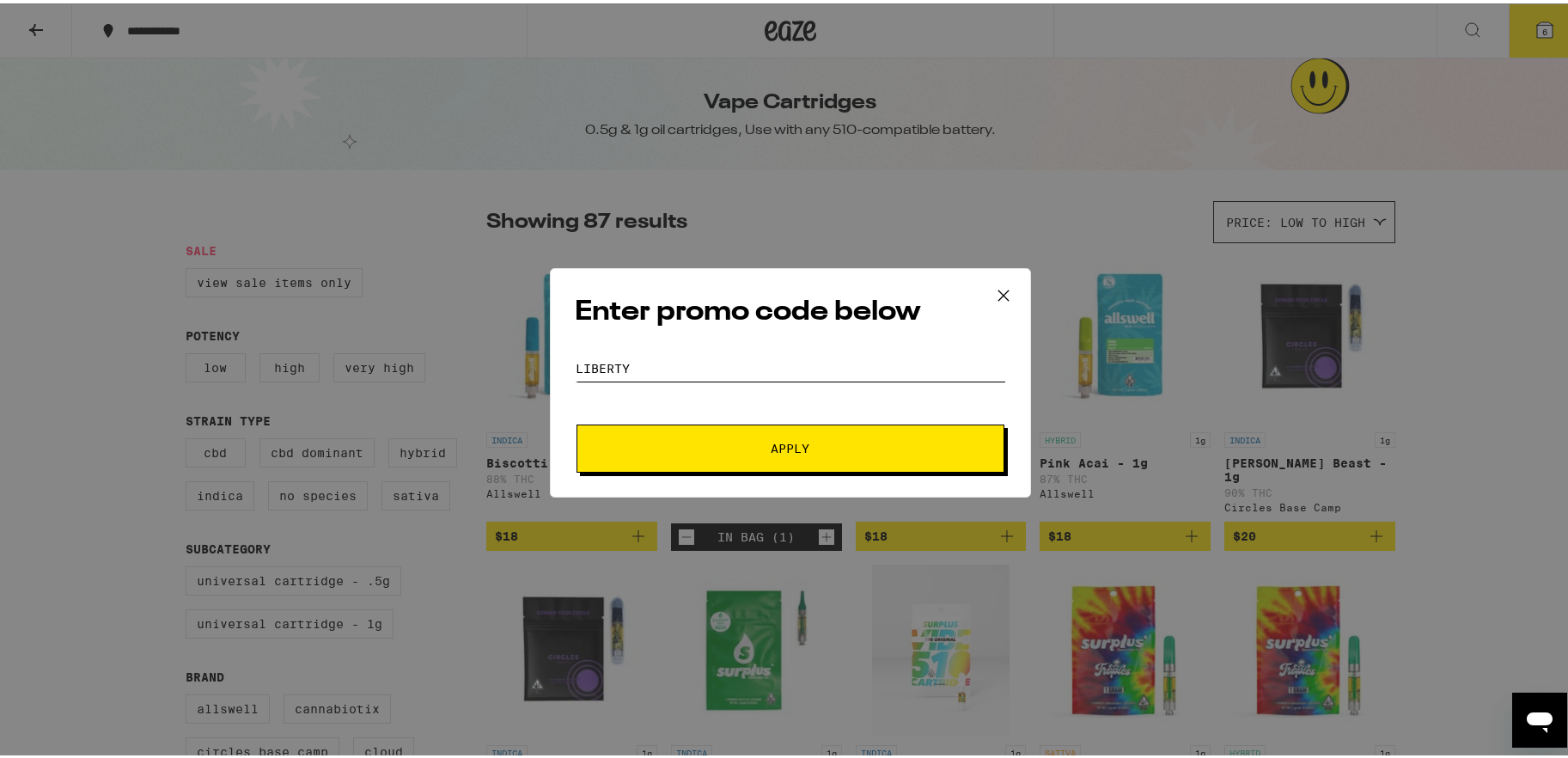
type input "LIBERTY"
click at [690, 442] on span "Apply" at bounding box center [790, 445] width 309 height 12
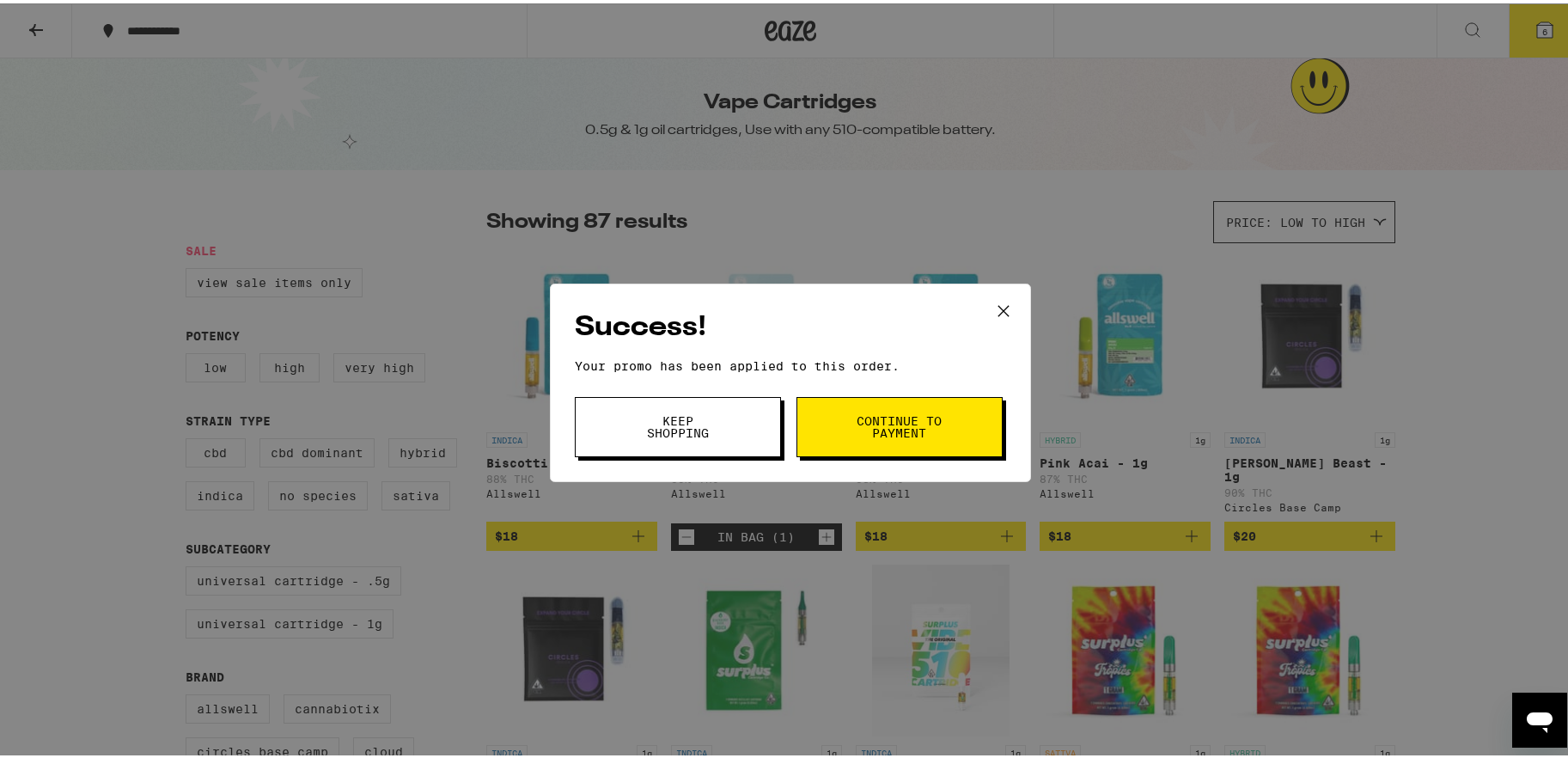
click at [910, 425] on span "Continue to payment" at bounding box center [900, 424] width 87 height 24
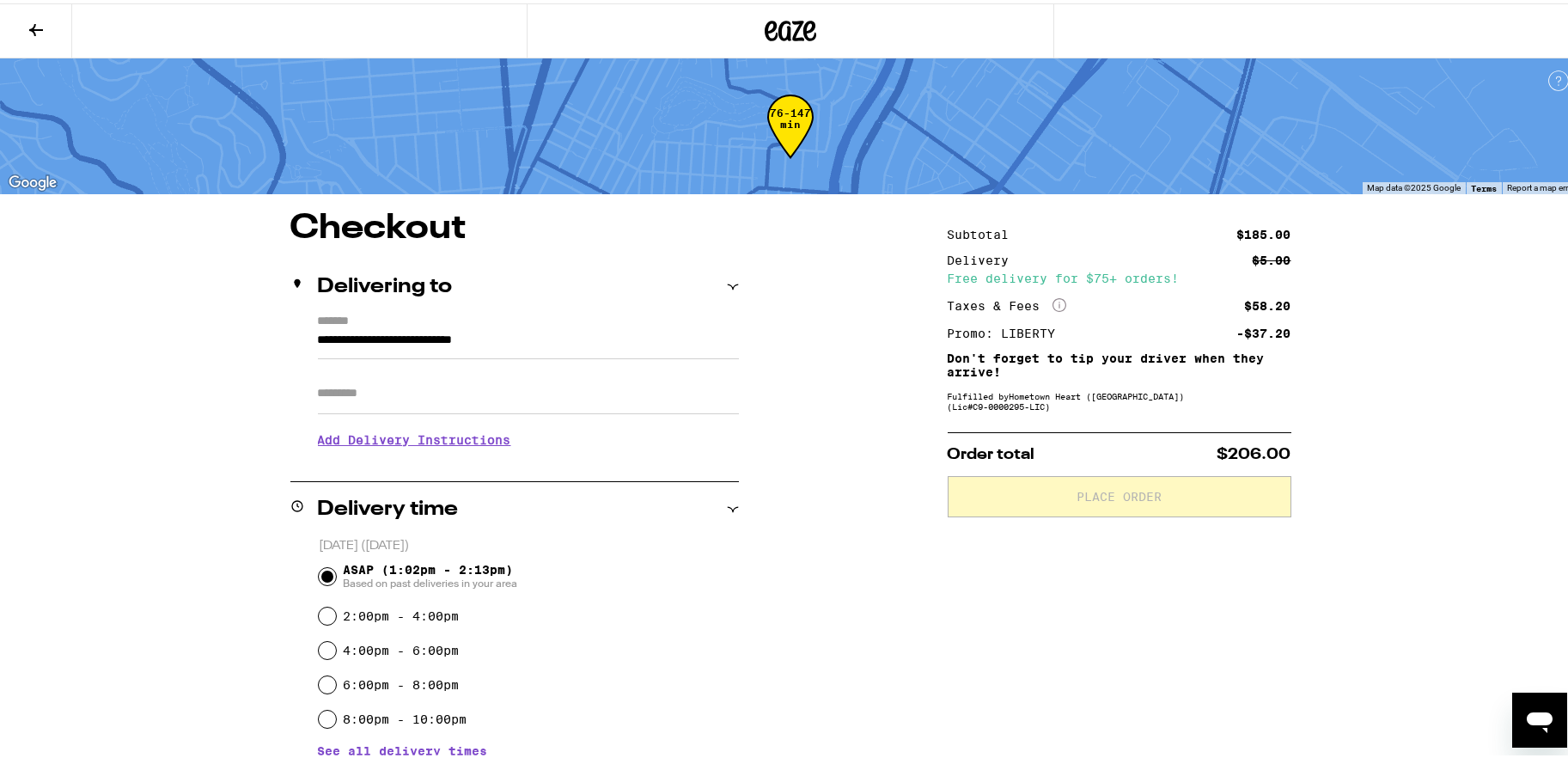
click at [32, 20] on icon at bounding box center [36, 26] width 21 height 21
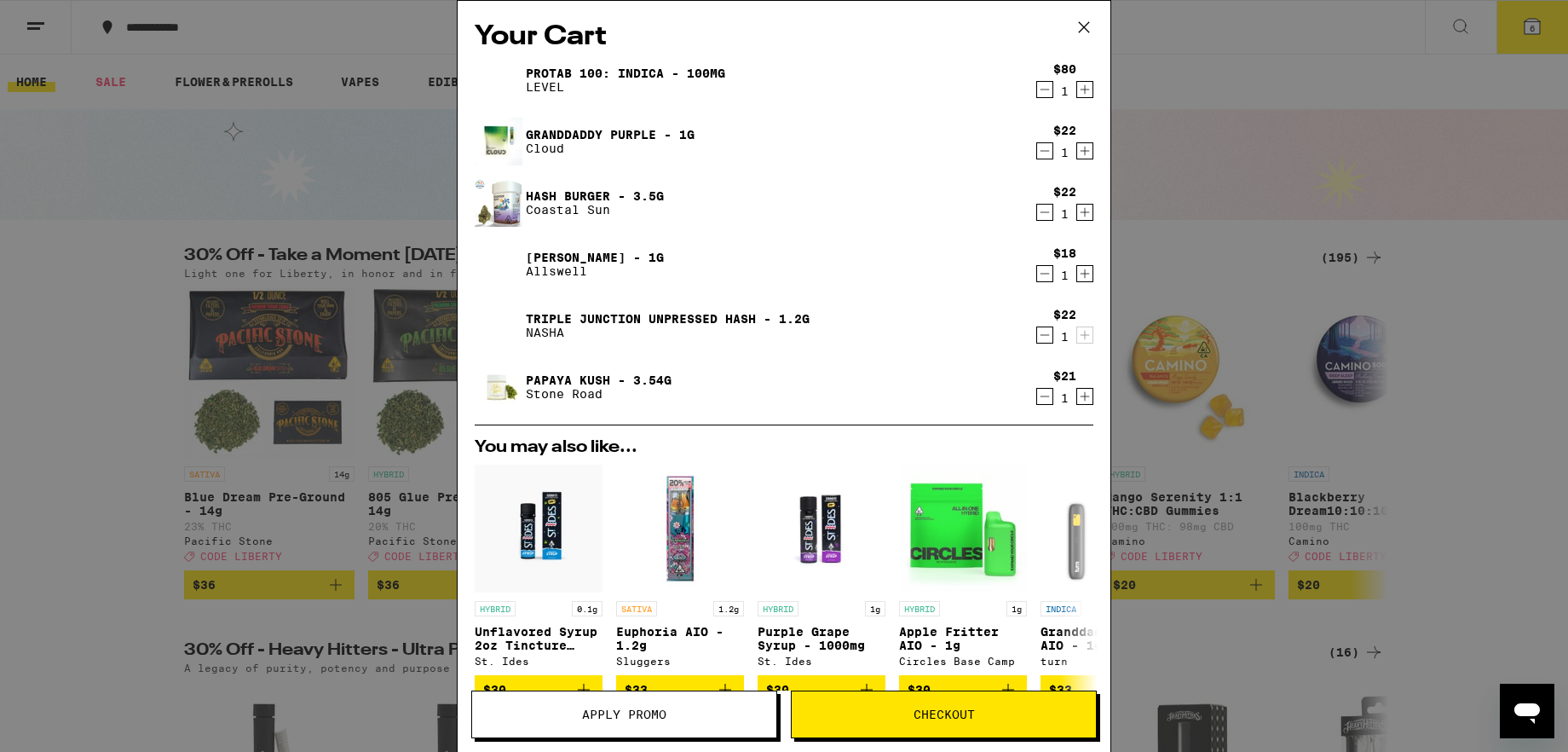
click at [1086, 24] on icon at bounding box center [1084, 28] width 10 height 10
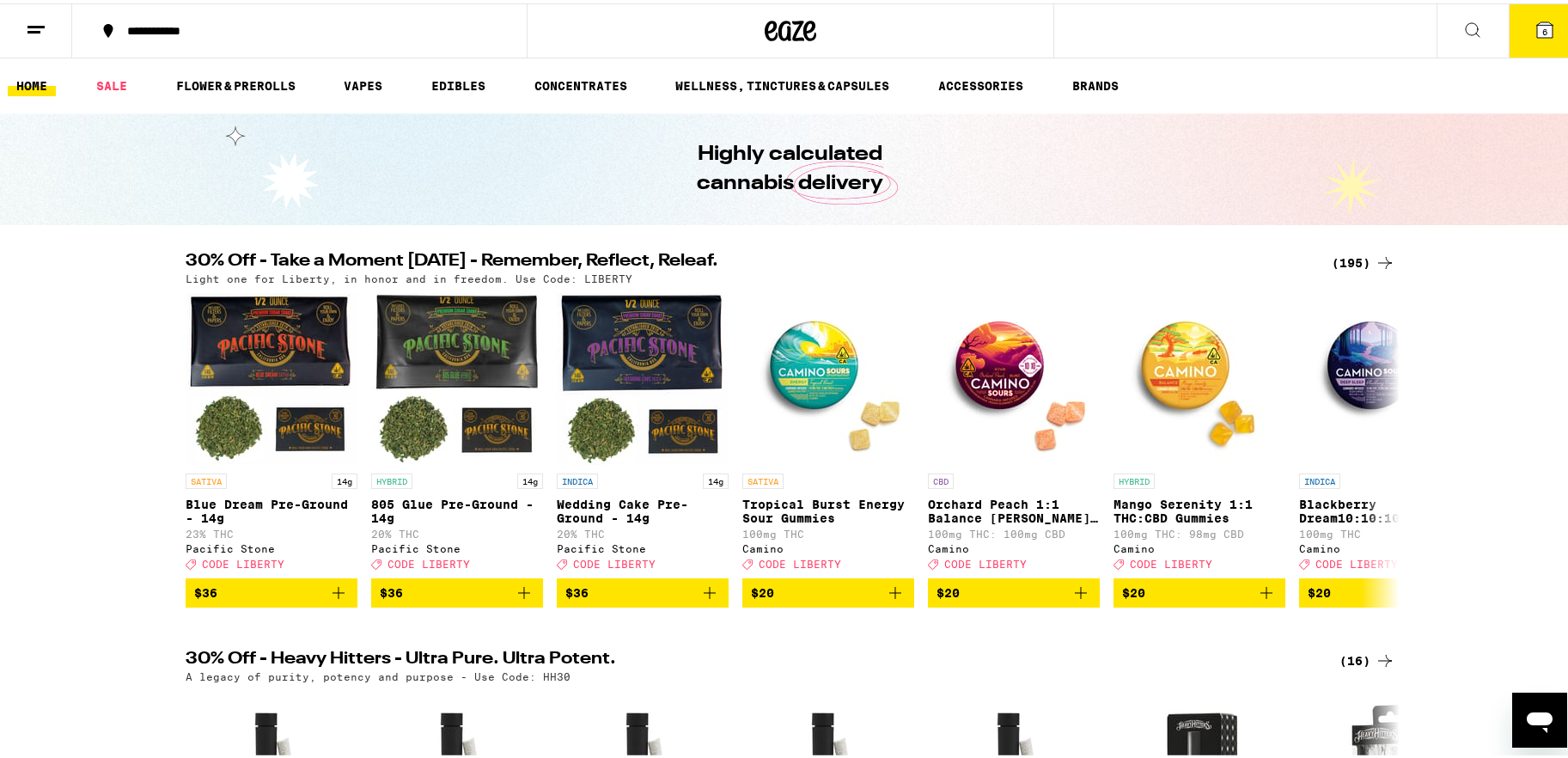
click at [1224, 24] on icon at bounding box center [1473, 26] width 21 height 21
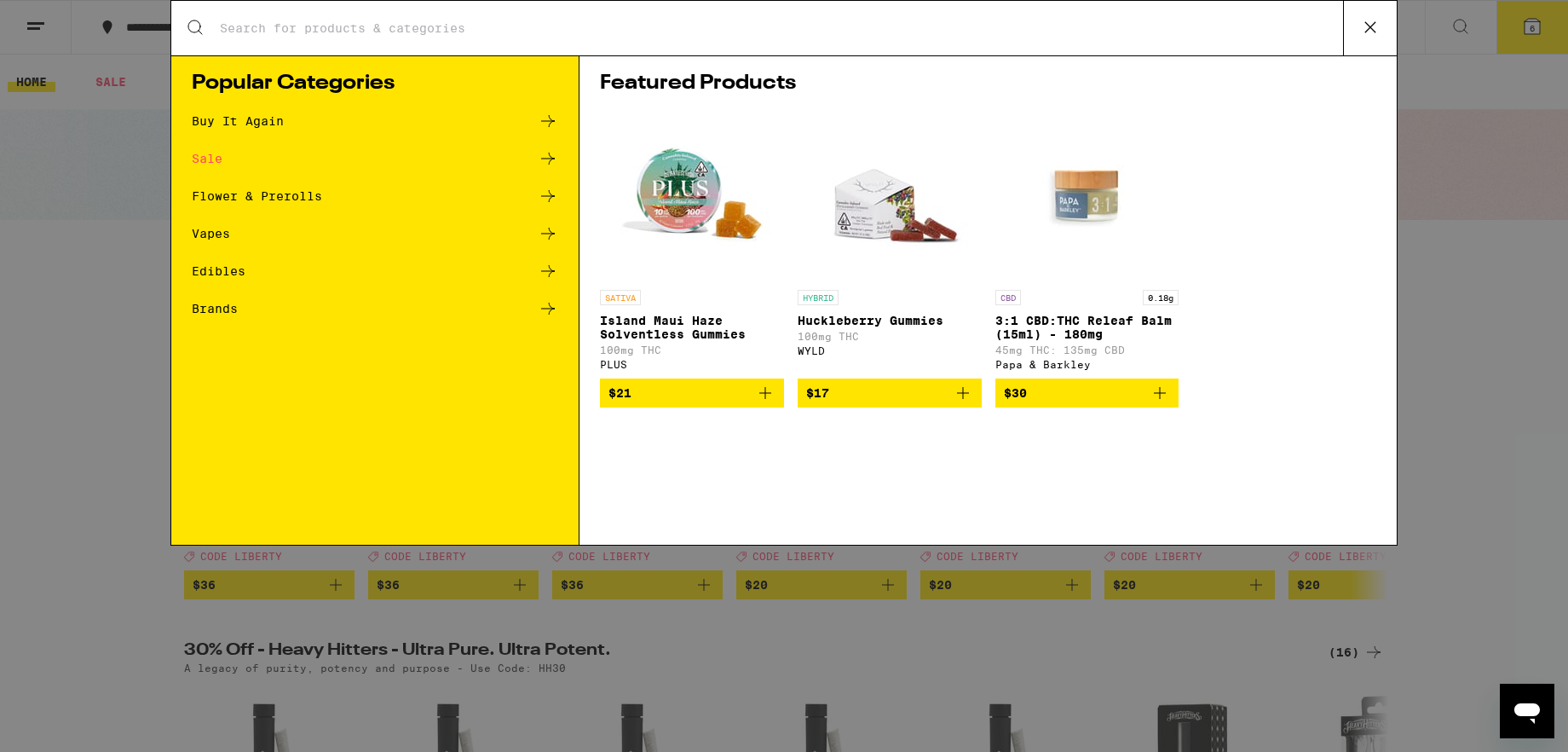
click at [325, 30] on input "Search for Products" at bounding box center [781, 29] width 1124 height 16
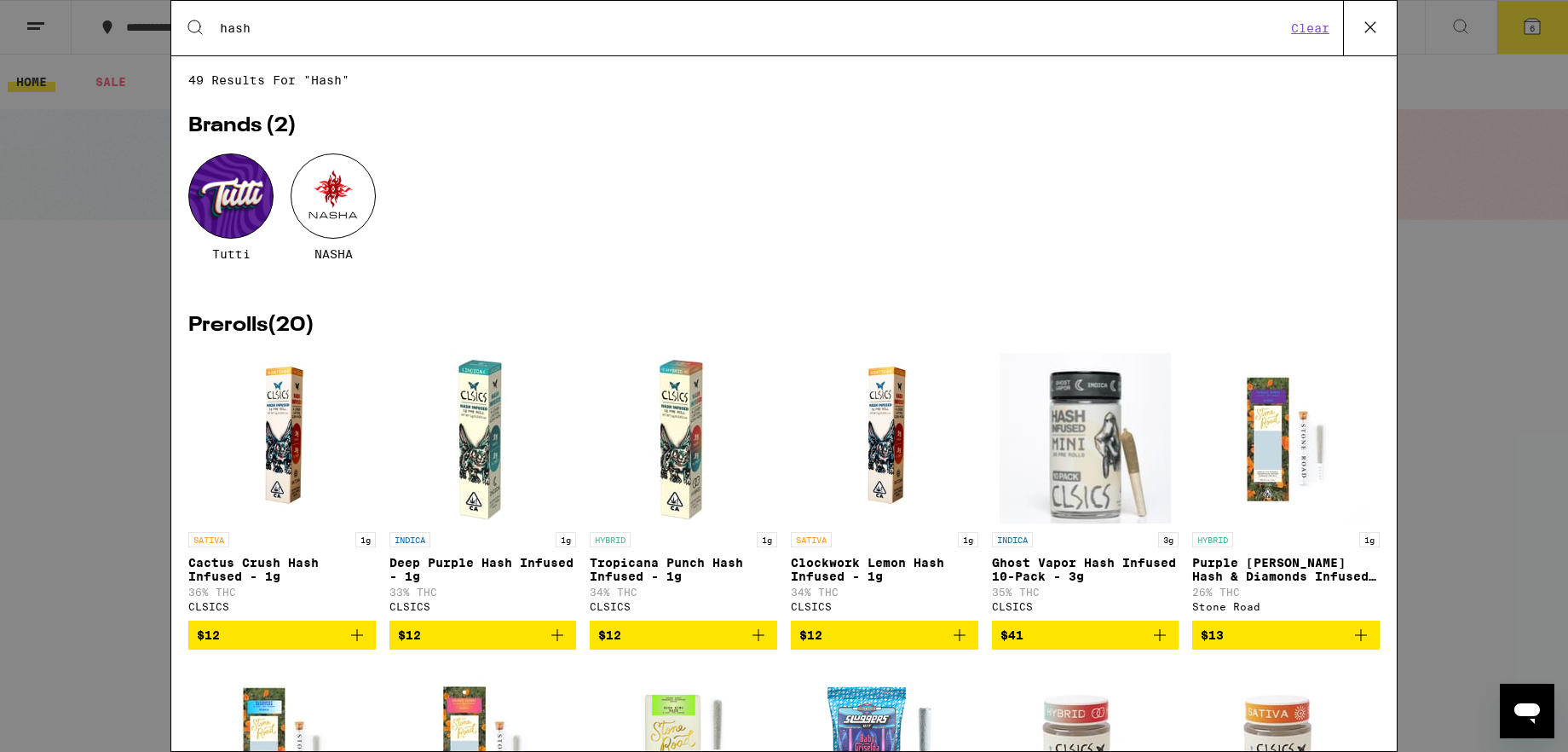
type input "hash"
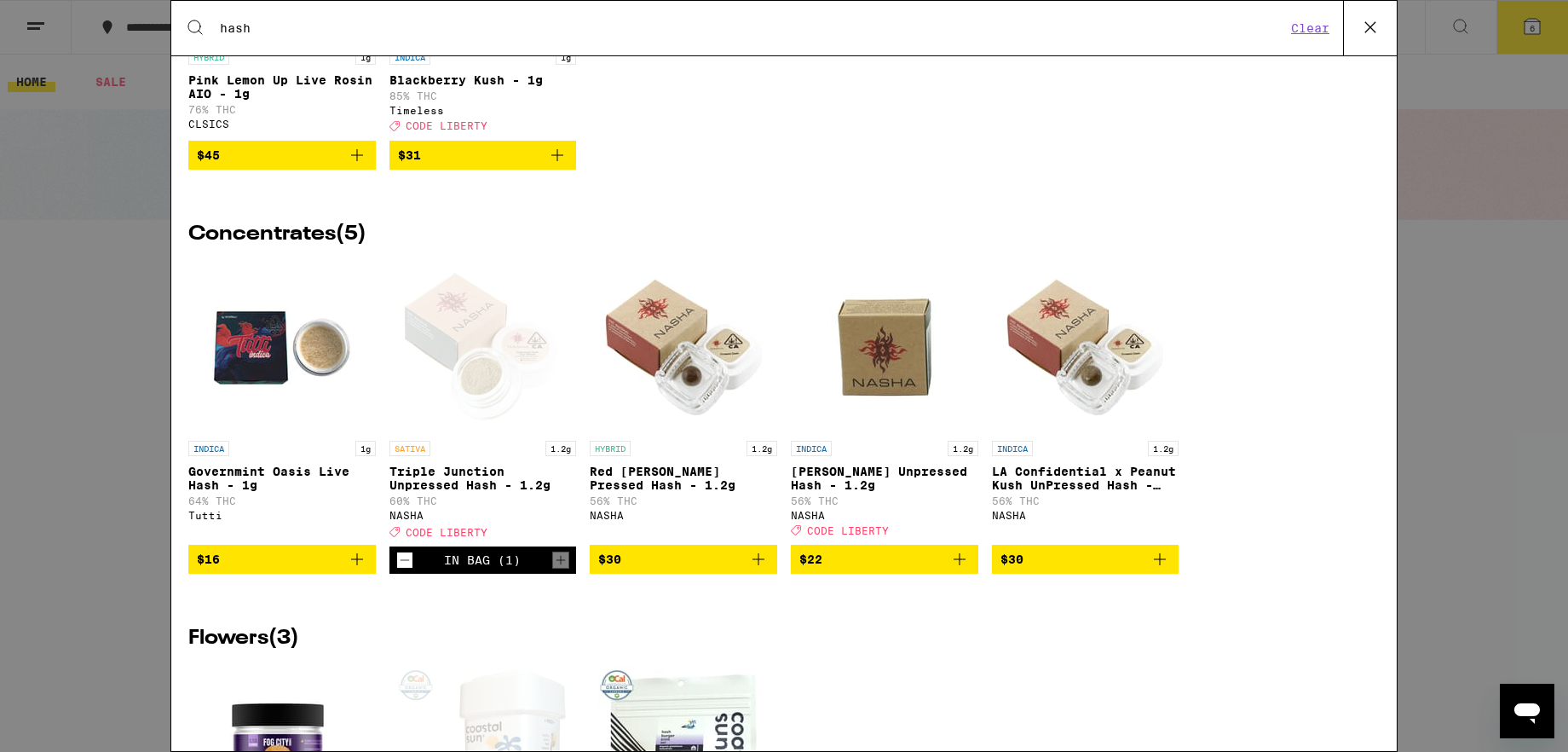
scroll to position [2270, 0]
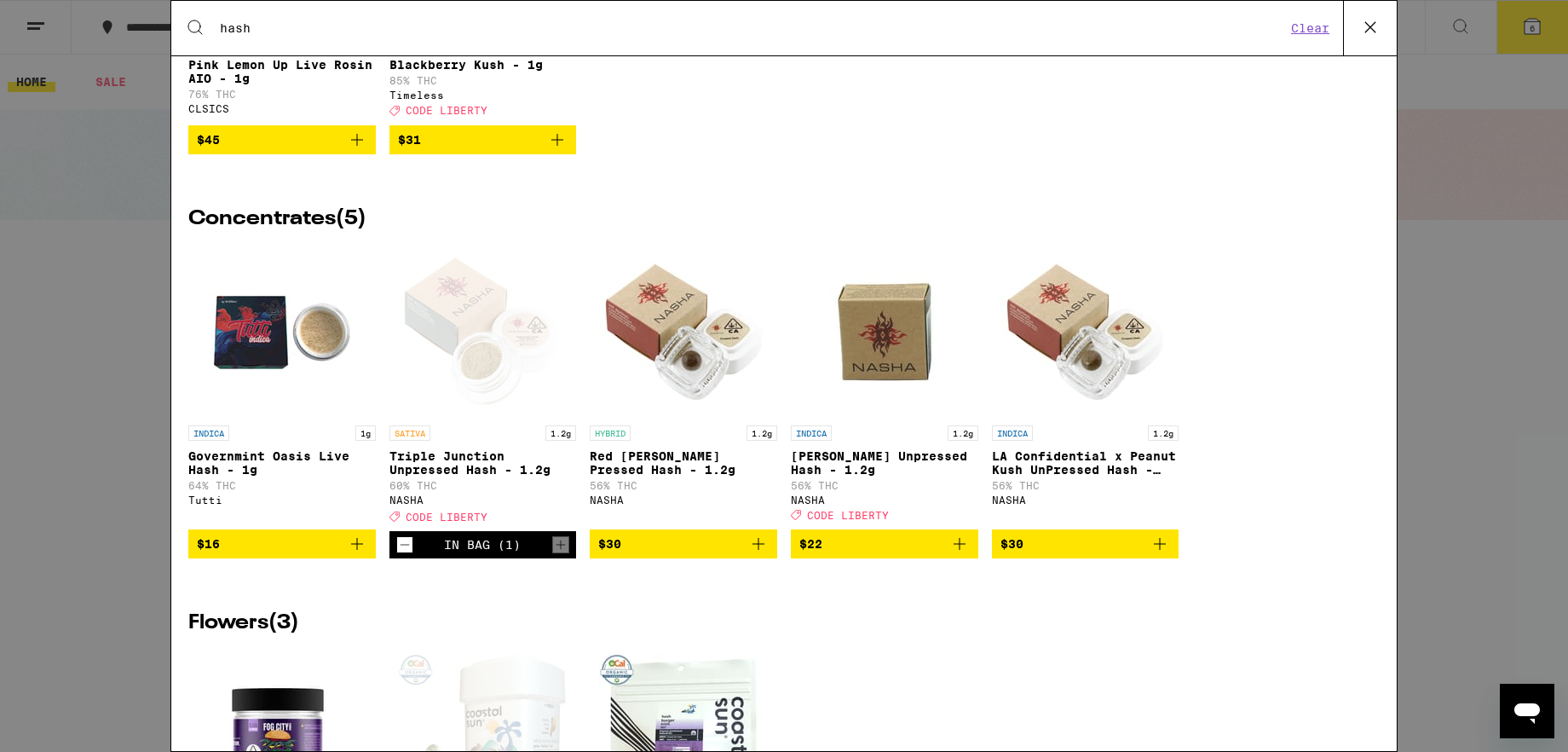
click at [218, 551] on span "$16" at bounding box center [208, 544] width 23 height 14
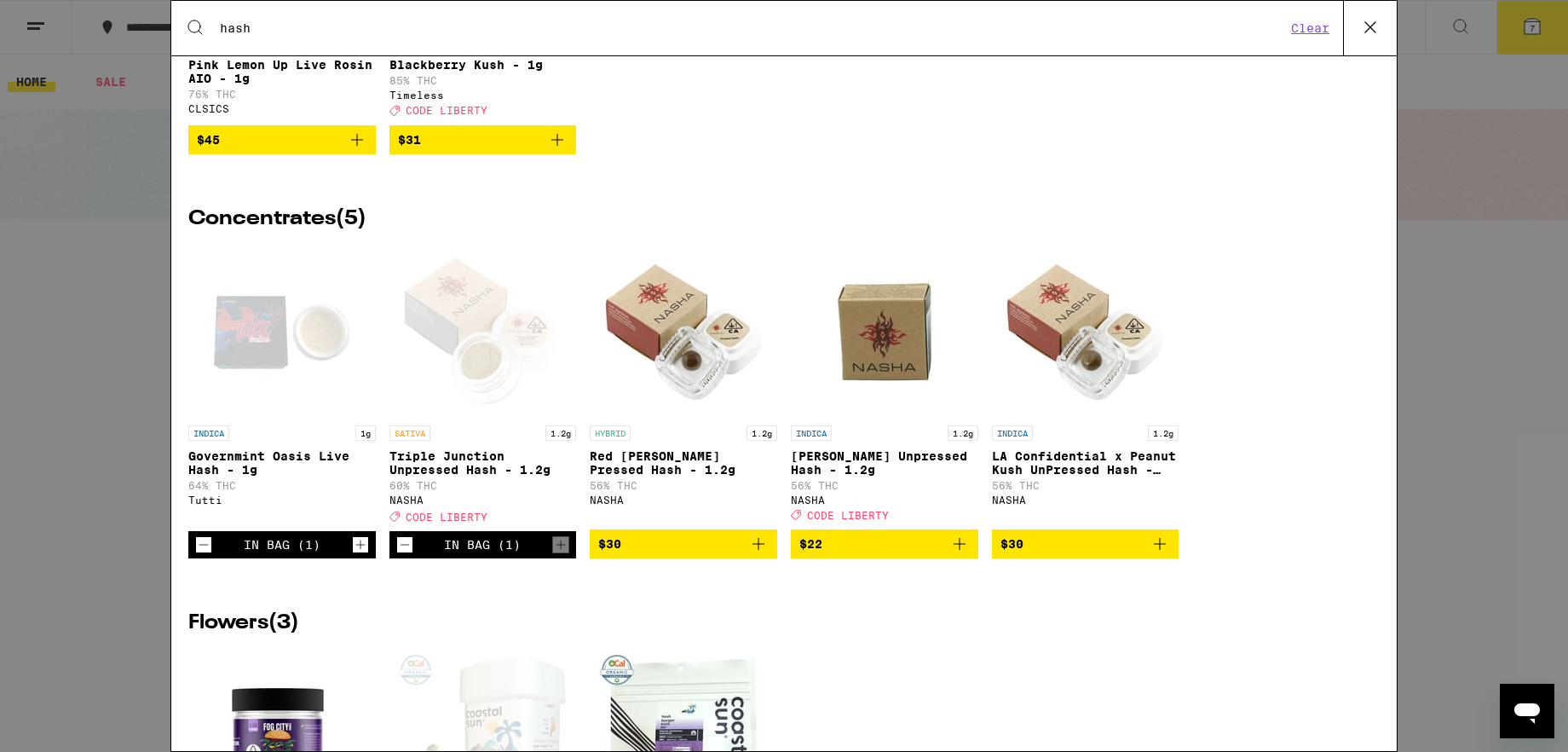
click at [400, 555] on icon "Decrement" at bounding box center [405, 544] width 16 height 21
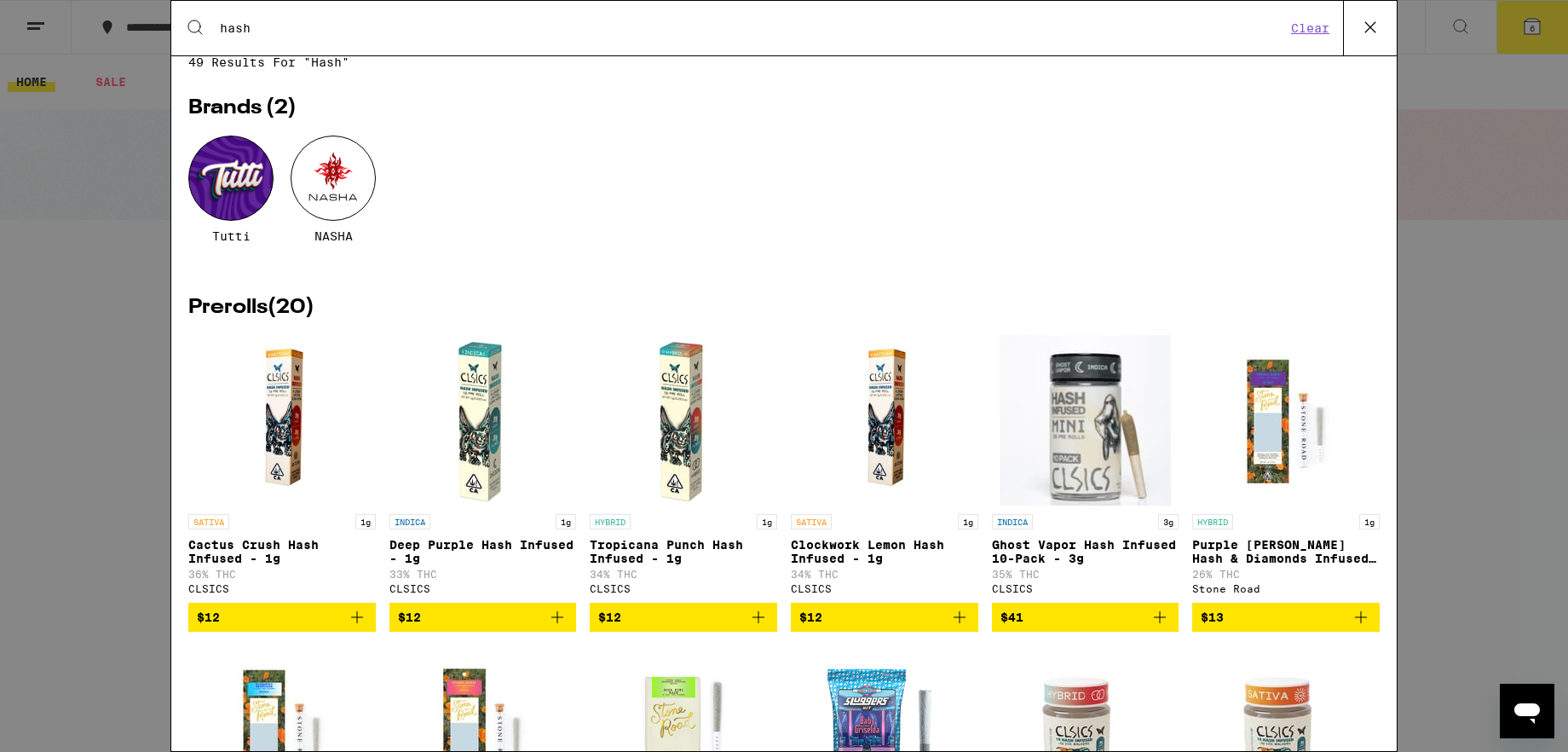
scroll to position [0, 0]
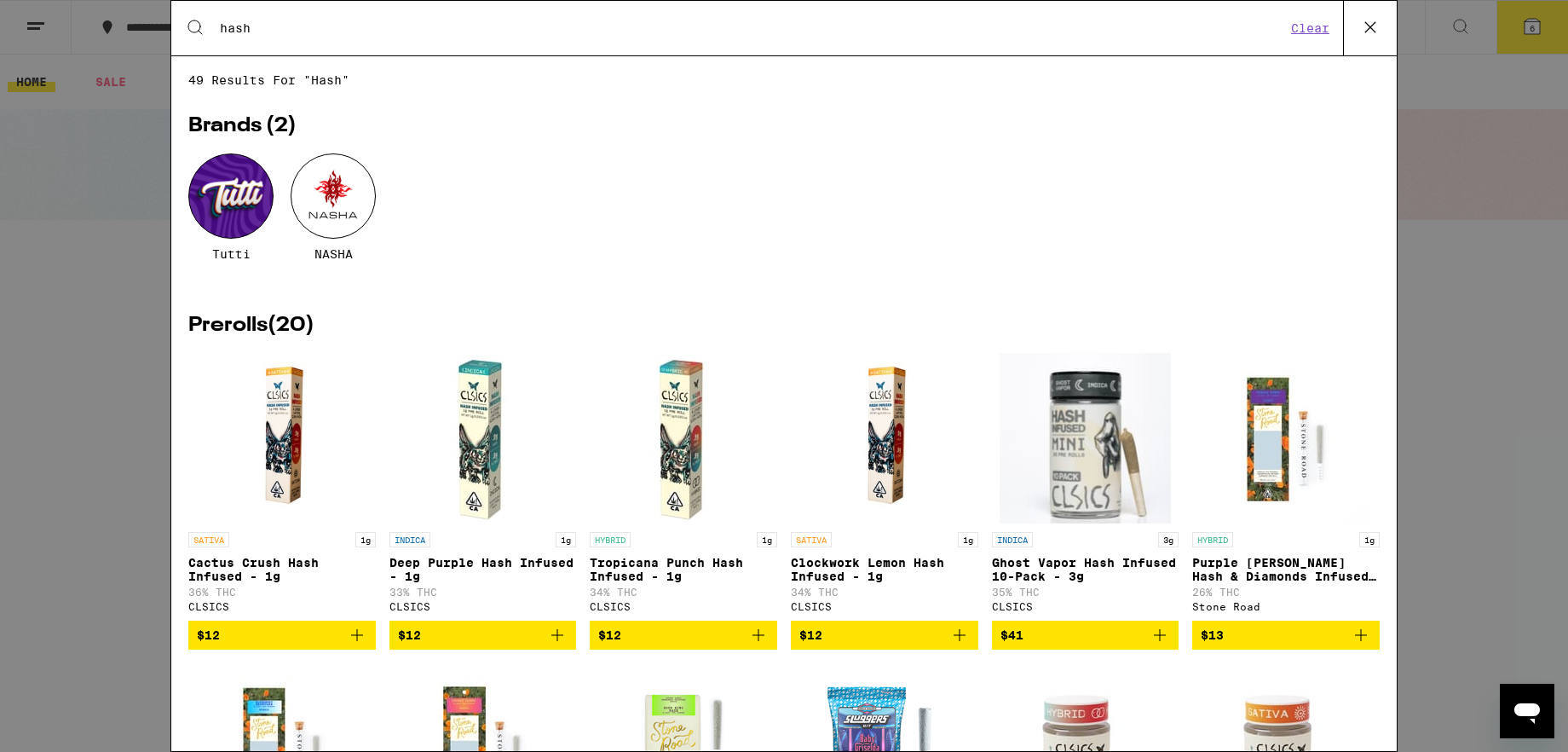
click at [1214, 26] on icon at bounding box center [1370, 28] width 26 height 26
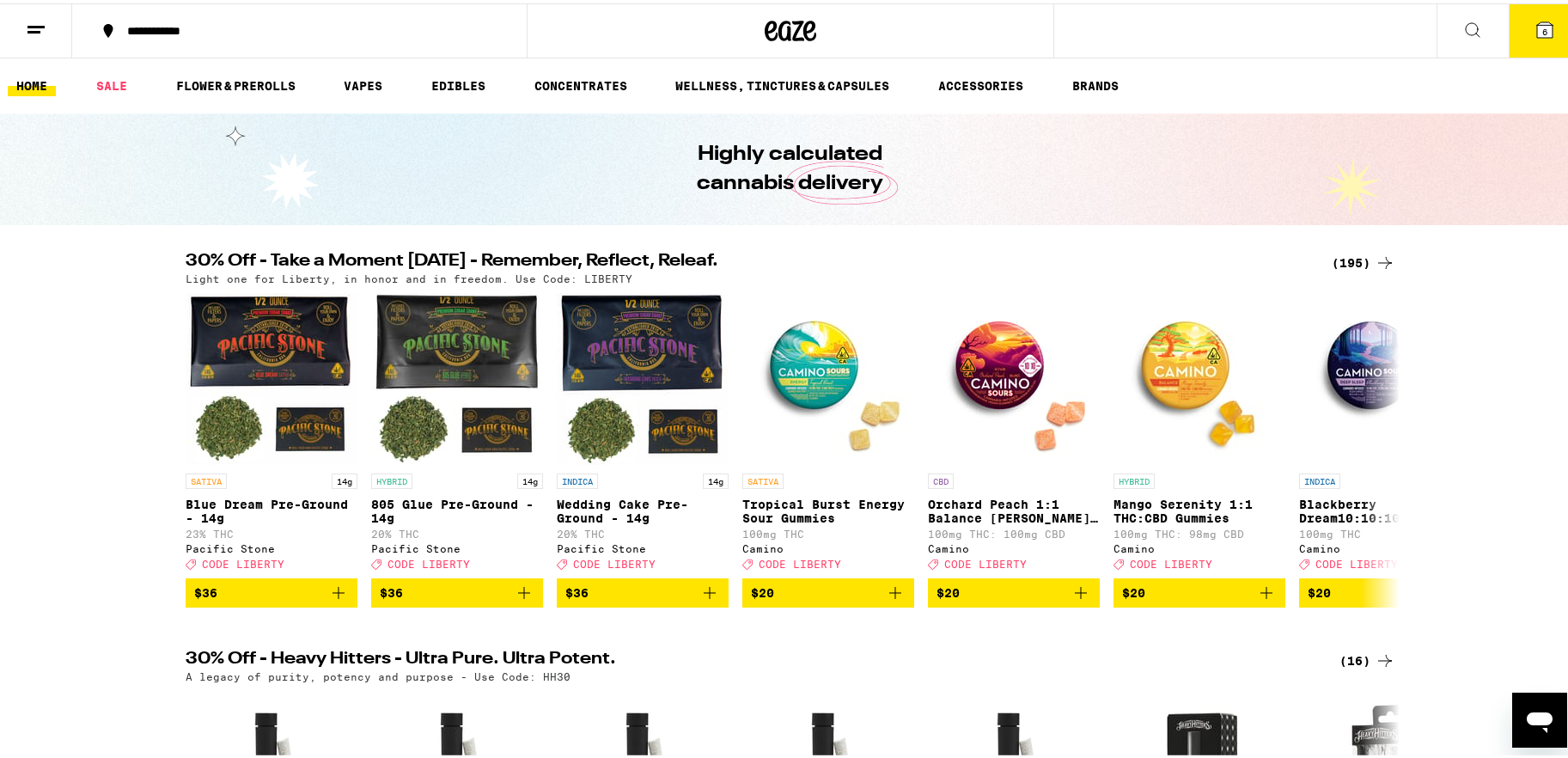
click at [1224, 26] on button "6" at bounding box center [1544, 28] width 72 height 54
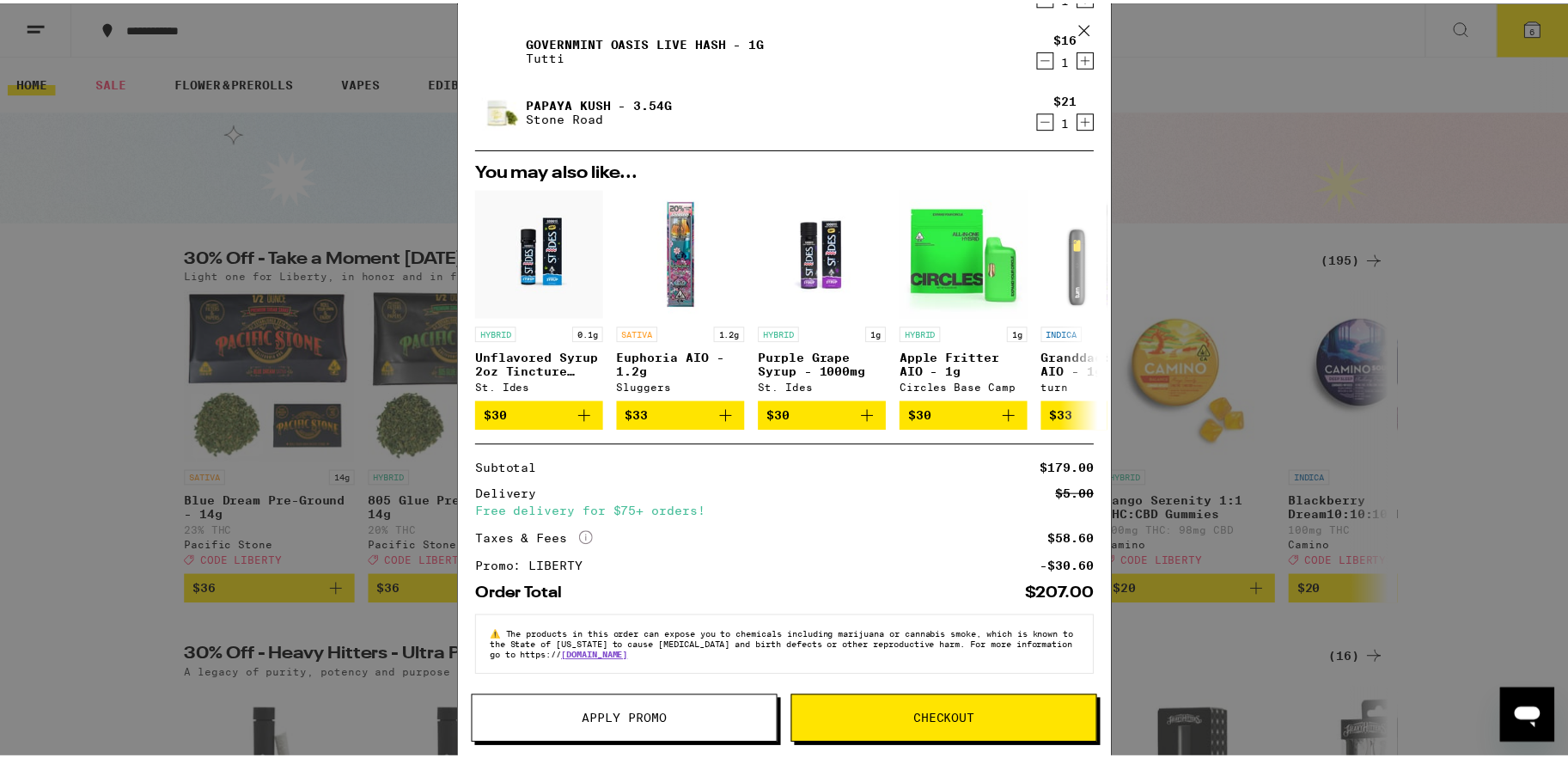
scroll to position [293, 0]
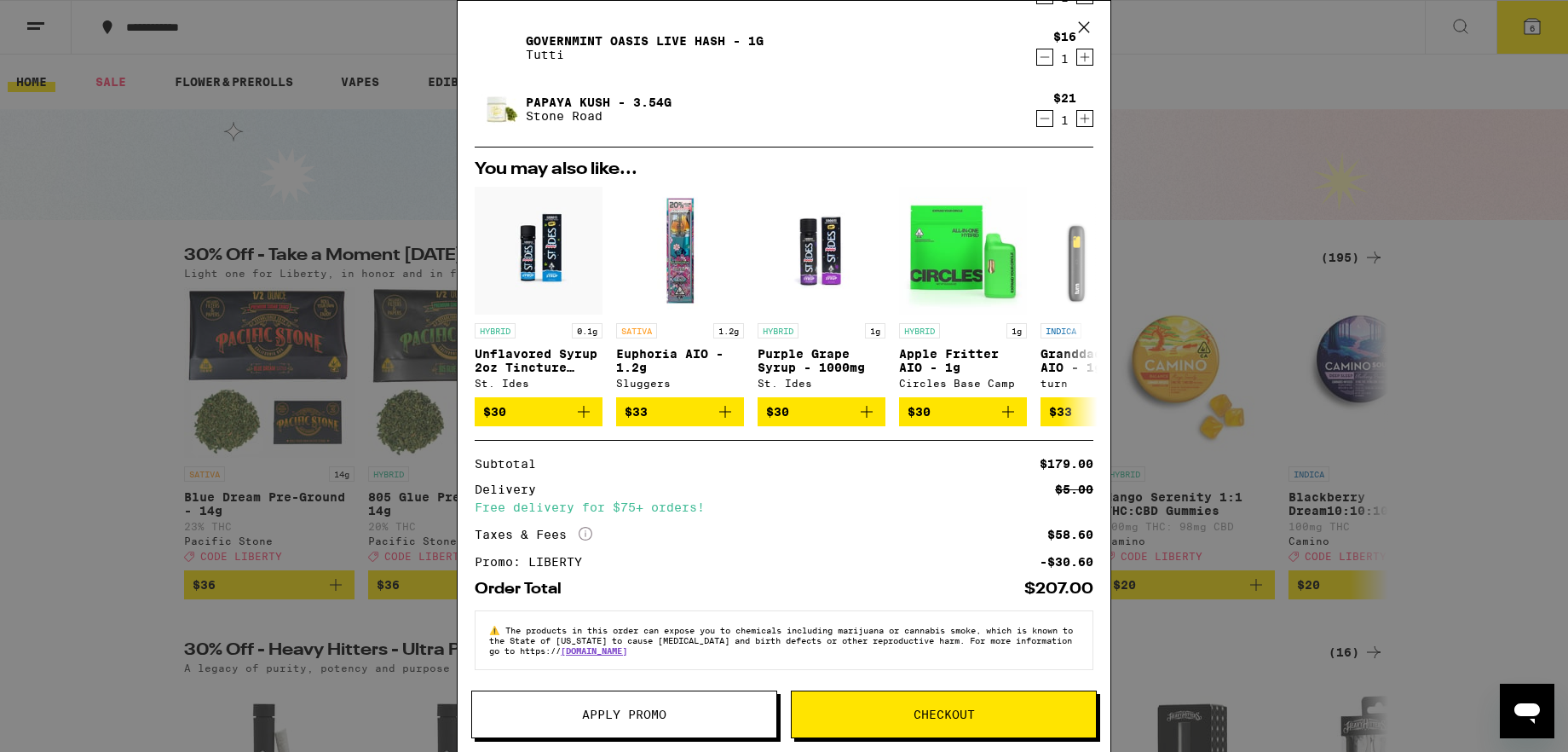
click at [569, 598] on span "Apply Promo" at bounding box center [624, 715] width 304 height 12
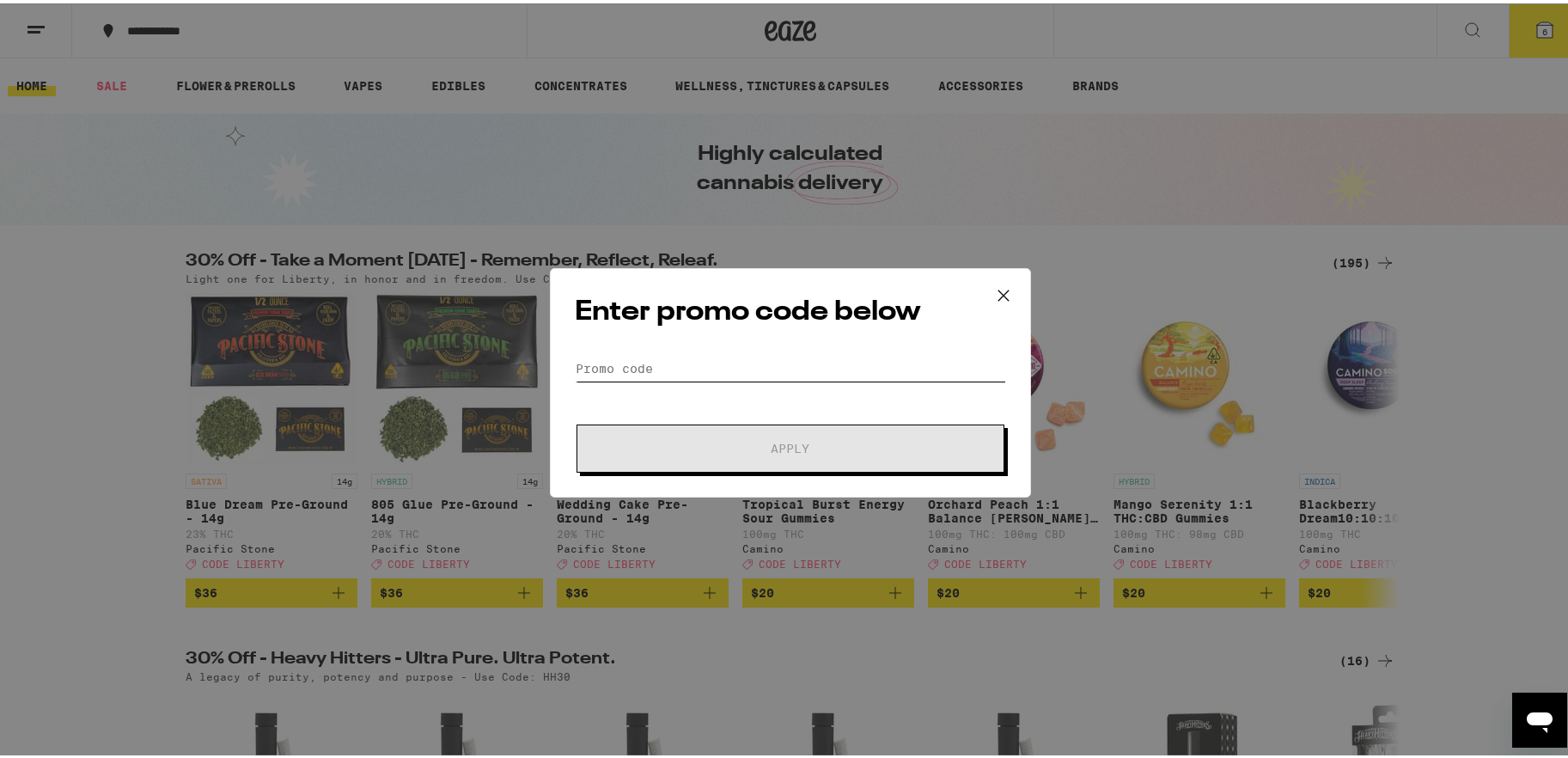
click at [635, 366] on input "Promo Code" at bounding box center [790, 365] width 431 height 26
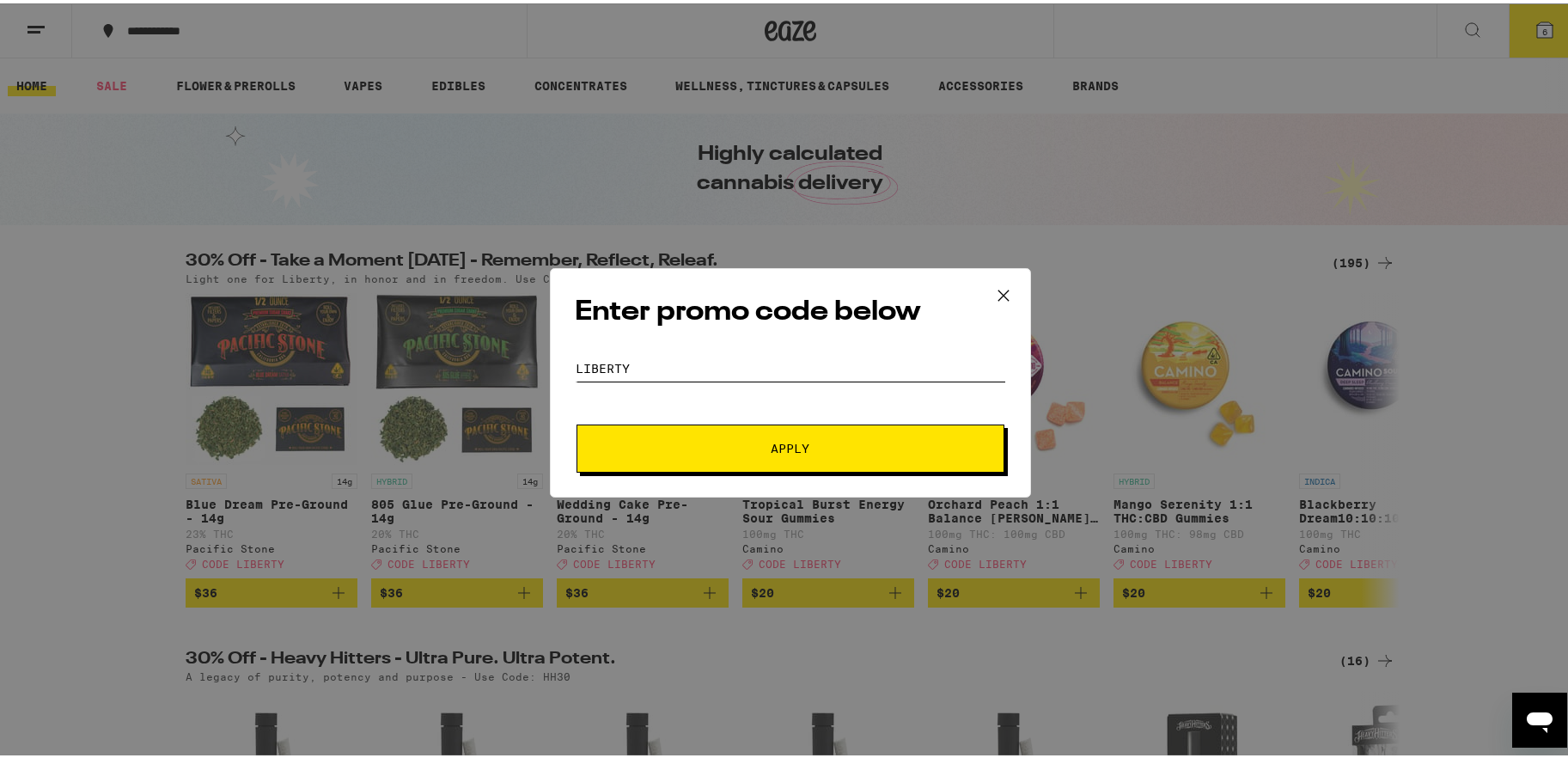
type input "LIBERTY"
click at [576, 422] on button "Apply" at bounding box center [789, 445] width 427 height 49
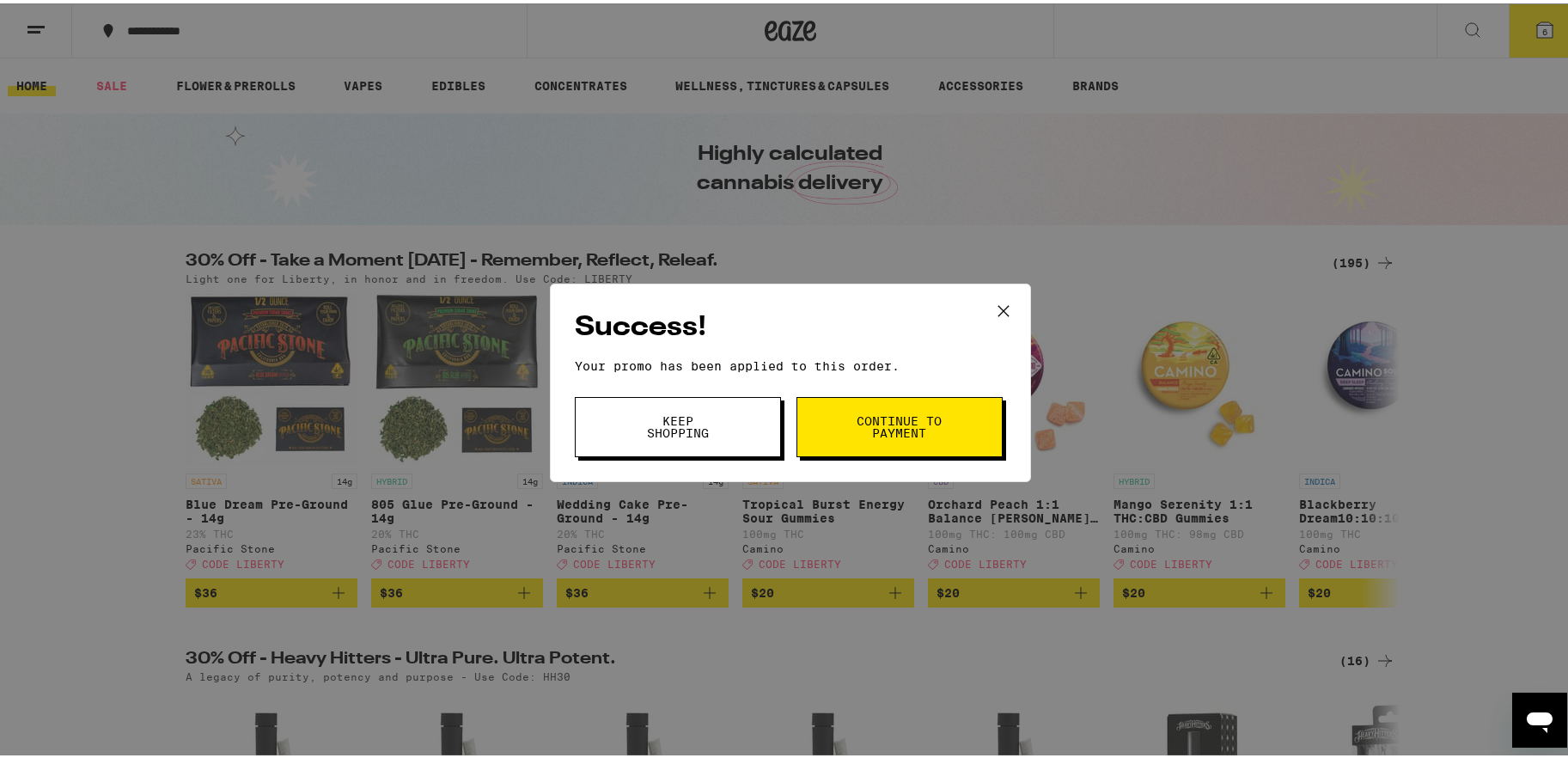
click at [887, 424] on span "Continue to payment" at bounding box center [900, 424] width 87 height 24
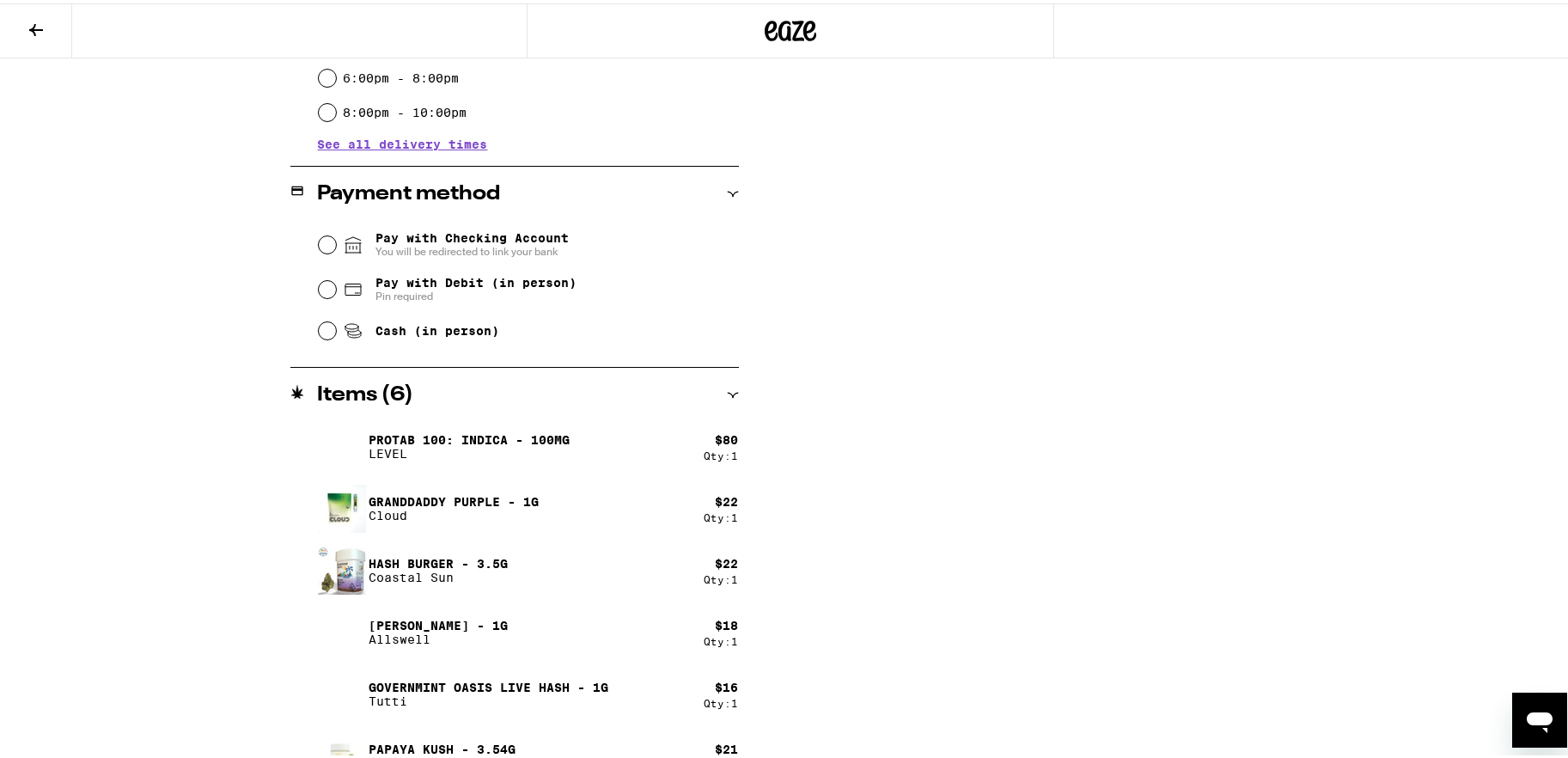
scroll to position [640, 0]
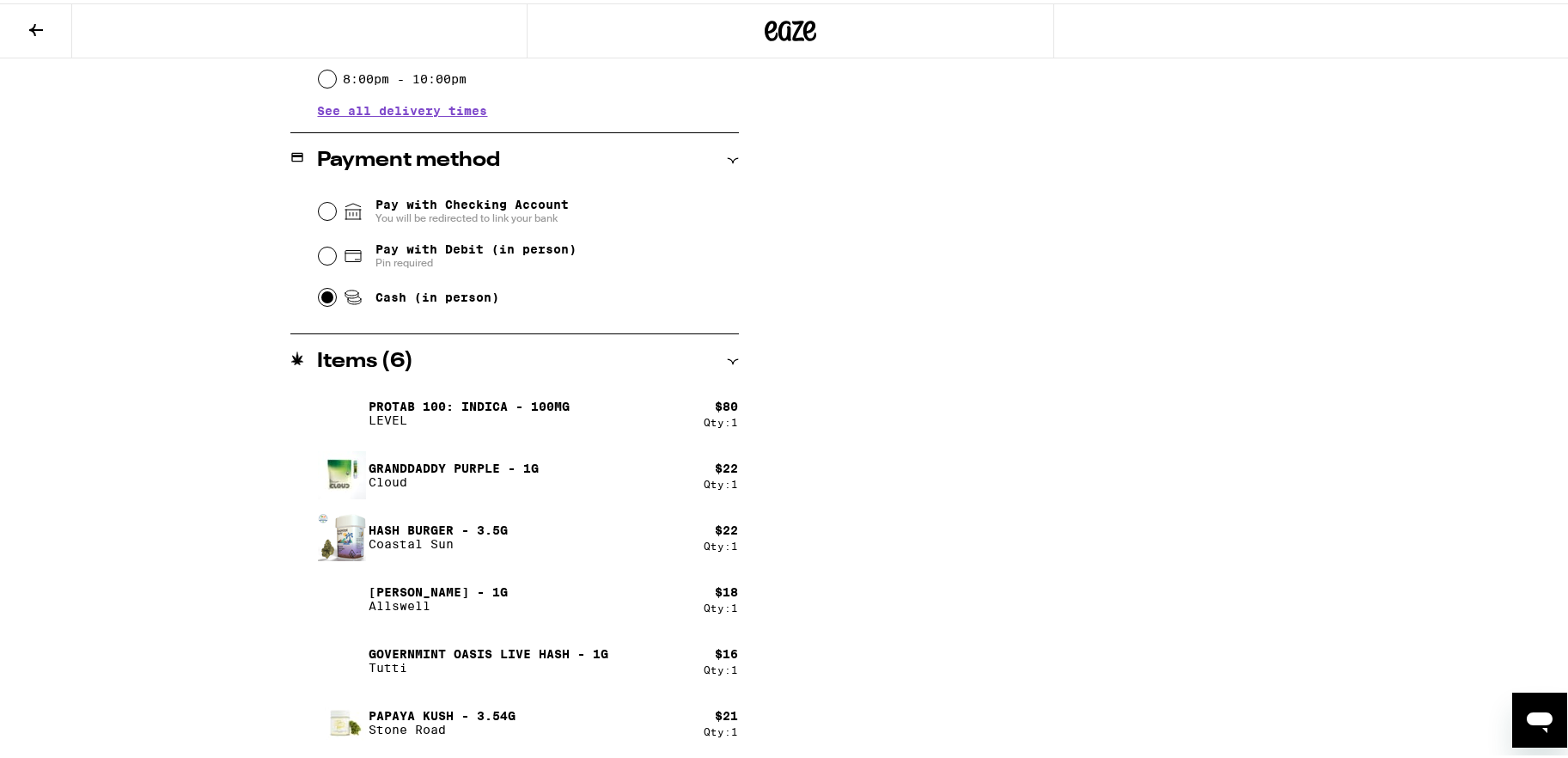
click at [318, 298] on input "Cash (in person)" at bounding box center [326, 294] width 17 height 17
radio input "true"
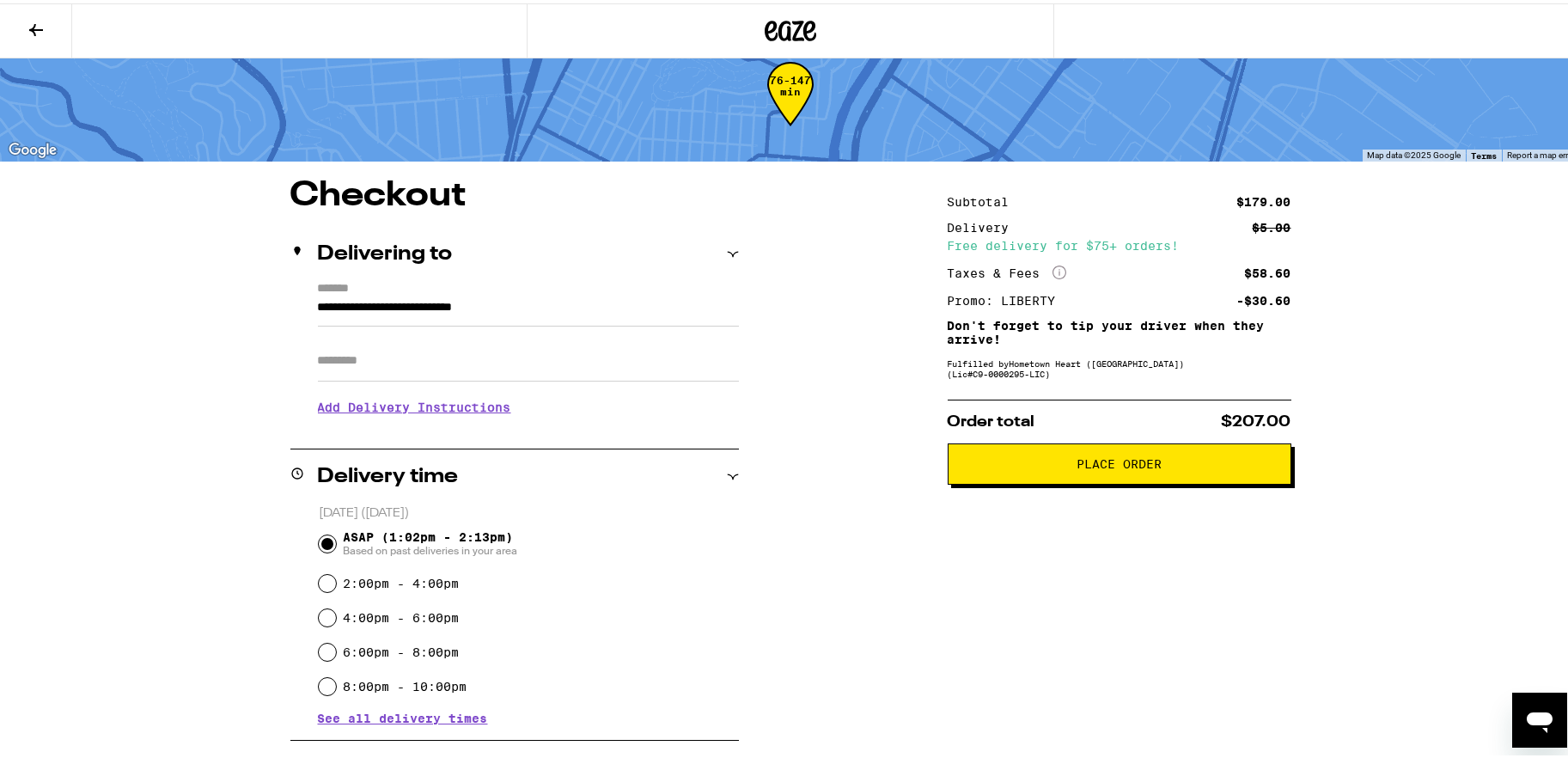
scroll to position [0, 0]
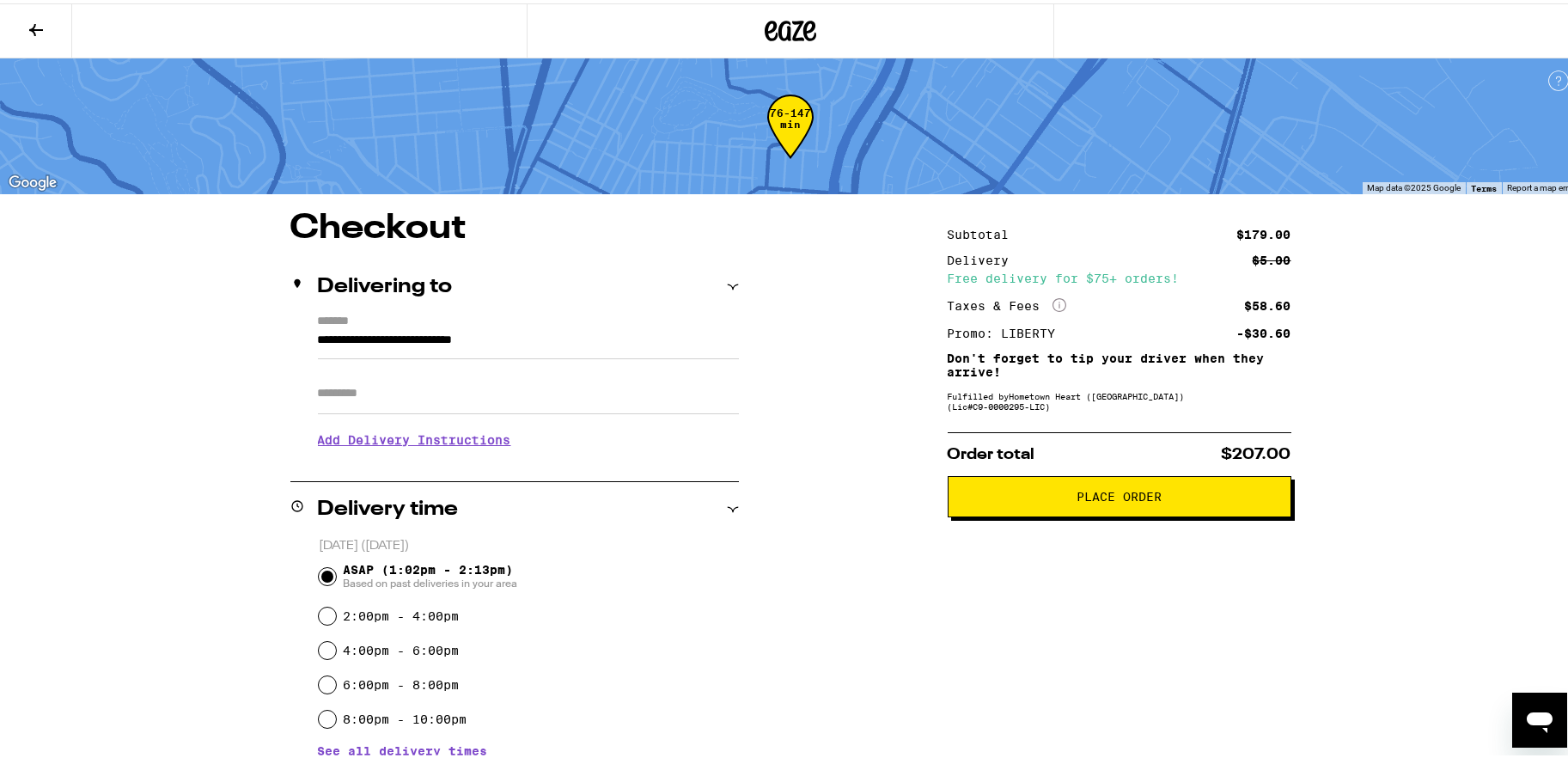
click at [1103, 507] on button "Place Order" at bounding box center [1120, 494] width 344 height 42
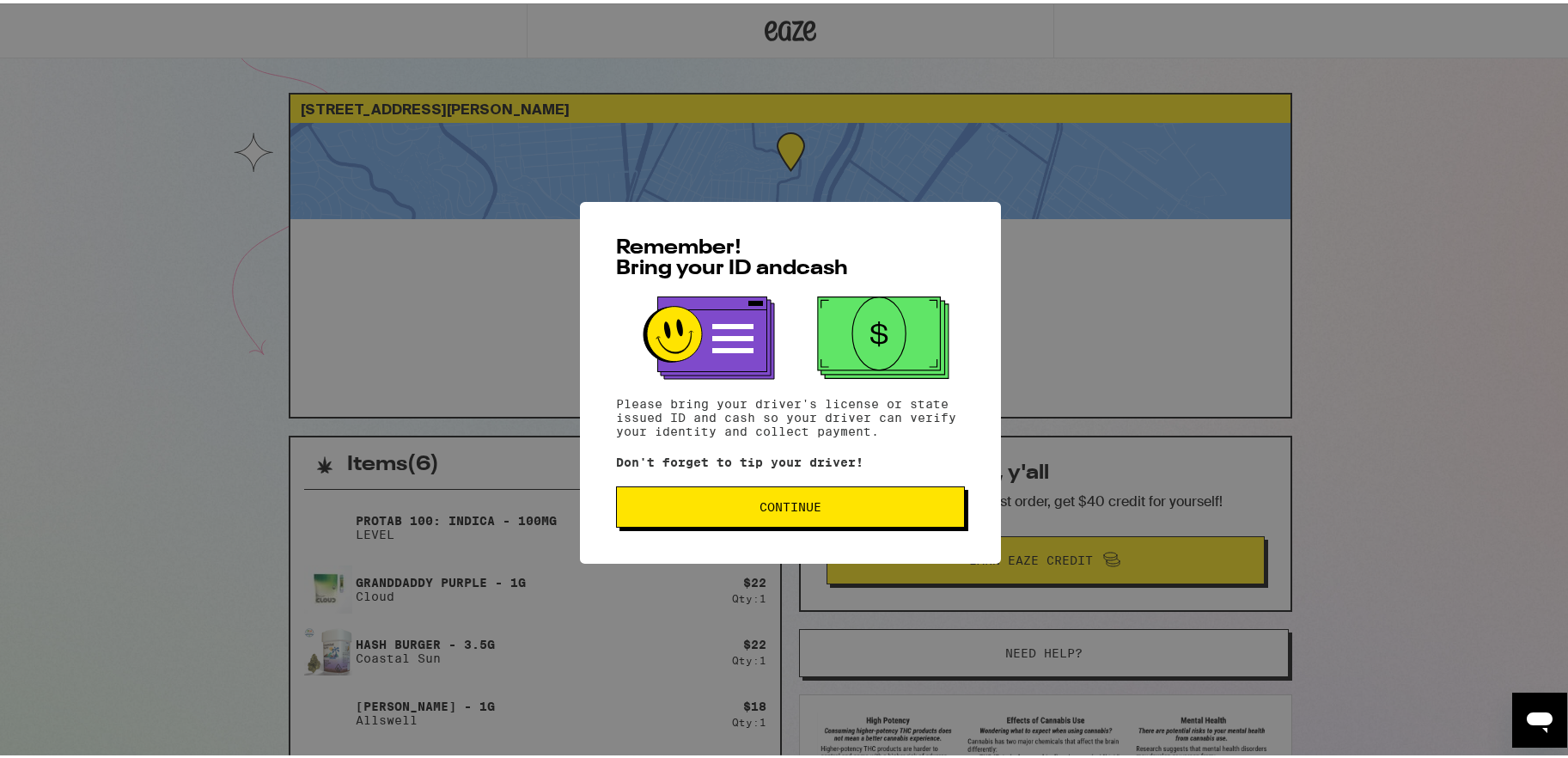
click at [844, 507] on span "Continue" at bounding box center [790, 504] width 319 height 12
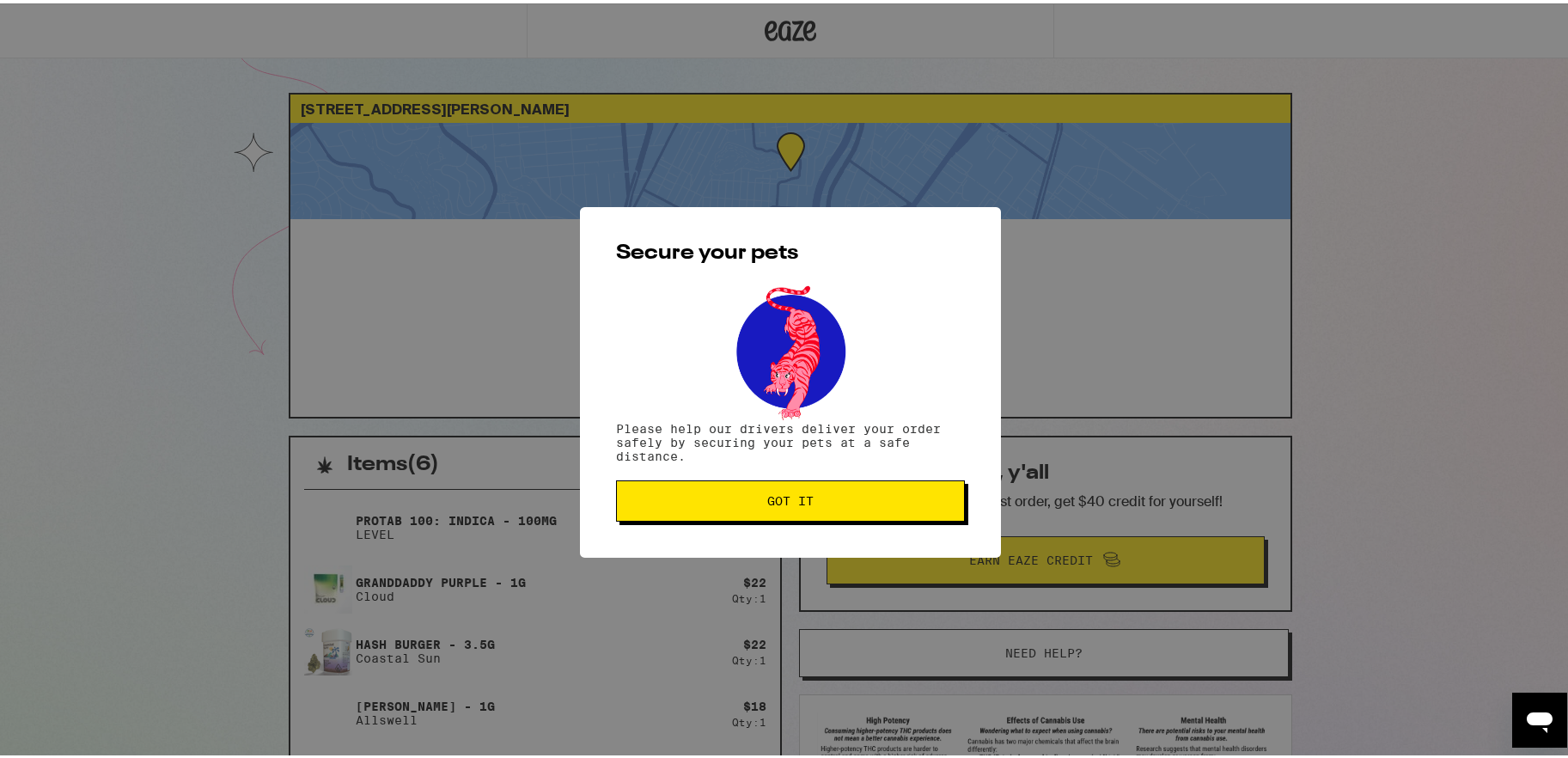
click at [696, 499] on span "Got it" at bounding box center [790, 498] width 319 height 12
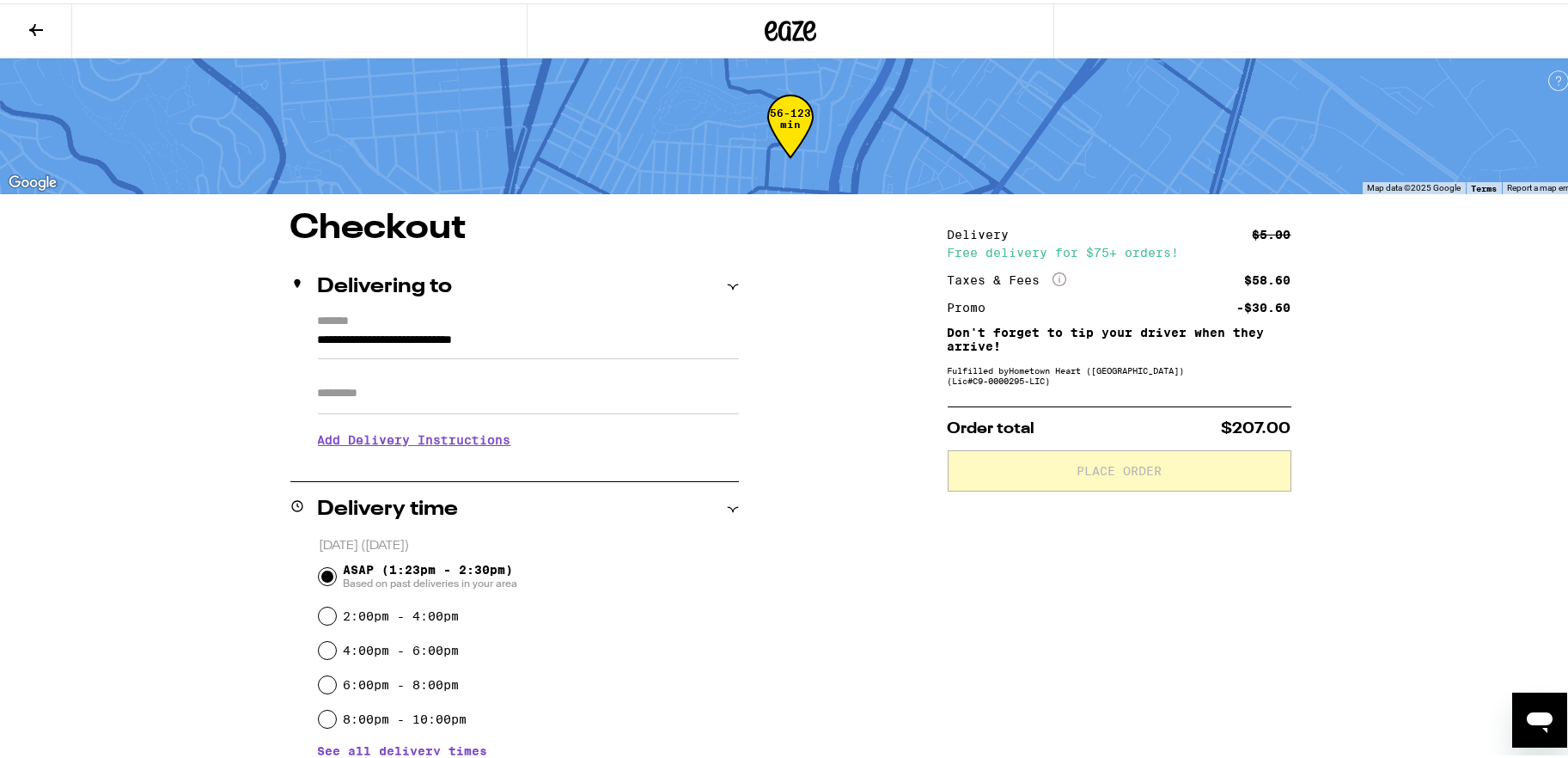
click at [47, 28] on button at bounding box center [36, 28] width 72 height 55
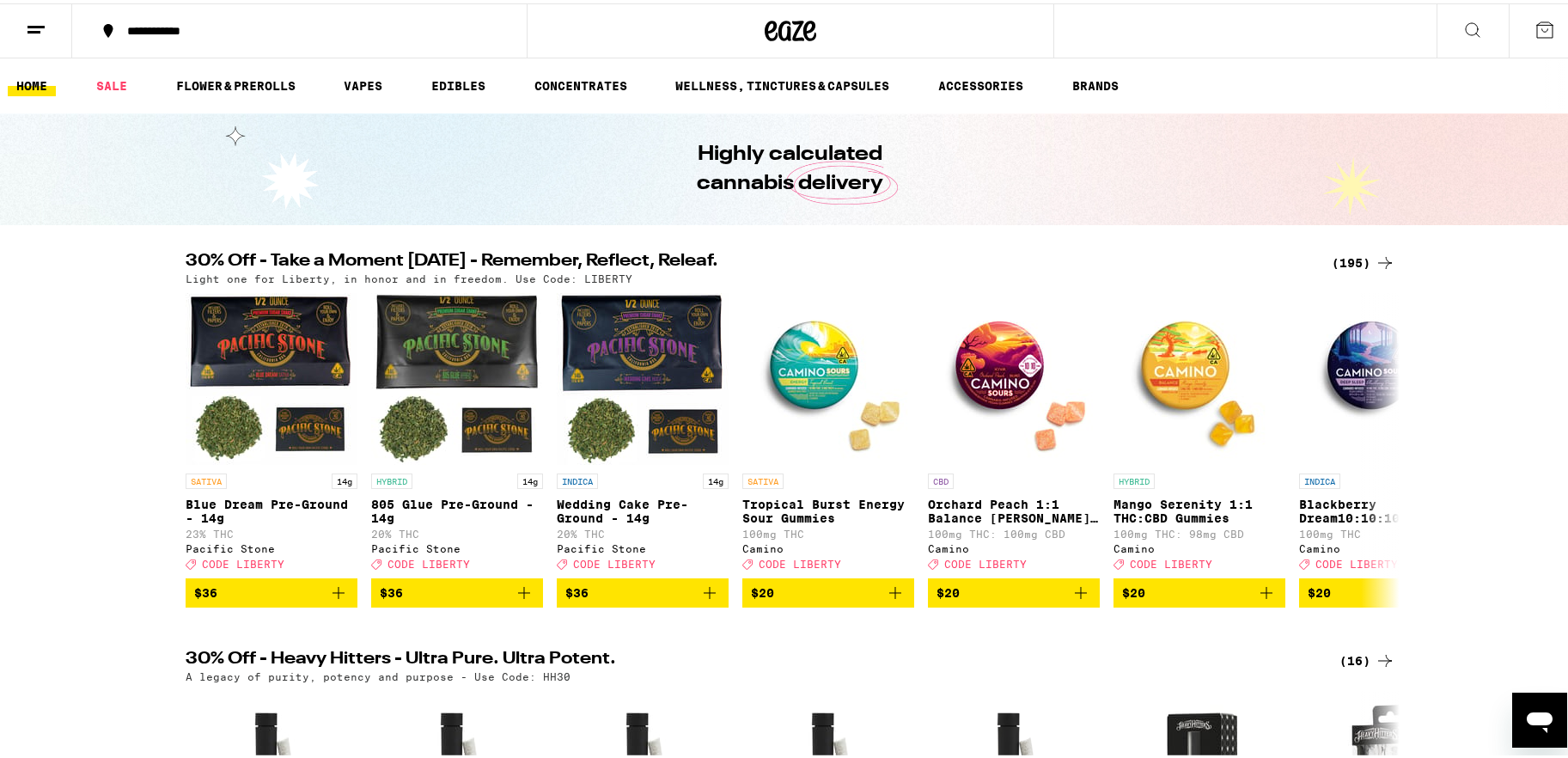
click at [29, 84] on link "HOME" at bounding box center [32, 82] width 49 height 21
click at [36, 29] on line at bounding box center [34, 29] width 13 height 0
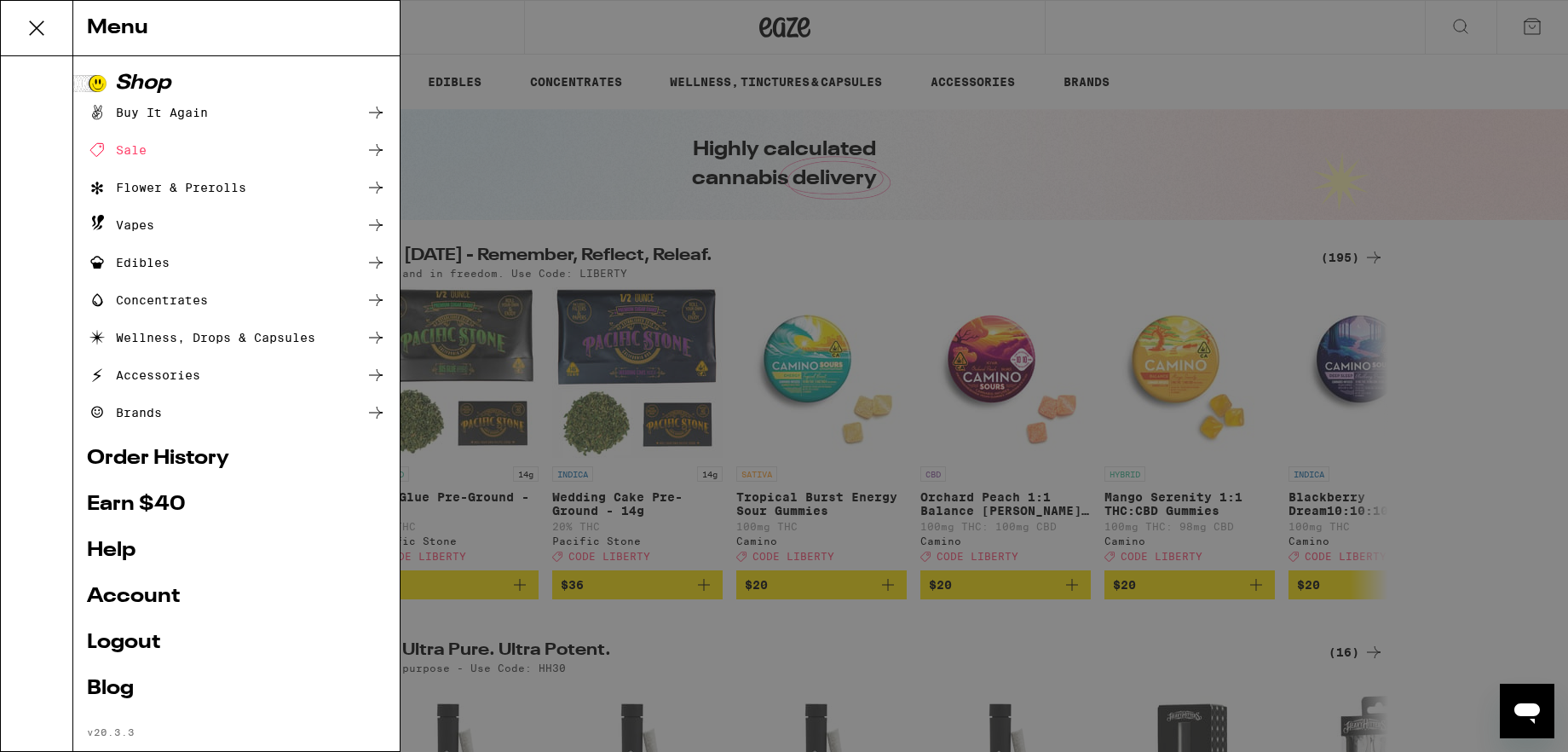
click at [178, 458] on link "Order History" at bounding box center [236, 459] width 299 height 21
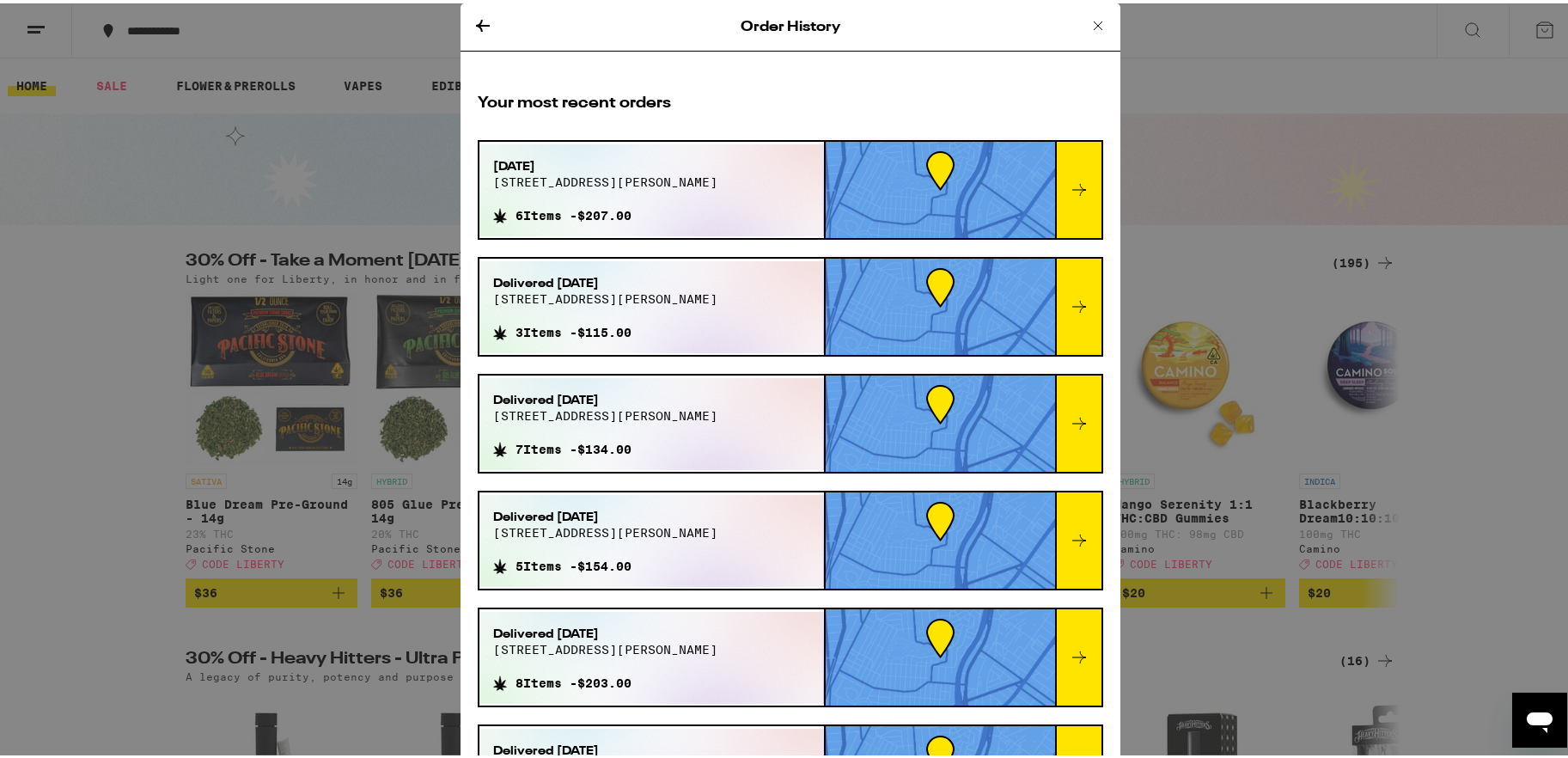
click at [1088, 24] on icon at bounding box center [1098, 22] width 21 height 21
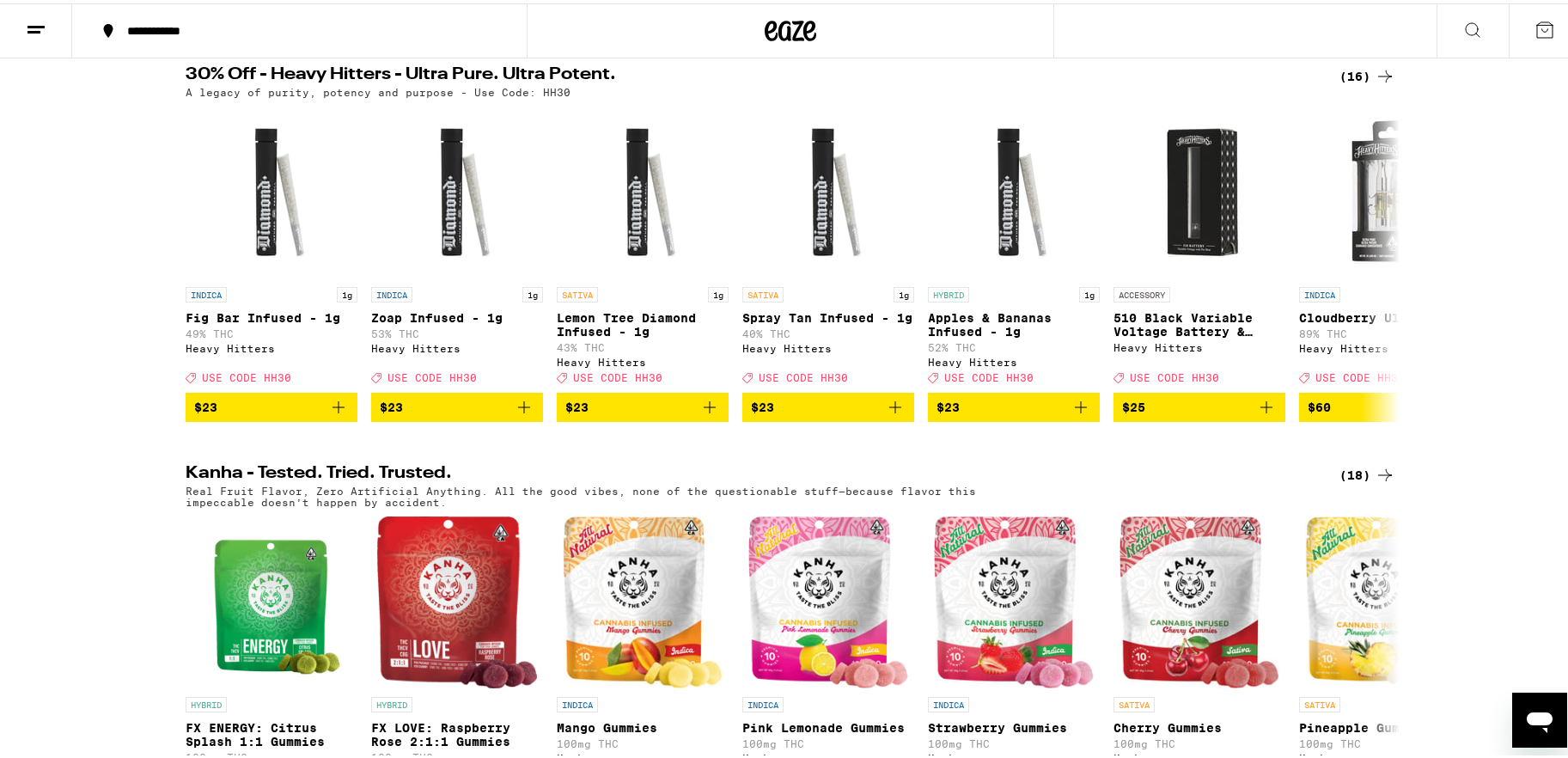
scroll to position [335, 0]
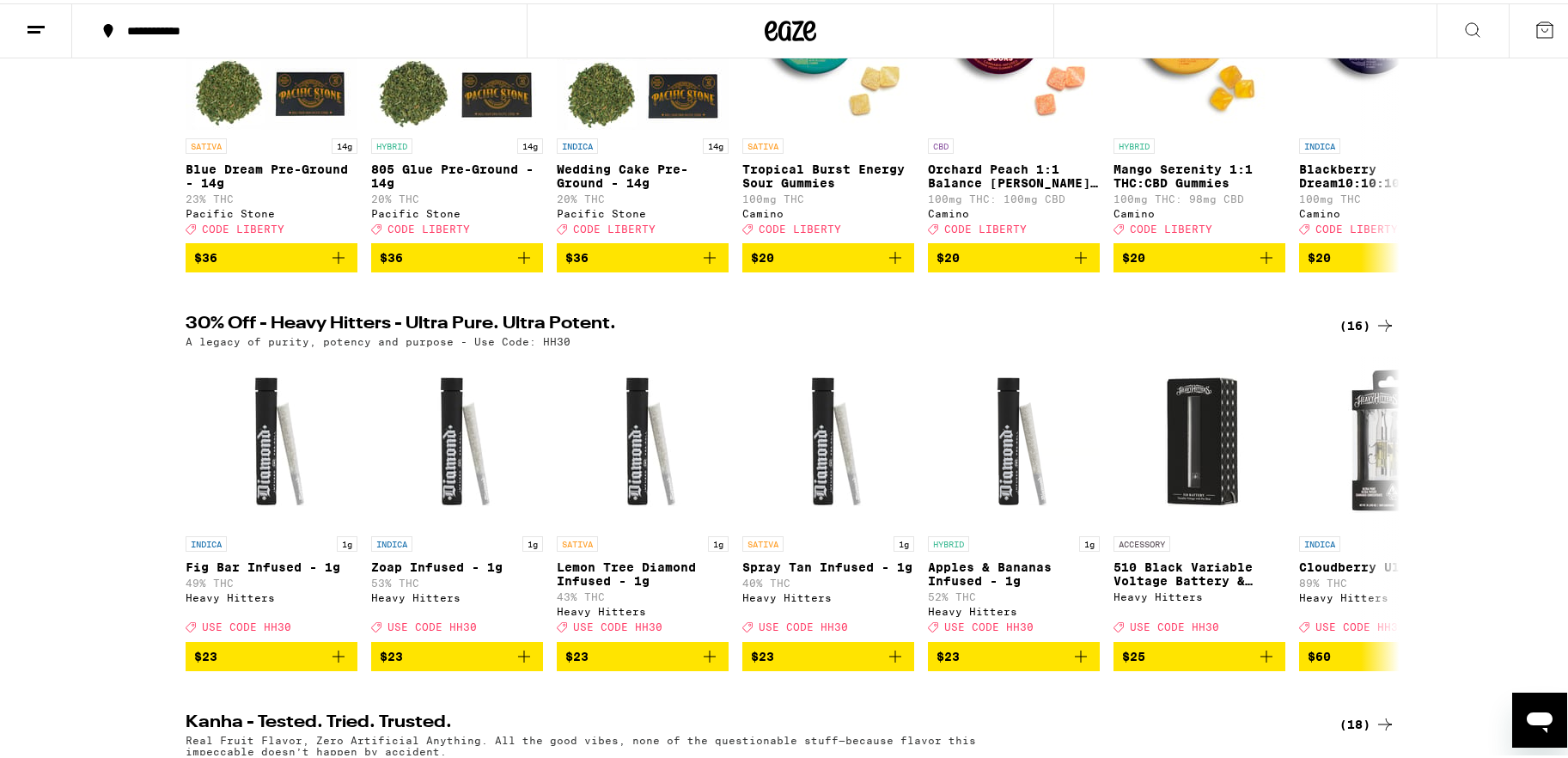
click at [35, 32] on icon at bounding box center [36, 26] width 21 height 21
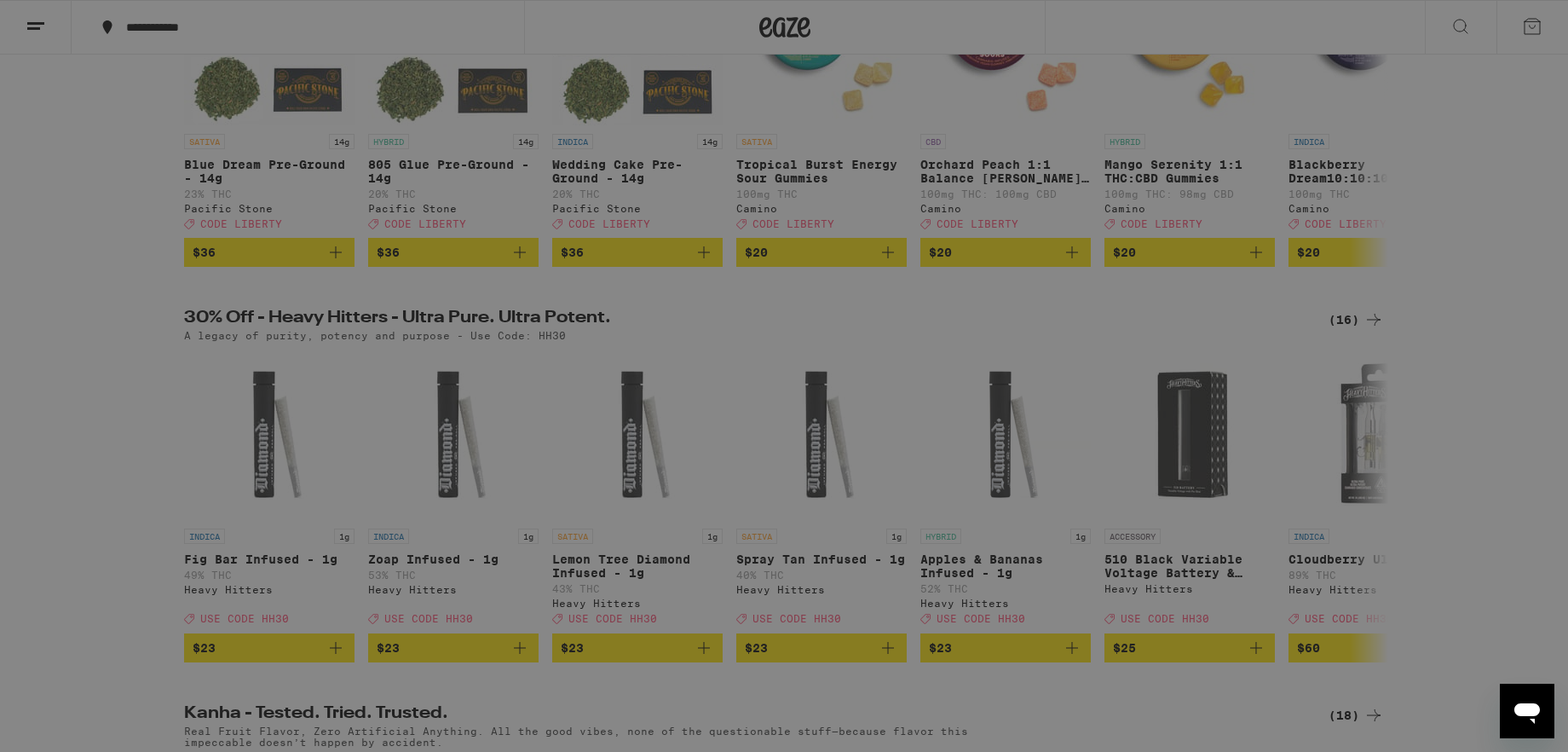
click at [37, 25] on icon at bounding box center [36, 28] width 34 height 34
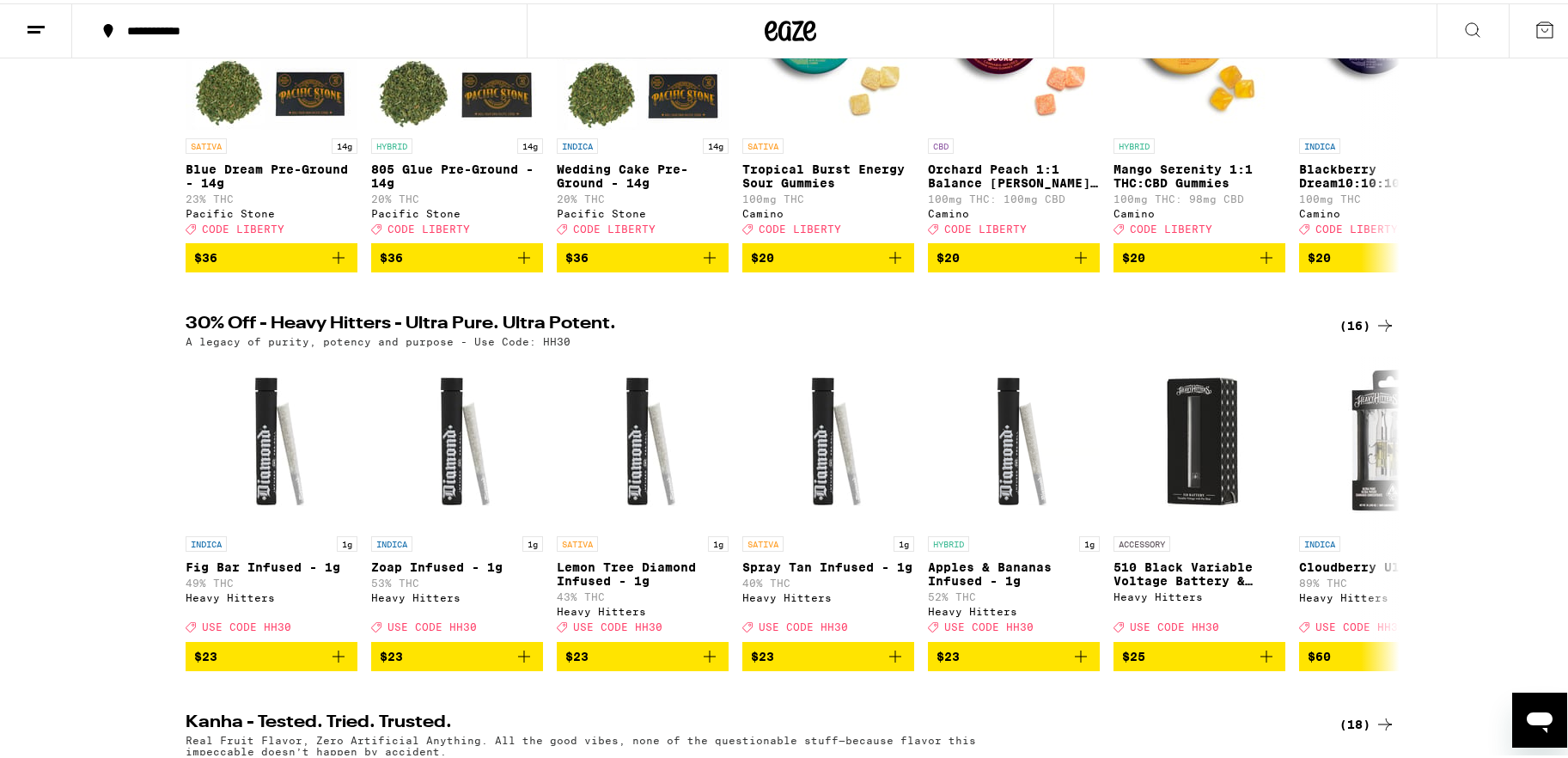
click at [787, 27] on icon at bounding box center [790, 27] width 52 height 31
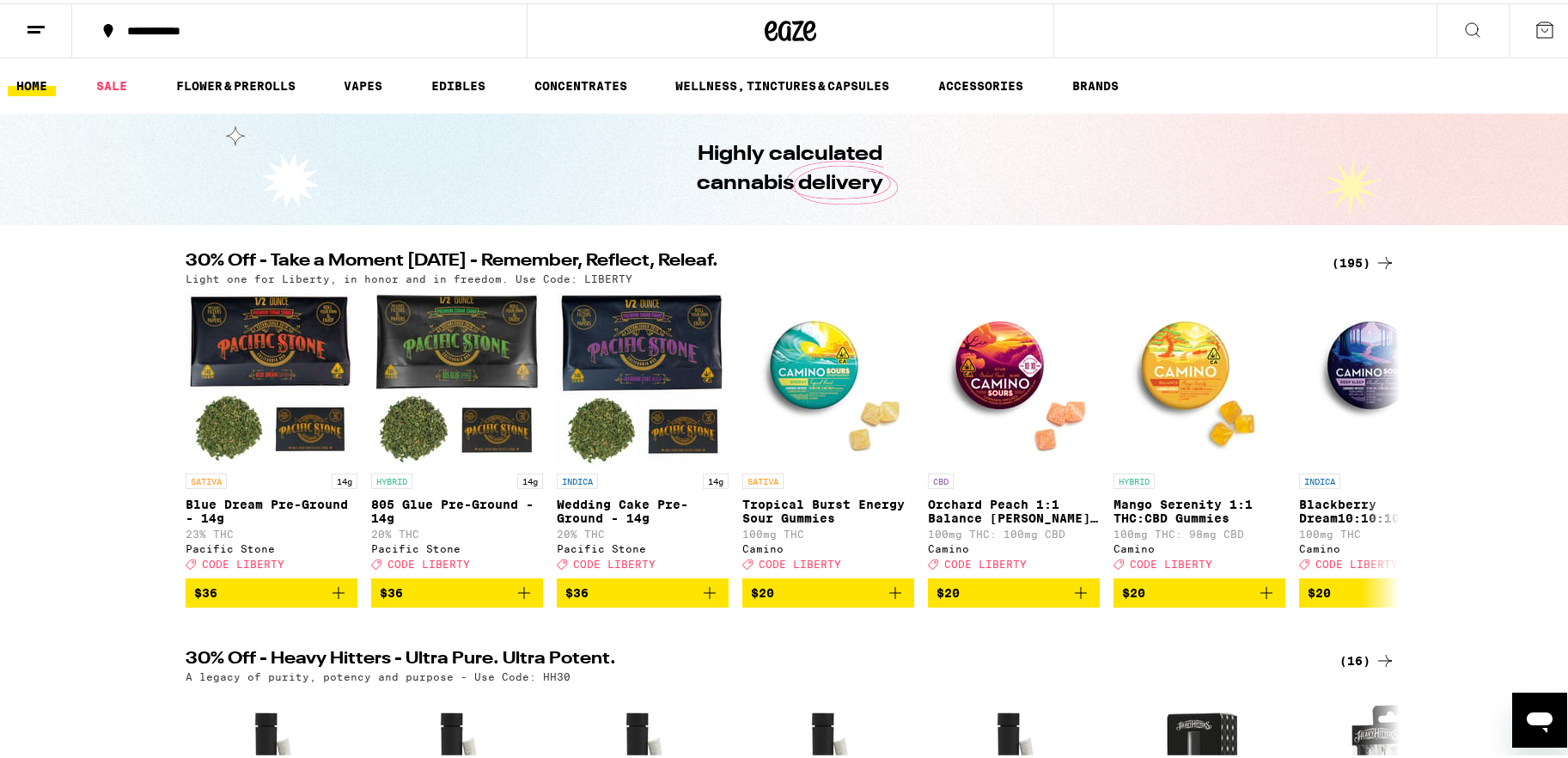
click at [29, 83] on link "HOME" at bounding box center [32, 82] width 49 height 21
click at [27, 20] on icon at bounding box center [36, 26] width 21 height 21
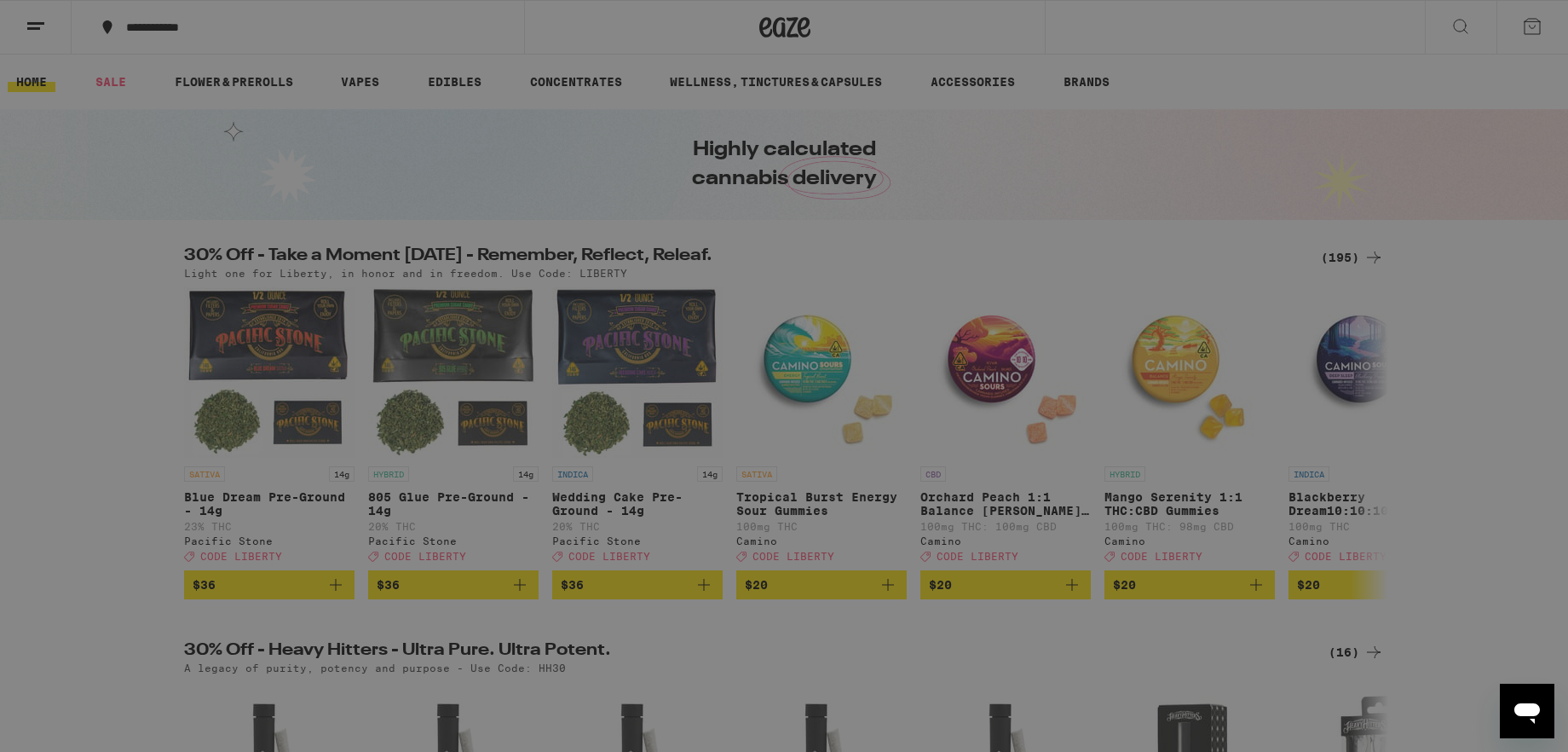
click at [158, 598] on link "Account" at bounding box center [236, 596] width 299 height 21
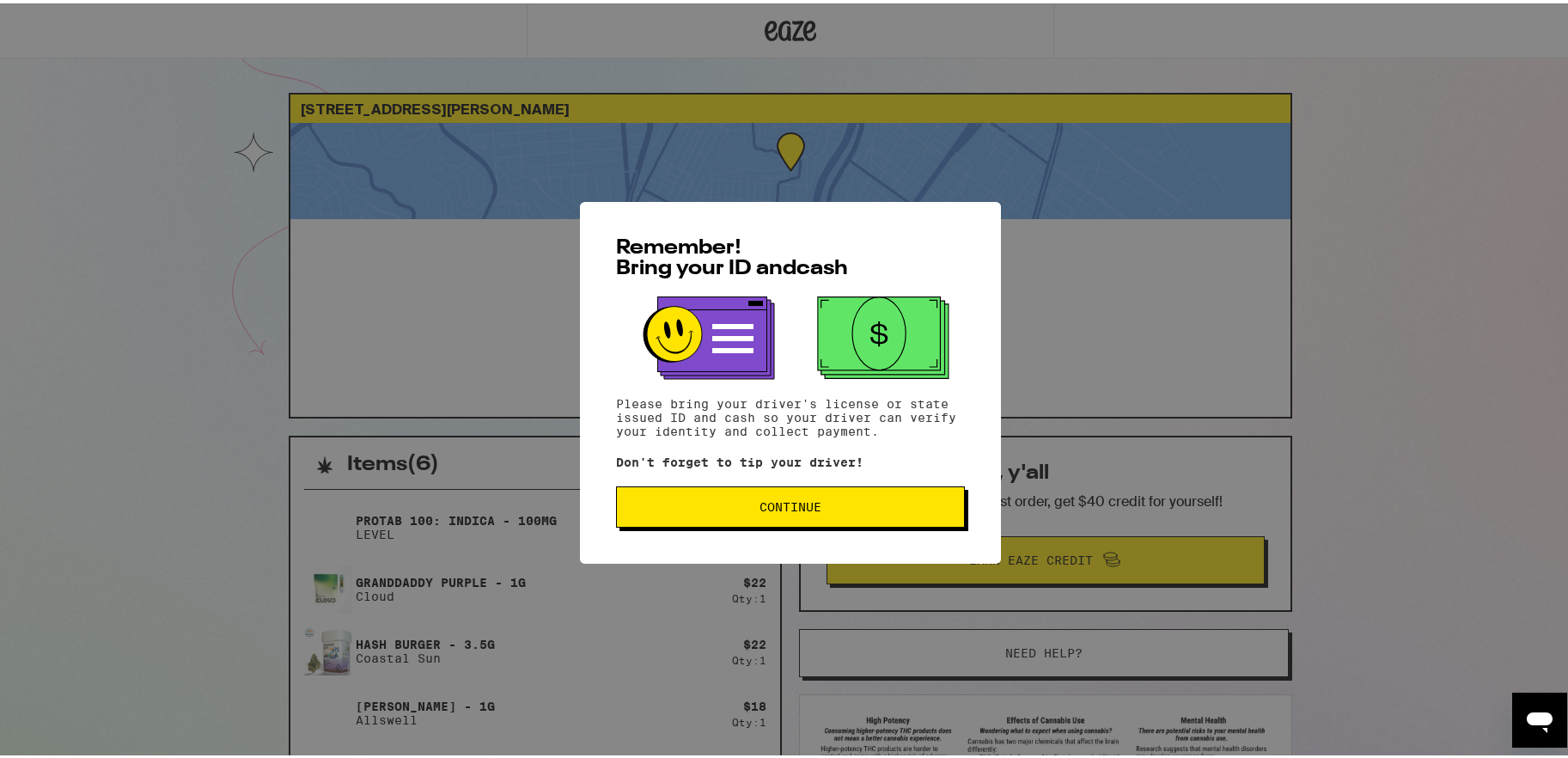
click at [720, 488] on button "Continue" at bounding box center [790, 504] width 349 height 42
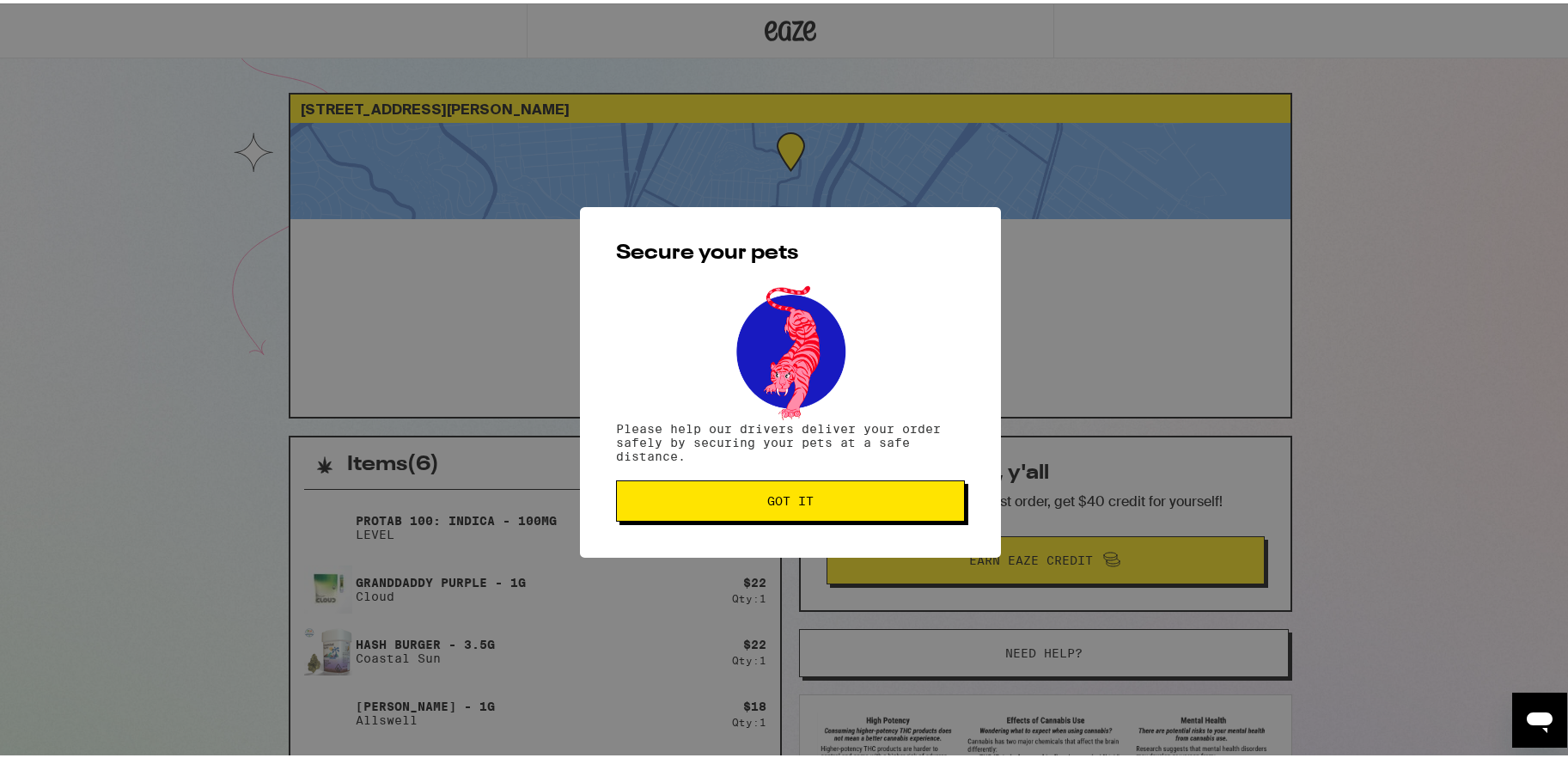
click at [671, 502] on span "Got it" at bounding box center [790, 498] width 319 height 12
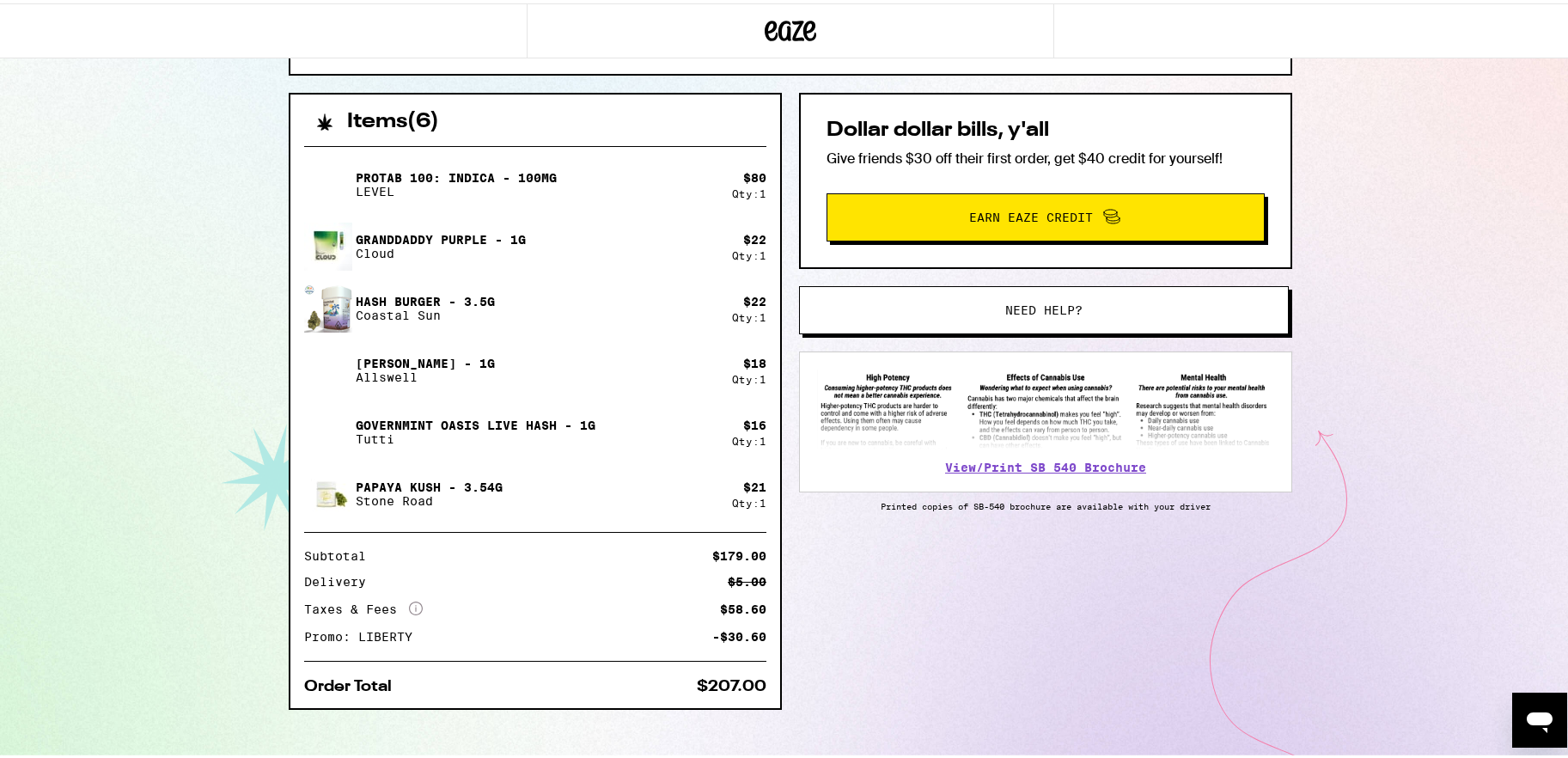
scroll to position [360, 0]
